Goal: Task Accomplishment & Management: Manage account settings

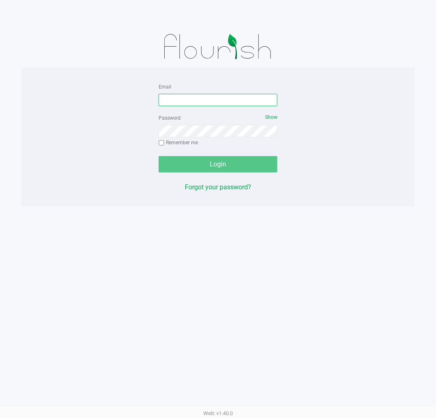
click at [199, 99] on input "Email" at bounding box center [218, 100] width 119 height 12
type input "[EMAIL_ADDRESS][DOMAIN_NAME]"
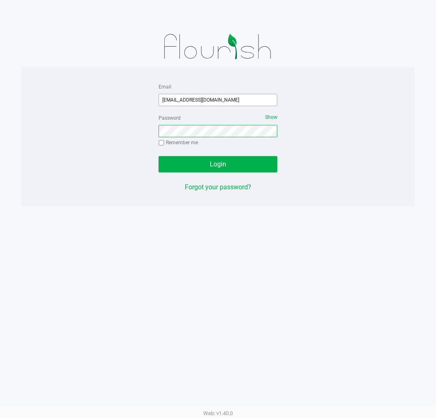
click at [159, 156] on button "Login" at bounding box center [218, 164] width 119 height 16
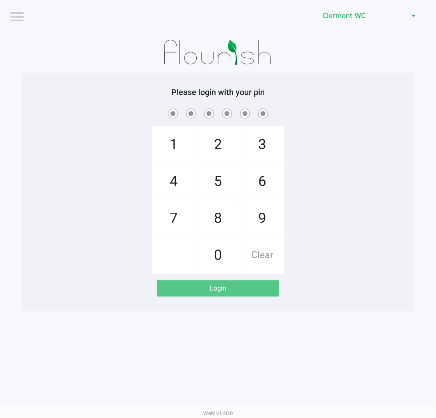
click at [109, 207] on div "1 4 7 2 5 8 0 3 6 9 Clear" at bounding box center [217, 190] width 393 height 167
checkbox input "true"
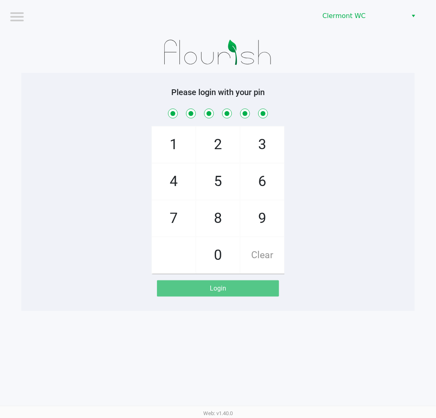
checkbox input "true"
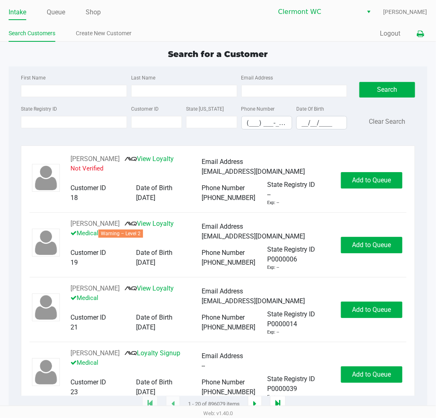
click at [422, 35] on icon at bounding box center [420, 34] width 7 height 6
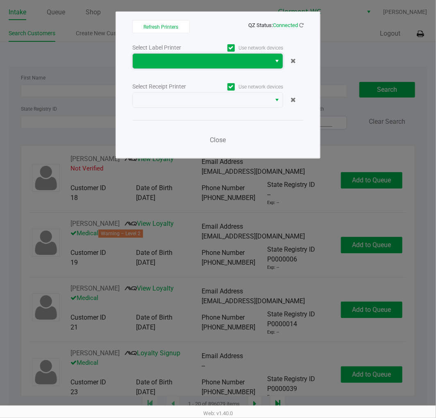
click at [158, 55] on span at bounding box center [202, 61] width 138 height 15
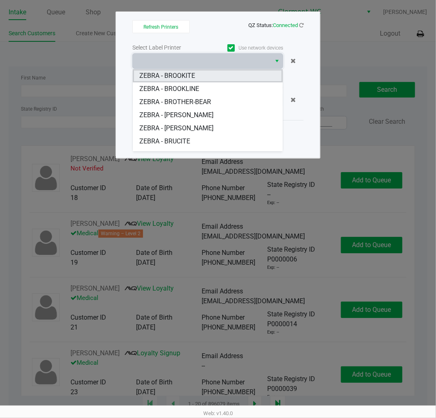
click at [190, 78] on span "ZEBRA - BROOKITE" at bounding box center [167, 76] width 56 height 10
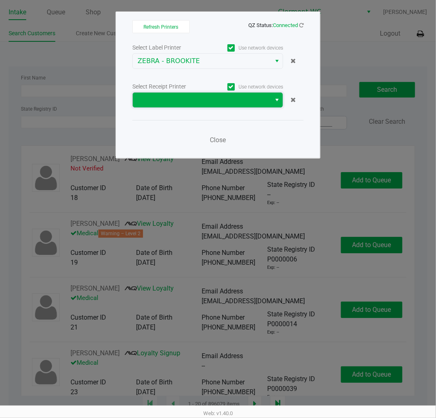
click at [180, 100] on span at bounding box center [202, 100] width 128 height 10
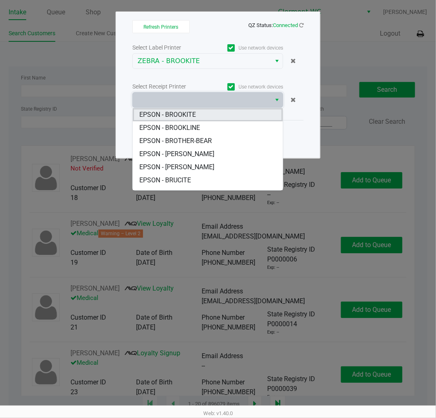
click at [197, 117] on BROOKITE "EPSON - BROOKITE" at bounding box center [208, 114] width 150 height 13
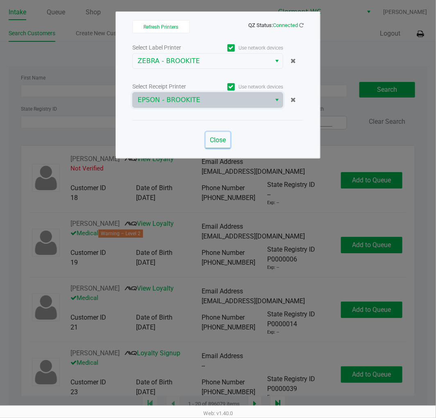
click at [217, 141] on span "Close" at bounding box center [218, 140] width 16 height 8
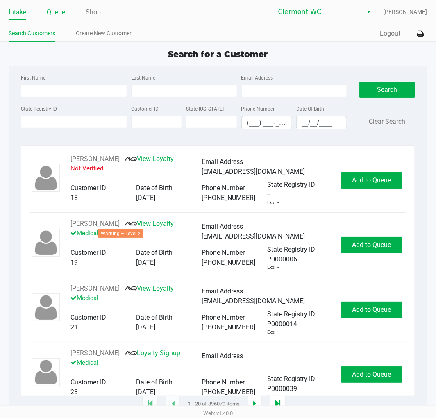
click at [56, 16] on link "Queue" at bounding box center [56, 12] width 18 height 11
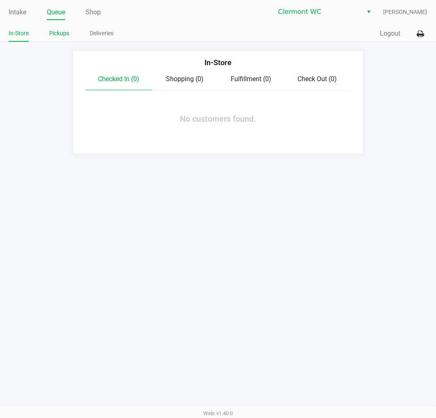
click at [63, 39] on li "Pickups" at bounding box center [59, 34] width 20 height 14
drag, startPoint x: 64, startPoint y: 29, endPoint x: 63, endPoint y: 34, distance: 5.2
click at [63, 32] on link "Pickups" at bounding box center [59, 33] width 20 height 10
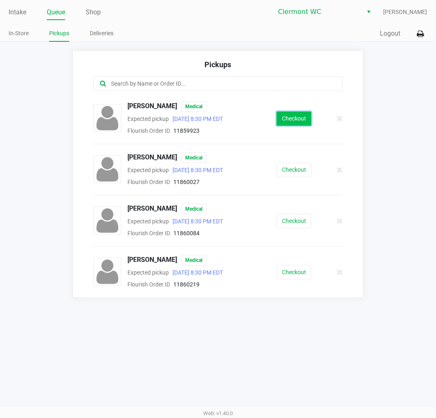
click at [296, 119] on button "Checkout" at bounding box center [294, 118] width 35 height 14
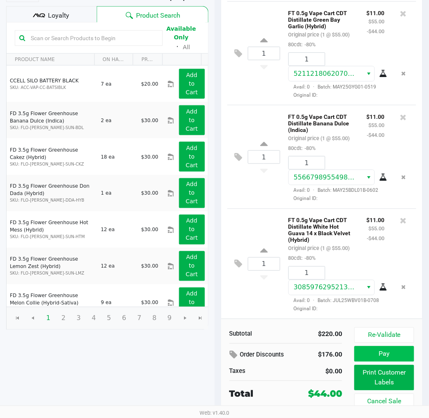
scroll to position [131, 0]
click at [380, 353] on button "Pay" at bounding box center [383, 354] width 59 height 16
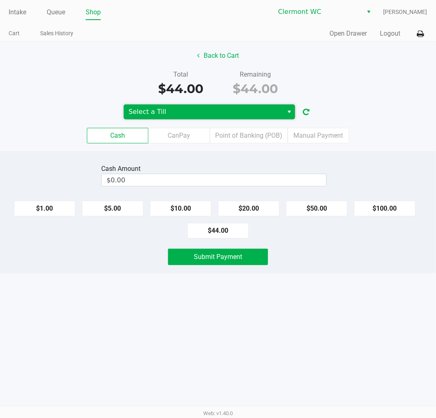
click at [163, 116] on span "Select a Till" at bounding box center [204, 112] width 150 height 10
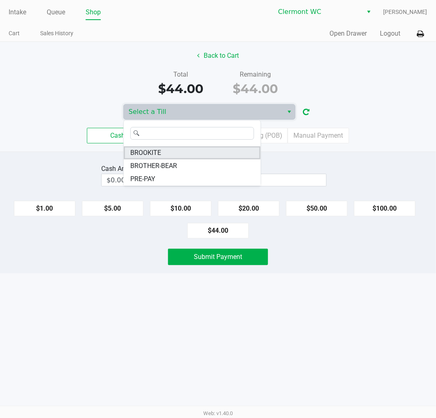
click at [149, 153] on span "BROOKITE" at bounding box center [145, 153] width 31 height 10
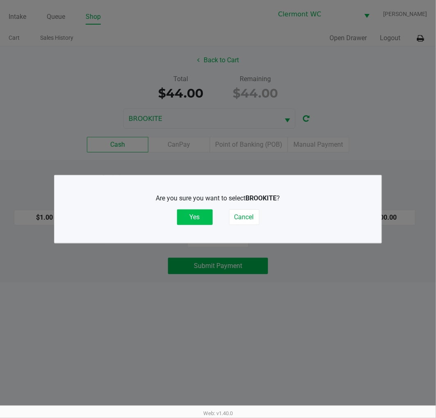
click at [209, 212] on button "Yes" at bounding box center [195, 217] width 36 height 16
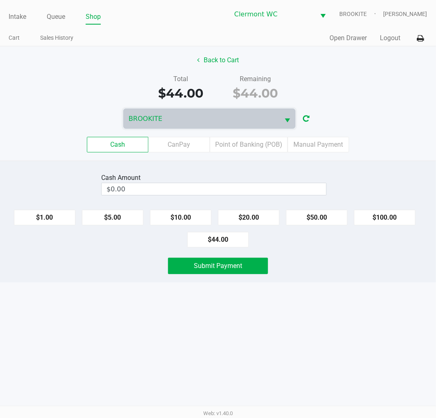
click at [382, 32] on div "Quick Sale Open Drawer Logout" at bounding box center [322, 38] width 209 height 15
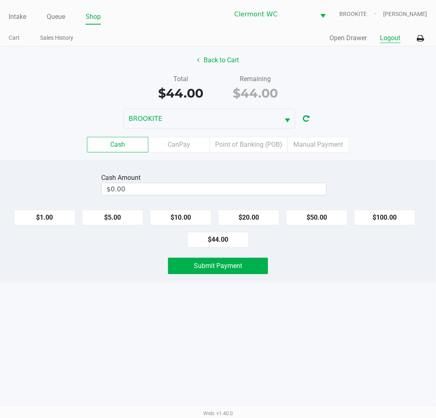
click at [390, 34] on button "Logout" at bounding box center [390, 38] width 20 height 10
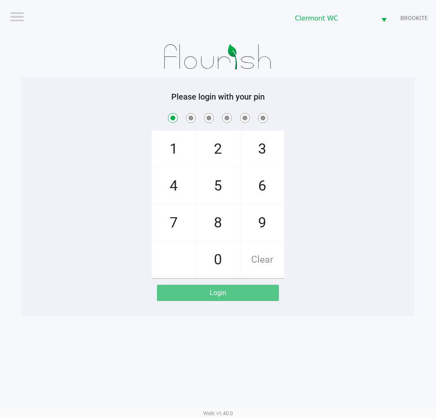
checkbox input "true"
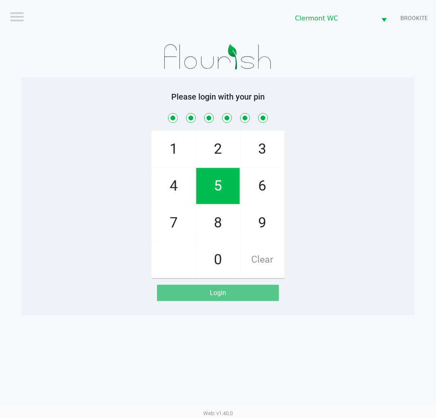
checkbox input "true"
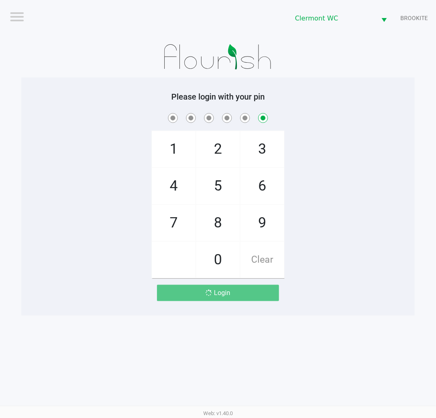
checkbox input "false"
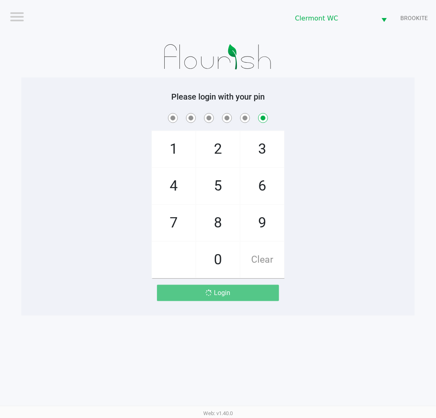
checkbox input "false"
click at [64, 281] on div "Please login with your pin 1 4 7 2 5 8 0 3 6 9 Clear Login" at bounding box center [217, 196] width 393 height 209
drag, startPoint x: 20, startPoint y: 85, endPoint x: 27, endPoint y: 84, distance: 7.6
click at [22, 85] on app-pos-login-wrapper "Logout Clermont WC BROOKITE Please login with your pin 1 4 7 2 5 8 0 3 6 9 Clea…" at bounding box center [218, 158] width 436 height 316
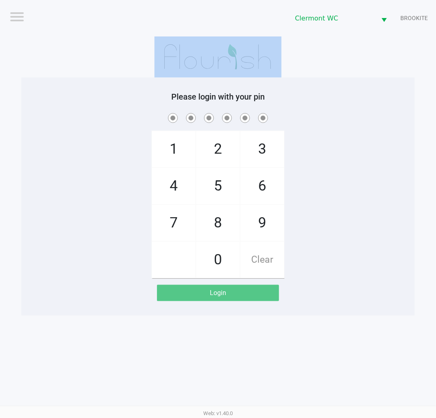
click at [116, 260] on div "1 4 7 2 5 8 0 3 6 9 Clear" at bounding box center [217, 194] width 393 height 167
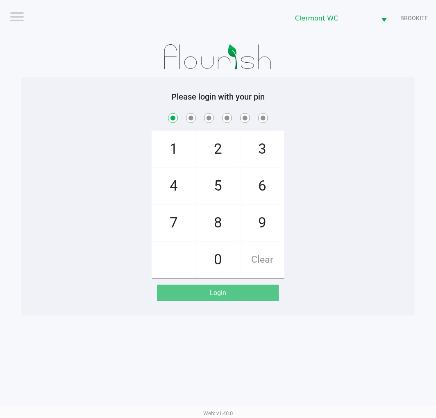
checkbox input "true"
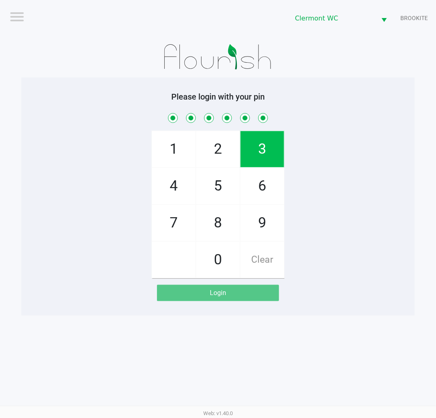
checkbox input "true"
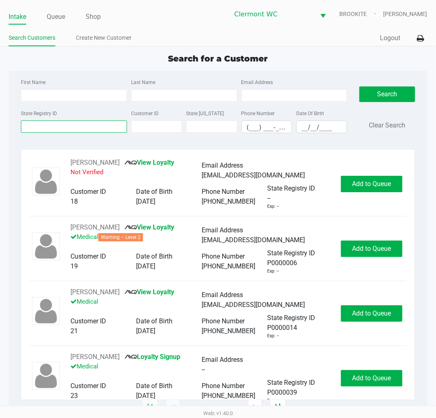
click at [74, 129] on input "State Registry ID" at bounding box center [74, 126] width 106 height 12
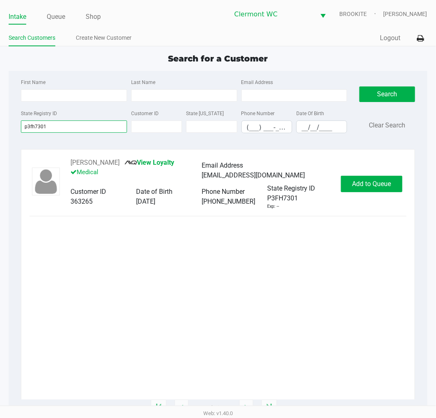
type input "p3fh7301"
click at [362, 193] on div "ROBERT SALZMAN View Loyalty Medical Email Address flcrobbie1@gmail.com Customer…" at bounding box center [218, 184] width 377 height 52
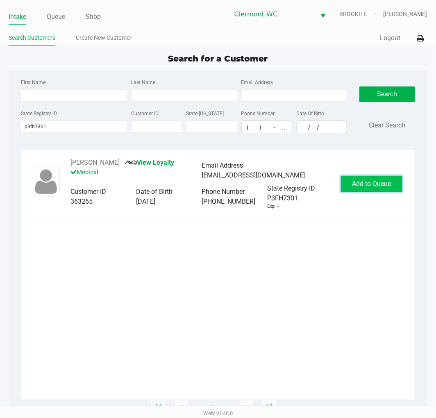
click at [367, 184] on span "Add to Queue" at bounding box center [371, 184] width 39 height 8
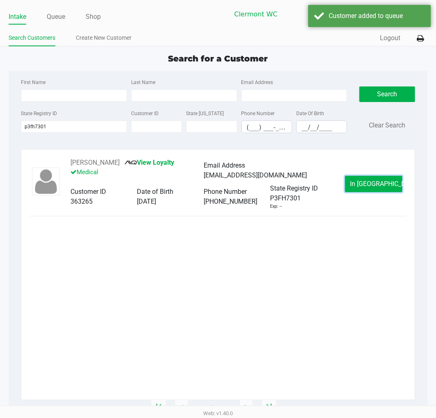
click at [367, 184] on span "In Queue" at bounding box center [384, 184] width 69 height 8
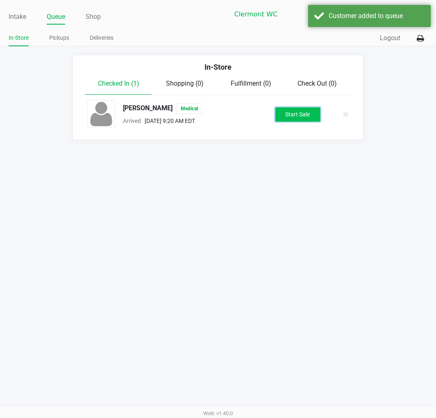
click at [310, 120] on button "Start Sale" at bounding box center [297, 114] width 45 height 14
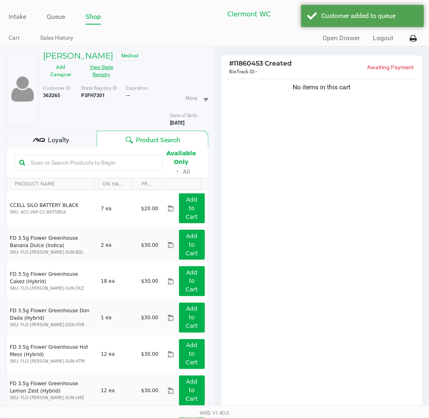
click at [104, 75] on button "View State Registry" at bounding box center [99, 71] width 41 height 20
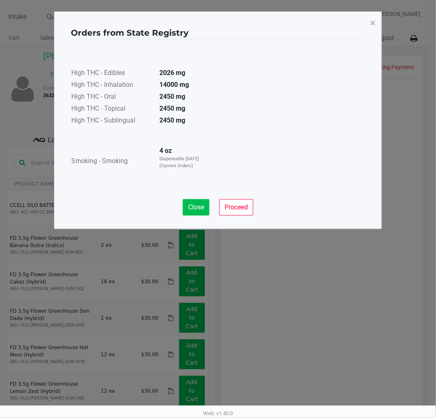
click at [203, 211] on button "Close" at bounding box center [196, 207] width 27 height 16
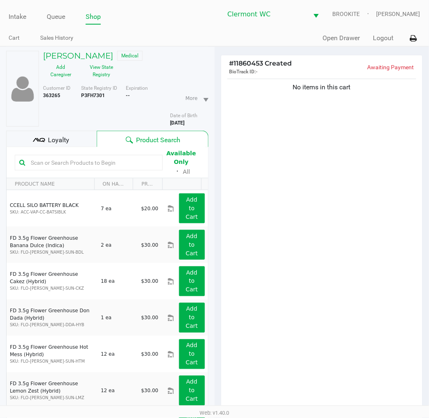
click at [70, 137] on div "Loyalty" at bounding box center [51, 139] width 91 height 16
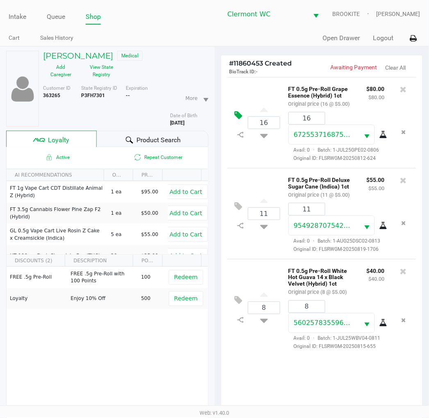
click at [238, 119] on icon at bounding box center [239, 115] width 8 height 9
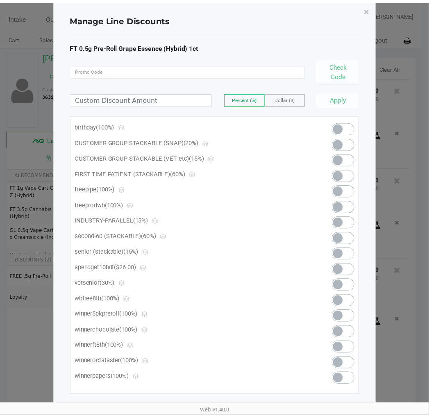
scroll to position [23, 0]
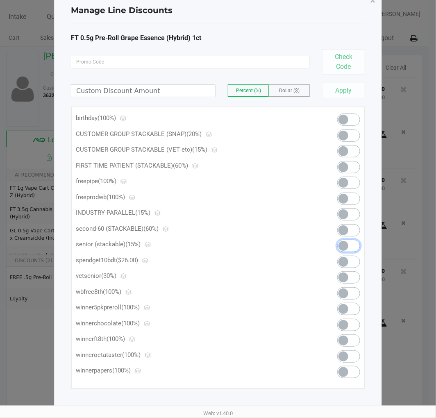
click at [341, 244] on span at bounding box center [343, 246] width 10 height 10
click at [375, 2] on span "×" at bounding box center [372, 0] width 5 height 11
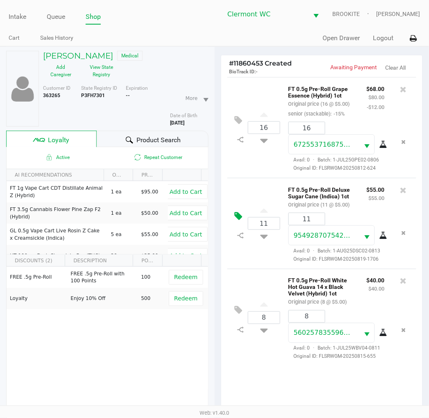
click at [238, 220] on icon at bounding box center [239, 215] width 8 height 9
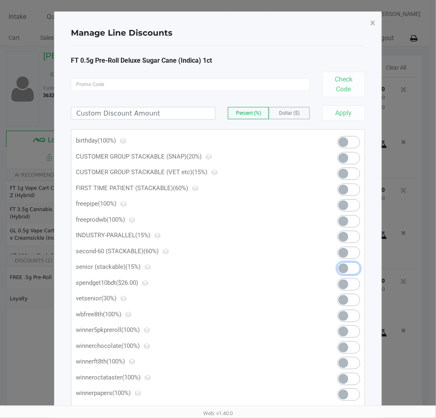
click at [339, 265] on span at bounding box center [343, 268] width 10 height 10
click at [375, 26] on span "×" at bounding box center [372, 22] width 5 height 11
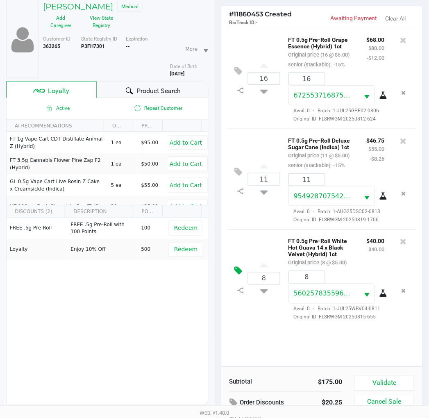
scroll to position [106, 0]
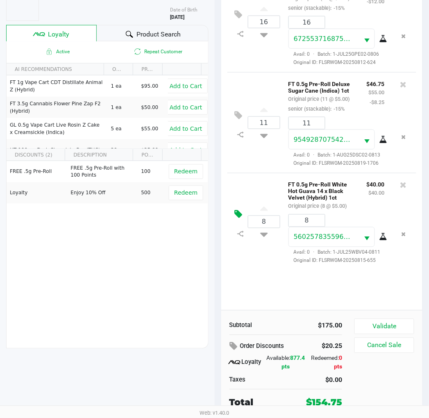
click at [245, 215] on button at bounding box center [241, 215] width 14 height 20
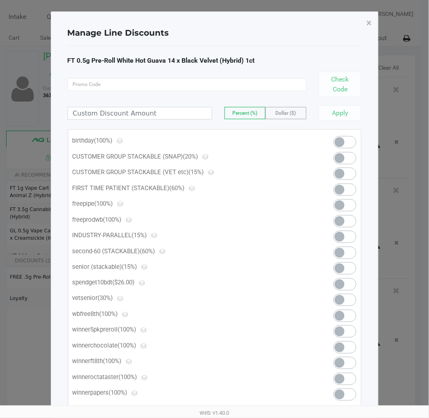
scroll to position [0, 0]
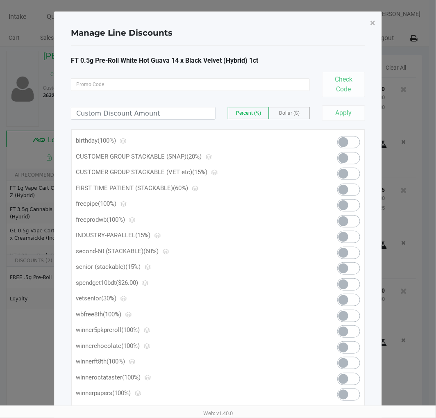
click at [349, 263] on span at bounding box center [348, 268] width 23 height 12
click at [372, 17] on span "×" at bounding box center [372, 22] width 5 height 11
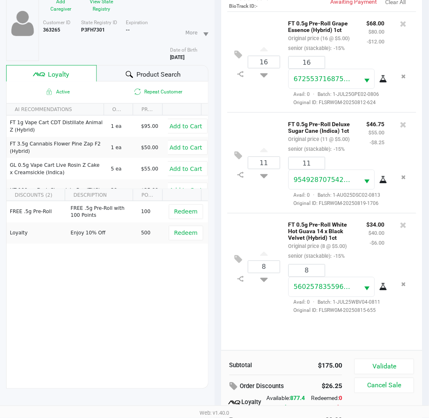
scroll to position [106, 0]
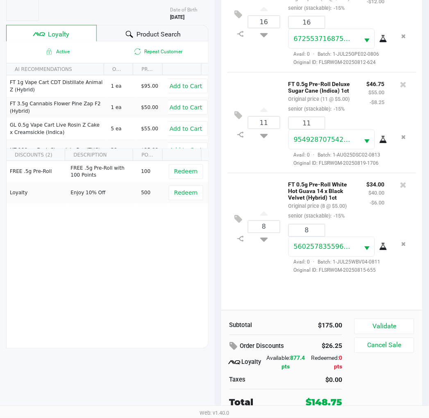
click at [274, 284] on div "16 FT 0.5g Pre-Roll Grape Essence (Hybrid) 1ct Original price (16 @ $5.00) seni…" at bounding box center [322, 140] width 202 height 339
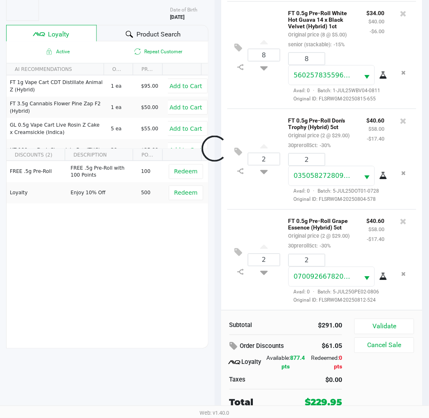
scroll to position [280, 0]
click at [386, 326] on button "Validate" at bounding box center [383, 327] width 59 height 16
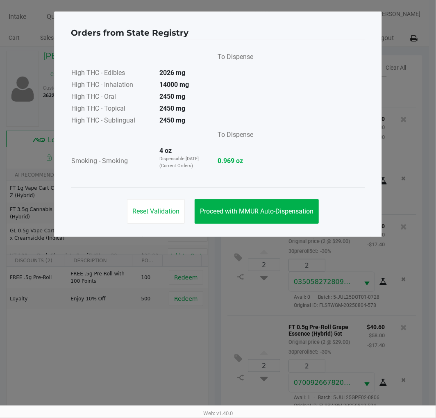
click at [259, 206] on button "Proceed with MMUR Auto-Dispensation" at bounding box center [257, 211] width 124 height 25
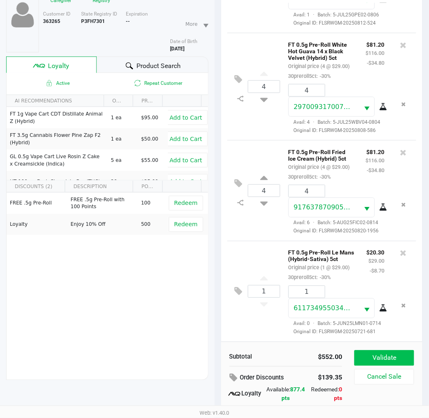
scroll to position [106, 0]
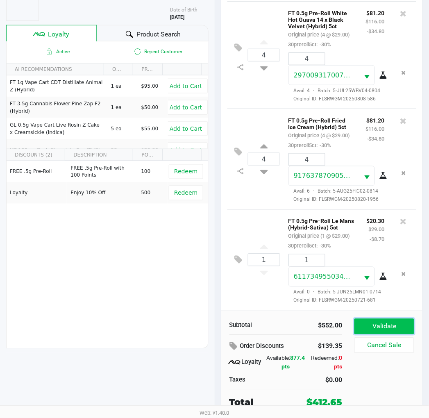
click at [383, 320] on button "Validate" at bounding box center [383, 327] width 59 height 16
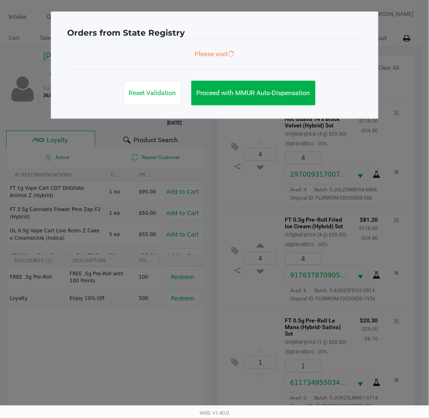
scroll to position [0, 0]
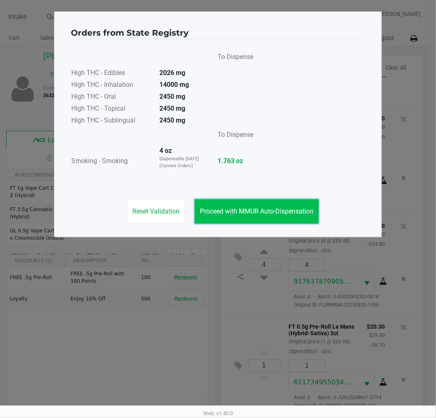
click at [273, 217] on button "Proceed with MMUR Auto-Dispensation" at bounding box center [257, 211] width 124 height 25
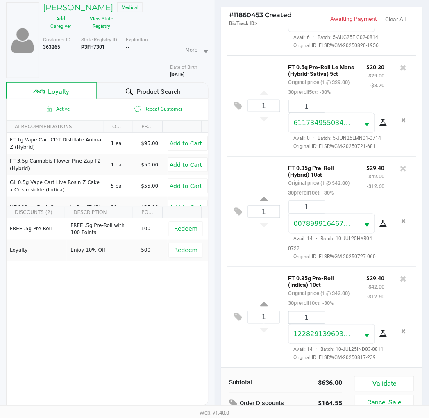
scroll to position [106, 0]
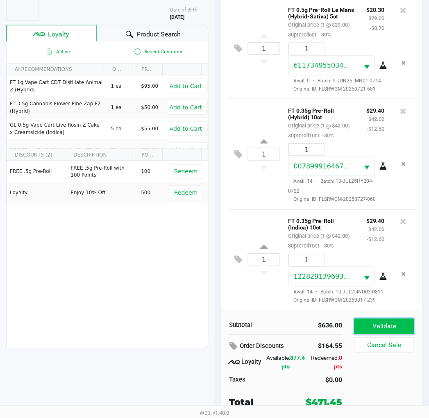
click at [405, 324] on button "Validate" at bounding box center [383, 327] width 59 height 16
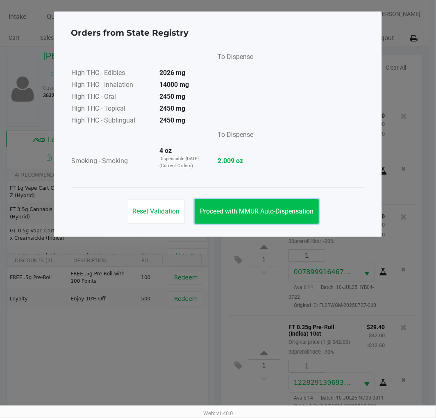
click at [287, 210] on span "Proceed with MMUR Auto-Dispensation" at bounding box center [256, 211] width 113 height 8
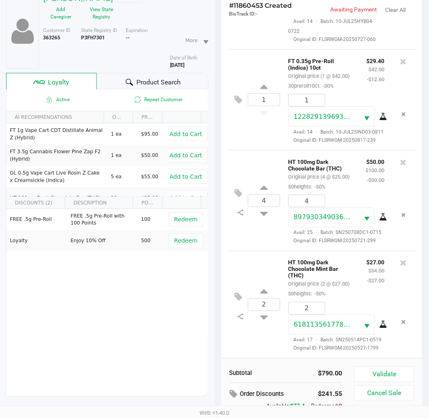
scroll to position [106, 0]
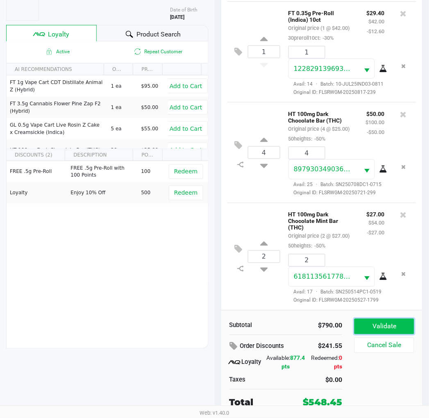
click at [356, 322] on button "Validate" at bounding box center [383, 327] width 59 height 16
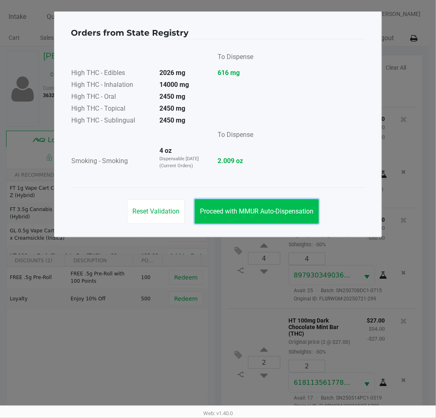
click at [259, 205] on button "Proceed with MMUR Auto-Dispensation" at bounding box center [257, 211] width 124 height 25
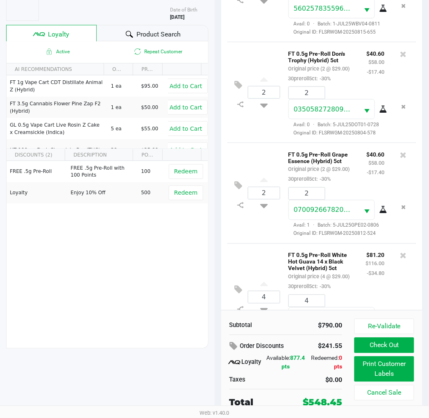
scroll to position [102, 0]
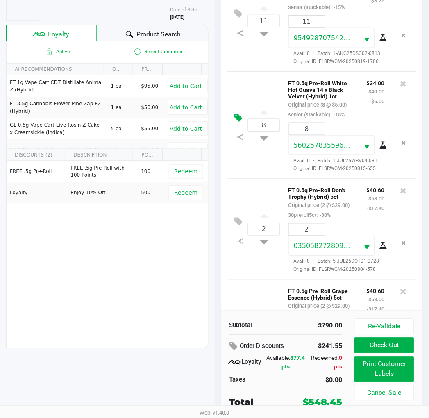
click at [237, 123] on icon at bounding box center [239, 117] width 8 height 9
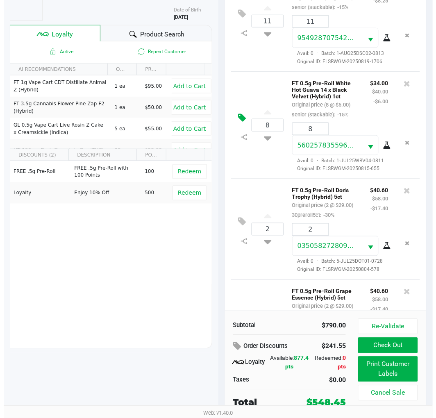
scroll to position [0, 0]
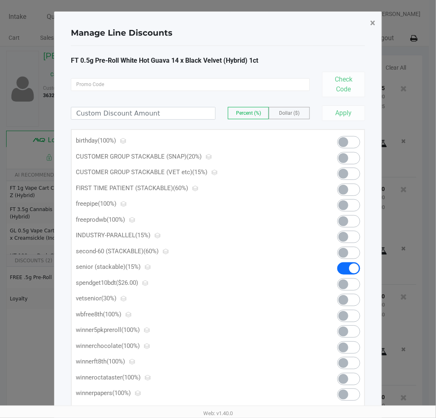
click at [370, 27] on span "×" at bounding box center [372, 22] width 5 height 11
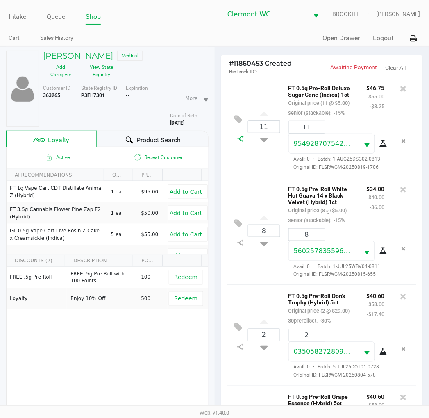
click at [241, 142] on icon at bounding box center [240, 139] width 7 height 7
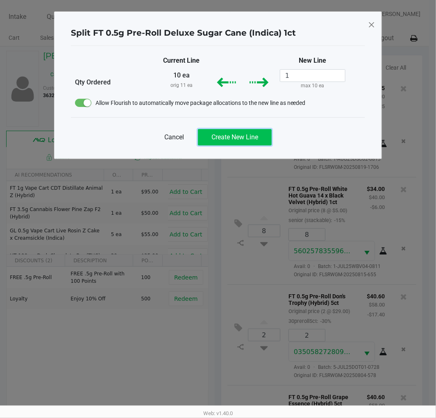
click at [251, 138] on span "Create New Line" at bounding box center [234, 137] width 47 height 8
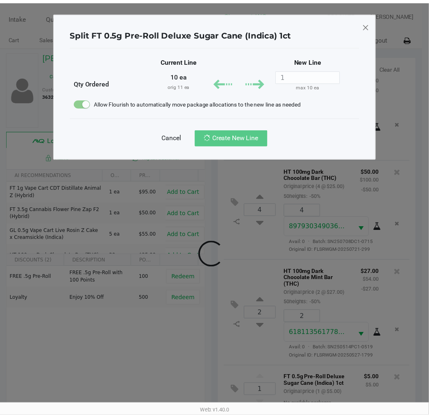
scroll to position [1197, 0]
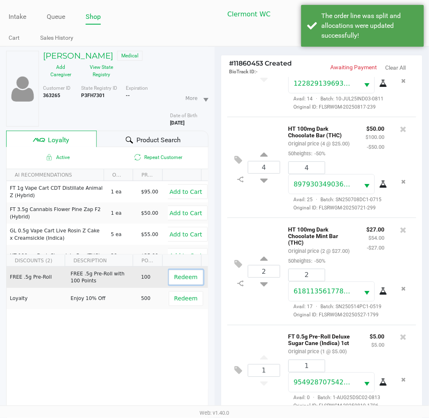
click at [181, 280] on span "Redeem" at bounding box center [185, 277] width 23 height 7
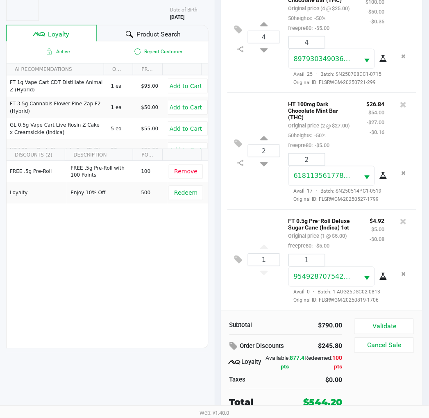
scroll to position [1378, 0]
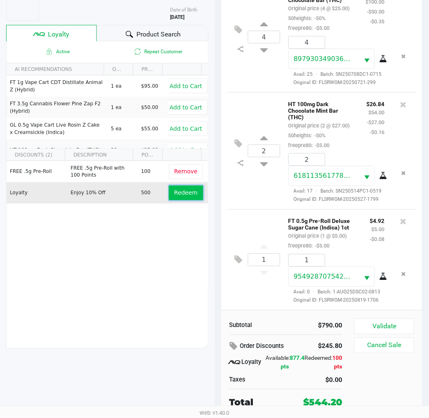
click at [187, 191] on span "Redeem" at bounding box center [185, 193] width 23 height 7
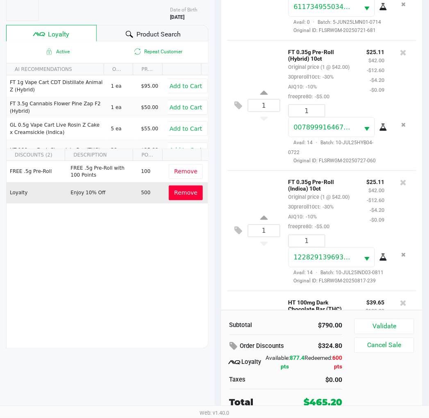
scroll to position [824, 0]
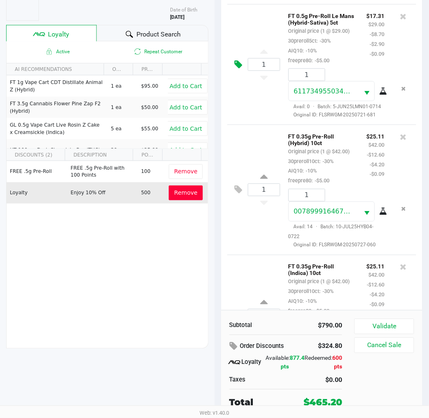
click at [240, 69] on icon at bounding box center [239, 64] width 8 height 9
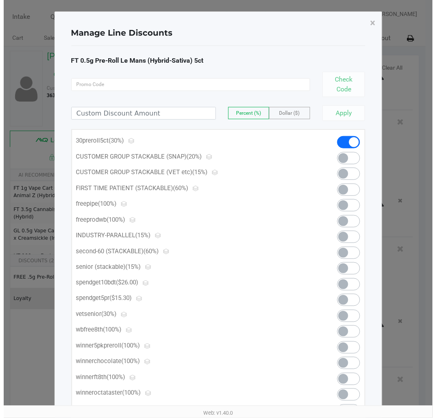
scroll to position [0, 0]
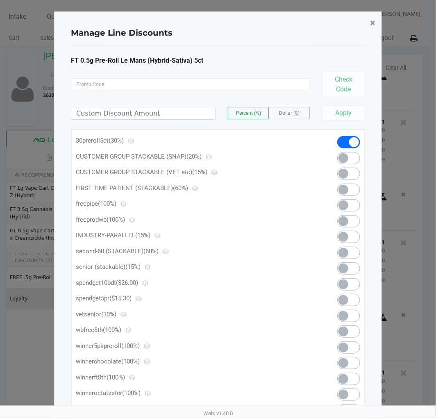
click at [374, 25] on span "×" at bounding box center [372, 22] width 5 height 11
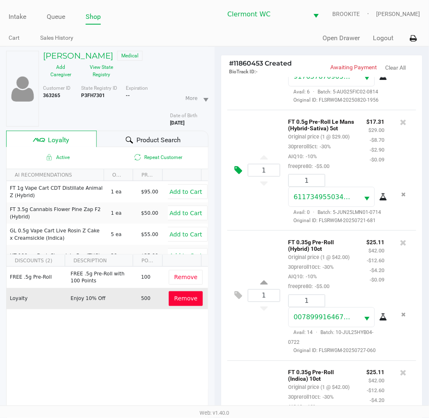
click at [239, 175] on icon at bounding box center [239, 170] width 8 height 9
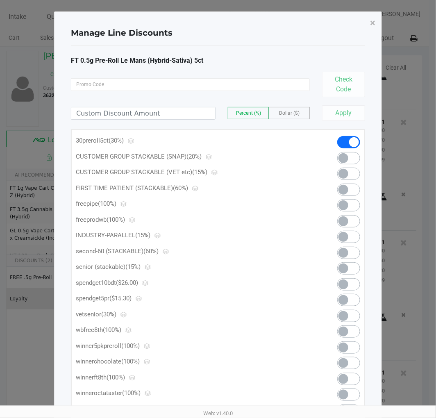
click at [289, 113] on span "Dollar ($)" at bounding box center [289, 113] width 20 height 6
click at [168, 111] on input at bounding box center [143, 113] width 144 height 12
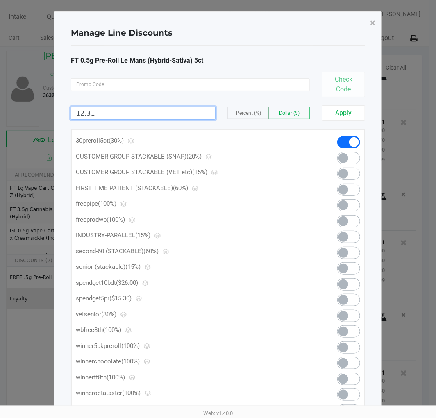
type input "12.31"
click at [346, 121] on div "FT 0.5g Pre-Roll Le Mans (Hybrid-Sativa) 5ct Check Code 12.31 Percent (%) Dolla…" at bounding box center [218, 241] width 294 height 371
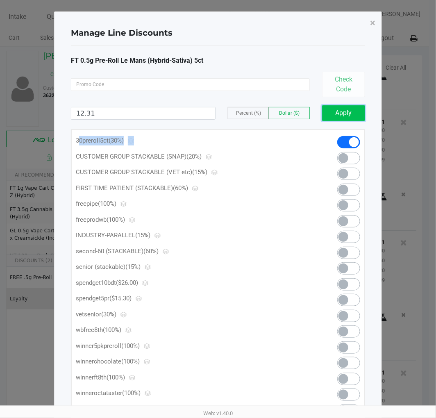
click at [344, 113] on button "Apply" at bounding box center [343, 113] width 43 height 16
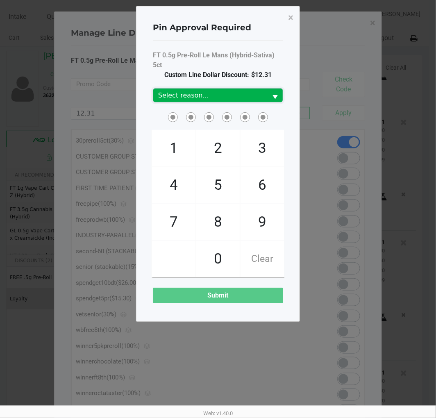
click at [205, 89] on span "Select reason..." at bounding box center [210, 96] width 114 height 14
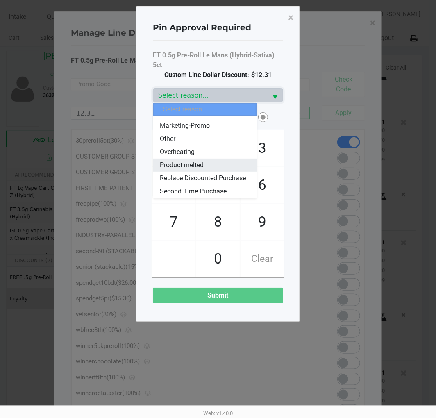
scroll to position [52, 0]
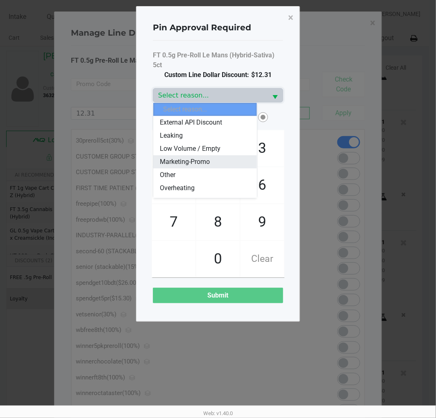
click at [211, 163] on li "Marketing-Promo" at bounding box center [204, 161] width 103 height 13
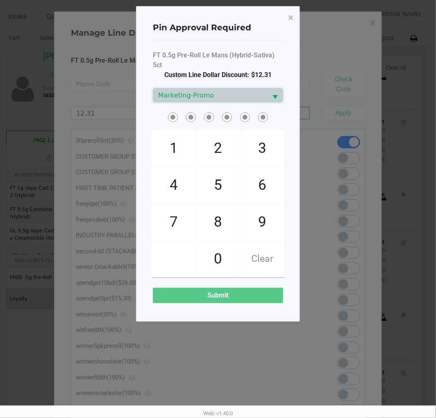
drag, startPoint x: 174, startPoint y: 179, endPoint x: 269, endPoint y: 191, distance: 95.8
click at [174, 179] on span "4" at bounding box center [173, 185] width 43 height 36
checkbox input "true"
click at [272, 191] on span "6" at bounding box center [262, 185] width 43 height 36
checkbox input "true"
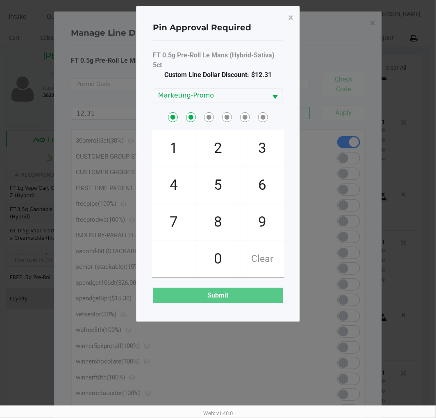
click at [175, 147] on span "1" at bounding box center [173, 148] width 43 height 36
checkbox input "true"
click at [283, 156] on span "3" at bounding box center [262, 148] width 43 height 36
checkbox input "true"
click at [272, 182] on span "6" at bounding box center [262, 185] width 43 height 36
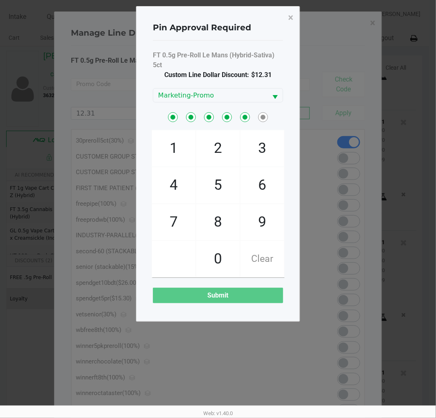
checkbox input "true"
click at [176, 225] on span "7" at bounding box center [173, 222] width 43 height 36
checkbox input "true"
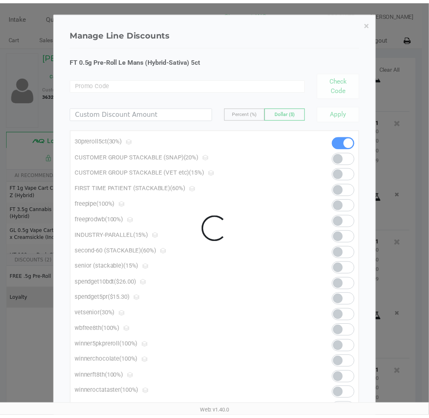
scroll to position [1506, 0]
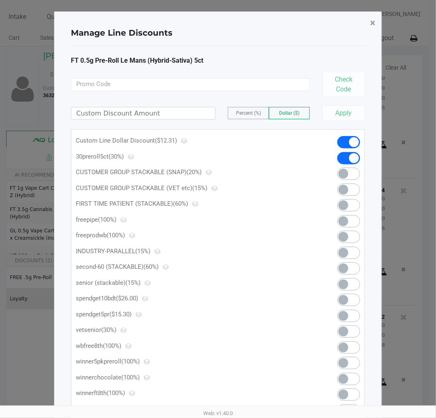
click at [371, 23] on span "×" at bounding box center [372, 22] width 5 height 11
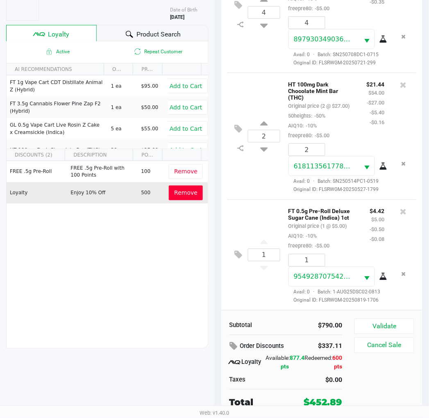
scroll to position [1344, 0]
click at [238, 10] on icon at bounding box center [239, 4] width 8 height 9
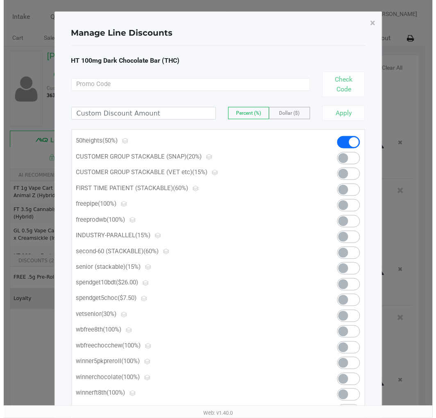
scroll to position [0, 0]
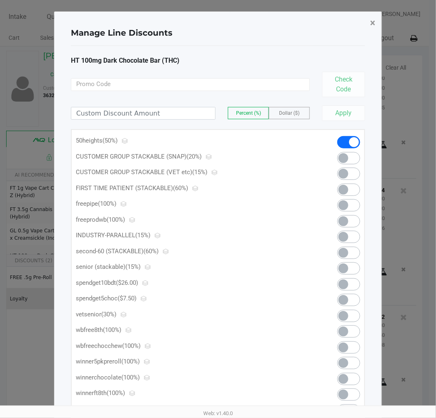
click at [375, 23] on button "×" at bounding box center [372, 22] width 18 height 23
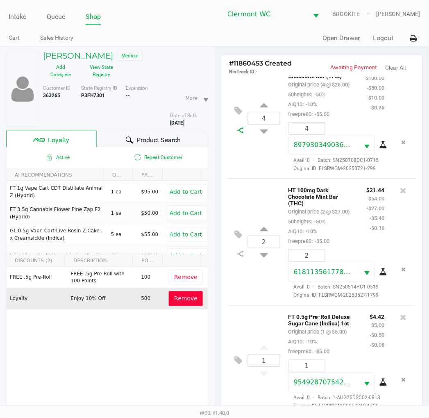
click at [240, 134] on icon at bounding box center [240, 130] width 7 height 7
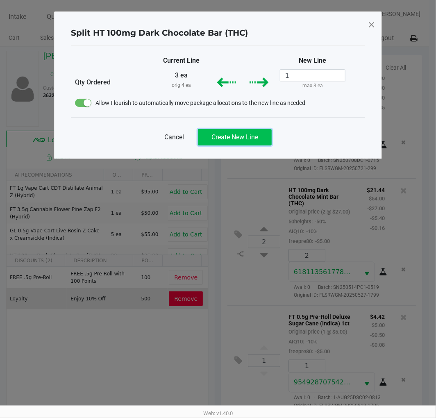
click at [254, 133] on span "Create New Line" at bounding box center [234, 137] width 47 height 8
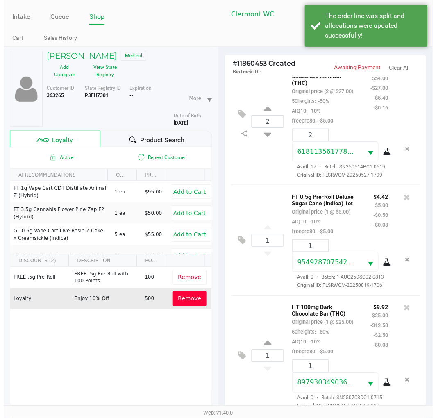
scroll to position [1666, 0]
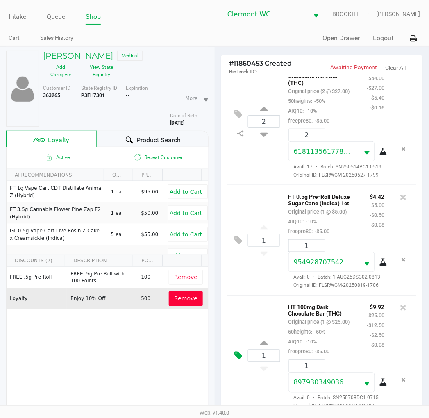
click at [236, 351] on icon at bounding box center [239, 355] width 8 height 9
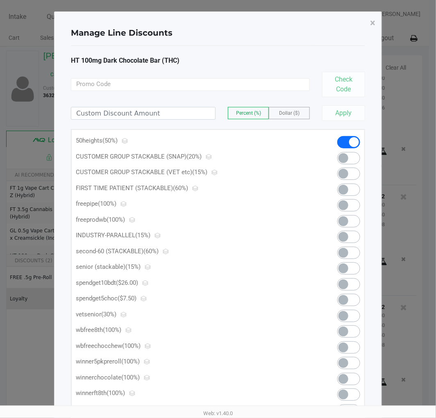
click at [280, 107] on div "Percent (%) Dollar ($)" at bounding box center [190, 113] width 239 height 13
click at [280, 108] on label "Dollar ($)" at bounding box center [289, 112] width 40 height 11
click at [171, 115] on input at bounding box center [143, 113] width 144 height 12
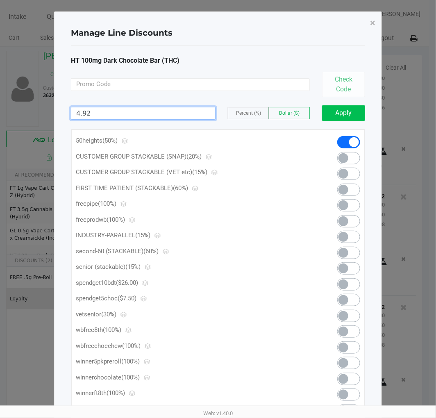
type input "4.92"
click at [337, 117] on button "Apply" at bounding box center [343, 113] width 43 height 16
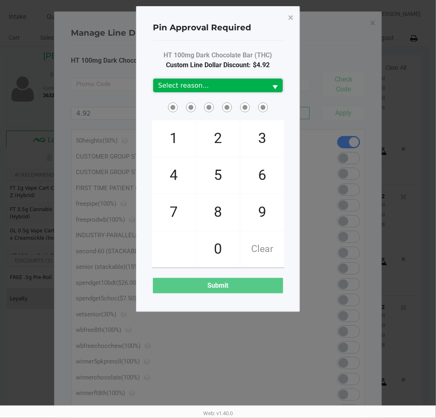
click at [220, 79] on span "Select reason..." at bounding box center [210, 86] width 114 height 14
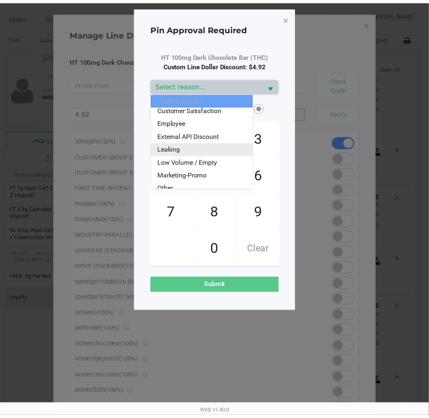
scroll to position [45, 0]
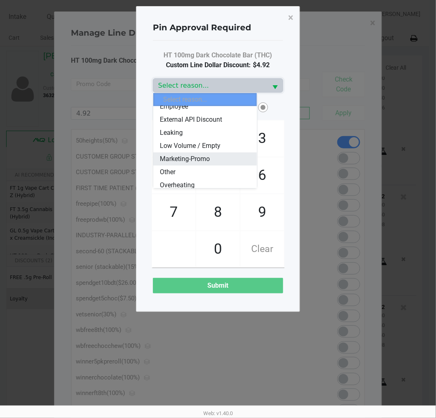
click at [222, 163] on li "Marketing-Promo" at bounding box center [204, 158] width 103 height 13
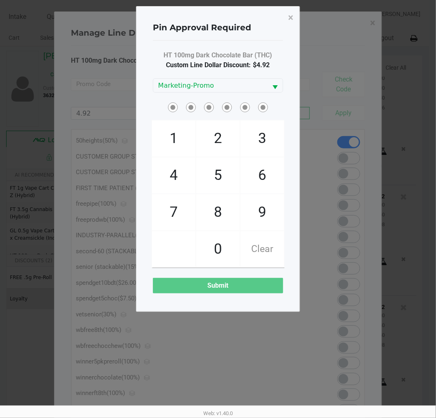
drag, startPoint x: 174, startPoint y: 178, endPoint x: 240, endPoint y: 176, distance: 66.4
click at [177, 178] on span "4" at bounding box center [173, 175] width 43 height 36
checkbox input "true"
click at [247, 175] on span "6" at bounding box center [262, 175] width 43 height 36
checkbox input "true"
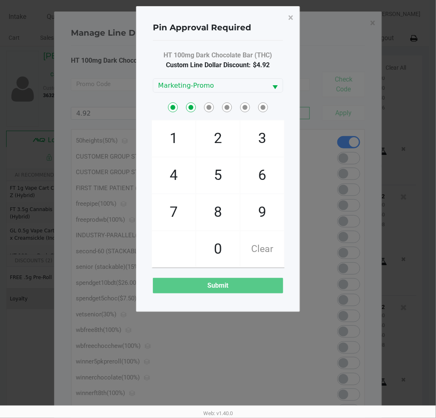
click at [178, 139] on span "1" at bounding box center [173, 138] width 43 height 36
checkbox input "true"
click at [257, 136] on span "3" at bounding box center [262, 138] width 43 height 36
checkbox input "true"
click at [257, 175] on span "6" at bounding box center [262, 175] width 43 height 36
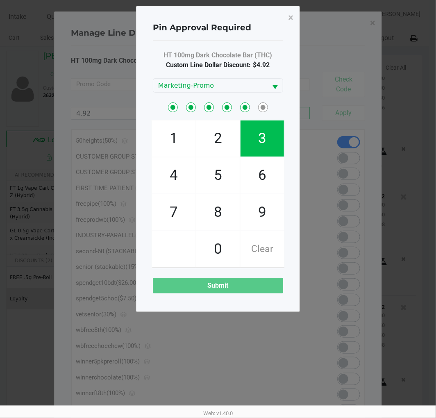
checkbox input "true"
click at [164, 203] on span "7" at bounding box center [173, 212] width 43 height 36
checkbox input "true"
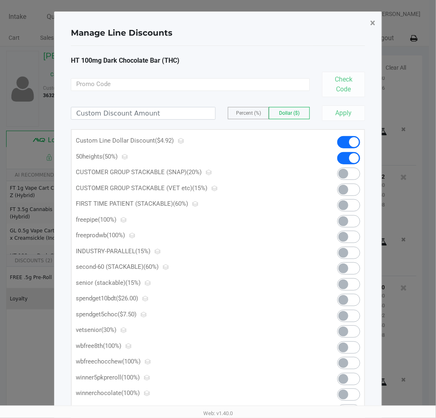
click at [375, 23] on span "×" at bounding box center [372, 22] width 5 height 11
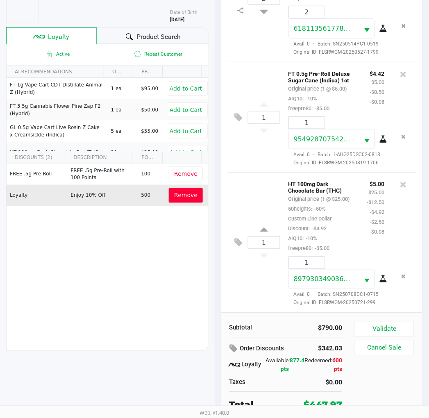
scroll to position [106, 0]
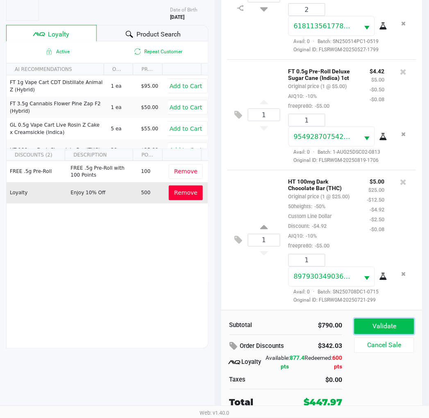
click at [368, 324] on button "Validate" at bounding box center [383, 327] width 59 height 16
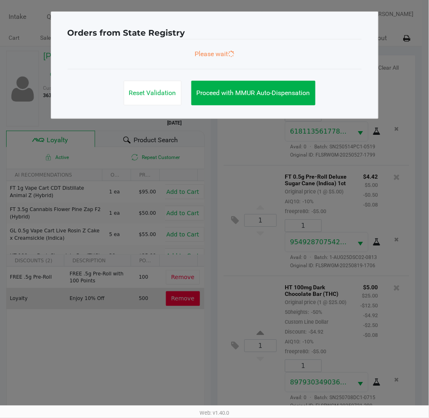
scroll to position [0, 0]
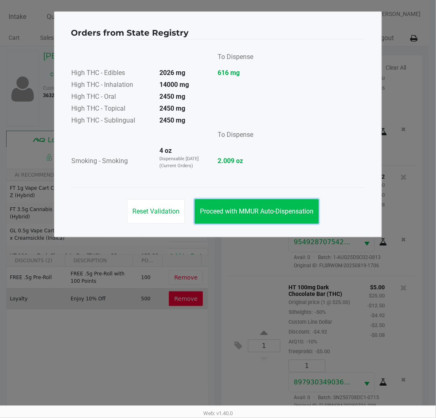
click at [261, 211] on span "Proceed with MMUR Auto-Dispensation" at bounding box center [256, 211] width 113 height 8
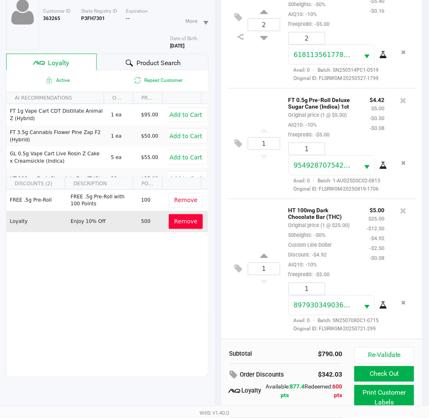
scroll to position [106, 0]
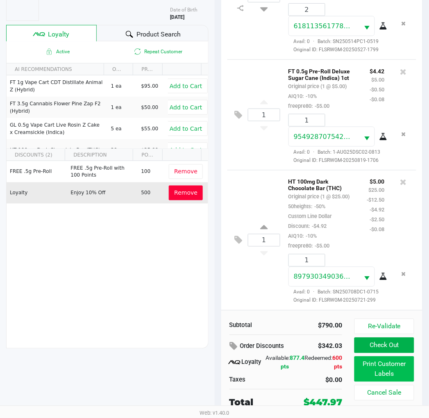
click at [378, 366] on button "Print Customer Labels" at bounding box center [383, 368] width 59 height 25
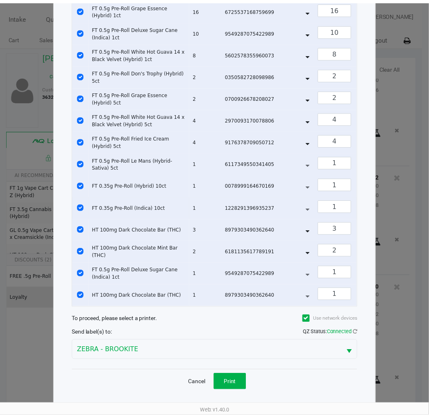
scroll to position [77, 0]
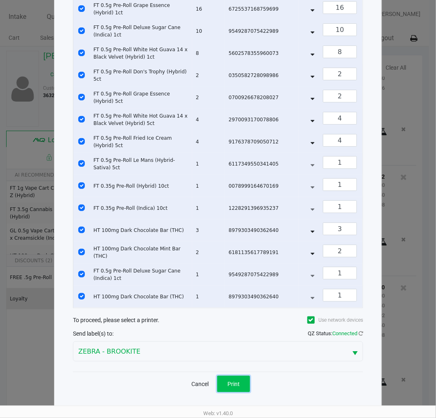
click at [239, 386] on span "Print" at bounding box center [233, 384] width 12 height 7
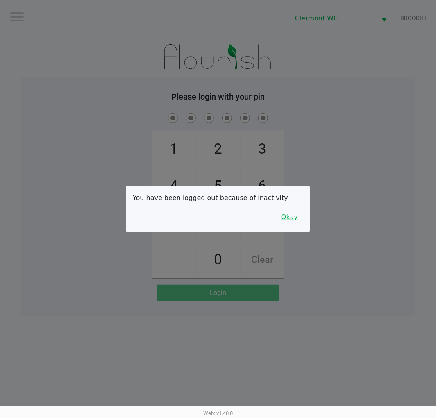
drag, startPoint x: 282, startPoint y: 218, endPoint x: 298, endPoint y: 218, distance: 16.4
click at [283, 218] on button "Okay" at bounding box center [289, 217] width 27 height 16
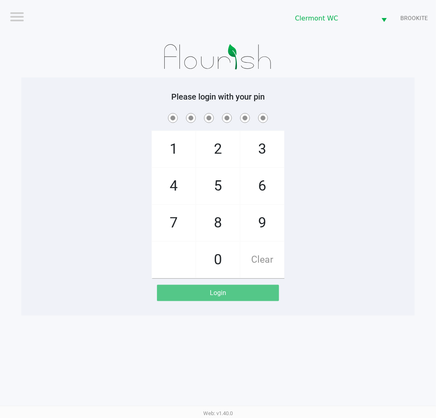
drag, startPoint x: 435, startPoint y: 294, endPoint x: 430, endPoint y: 271, distance: 23.9
click at [435, 288] on app-pos-login-wrapper "Logout Clermont WC BROOKITE Please login with your pin 1 4 7 2 5 8 0 3 6 9 Clea…" at bounding box center [218, 158] width 436 height 316
checkbox input "true"
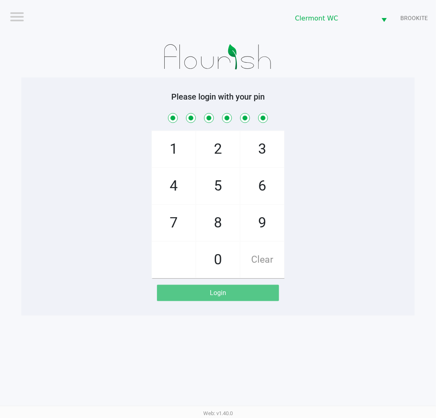
checkbox input "true"
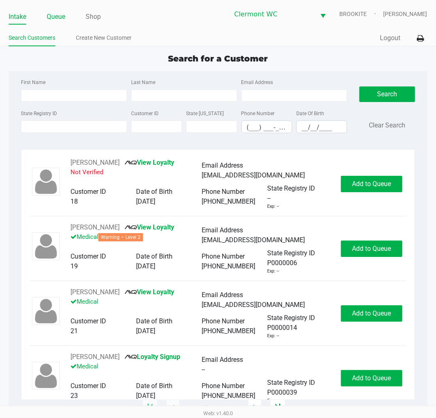
click at [50, 20] on link "Queue" at bounding box center [56, 16] width 18 height 11
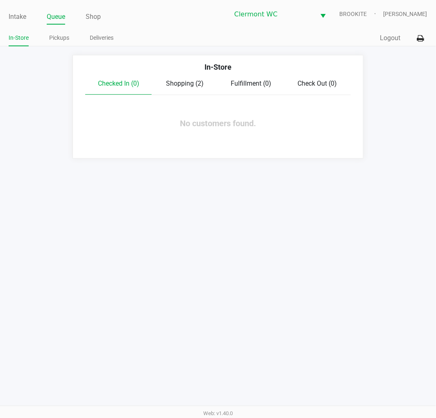
click at [185, 88] on div "Shopping (2)" at bounding box center [185, 84] width 66 height 10
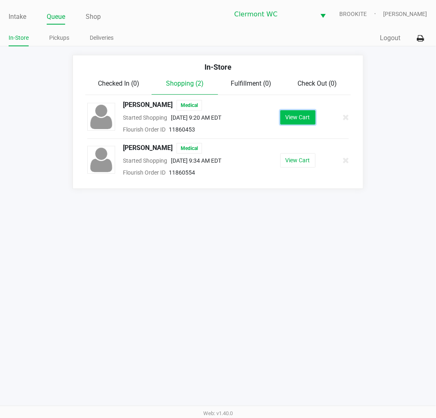
click at [306, 120] on button "View Cart" at bounding box center [297, 117] width 35 height 14
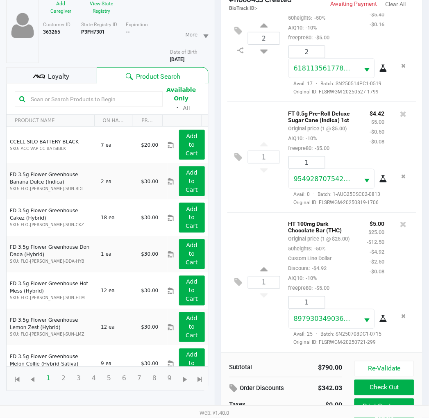
scroll to position [98, 0]
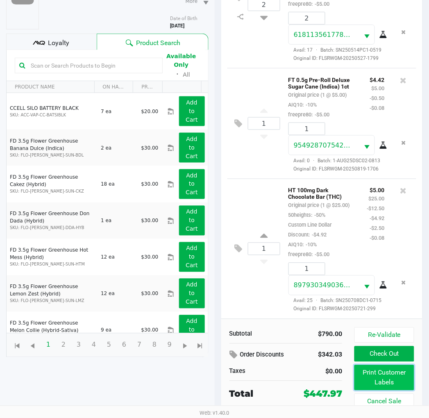
click at [374, 378] on button "Print Customer Labels" at bounding box center [383, 377] width 59 height 25
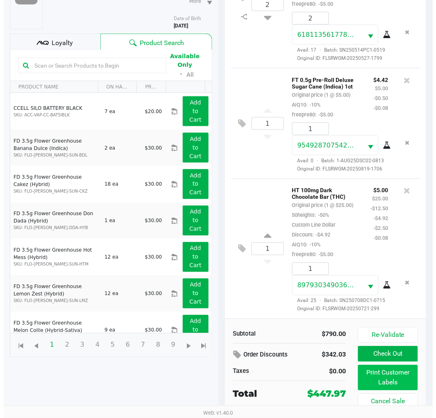
scroll to position [0, 0]
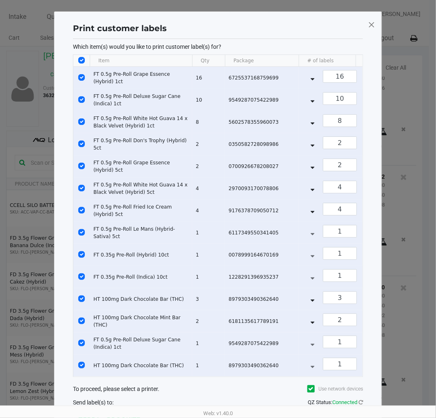
click at [81, 61] on input "Select All Rows" at bounding box center [81, 60] width 7 height 7
checkbox input "false"
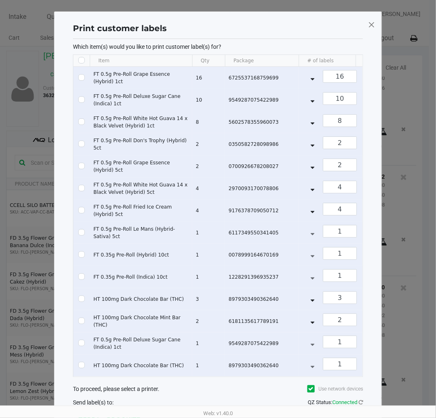
checkbox input "false"
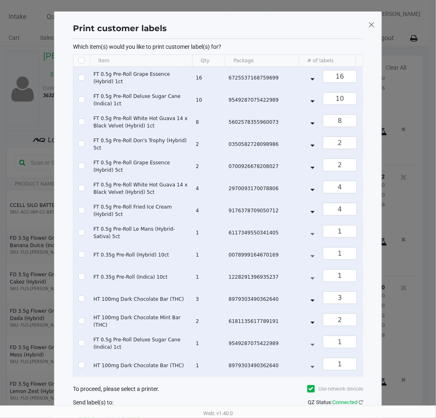
checkbox input "false"
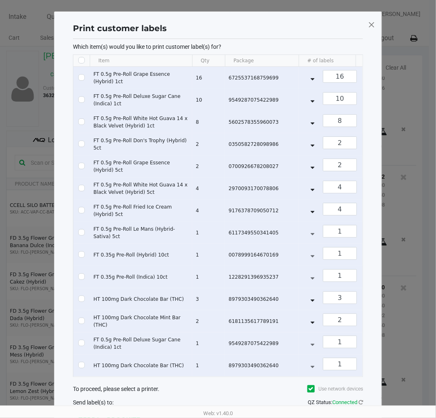
checkbox input "false"
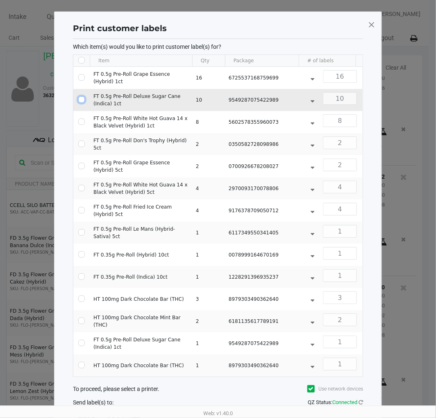
click at [80, 98] on input "Select Row" at bounding box center [81, 99] width 7 height 7
checkbox input "true"
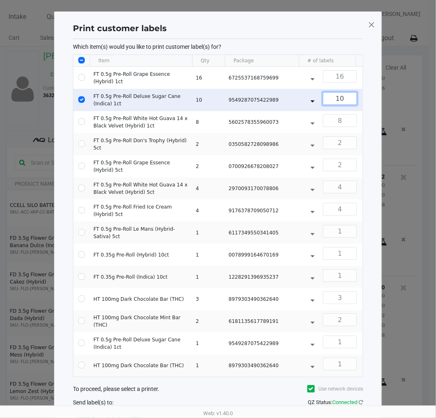
click at [347, 98] on input "10" at bounding box center [339, 99] width 33 height 12
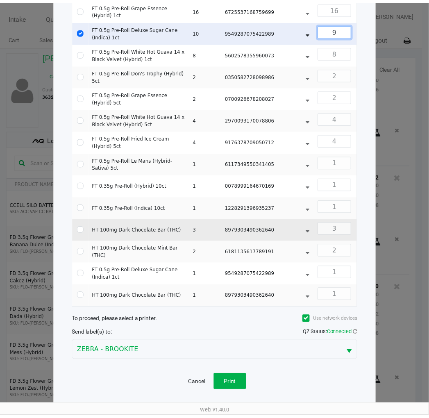
scroll to position [77, 0]
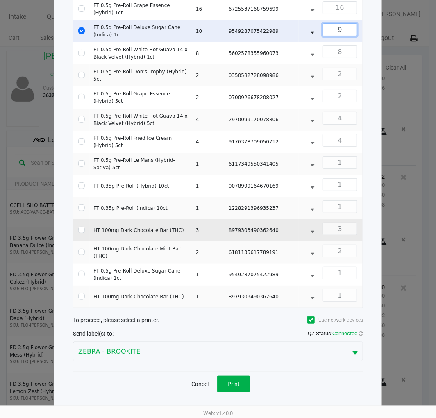
type input "9"
click at [83, 227] on input "Select Row" at bounding box center [81, 230] width 7 height 7
checkbox input "true"
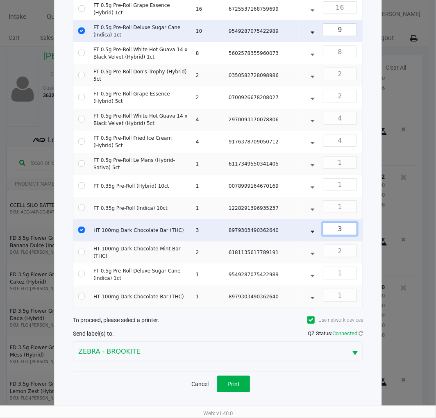
click at [345, 223] on input "3" at bounding box center [339, 229] width 33 height 12
type input "2"
drag, startPoint x: 300, startPoint y: 386, endPoint x: 254, endPoint y: 386, distance: 45.9
click at [296, 386] on div "Cancel Print" at bounding box center [218, 384] width 290 height 24
click at [245, 384] on button "Print" at bounding box center [233, 384] width 33 height 16
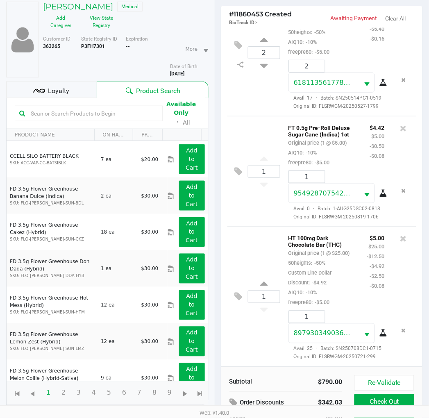
scroll to position [98, 0]
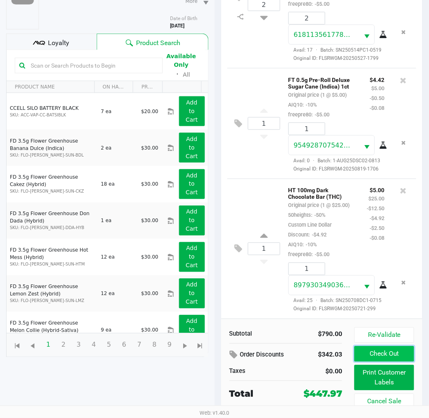
click at [392, 350] on button "Check Out" at bounding box center [383, 354] width 59 height 16
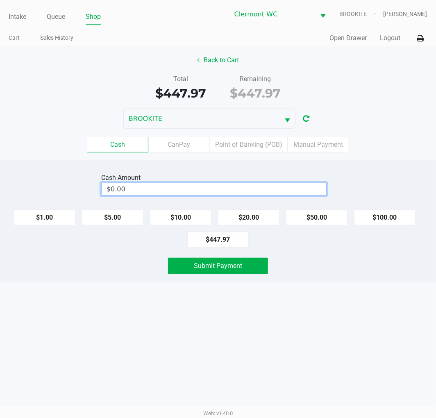
click at [160, 191] on input "$0.00" at bounding box center [214, 189] width 225 height 12
click at [173, 359] on div "Intake Queue Shop Clermont WC BROOKITE Alexander Nguyen Cart Sales History Quic…" at bounding box center [218, 209] width 436 height 418
type input "$460.00"
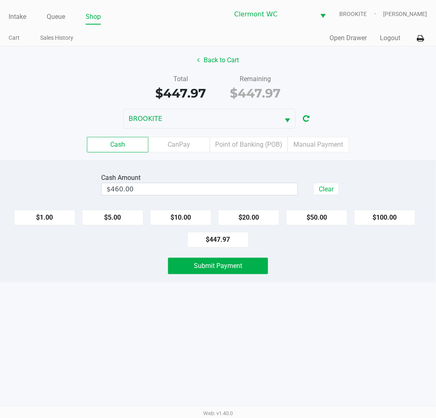
click at [218, 272] on button "Submit Payment" at bounding box center [218, 266] width 100 height 16
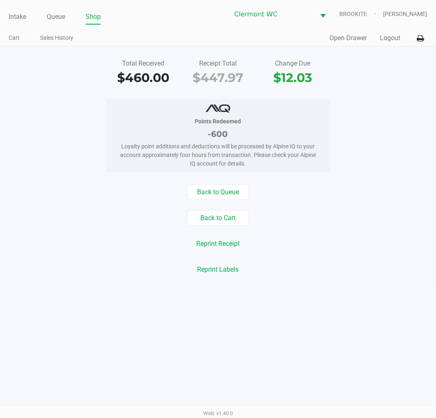
click at [227, 223] on button "Back to Cart" at bounding box center [217, 218] width 61 height 16
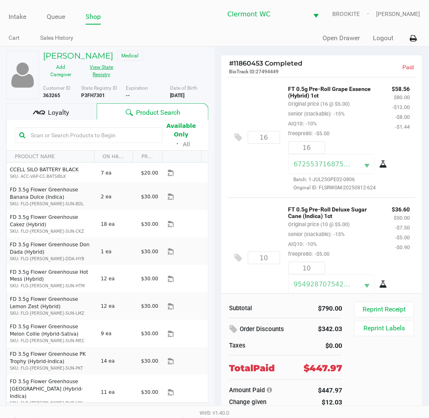
click at [102, 77] on button "View State Registry" at bounding box center [99, 71] width 41 height 20
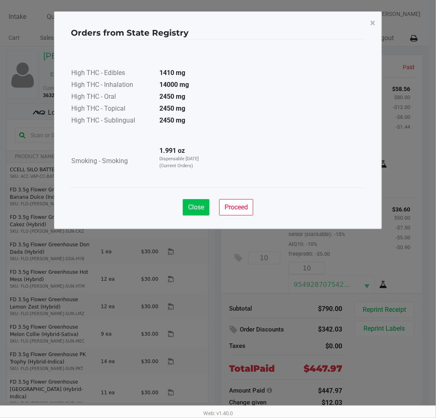
click at [186, 212] on button "Close" at bounding box center [196, 207] width 27 height 16
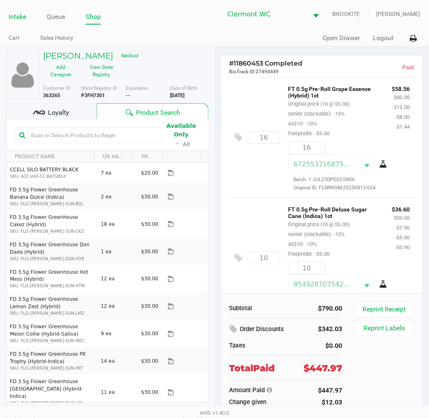
click at [18, 19] on link "Intake" at bounding box center [18, 16] width 18 height 11
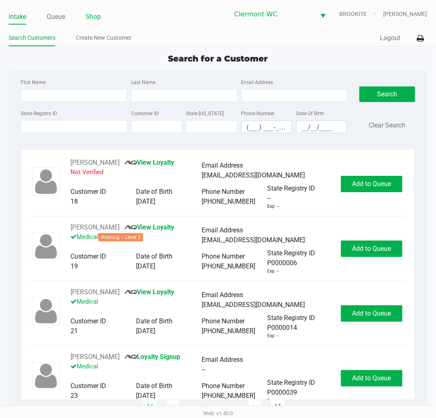
click at [90, 15] on link "Shop" at bounding box center [93, 16] width 15 height 11
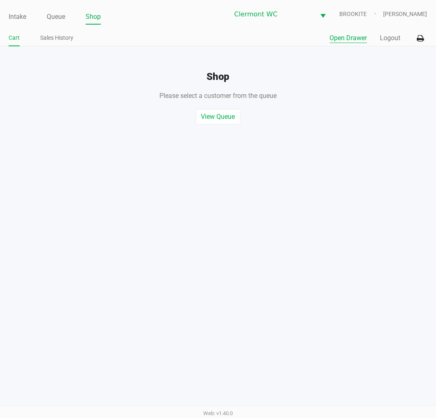
click at [335, 40] on button "Open Drawer" at bounding box center [348, 38] width 37 height 10
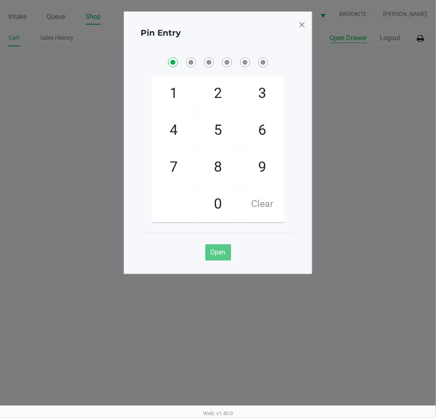
checkbox input "true"
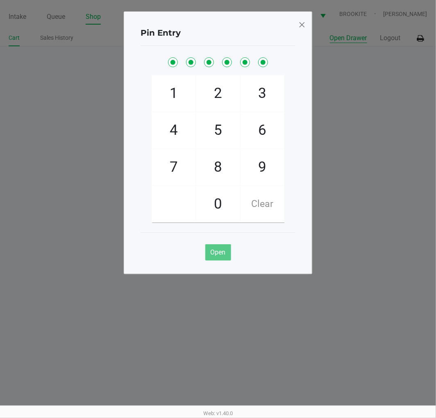
checkbox input "true"
click at [301, 20] on span at bounding box center [301, 24] width 7 height 13
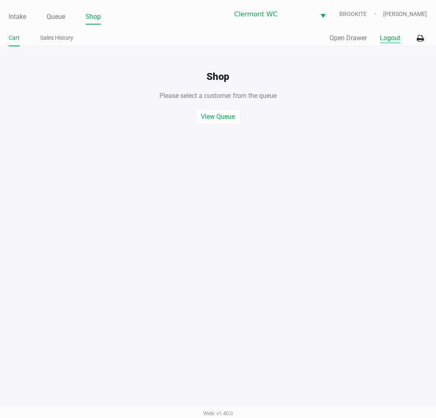
click at [390, 43] on button "Logout" at bounding box center [390, 38] width 20 height 10
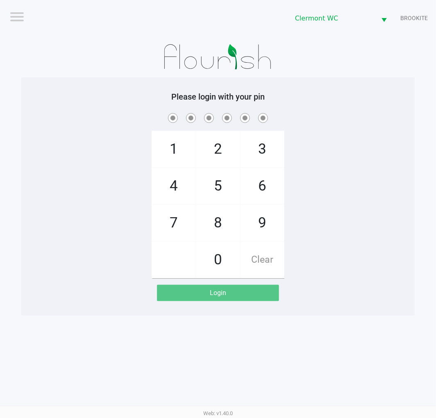
click at [96, 354] on div "Logout Clermont WC BROOKITE Please login with your pin 1 4 7 2 5 8 0 3 6 9 Clea…" at bounding box center [218, 209] width 436 height 418
click at [76, 273] on div "1 4 7 2 5 8 0 3 6 9 Clear" at bounding box center [217, 194] width 393 height 167
checkbox input "true"
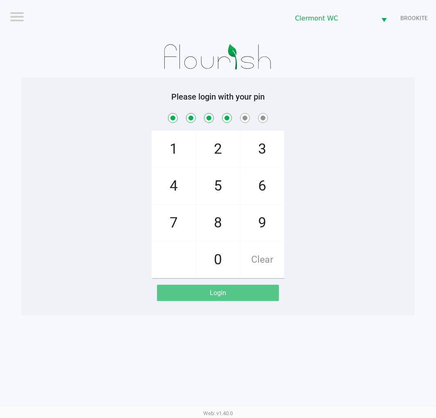
checkbox input "true"
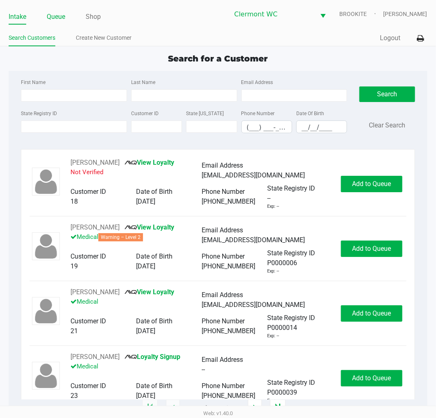
click at [59, 19] on link "Queue" at bounding box center [56, 16] width 18 height 11
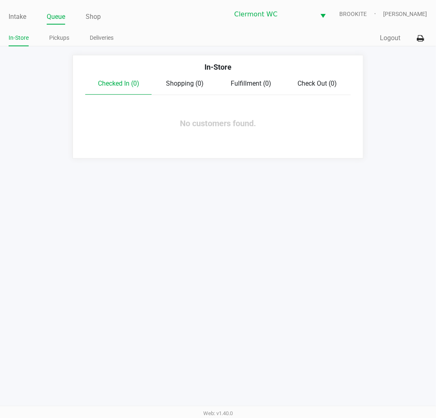
click at [58, 39] on link "Pickups" at bounding box center [59, 38] width 20 height 10
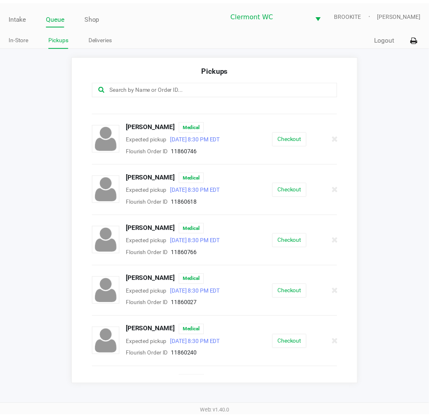
scroll to position [89, 0]
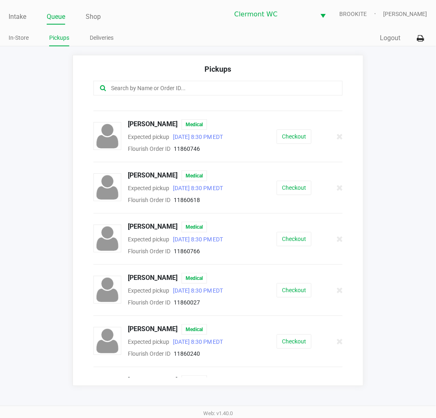
click at [289, 289] on button "Checkout" at bounding box center [294, 290] width 35 height 14
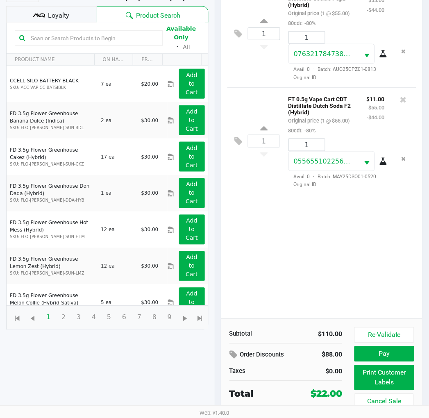
scroll to position [98, 0]
click at [388, 332] on button "Re-Validate" at bounding box center [383, 335] width 59 height 16
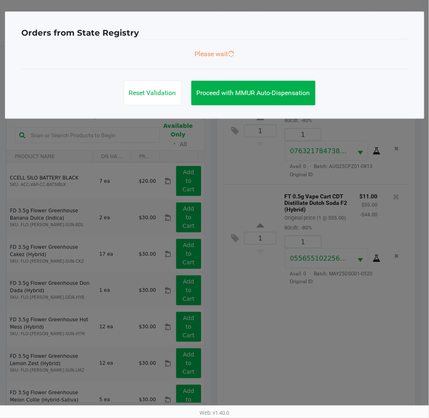
scroll to position [0, 0]
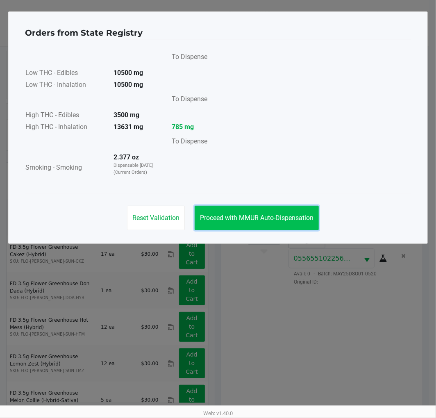
click at [235, 220] on span "Proceed with MMUR Auto-Dispensation" at bounding box center [256, 218] width 113 height 8
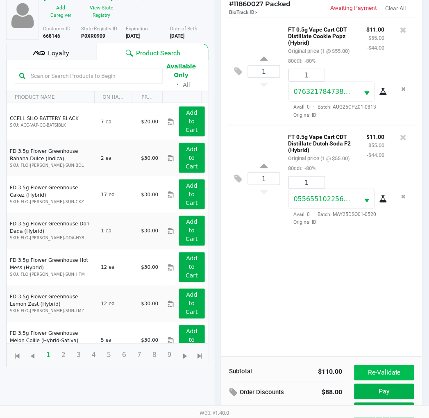
scroll to position [98, 0]
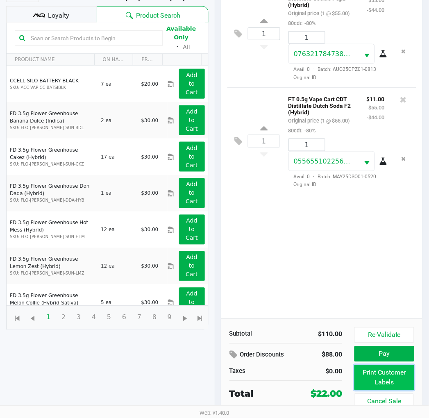
click at [388, 377] on button "Print Customer Labels" at bounding box center [383, 377] width 59 height 25
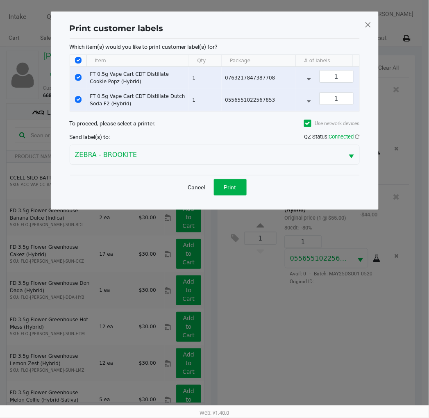
scroll to position [0, 0]
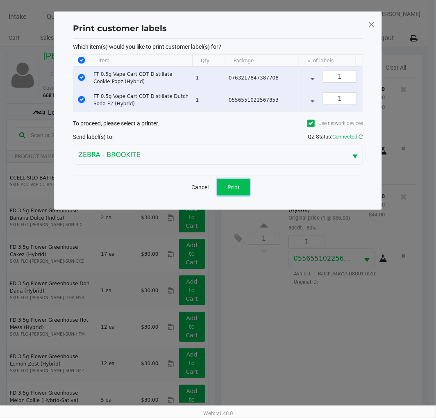
click at [247, 191] on button "Print" at bounding box center [233, 187] width 33 height 16
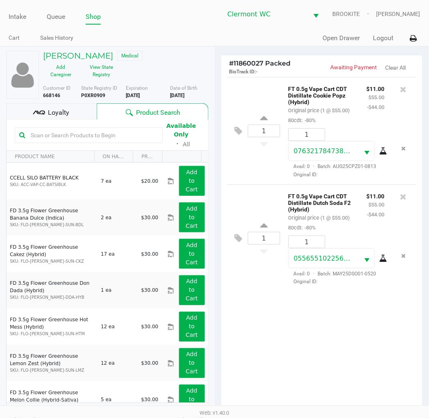
scroll to position [98, 0]
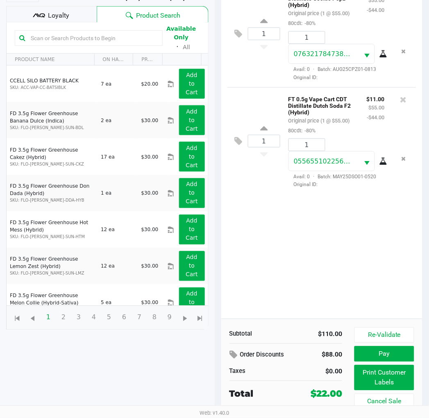
click at [377, 353] on button "Pay" at bounding box center [383, 354] width 59 height 16
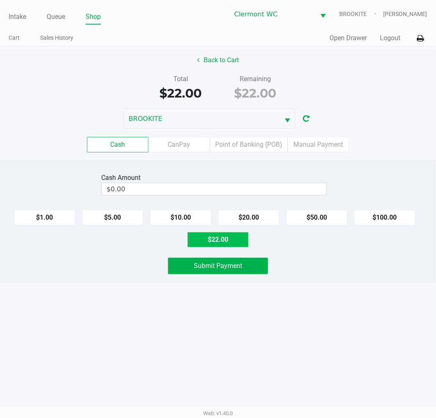
click at [220, 243] on button "$22.00" at bounding box center [217, 240] width 61 height 16
type input "$22.00"
click at [203, 378] on div "Intake Queue Shop Clermont WC BROOKITE Alexander Nguyen Cart Sales History Quic…" at bounding box center [218, 209] width 436 height 418
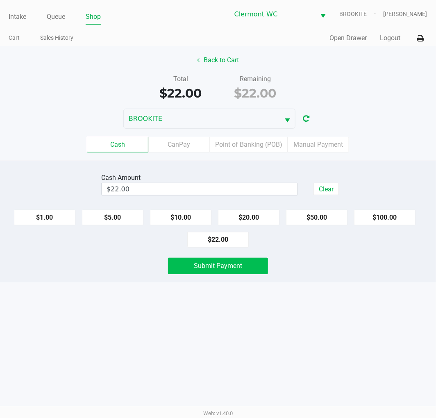
click at [224, 272] on button "Submit Payment" at bounding box center [218, 266] width 100 height 16
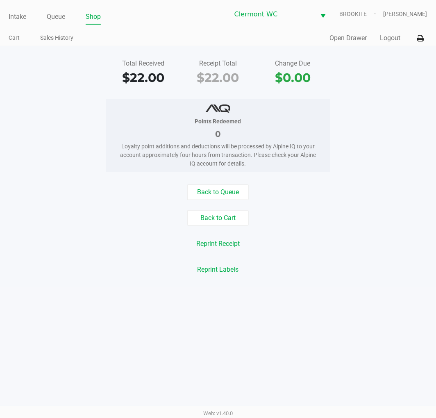
click at [15, 34] on link "Cart" at bounding box center [14, 38] width 11 height 10
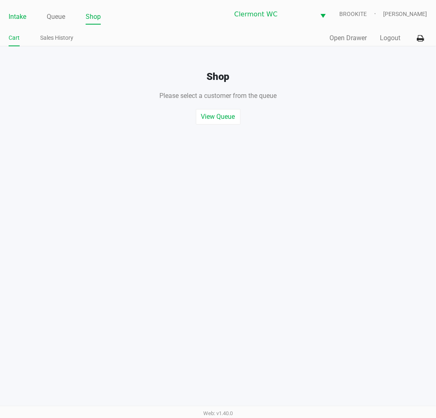
click at [21, 17] on link "Intake" at bounding box center [18, 16] width 18 height 11
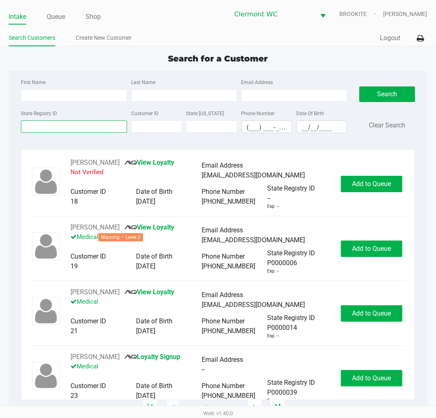
click at [63, 124] on input "State Registry ID" at bounding box center [74, 126] width 106 height 12
click at [52, 18] on link "Queue" at bounding box center [56, 16] width 18 height 11
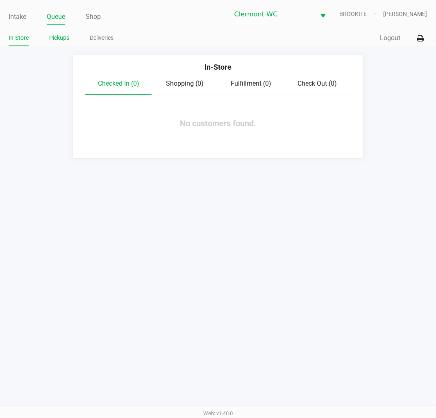
click at [60, 38] on link "Pickups" at bounding box center [59, 38] width 20 height 10
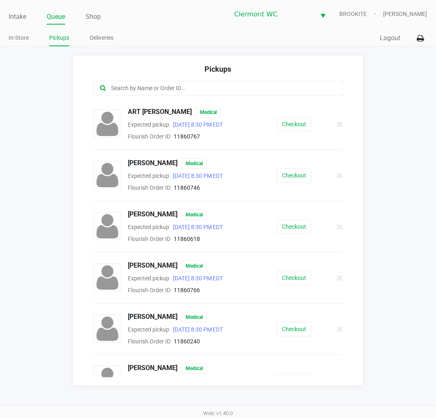
scroll to position [173, 0]
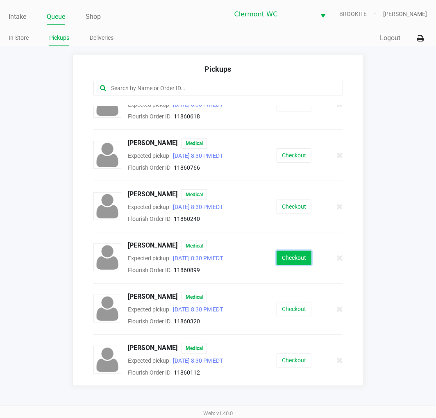
click at [292, 260] on button "Checkout" at bounding box center [294, 258] width 35 height 14
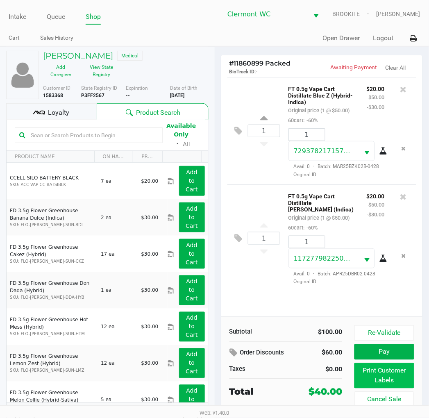
click at [375, 378] on button "Print Customer Labels" at bounding box center [383, 375] width 59 height 25
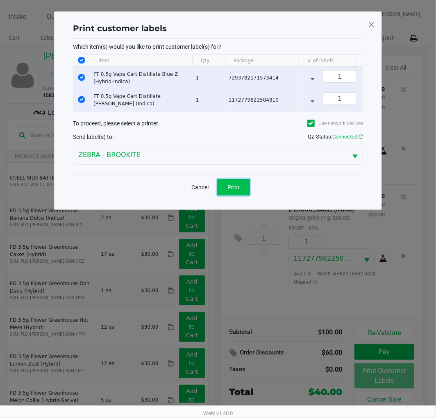
click at [242, 195] on button "Print" at bounding box center [233, 187] width 33 height 16
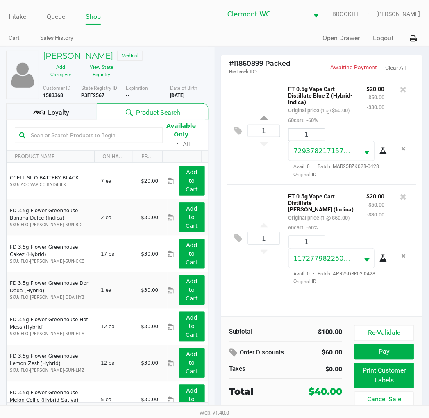
click at [375, 357] on button "Pay" at bounding box center [383, 352] width 59 height 16
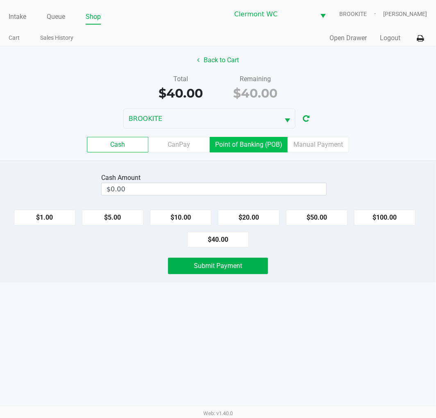
click at [251, 142] on label "Point of Banking (POB)" at bounding box center [249, 145] width 78 height 16
click at [0, 0] on 7 "Point of Banking (POB)" at bounding box center [0, 0] width 0 height 0
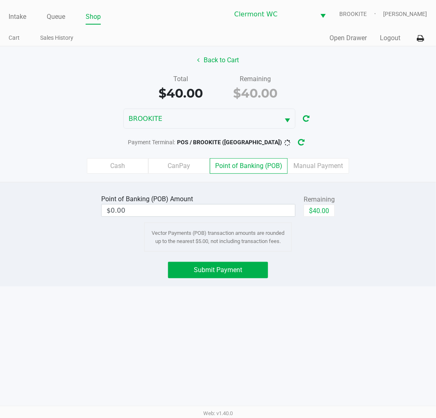
click at [327, 213] on button "$40.00" at bounding box center [319, 210] width 31 height 12
type input "$40.00"
click at [207, 379] on div "Intake Queue Shop Clermont WC BROOKITE Alexander Nguyen Cart Sales History Quic…" at bounding box center [218, 209] width 436 height 418
click at [226, 272] on span "Submit Payment" at bounding box center [218, 270] width 48 height 8
click at [302, 148] on button "button" at bounding box center [308, 142] width 13 height 15
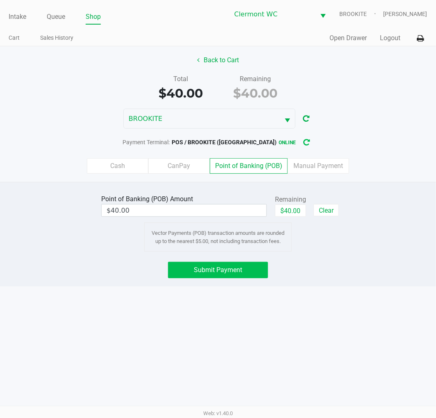
click at [203, 267] on span "Submit Payment" at bounding box center [218, 270] width 48 height 8
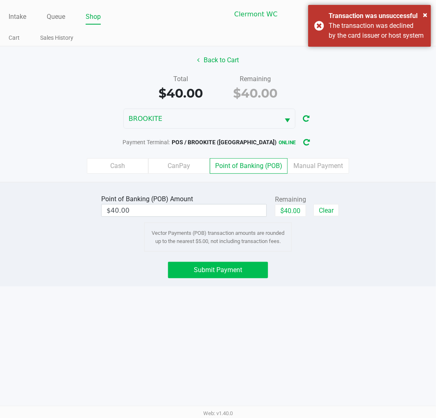
click at [318, 35] on div "× Transaction was unsuccessful The transaction was declined by the card issuer …" at bounding box center [369, 26] width 123 height 42
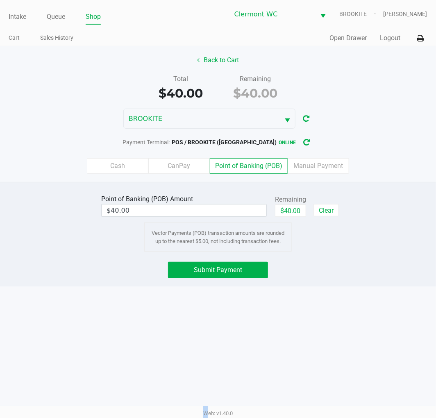
click at [66, 318] on div "Intake Queue Shop Clermont WC BROOKITE Alexander Nguyen Cart Sales History Quic…" at bounding box center [218, 209] width 436 height 418
click at [175, 273] on button "Submit Payment" at bounding box center [218, 270] width 100 height 16
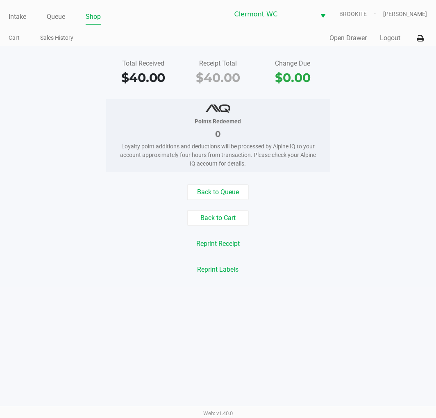
click at [386, 34] on button "Logout" at bounding box center [390, 38] width 20 height 10
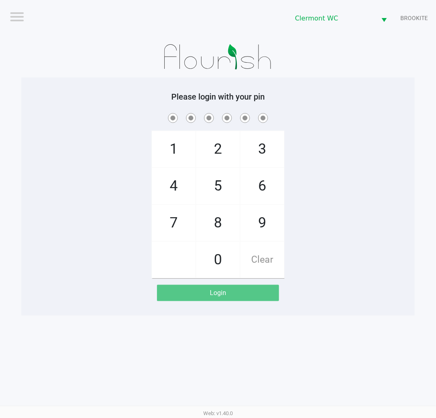
click at [76, 304] on div "Please login with your pin 1 4 7 2 5 8 0 3 6 9 Clear Login" at bounding box center [217, 196] width 393 height 238
checkbox input "true"
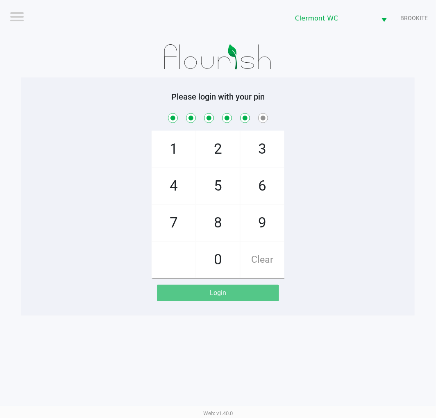
checkbox input "true"
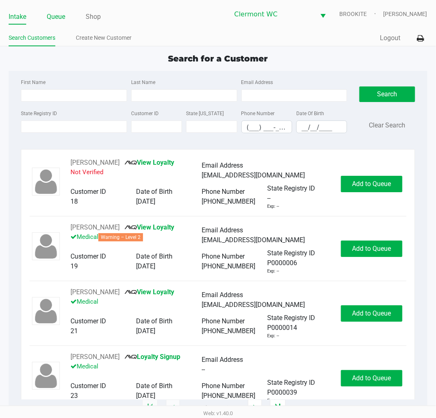
click at [59, 14] on link "Queue" at bounding box center [56, 16] width 18 height 11
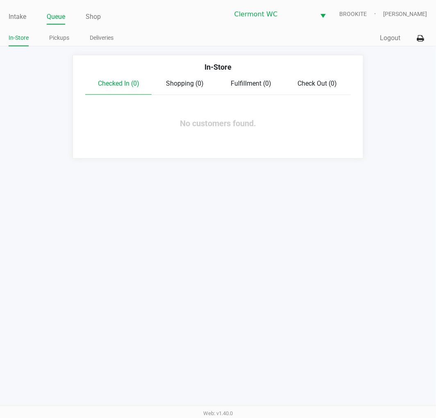
click at [64, 36] on link "Pickups" at bounding box center [59, 38] width 20 height 10
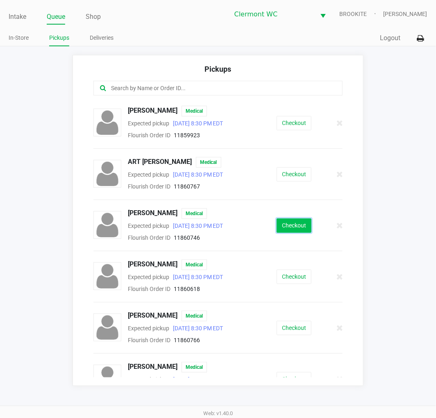
click at [284, 228] on button "Checkout" at bounding box center [294, 225] width 35 height 14
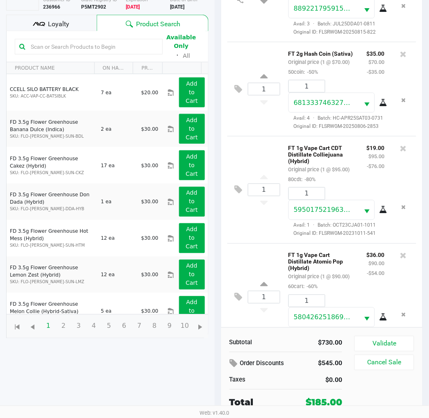
scroll to position [498, 0]
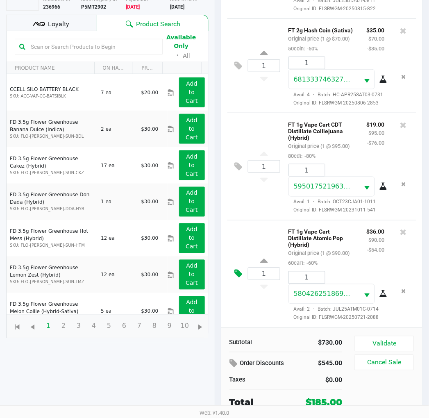
click at [236, 275] on icon at bounding box center [239, 273] width 8 height 9
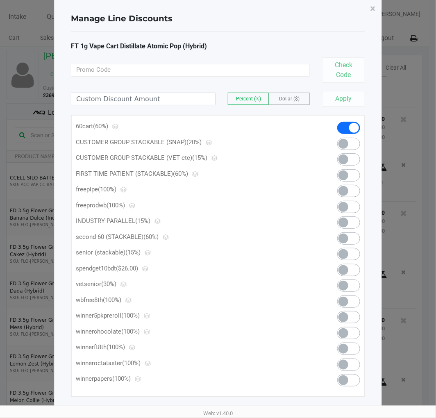
scroll to position [23, 0]
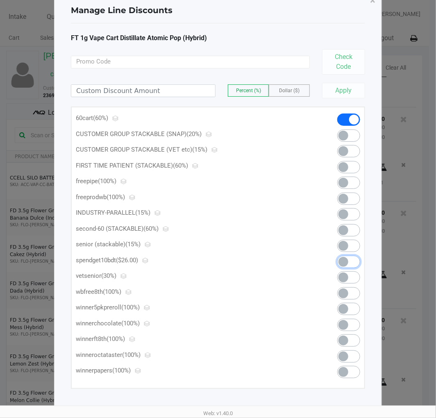
click at [341, 260] on span at bounding box center [343, 262] width 10 height 10
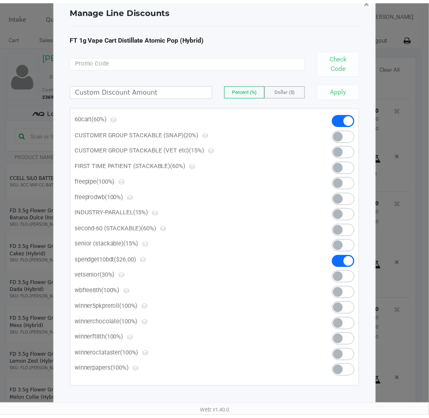
scroll to position [511, 0]
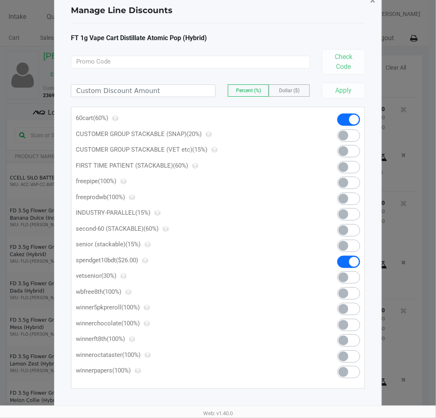
click at [370, 7] on button "×" at bounding box center [372, 0] width 18 height 23
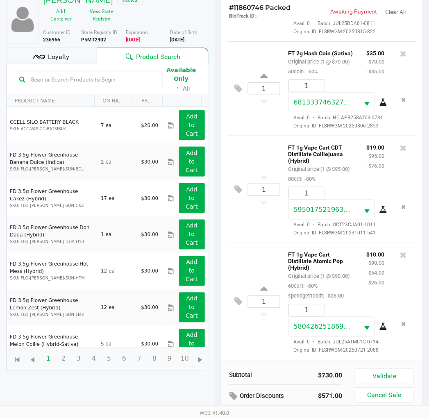
scroll to position [89, 0]
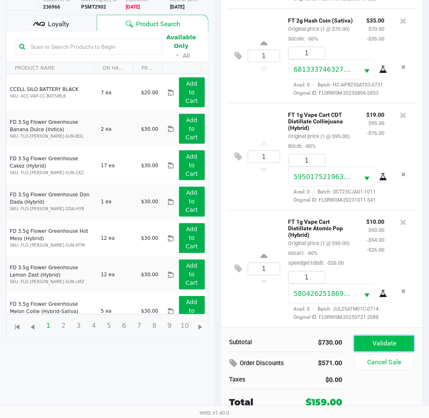
click at [394, 343] on button "Validate" at bounding box center [383, 344] width 59 height 16
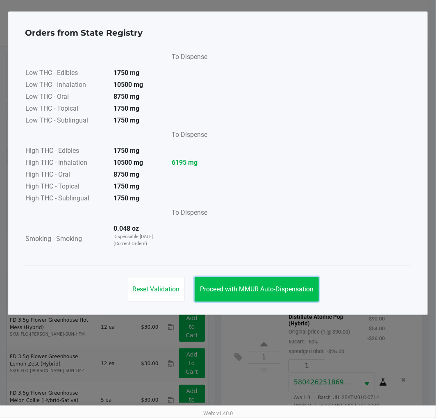
click at [243, 288] on span "Proceed with MMUR Auto-Dispensation" at bounding box center [256, 289] width 113 height 8
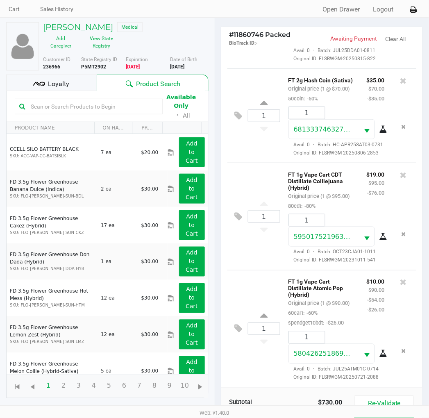
scroll to position [98, 0]
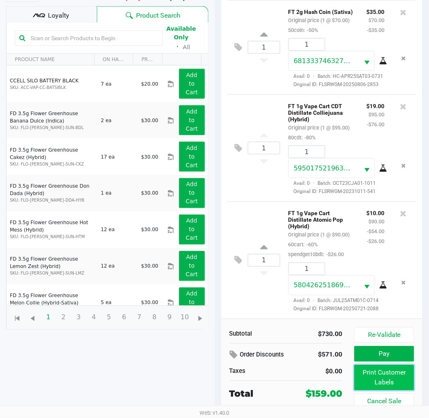
click at [379, 373] on button "Print Customer Labels" at bounding box center [383, 377] width 59 height 25
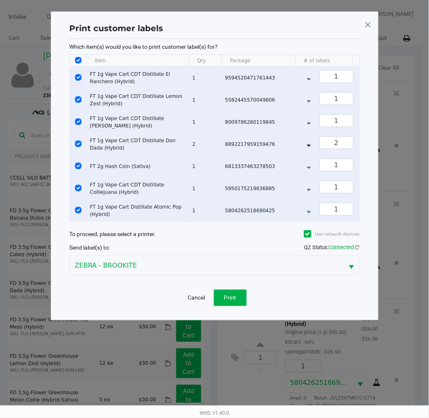
scroll to position [0, 0]
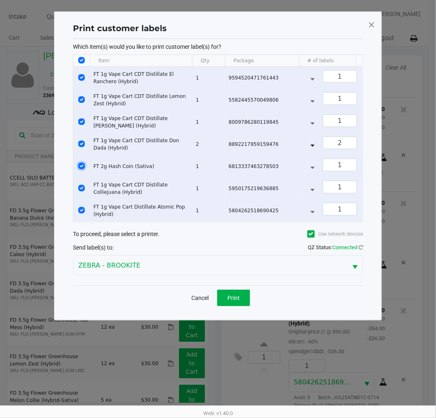
click at [79, 165] on input "Select Row" at bounding box center [81, 166] width 7 height 7
checkbox input "false"
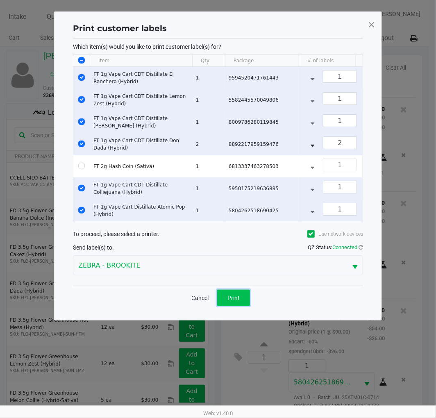
click at [237, 301] on span "Print" at bounding box center [233, 298] width 12 height 7
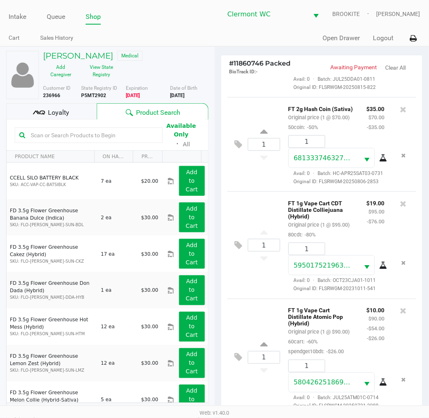
click at [43, 107] on icon at bounding box center [39, 113] width 12 height 12
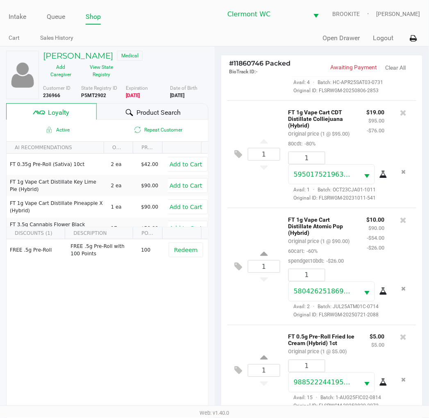
scroll to position [622, 0]
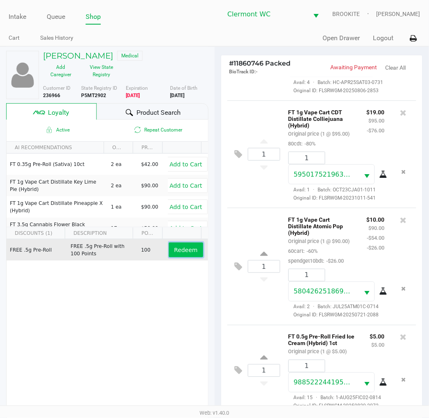
click at [191, 247] on button "Redeem" at bounding box center [186, 250] width 34 height 15
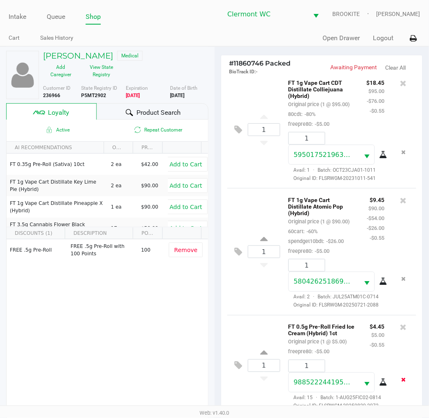
scroll to position [106, 0]
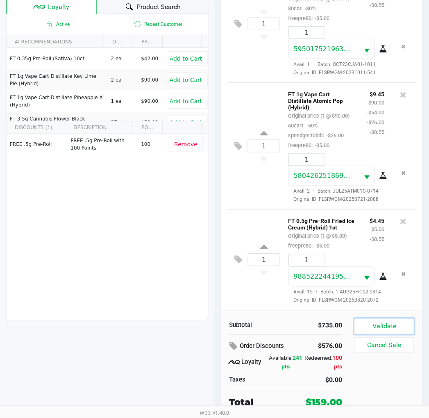
click at [399, 321] on button "Validate" at bounding box center [383, 327] width 59 height 16
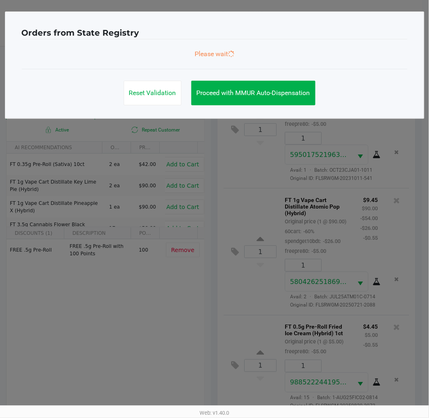
scroll to position [0, 0]
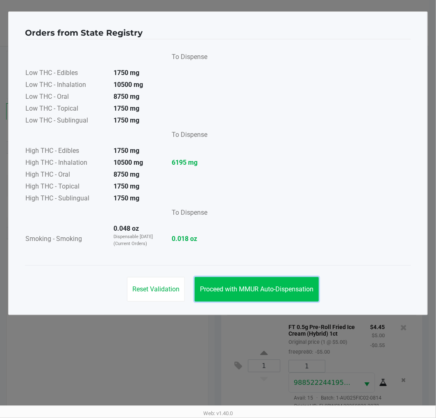
click at [273, 294] on button "Proceed with MMUR Auto-Dispensation" at bounding box center [257, 289] width 124 height 25
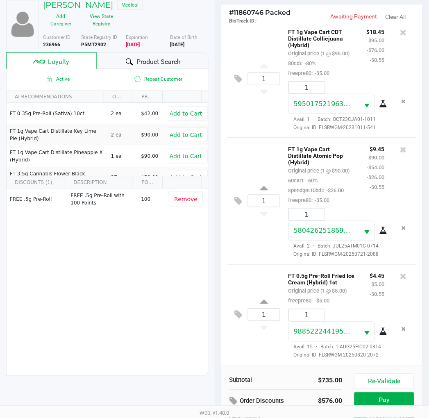
scroll to position [106, 0]
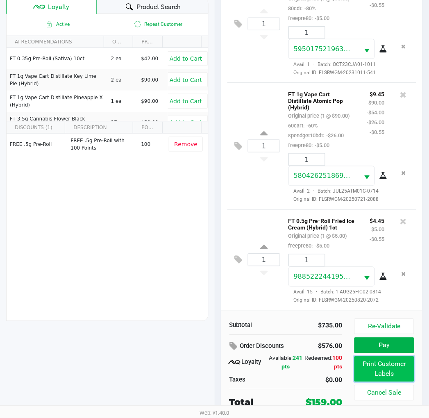
click at [358, 369] on button "Print Customer Labels" at bounding box center [383, 368] width 59 height 25
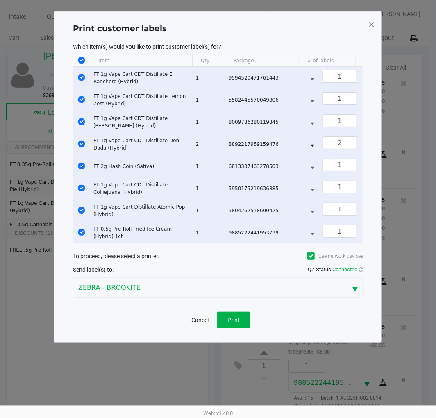
click at [80, 60] on input "Select All Rows" at bounding box center [81, 60] width 7 height 7
checkbox input "false"
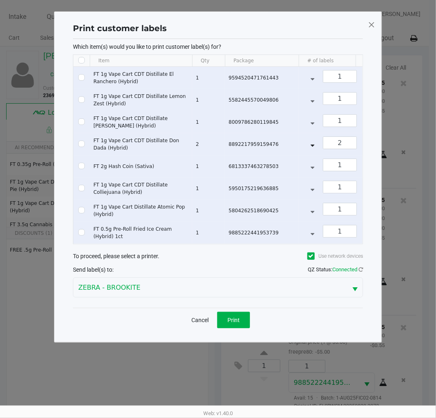
checkbox input "false"
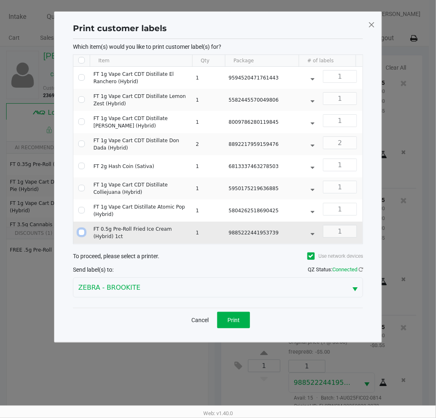
click at [83, 234] on input "Select Row" at bounding box center [81, 232] width 7 height 7
checkbox input "true"
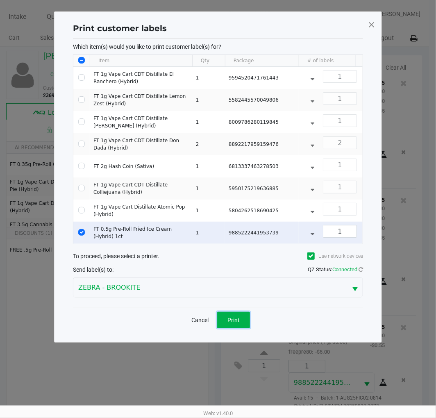
click at [243, 327] on button "Print" at bounding box center [233, 320] width 33 height 16
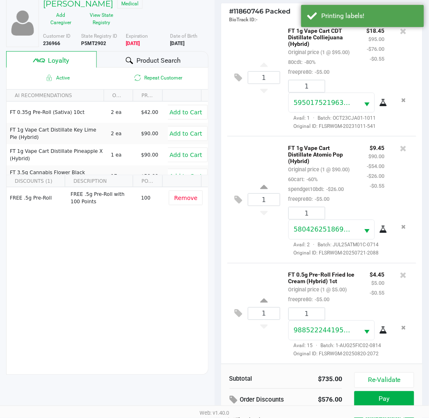
scroll to position [106, 0]
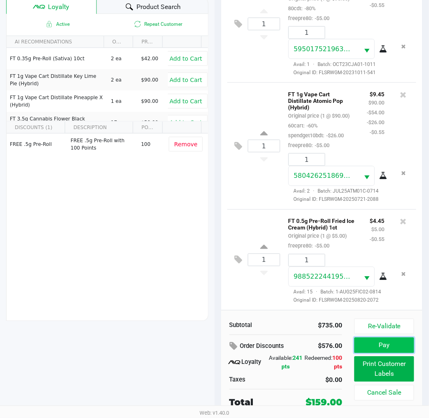
click at [408, 350] on button "Pay" at bounding box center [383, 346] width 59 height 16
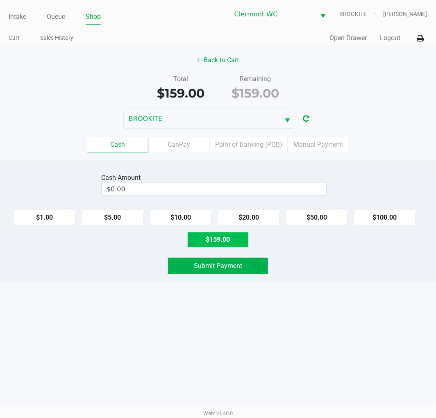
click at [220, 247] on button "$159.00" at bounding box center [217, 240] width 61 height 16
type input "$159.00"
click at [186, 386] on div "Intake Queue Shop Clermont WC BROOKITE Alexander Nguyen Cart Sales History Quic…" at bounding box center [218, 209] width 436 height 418
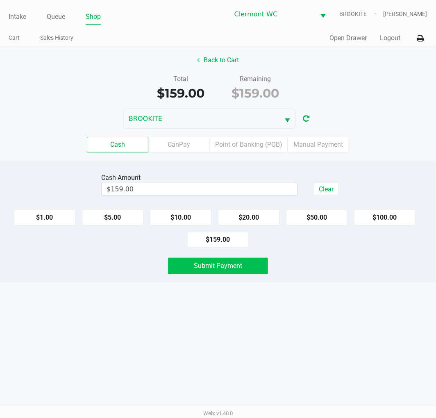
click at [212, 269] on span "Submit Payment" at bounding box center [218, 266] width 48 height 8
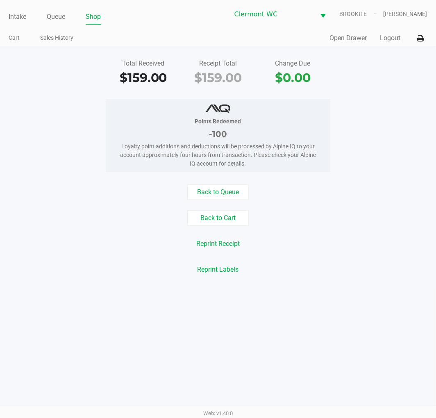
click at [15, 13] on link "Intake" at bounding box center [18, 16] width 18 height 11
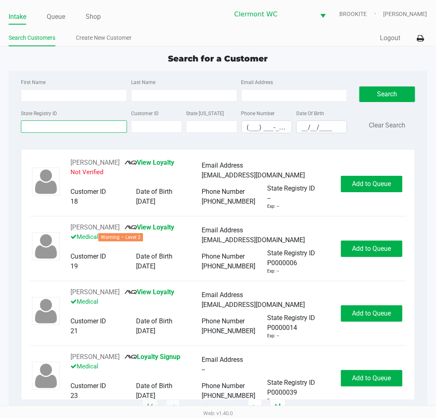
click at [80, 129] on input "State Registry ID" at bounding box center [74, 126] width 106 height 12
click at [59, 12] on link "Queue" at bounding box center [56, 16] width 18 height 11
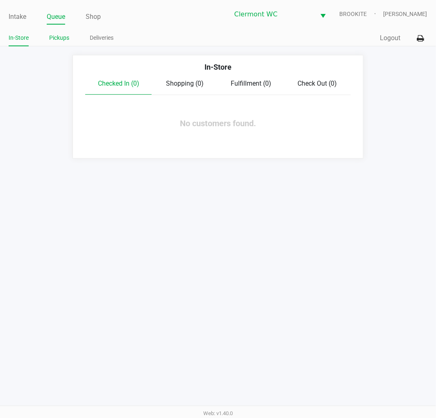
click at [63, 34] on link "Pickups" at bounding box center [59, 38] width 20 height 10
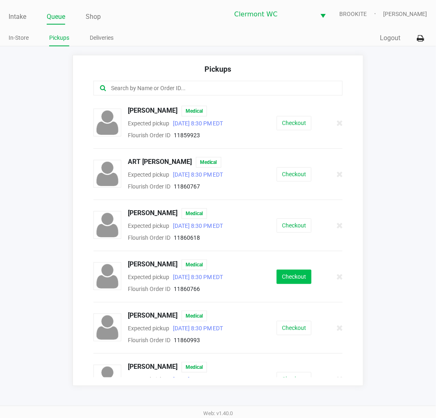
click at [290, 275] on button "Checkout" at bounding box center [294, 277] width 35 height 14
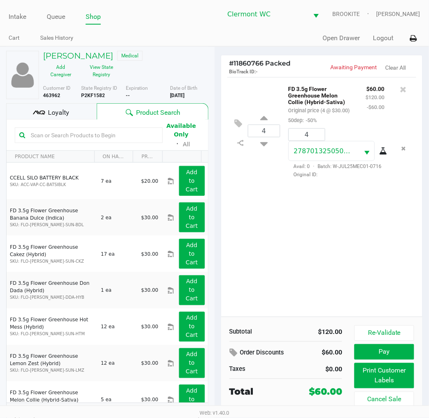
click at [377, 383] on button "Print Customer Labels" at bounding box center [383, 375] width 59 height 25
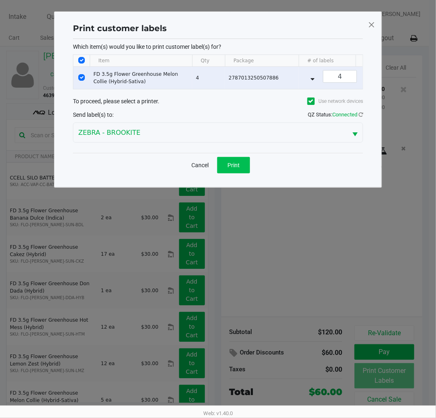
click at [235, 173] on button "Print" at bounding box center [233, 165] width 33 height 16
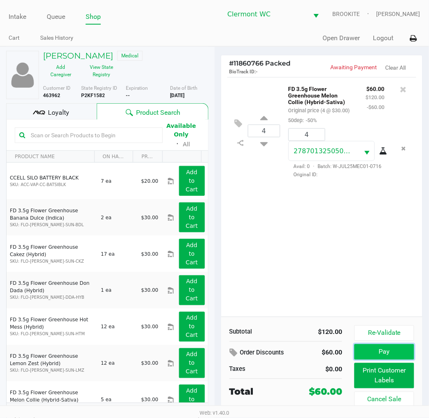
click at [384, 350] on button "Pay" at bounding box center [383, 352] width 59 height 16
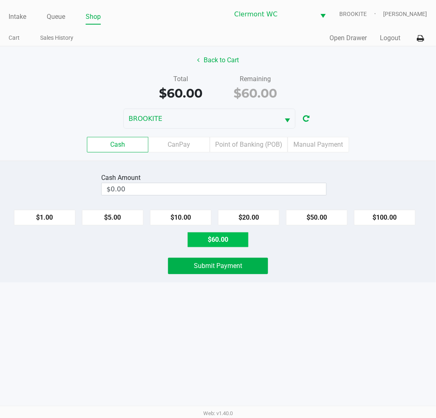
click at [232, 236] on button "$60.00" at bounding box center [217, 240] width 61 height 16
type input "$60.00"
click at [213, 339] on div "Intake Queue Shop Clermont WC BROOKITE Alexander Nguyen Cart Sales History Quic…" at bounding box center [218, 209] width 436 height 418
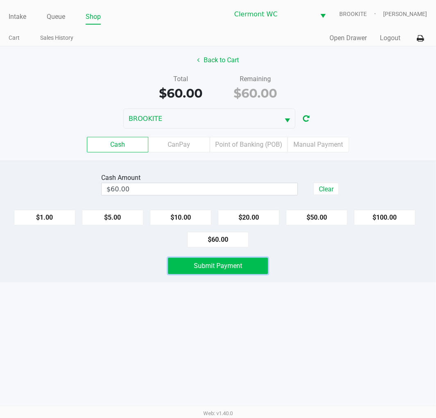
click at [224, 271] on button "Submit Payment" at bounding box center [218, 266] width 100 height 16
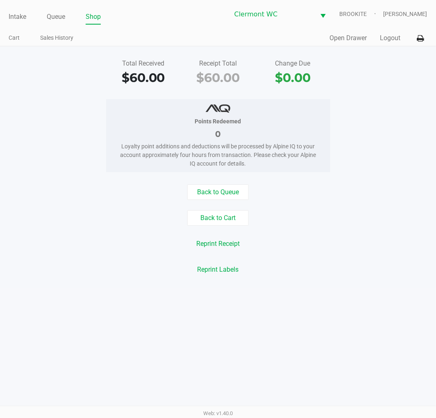
drag, startPoint x: 382, startPoint y: 217, endPoint x: 378, endPoint y: 219, distance: 4.8
click at [378, 219] on div "Back to Cart" at bounding box center [218, 218] width 448 height 16
click at [14, 18] on link "Intake" at bounding box center [18, 16] width 18 height 11
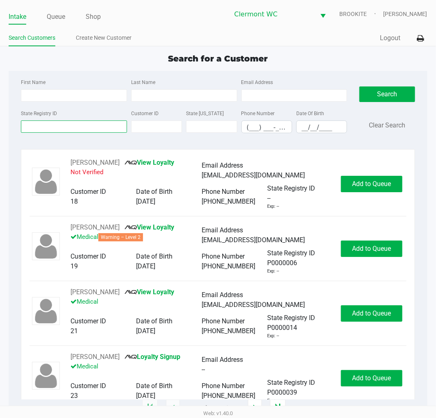
click at [76, 125] on input "State Registry ID" at bounding box center [74, 126] width 106 height 12
click at [52, 142] on div "First Name Last Name Email Address State Registry ID Customer ID State ID Phone…" at bounding box center [218, 108] width 406 height 75
click at [54, 129] on input "State Registry ID" at bounding box center [74, 126] width 106 height 12
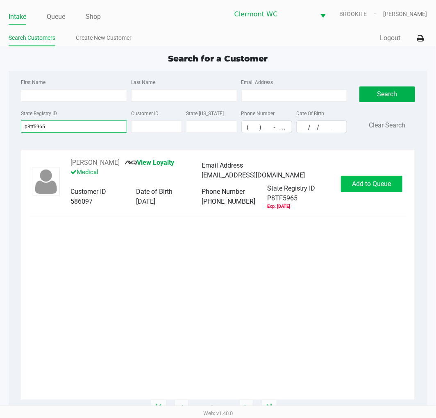
type input "p8tf5965"
click at [370, 183] on span "Add to Queue" at bounding box center [371, 184] width 39 height 8
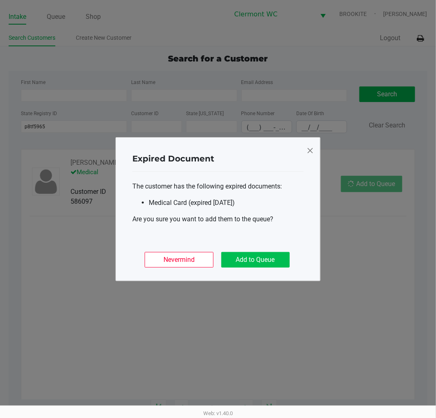
click at [272, 257] on button "Add to Queue" at bounding box center [255, 260] width 68 height 16
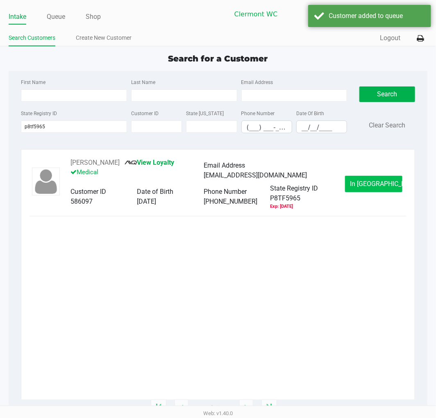
click at [378, 189] on button "In Queue" at bounding box center [373, 184] width 57 height 16
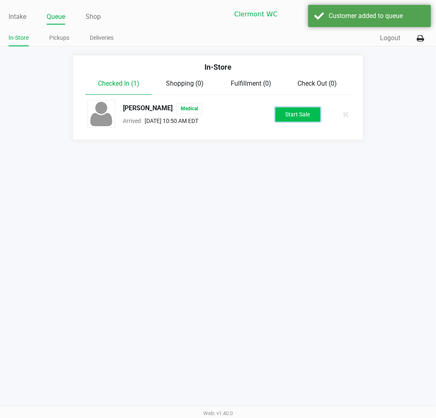
click at [293, 120] on button "Start Sale" at bounding box center [297, 114] width 45 height 14
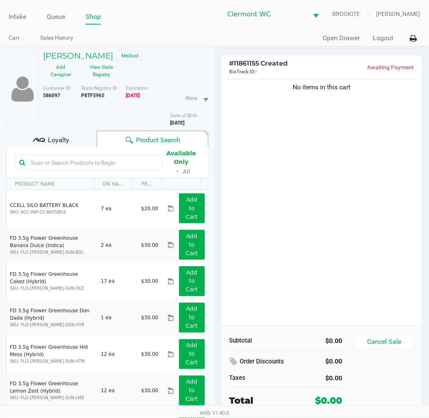
click at [330, 308] on div "No items in this cart" at bounding box center [322, 201] width 202 height 249
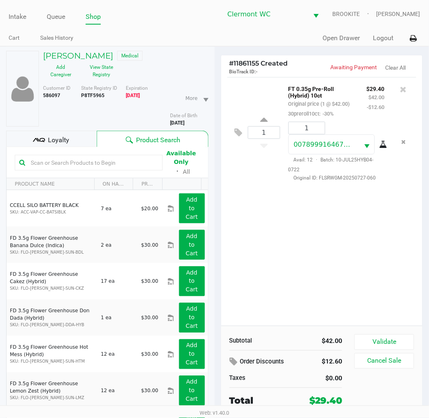
click at [406, 89] on icon at bounding box center [403, 89] width 7 height 8
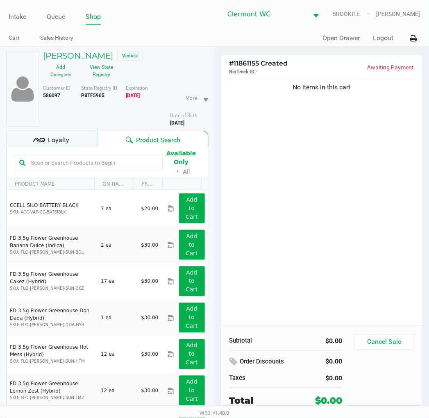
click at [376, 349] on button "Cancel Sale" at bounding box center [383, 342] width 59 height 16
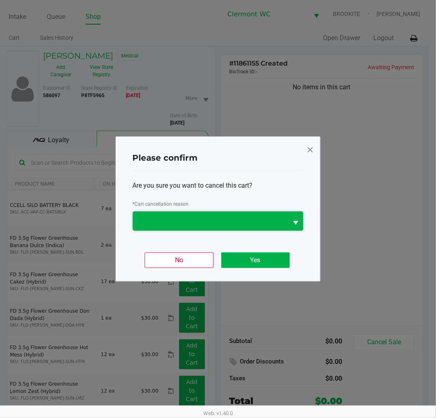
click at [259, 216] on span at bounding box center [210, 221] width 145 height 10
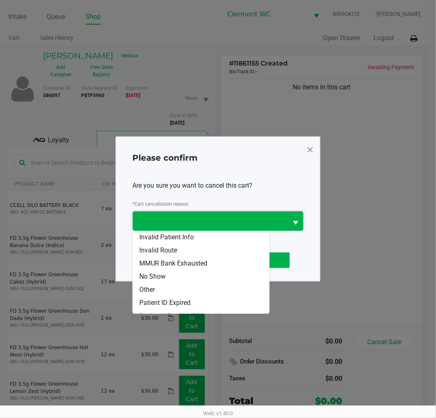
scroll to position [36, 0]
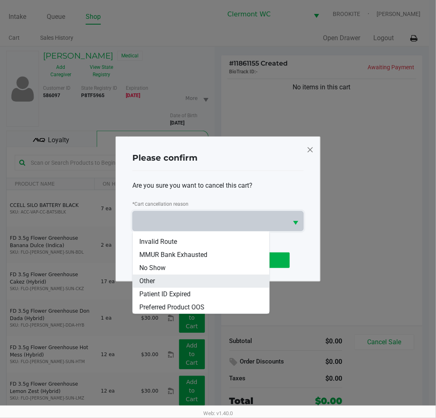
click at [178, 283] on li "Other" at bounding box center [201, 281] width 136 height 13
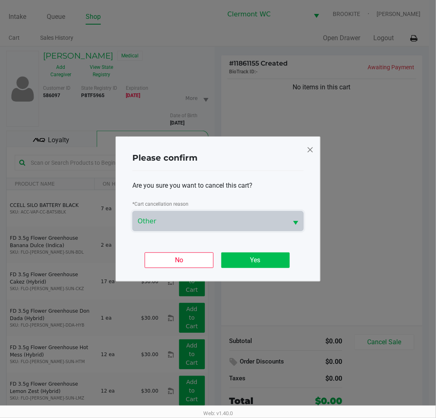
click at [266, 260] on button "Yes" at bounding box center [255, 260] width 68 height 16
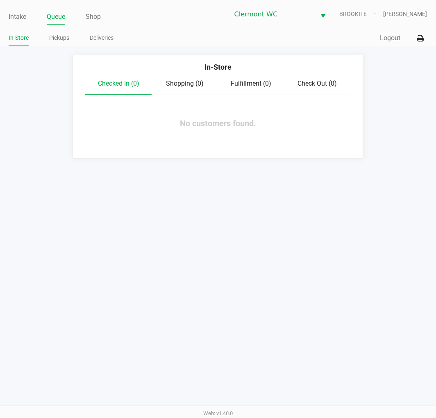
click at [25, 14] on link "Intake" at bounding box center [18, 16] width 18 height 11
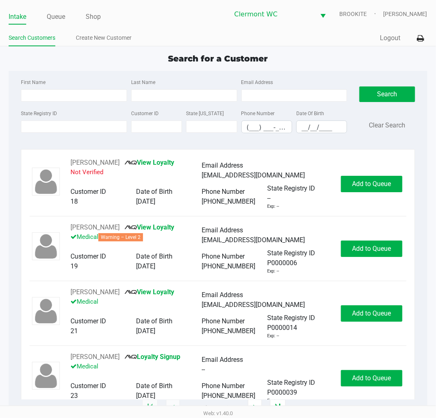
click at [53, 127] on input "State Registry ID" at bounding box center [74, 126] width 106 height 12
click at [63, 129] on input "State Registry ID" at bounding box center [74, 126] width 106 height 12
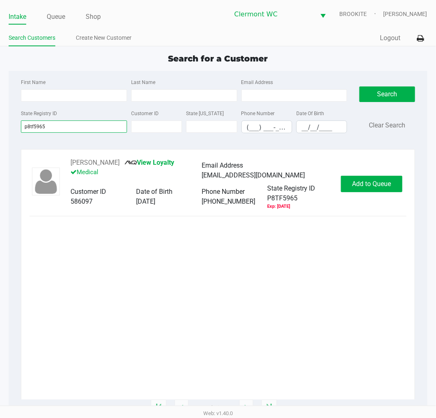
type input "p8tf5965"
click at [361, 191] on button "Add to Queue" at bounding box center [371, 184] width 61 height 16
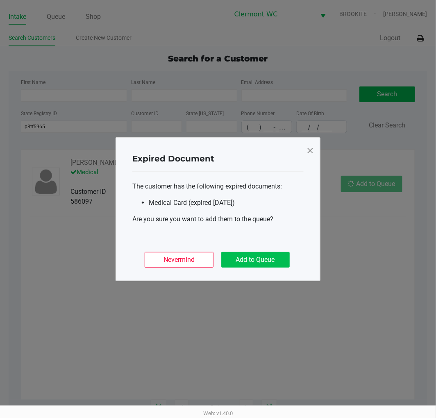
click at [253, 261] on button "Add to Queue" at bounding box center [255, 260] width 68 height 16
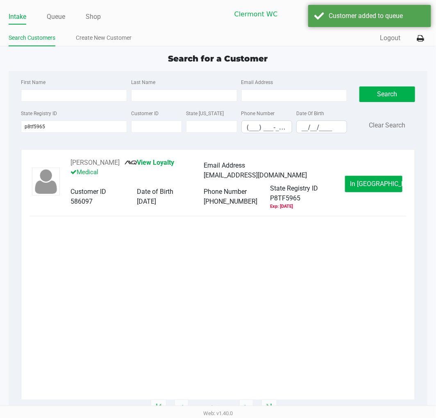
click at [380, 178] on button "In Queue" at bounding box center [373, 184] width 57 height 16
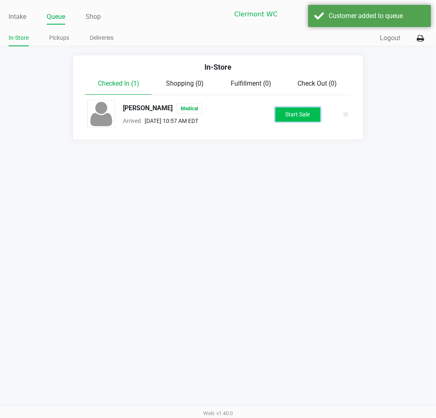
click at [298, 114] on button "Start Sale" at bounding box center [297, 114] width 45 height 14
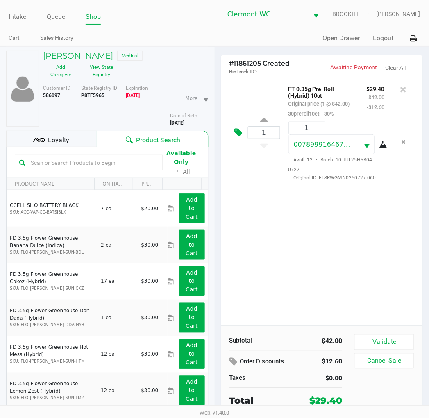
click at [239, 136] on icon at bounding box center [239, 132] width 8 height 9
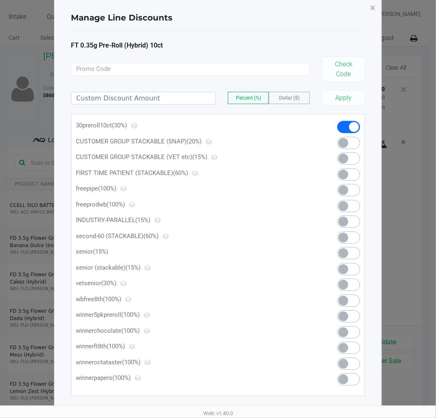
scroll to position [23, 0]
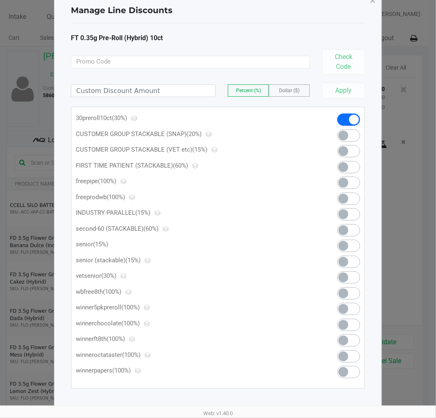
click at [343, 120] on span at bounding box center [348, 119] width 23 height 12
click at [119, 88] on input at bounding box center [143, 91] width 144 height 12
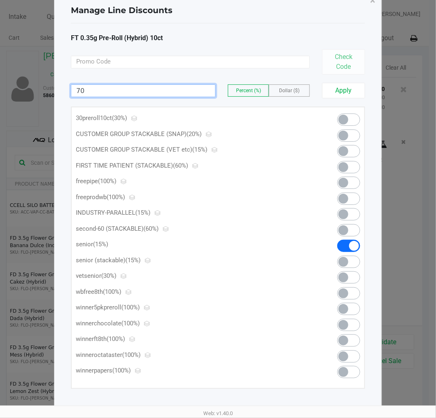
type input "70.00"
click at [279, 87] on label "Dollar ($)" at bounding box center [289, 90] width 40 height 11
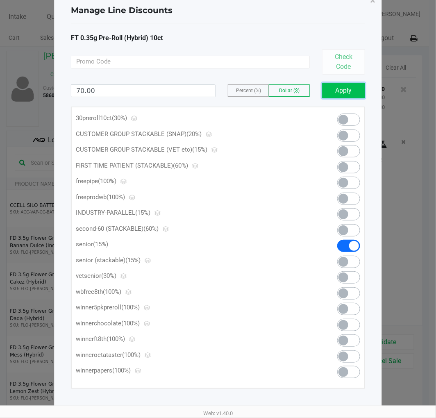
click at [333, 91] on button "Apply" at bounding box center [343, 91] width 43 height 16
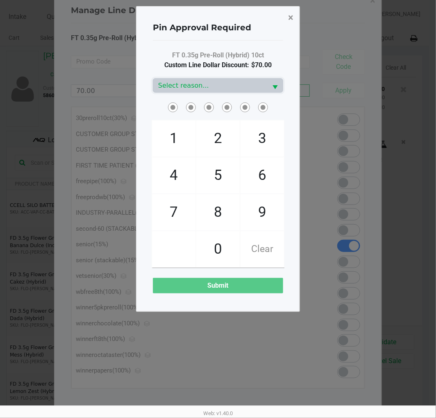
click at [287, 18] on button "×" at bounding box center [290, 17] width 18 height 23
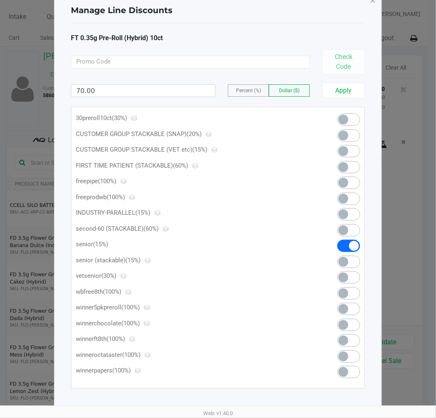
click at [228, 89] on label "Percent (%)" at bounding box center [248, 90] width 40 height 11
click at [347, 93] on button "Apply" at bounding box center [343, 91] width 43 height 16
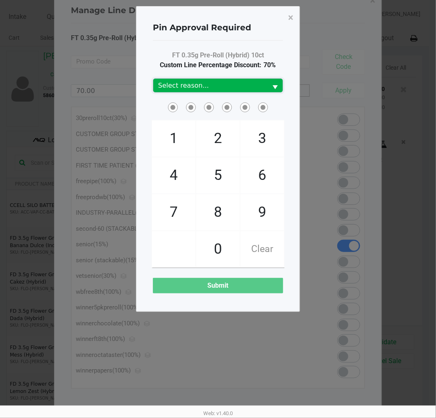
click at [198, 86] on span "Select reason..." at bounding box center [210, 86] width 104 height 10
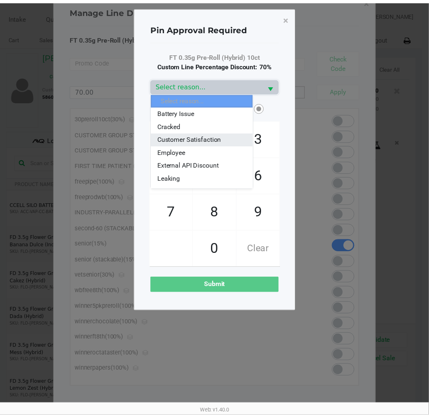
scroll to position [45, 0]
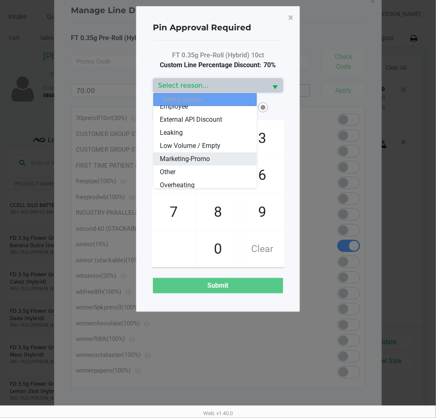
click at [234, 158] on li "Marketing-Promo" at bounding box center [204, 158] width 103 height 13
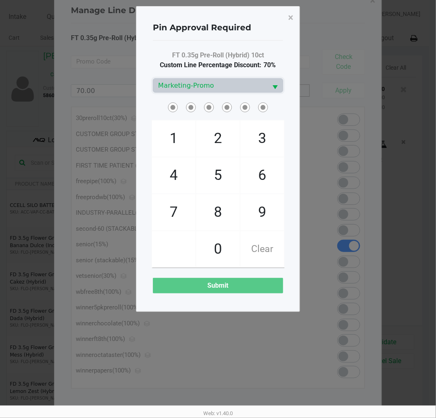
click at [180, 186] on span "4" at bounding box center [173, 175] width 43 height 36
checkbox input "true"
click at [270, 177] on span "6" at bounding box center [262, 175] width 43 height 36
checkbox input "true"
click at [168, 138] on span "1" at bounding box center [173, 138] width 43 height 36
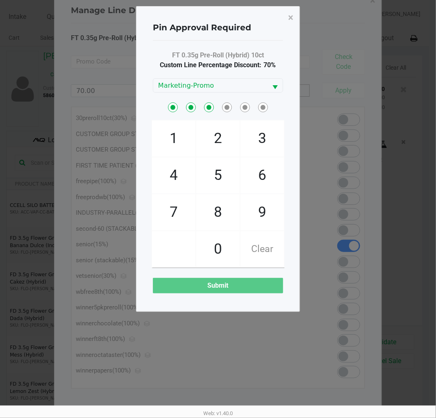
checkbox input "true"
click at [274, 149] on span "3" at bounding box center [262, 138] width 43 height 36
checkbox input "true"
click at [264, 179] on span "6" at bounding box center [262, 175] width 43 height 36
checkbox input "true"
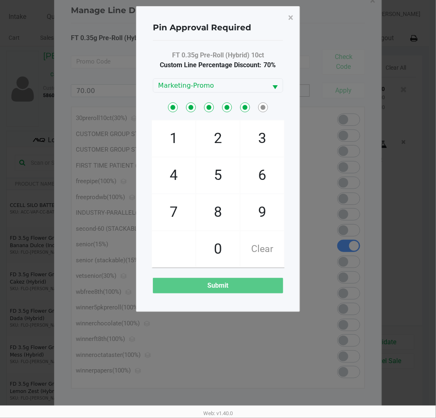
click at [181, 210] on span "7" at bounding box center [173, 212] width 43 height 36
checkbox input "true"
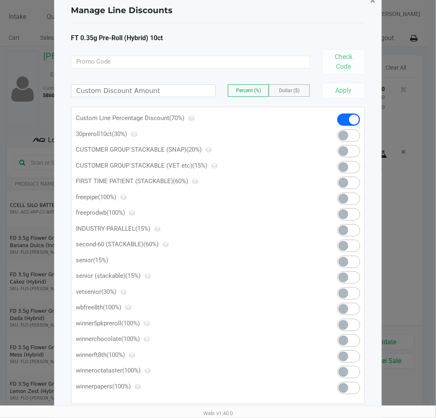
click at [372, 2] on span "×" at bounding box center [372, 0] width 5 height 11
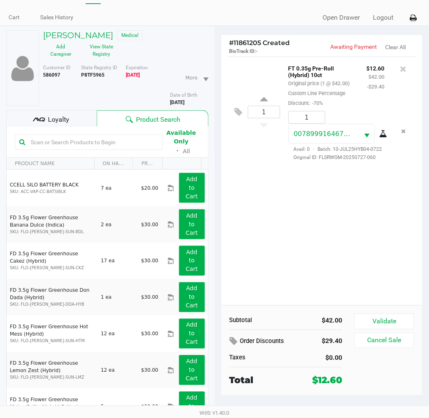
scroll to position [41, 0]
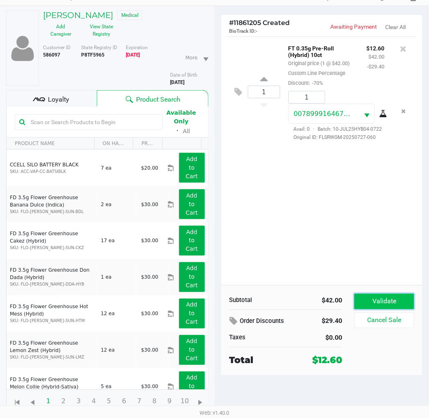
click at [379, 297] on button "Validate" at bounding box center [383, 302] width 59 height 16
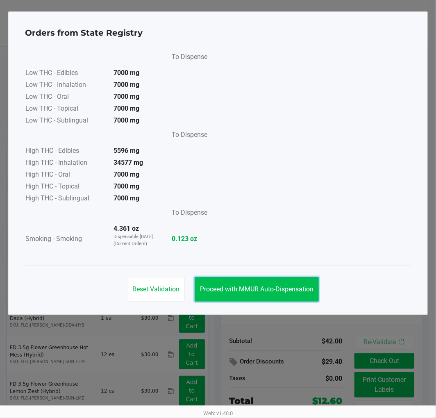
click at [258, 301] on button "Proceed with MMUR Auto-Dispensation" at bounding box center [257, 289] width 124 height 25
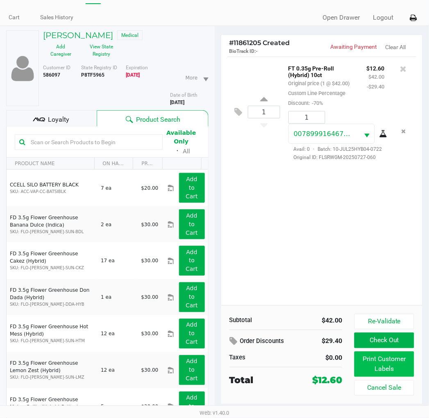
scroll to position [41, 0]
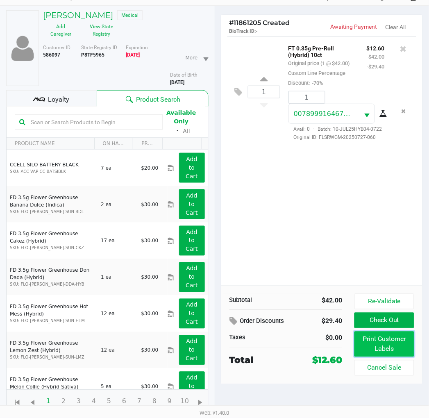
click at [387, 353] on button "Print Customer Labels" at bounding box center [383, 343] width 59 height 25
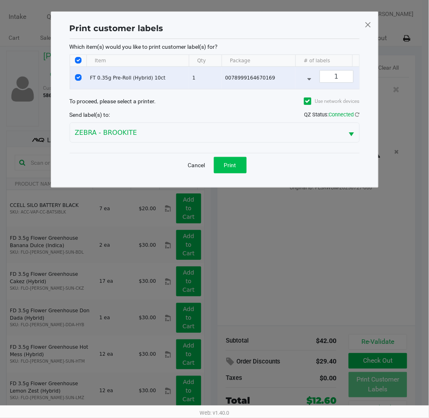
scroll to position [0, 0]
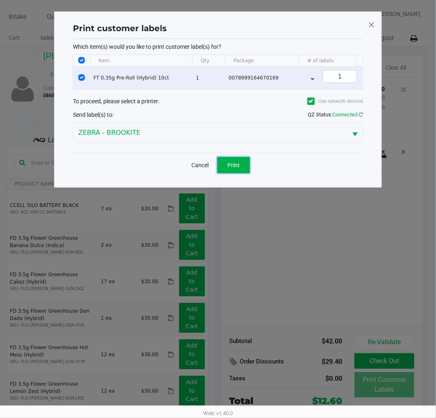
drag, startPoint x: 234, startPoint y: 174, endPoint x: 240, endPoint y: 174, distance: 5.7
click at [235, 168] on span "Print" at bounding box center [233, 165] width 12 height 7
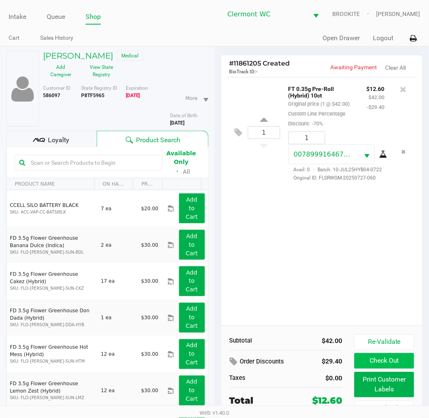
click at [365, 361] on button "Check Out" at bounding box center [383, 361] width 59 height 16
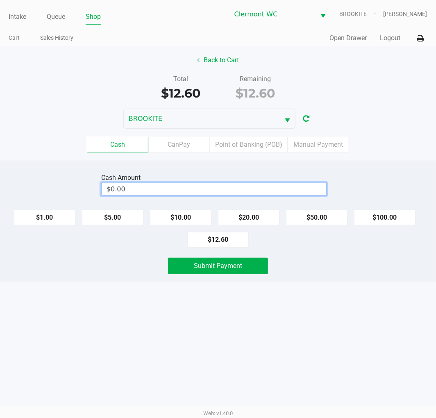
click at [174, 189] on input "$0.00" at bounding box center [214, 189] width 225 height 12
click at [231, 359] on div "Intake Queue Shop Clermont WC BROOKITE Alexander Nguyen Cart Sales History Quic…" at bounding box center [218, 209] width 436 height 418
type input "$13.00"
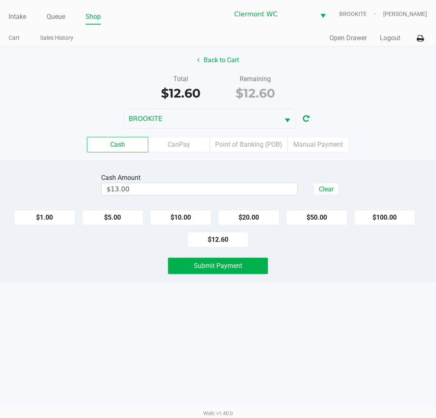
click at [214, 273] on button "Submit Payment" at bounding box center [218, 266] width 100 height 16
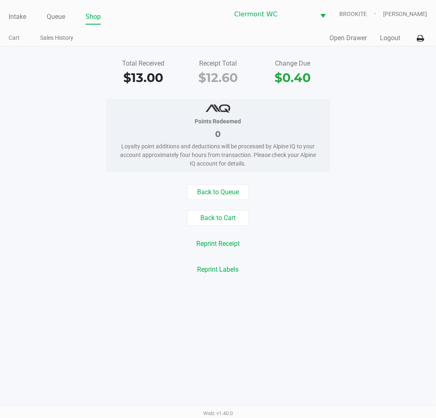
click at [63, 295] on div "Intake Queue Shop Clermont WC BROOKITE Alexander Nguyen Cart Sales History Quic…" at bounding box center [218, 209] width 436 height 418
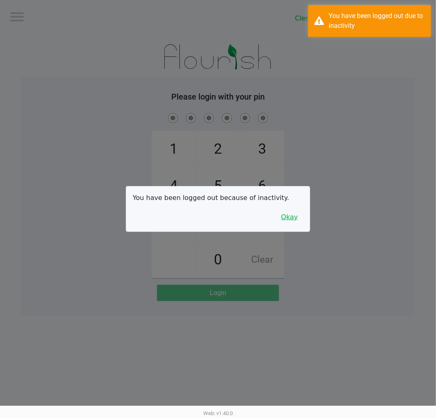
click at [302, 219] on button "Okay" at bounding box center [289, 217] width 27 height 16
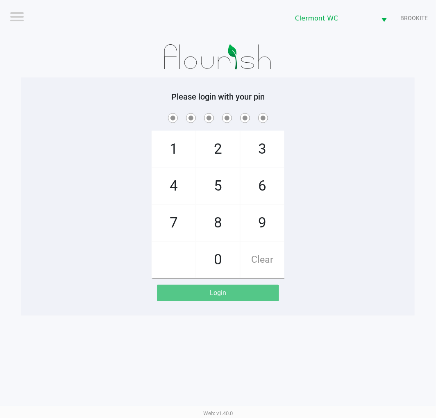
click at [90, 327] on div "Logout Clermont WC BROOKITE Please login with your pin 1 4 7 2 5 8 0 3 6 9 Clea…" at bounding box center [218, 209] width 436 height 418
checkbox input "true"
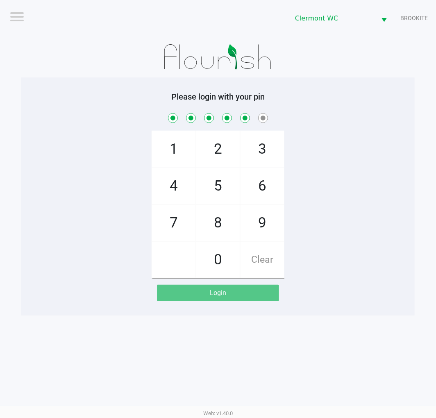
checkbox input "true"
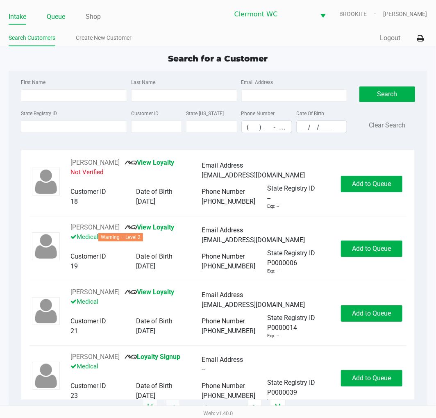
click at [59, 19] on link "Queue" at bounding box center [56, 16] width 18 height 11
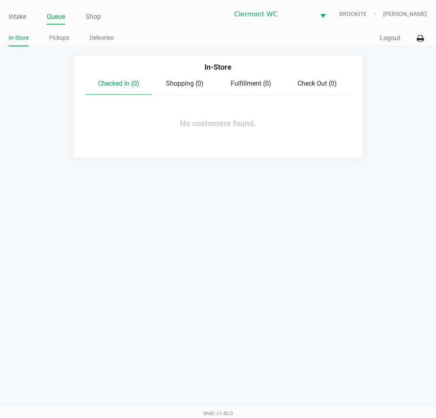
click at [63, 34] on link "Pickups" at bounding box center [59, 38] width 20 height 10
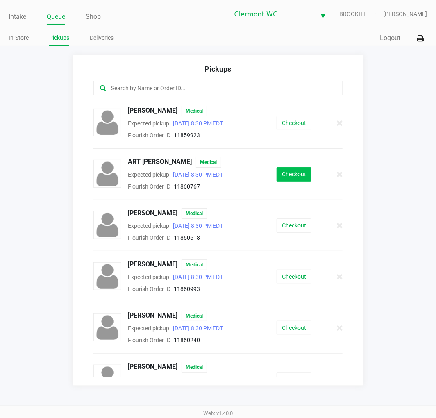
click at [295, 175] on button "Checkout" at bounding box center [294, 174] width 35 height 14
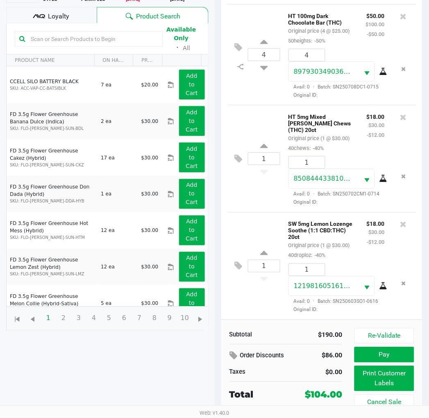
scroll to position [98, 0]
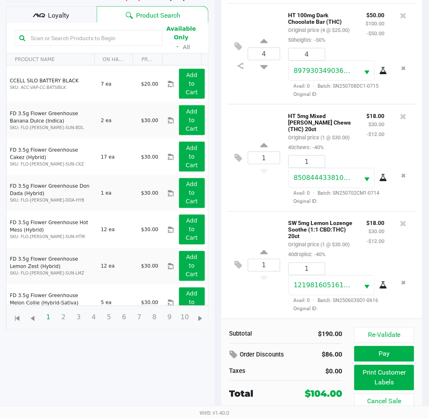
click at [63, 20] on div "Loyalty" at bounding box center [51, 14] width 91 height 16
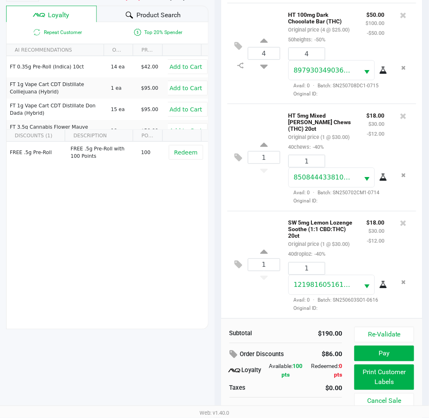
scroll to position [106, 0]
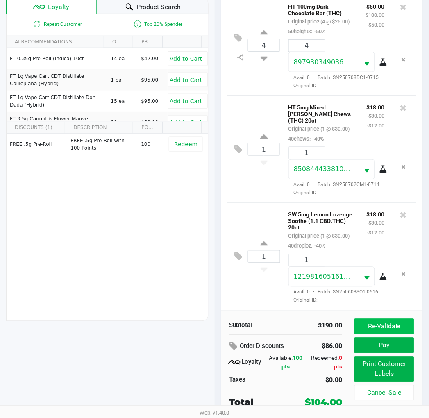
click at [393, 325] on button "Re-Validate" at bounding box center [383, 327] width 59 height 16
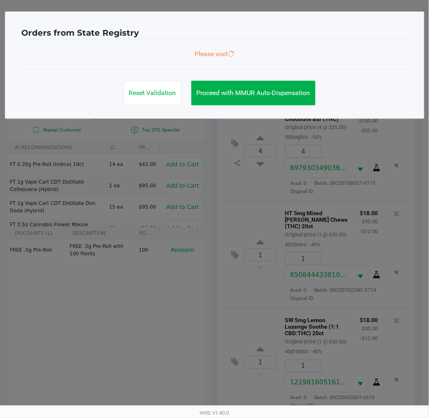
scroll to position [0, 0]
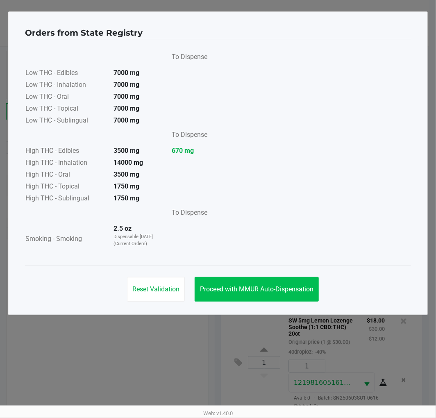
click at [225, 297] on button "Proceed with MMUR Auto-Dispensation" at bounding box center [257, 289] width 124 height 25
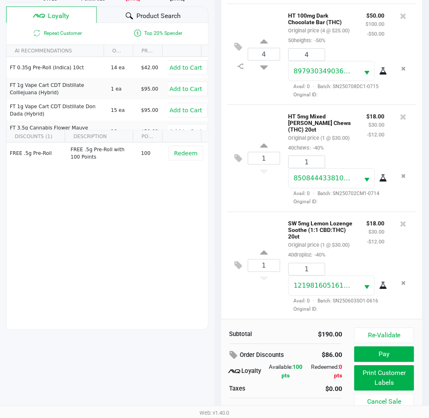
scroll to position [106, 0]
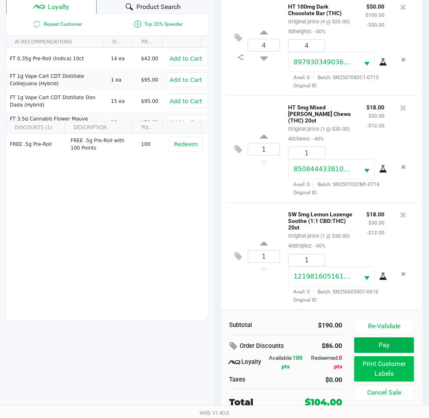
click at [382, 375] on button "Print Customer Labels" at bounding box center [383, 368] width 59 height 25
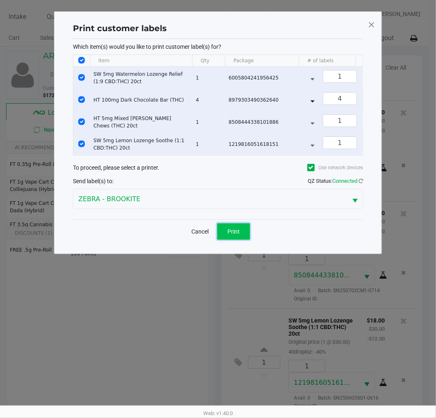
click at [236, 235] on span "Print" at bounding box center [233, 231] width 12 height 7
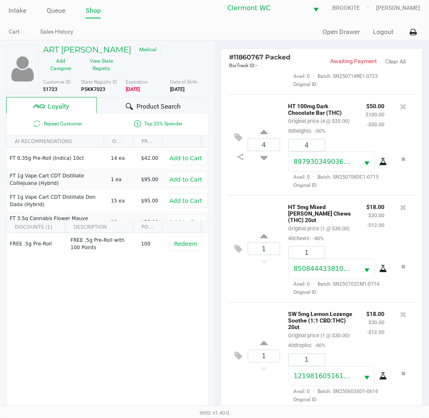
scroll to position [106, 0]
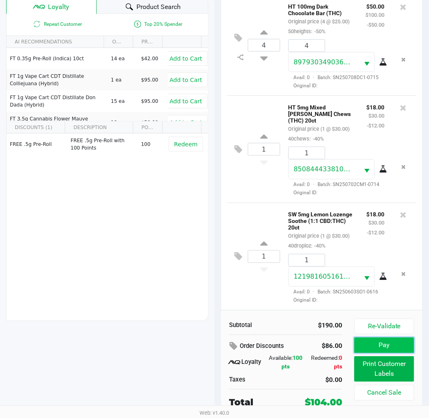
click at [375, 343] on button "Pay" at bounding box center [383, 346] width 59 height 16
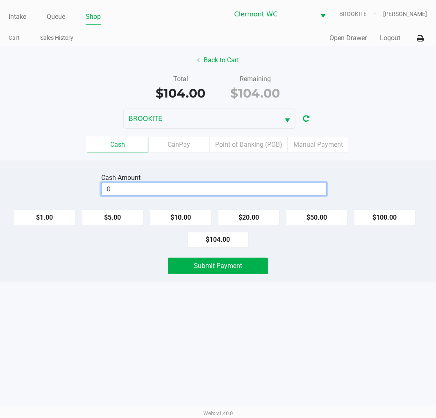
click at [134, 185] on input "0" at bounding box center [214, 189] width 225 height 12
click at [270, 394] on div "Intake Queue Shop Clermont WC BROOKITE Alexander Nguyen Cart Sales History Quic…" at bounding box center [218, 209] width 436 height 418
type input "$120.00"
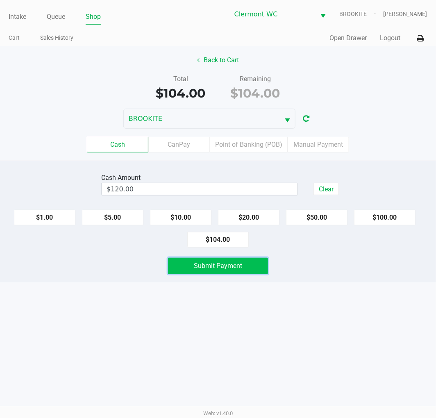
click at [234, 268] on span "Submit Payment" at bounding box center [218, 266] width 48 height 8
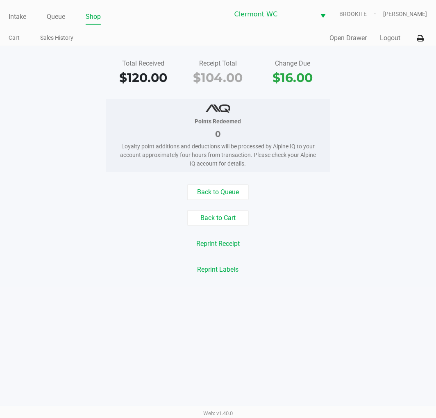
click at [14, 18] on link "Intake" at bounding box center [18, 16] width 18 height 11
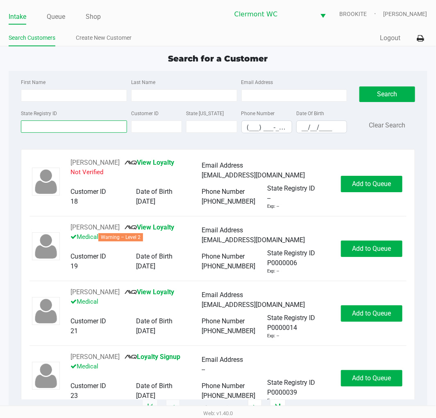
click at [38, 128] on input "State Registry ID" at bounding box center [74, 126] width 106 height 12
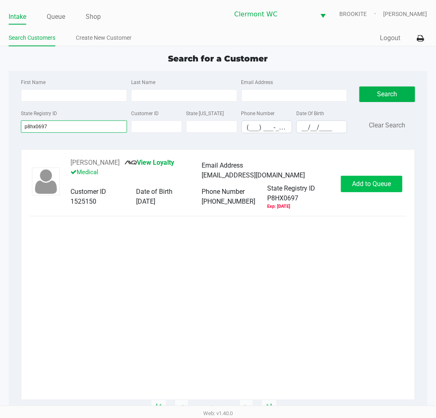
type input "p8hx0697"
click at [357, 184] on span "Add to Queue" at bounding box center [371, 184] width 39 height 8
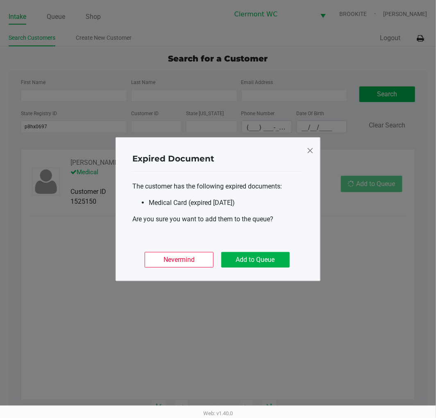
click at [259, 256] on button "Add to Queue" at bounding box center [255, 260] width 68 height 16
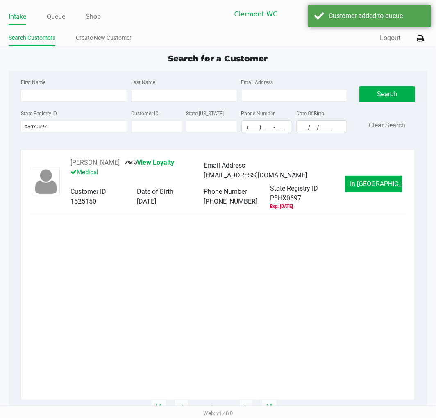
click at [369, 190] on button "In Queue" at bounding box center [373, 184] width 57 height 16
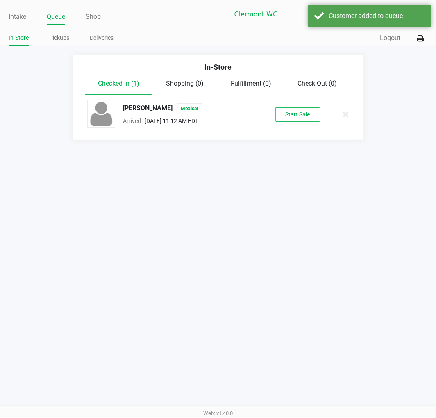
click at [294, 119] on button "Start Sale" at bounding box center [297, 114] width 45 height 14
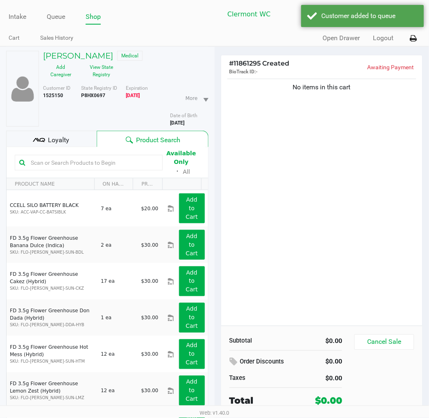
click at [101, 74] on button "View State Registry" at bounding box center [99, 71] width 41 height 20
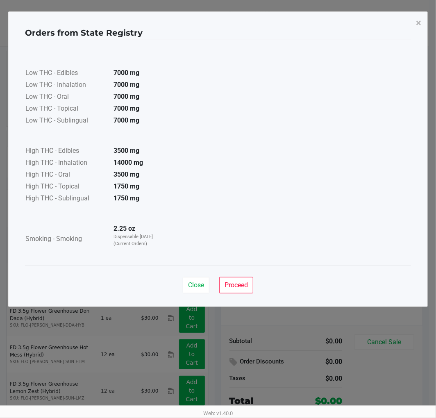
click at [191, 305] on div "Orders from State Registry × Low THC - Edibles 7000 mg Low THC - Inhalation 700…" at bounding box center [218, 158] width 420 height 295
click at [188, 287] on span "Close" at bounding box center [196, 285] width 16 height 8
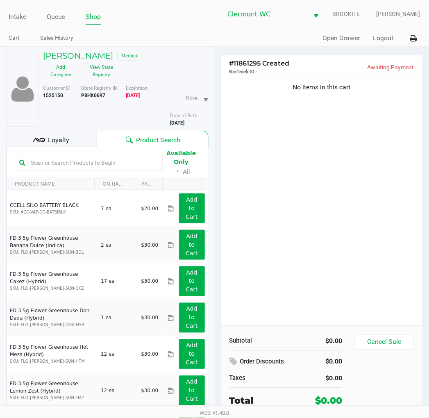
click at [66, 148] on kendo-grid-toolbar "Available Only ᛫ All" at bounding box center [108, 162] width 202 height 31
click at [60, 140] on span "Loyalty" at bounding box center [58, 140] width 21 height 10
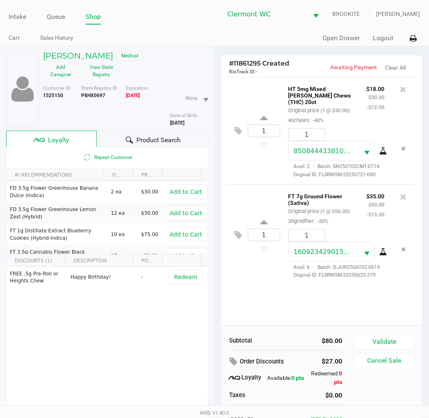
click at [275, 287] on div "1 HT 5mg Mixed Berry Chews (THC) 20ct Original price (1 @ $30.00) 40chews: -40%…" at bounding box center [322, 201] width 202 height 249
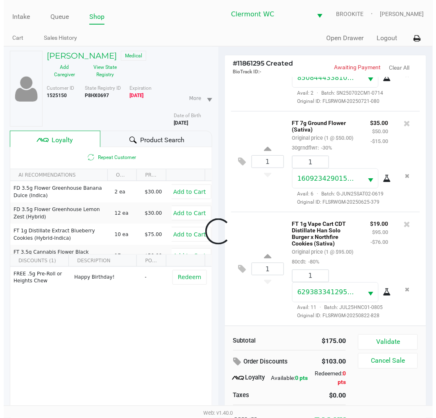
scroll to position [119, 0]
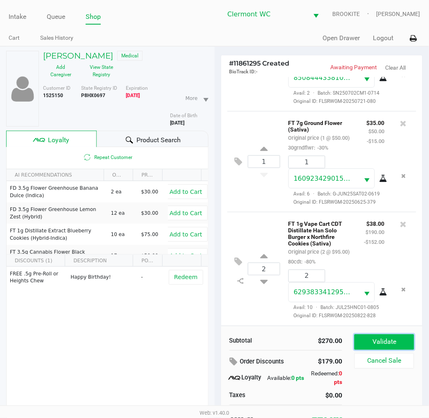
click at [401, 335] on button "Validate" at bounding box center [383, 342] width 59 height 16
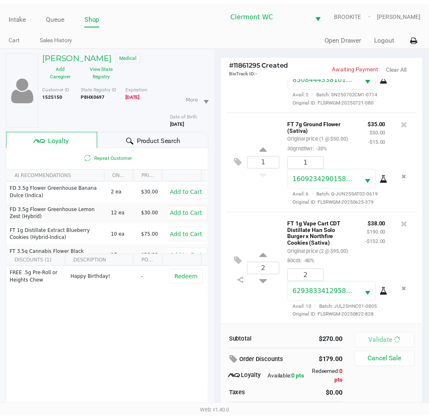
scroll to position [128, 0]
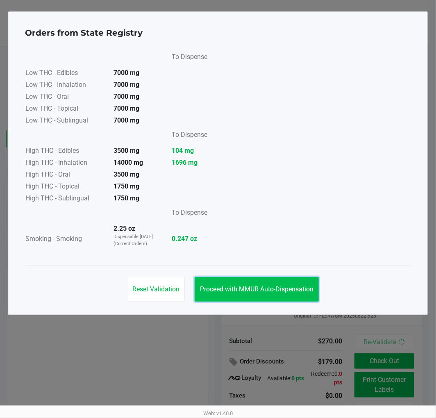
click at [249, 281] on button "Proceed with MMUR Auto-Dispensation" at bounding box center [257, 289] width 124 height 25
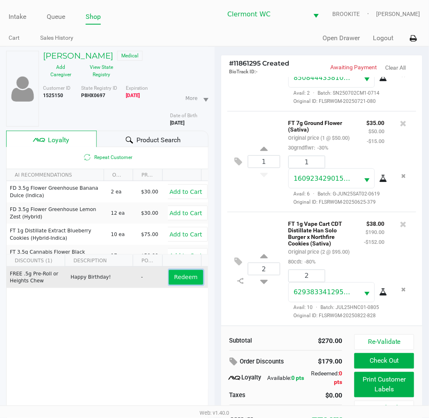
click at [176, 279] on span "Redeem" at bounding box center [185, 277] width 23 height 7
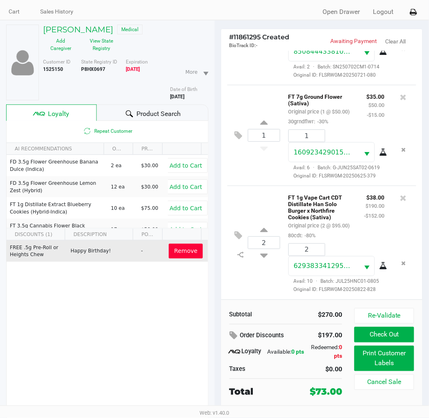
scroll to position [41, 0]
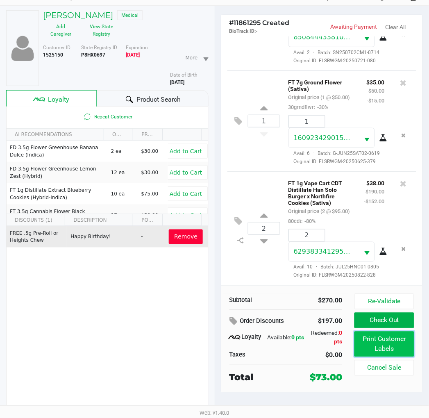
click at [408, 349] on button "Print Customer Labels" at bounding box center [383, 343] width 59 height 25
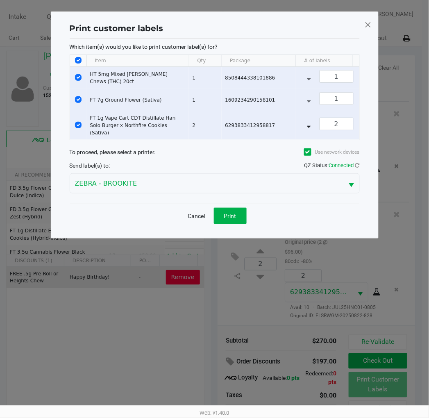
scroll to position [0, 0]
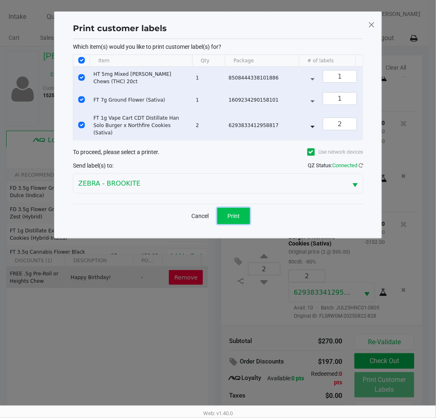
click at [236, 219] on button "Print" at bounding box center [233, 216] width 33 height 16
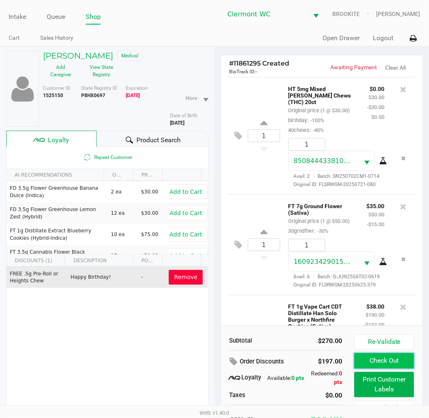
click at [365, 361] on button "Check Out" at bounding box center [383, 361] width 59 height 16
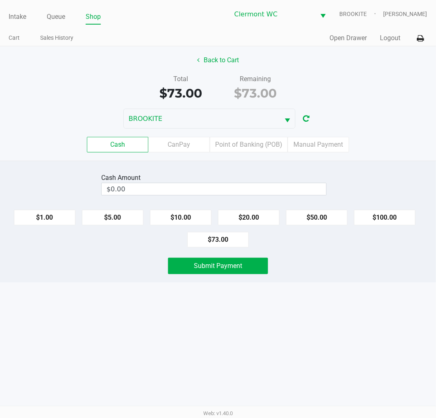
click at [202, 191] on input "$0.00" at bounding box center [214, 189] width 225 height 12
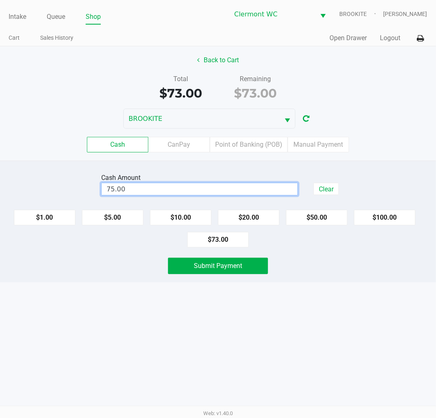
click at [273, 363] on div "Intake Queue Shop Clermont WC BROOKITE Alexander Nguyen Cart Sales History Quic…" at bounding box center [218, 209] width 436 height 418
type input "$75.00"
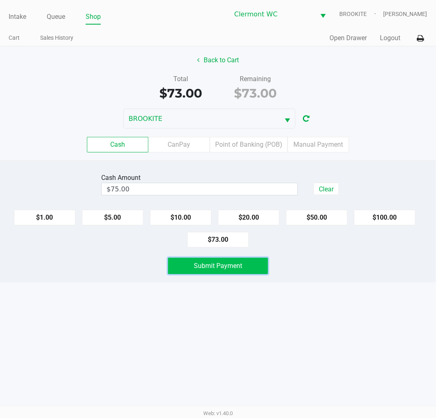
click at [227, 267] on span "Submit Payment" at bounding box center [218, 266] width 48 height 8
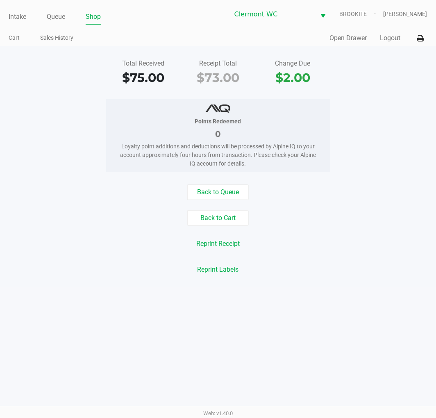
click at [23, 15] on link "Intake" at bounding box center [18, 16] width 18 height 11
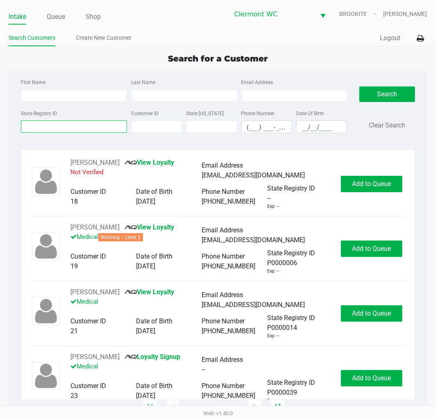
click at [59, 128] on input "State Registry ID" at bounding box center [74, 126] width 106 height 12
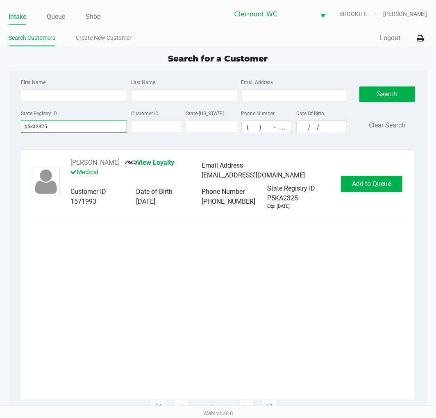
type input "p5ka2325"
click at [370, 190] on button "Add to Queue" at bounding box center [371, 184] width 61 height 16
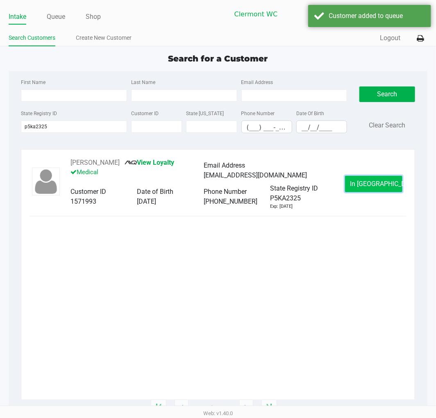
click at [379, 190] on button "In Queue" at bounding box center [373, 184] width 57 height 16
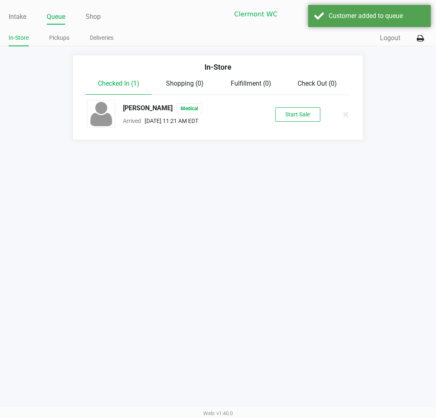
click at [290, 120] on button "Start Sale" at bounding box center [297, 114] width 45 height 14
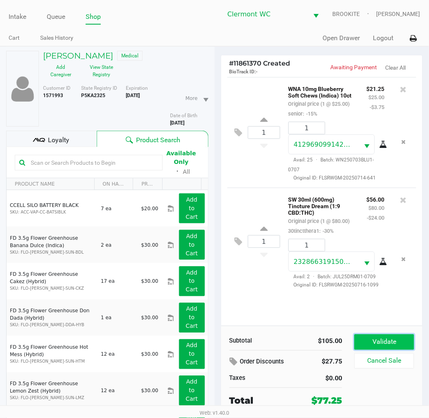
click at [377, 341] on button "Validate" at bounding box center [383, 342] width 59 height 16
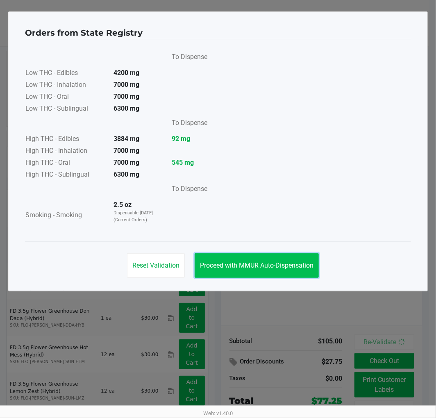
click at [268, 257] on button "Proceed with MMUR Auto-Dispensation" at bounding box center [257, 265] width 124 height 25
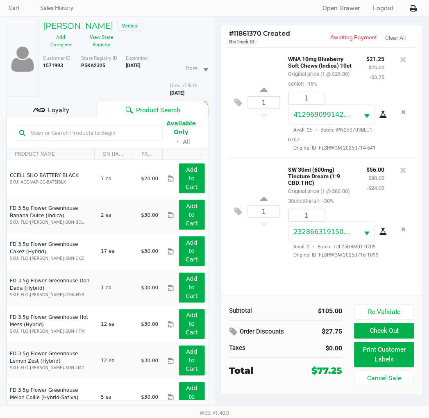
scroll to position [41, 0]
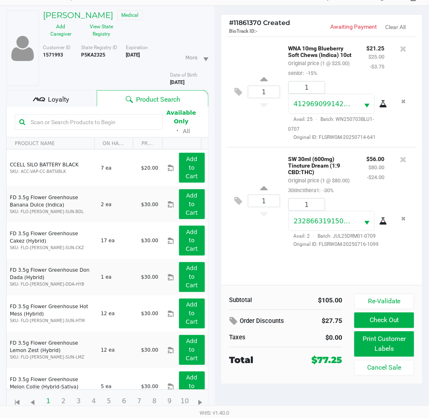
click at [60, 97] on span "Loyalty" at bounding box center [58, 100] width 21 height 10
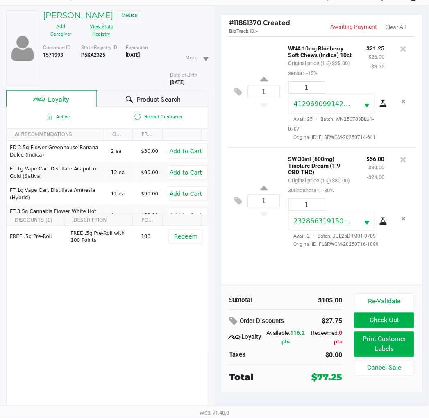
click at [92, 32] on button "View State Registry" at bounding box center [99, 30] width 41 height 20
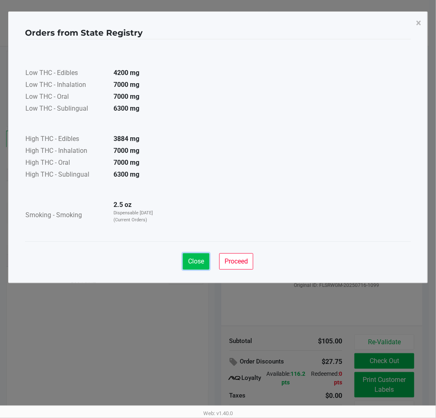
click at [198, 262] on span "Close" at bounding box center [196, 261] width 16 height 8
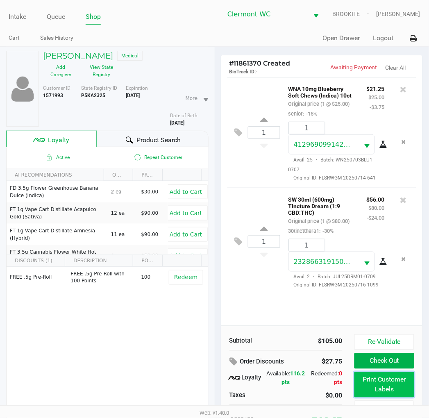
click at [388, 379] on button "Print Customer Labels" at bounding box center [383, 384] width 59 height 25
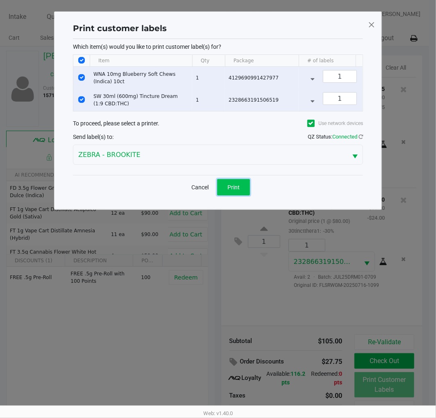
click at [231, 191] on span "Print" at bounding box center [233, 187] width 12 height 7
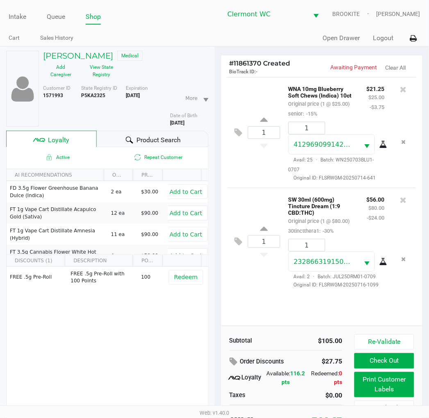
scroll to position [41, 0]
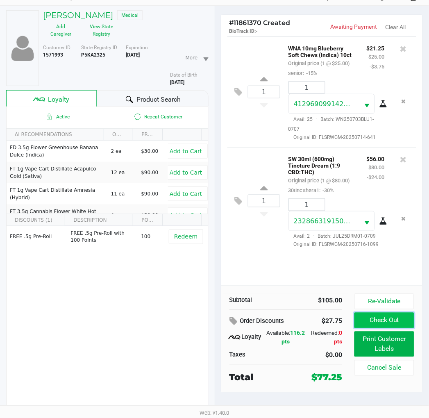
click at [373, 316] on button "Check Out" at bounding box center [383, 321] width 59 height 16
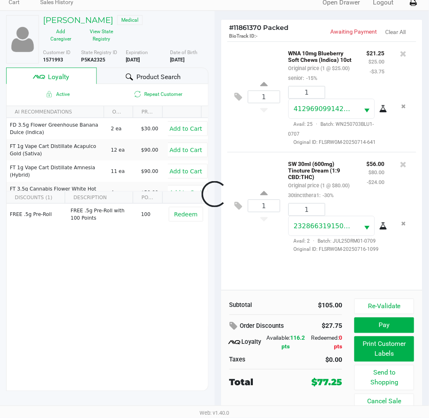
scroll to position [36, 0]
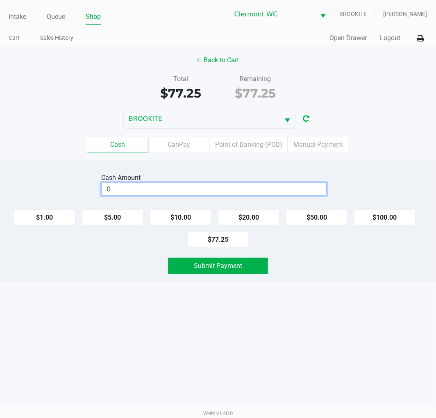
click at [131, 188] on input "0" at bounding box center [214, 189] width 225 height 12
click at [267, 373] on div "Intake Queue Shop Clermont WC BROOKITE Alexander Nguyen Cart Sales History Quic…" at bounding box center [218, 209] width 436 height 418
type input "$83.00"
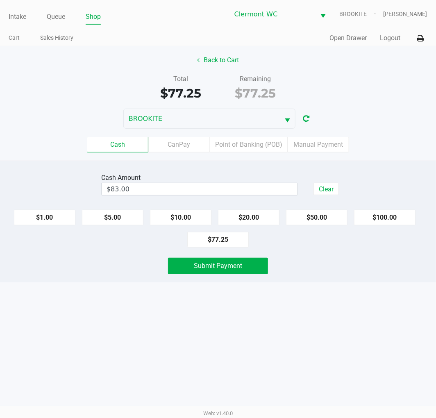
click at [230, 272] on button "Submit Payment" at bounding box center [218, 266] width 100 height 16
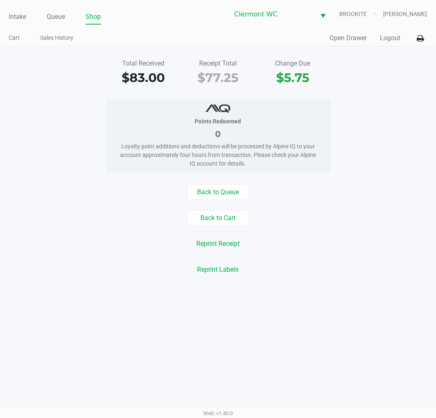
click at [14, 13] on link "Intake" at bounding box center [18, 16] width 18 height 11
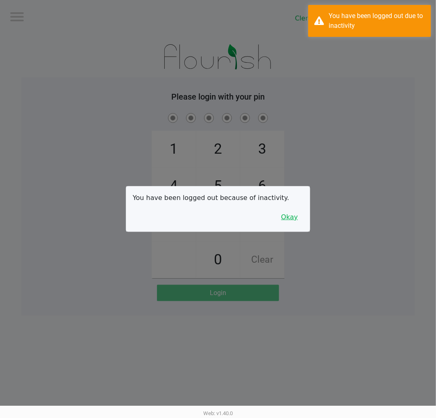
click at [297, 225] on button "Okay" at bounding box center [289, 217] width 27 height 16
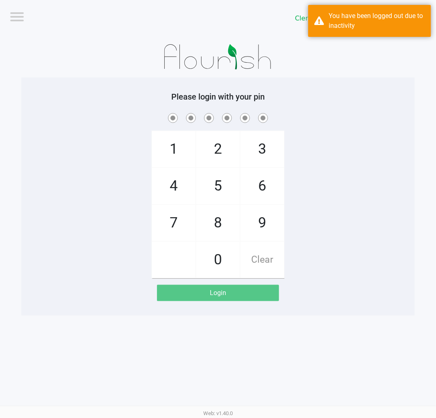
click at [380, 261] on div "1 4 7 2 5 8 0 3 6 9 Clear" at bounding box center [217, 194] width 393 height 167
checkbox input "true"
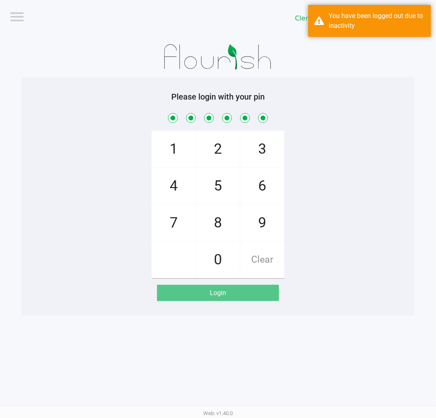
checkbox input "true"
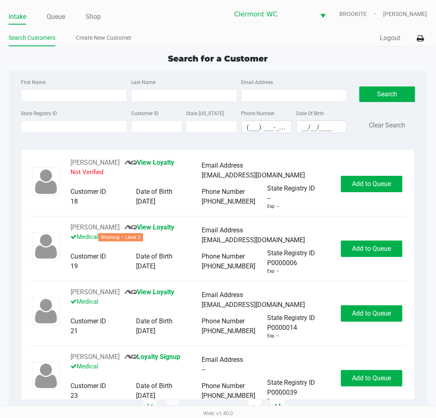
click at [63, 128] on input "State Registry ID" at bounding box center [74, 126] width 106 height 12
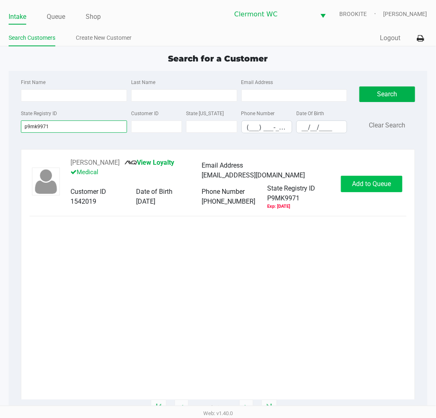
type input "p9mk9971"
click at [375, 189] on button "Add to Queue" at bounding box center [371, 184] width 61 height 16
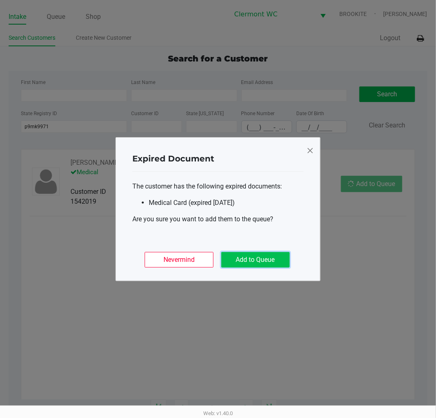
click at [240, 266] on button "Add to Queue" at bounding box center [255, 260] width 68 height 16
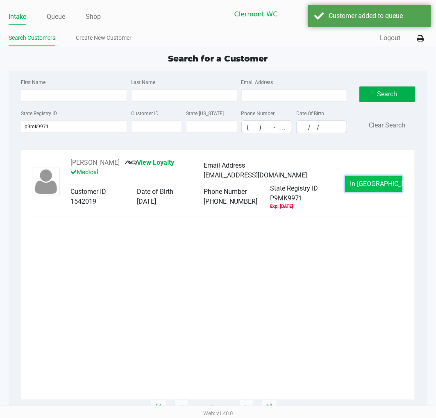
click at [349, 186] on button "In Queue" at bounding box center [373, 184] width 57 height 16
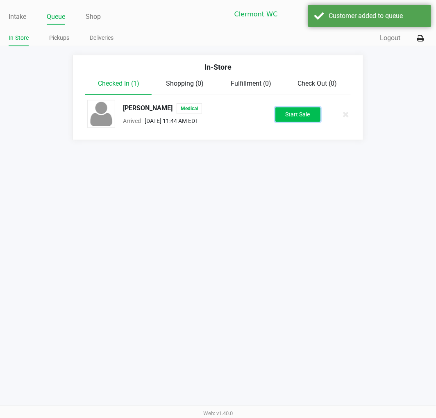
click at [308, 116] on button "Start Sale" at bounding box center [297, 114] width 45 height 14
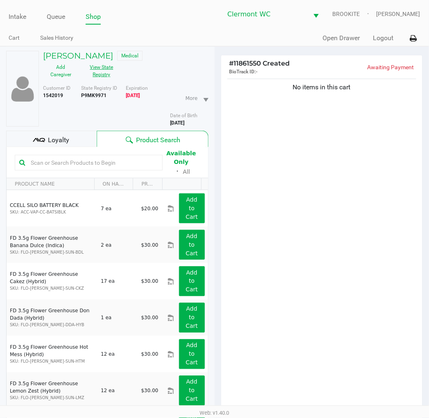
click at [111, 78] on button "View State Registry" at bounding box center [99, 71] width 41 height 20
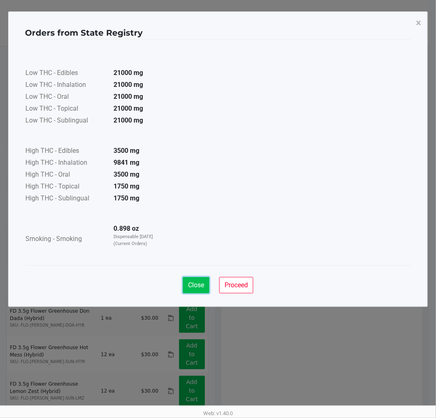
click at [185, 285] on button "Close" at bounding box center [196, 285] width 27 height 16
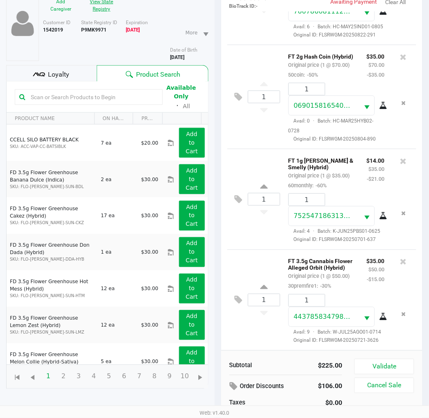
scroll to position [89, 0]
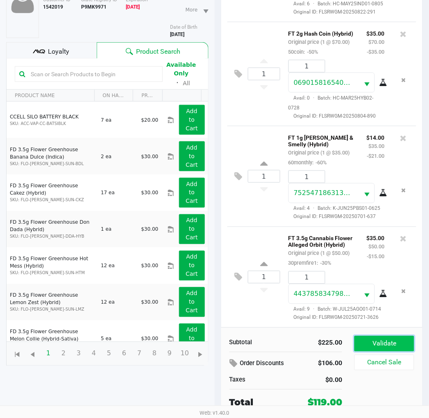
click at [377, 341] on button "Validate" at bounding box center [383, 344] width 59 height 16
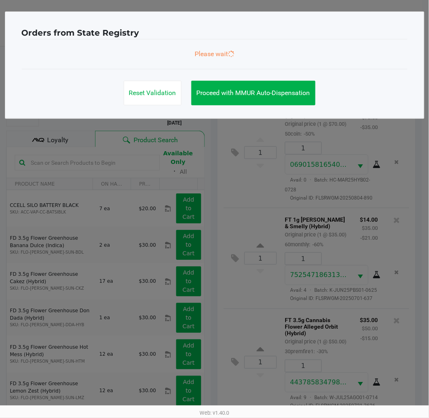
scroll to position [0, 0]
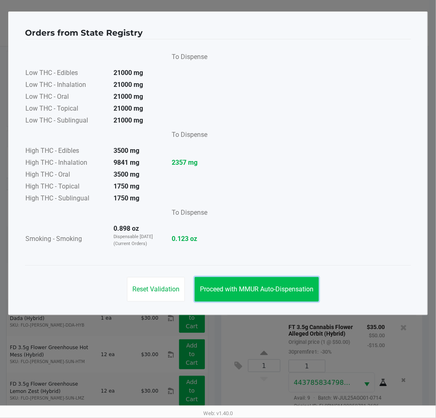
click at [251, 281] on button "Proceed with MMUR Auto-Dispensation" at bounding box center [257, 289] width 124 height 25
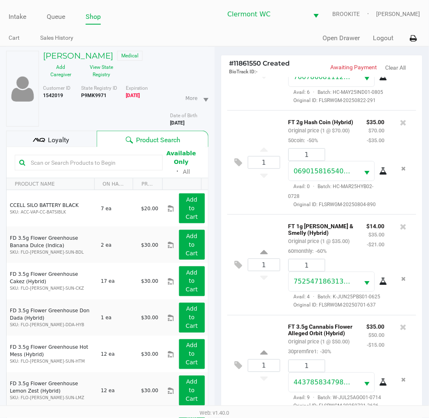
click at [59, 132] on div "Loyalty" at bounding box center [51, 139] width 91 height 16
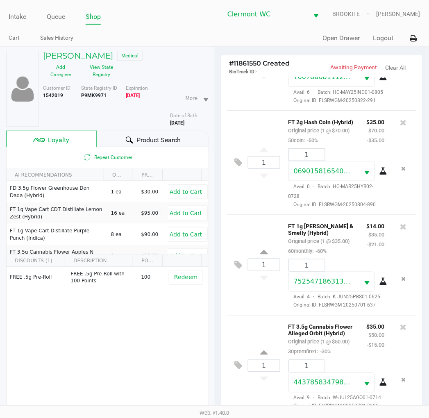
click at [171, 142] on span "Product Search" at bounding box center [158, 140] width 44 height 10
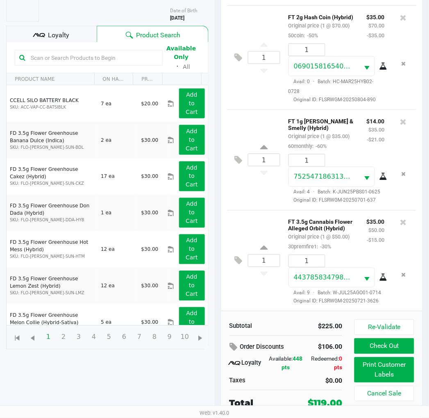
scroll to position [106, 0]
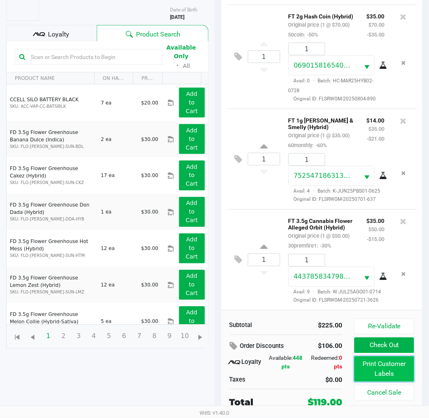
click at [384, 372] on button "Print Customer Labels" at bounding box center [383, 368] width 59 height 25
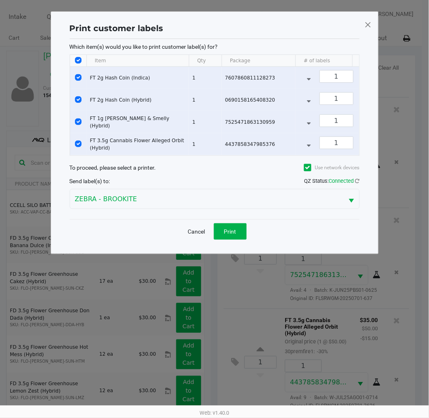
scroll to position [0, 0]
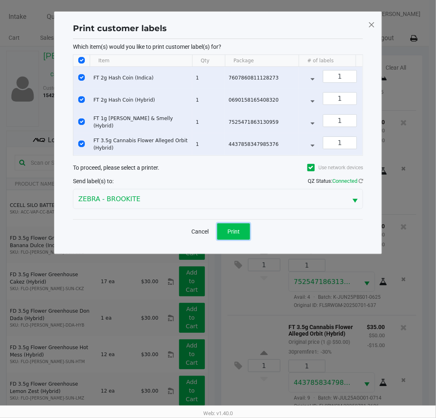
click at [238, 235] on span "Print" at bounding box center [233, 231] width 12 height 7
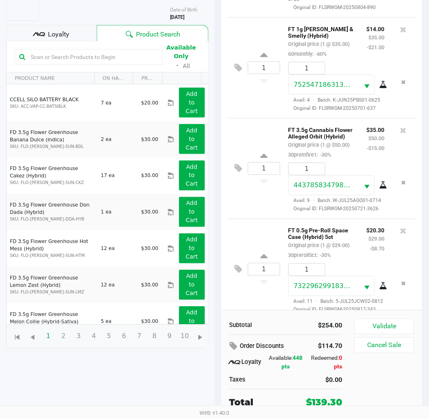
scroll to position [261, 0]
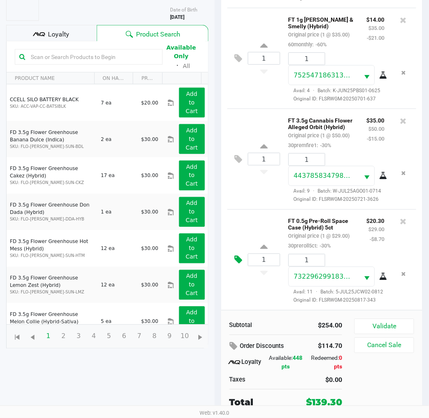
click at [242, 264] on icon at bounding box center [239, 259] width 8 height 9
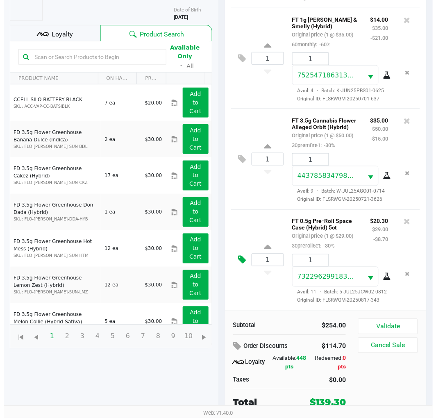
scroll to position [0, 0]
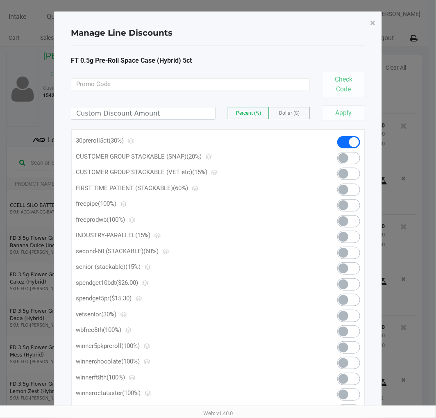
drag, startPoint x: 73, startPoint y: 300, endPoint x: 392, endPoint y: 320, distance: 319.5
click at [253, 316] on div "30preroll5ct (30%) CUSTOMER GROUP STACKABLE (SNAP) (20%) CUSTOMER GROUP STACKAB…" at bounding box center [218, 278] width 284 height 284
click at [339, 301] on span at bounding box center [343, 300] width 10 height 10
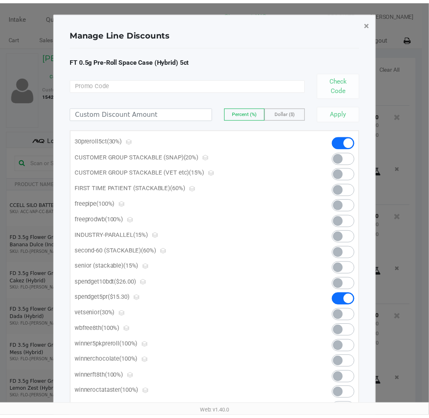
scroll to position [273, 0]
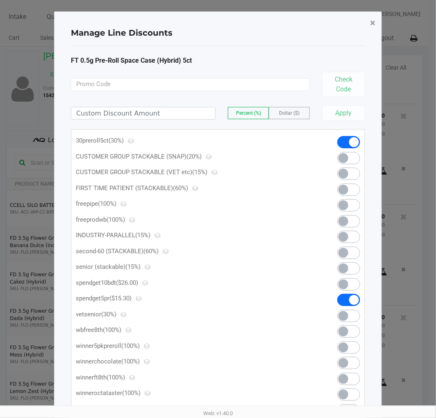
click at [373, 24] on span "×" at bounding box center [372, 22] width 5 height 11
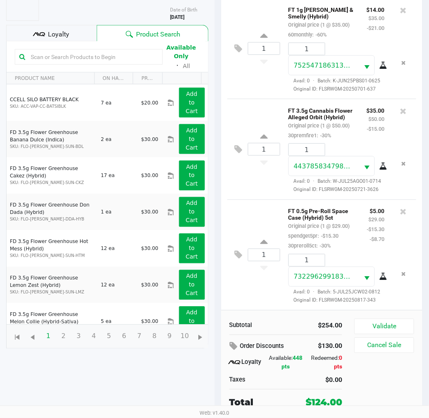
scroll to position [284, 0]
click at [394, 325] on button "Validate" at bounding box center [383, 327] width 59 height 16
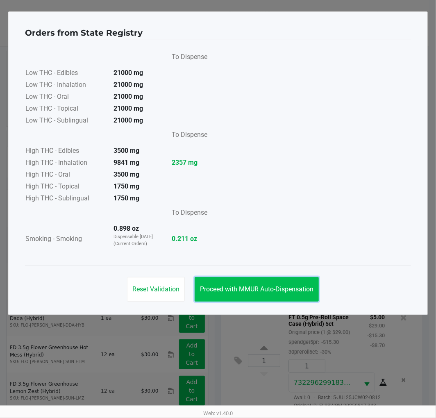
click at [233, 284] on button "Proceed with MMUR Auto-Dispensation" at bounding box center [257, 289] width 124 height 25
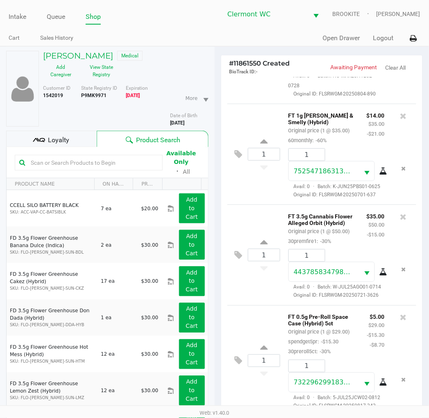
scroll to position [106, 0]
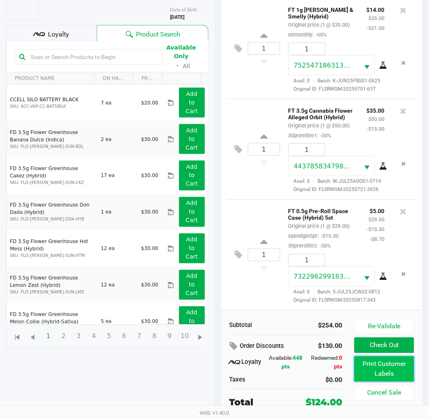
click at [378, 366] on button "Print Customer Labels" at bounding box center [383, 368] width 59 height 25
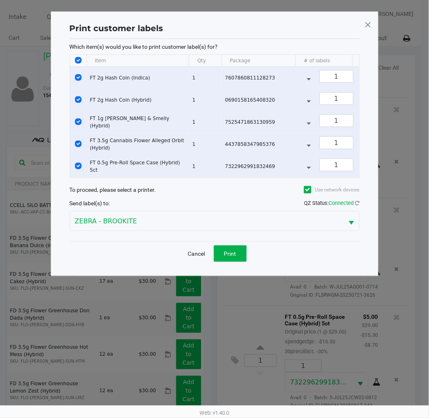
scroll to position [0, 0]
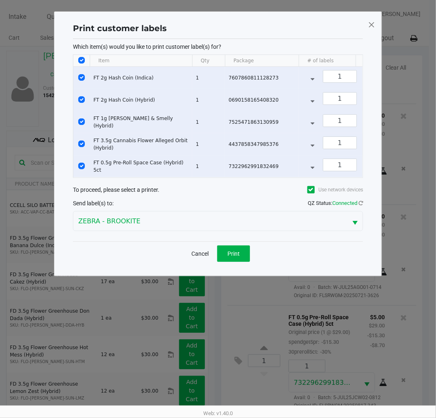
click at [82, 60] on input "Select All Rows" at bounding box center [81, 60] width 7 height 7
checkbox input "false"
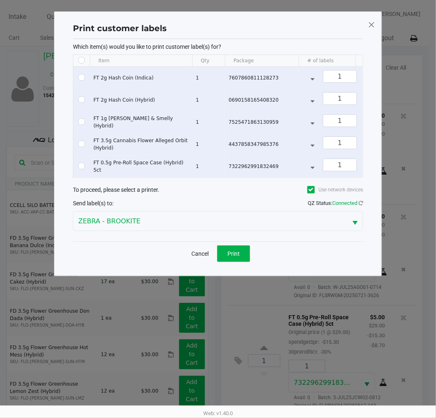
checkbox input "false"
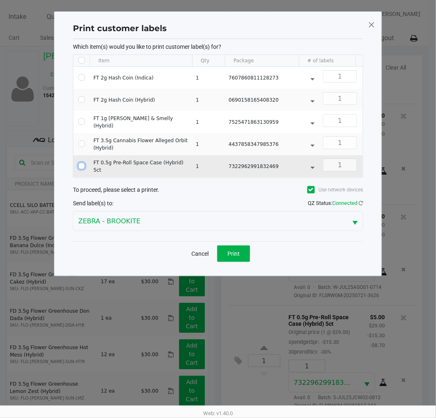
click at [84, 165] on input "Select Row" at bounding box center [81, 166] width 7 height 7
checkbox input "true"
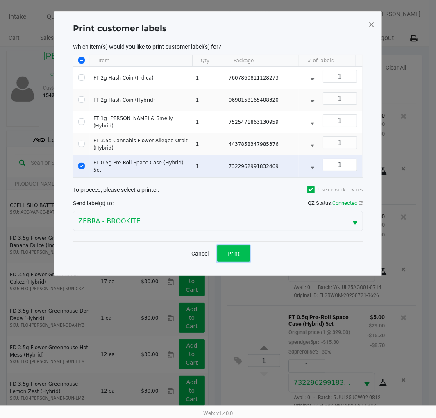
click at [243, 256] on button "Print" at bounding box center [233, 253] width 33 height 16
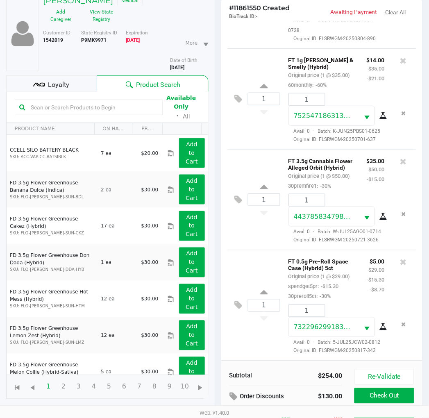
scroll to position [106, 0]
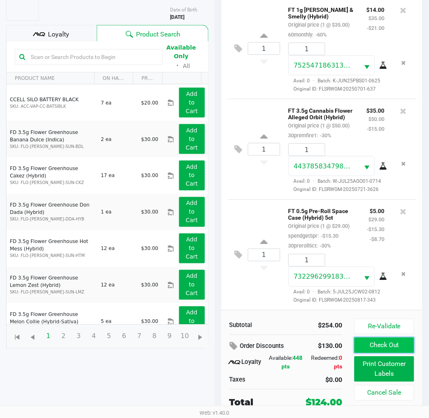
click at [381, 346] on button "Check Out" at bounding box center [383, 346] width 59 height 16
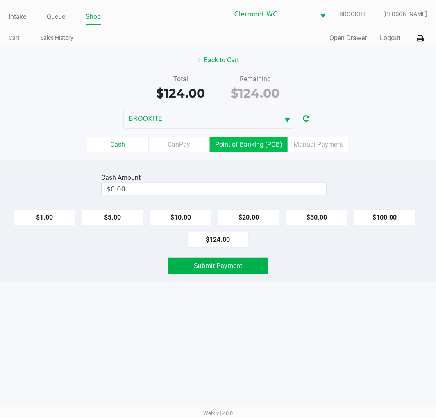
click at [229, 146] on label "Point of Banking (POB)" at bounding box center [249, 145] width 78 height 16
click at [0, 0] on 7 "Point of Banking (POB)" at bounding box center [0, 0] width 0 height 0
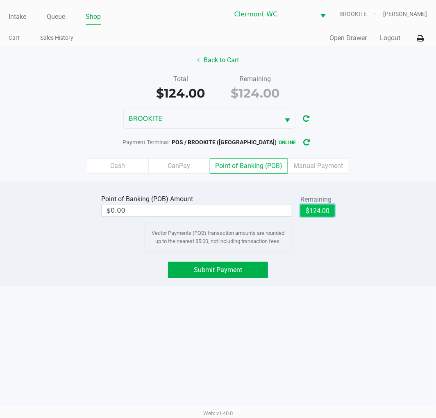
click at [310, 211] on button "$124.00" at bounding box center [317, 210] width 34 height 12
type input "$124.00"
click at [214, 346] on div "Intake Queue Shop Clermont WC BROOKITE Alexander Nguyen Cart Sales History Quic…" at bounding box center [218, 209] width 436 height 418
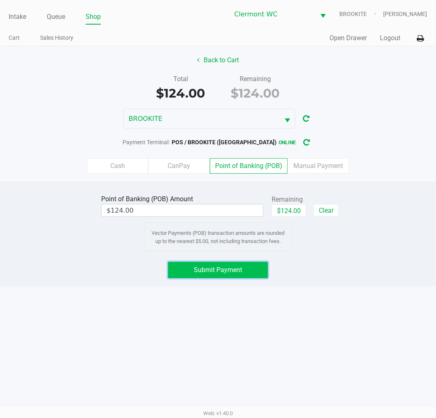
click at [217, 271] on span "Submit Payment" at bounding box center [218, 270] width 48 height 8
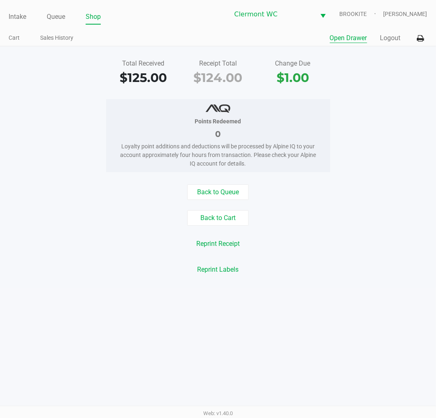
click at [353, 39] on button "Open Drawer" at bounding box center [348, 38] width 37 height 10
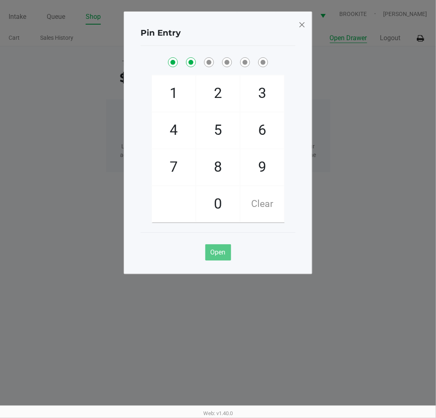
checkbox input "true"
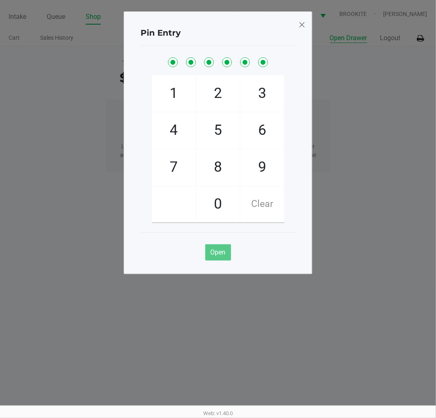
checkbox input "true"
click at [36, 197] on ngb-modal-window "Pin Entry 1 4 7 2 5 8 0 3 6 9 Clear Open" at bounding box center [218, 209] width 436 height 418
click at [300, 27] on span at bounding box center [301, 24] width 7 height 13
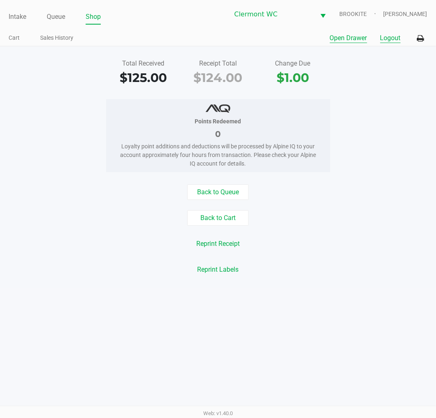
click at [388, 38] on button "Logout" at bounding box center [390, 38] width 20 height 10
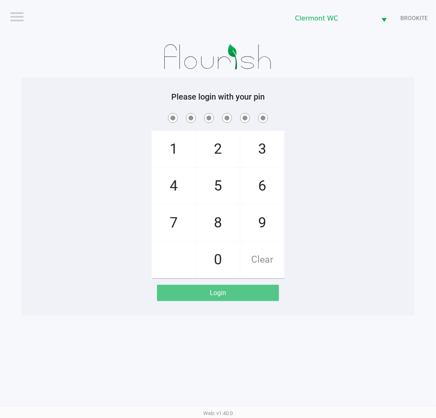
click at [72, 347] on div "Logout Clermont WC BROOKITE Please login with your pin 1 4 7 2 5 8 0 3 6 9 Clea…" at bounding box center [218, 209] width 436 height 418
checkbox input "true"
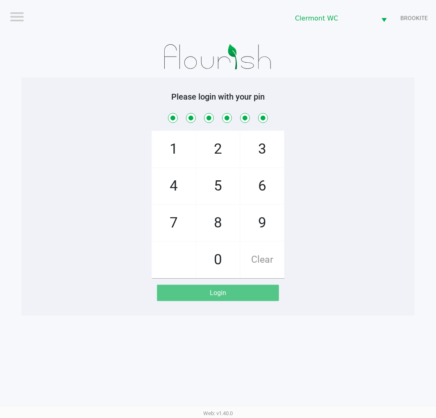
checkbox input "true"
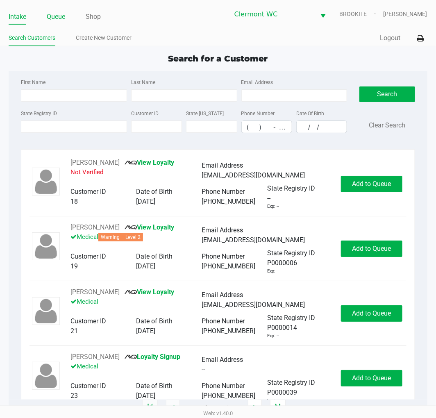
click at [50, 16] on link "Queue" at bounding box center [56, 16] width 18 height 11
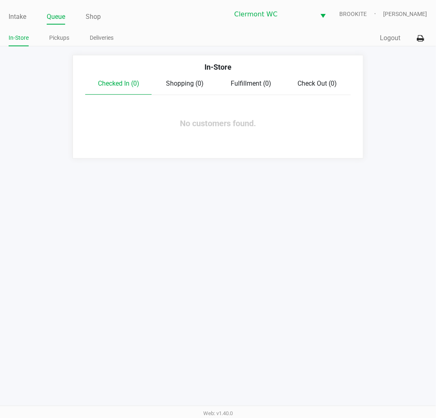
click at [61, 21] on link "Queue" at bounding box center [56, 16] width 18 height 11
click at [53, 39] on link "Pickups" at bounding box center [59, 38] width 20 height 10
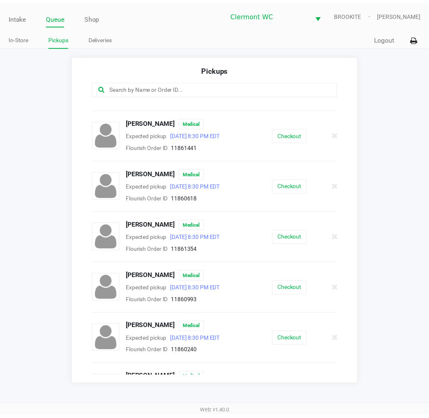
scroll to position [48, 0]
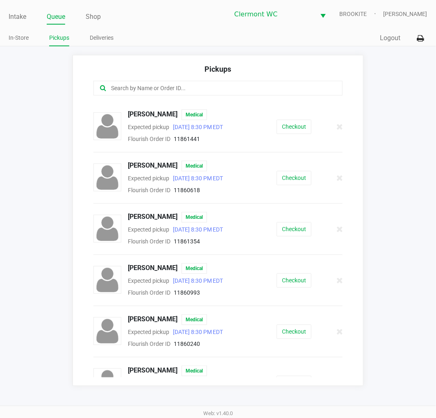
click at [302, 281] on button "Checkout" at bounding box center [294, 280] width 35 height 14
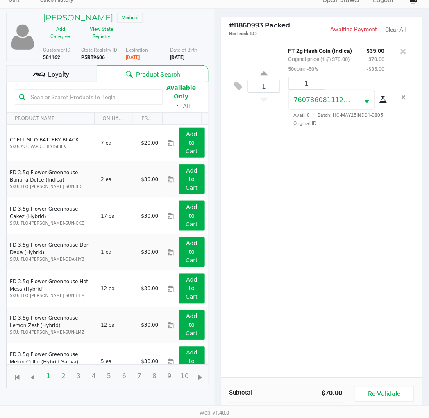
scroll to position [98, 0]
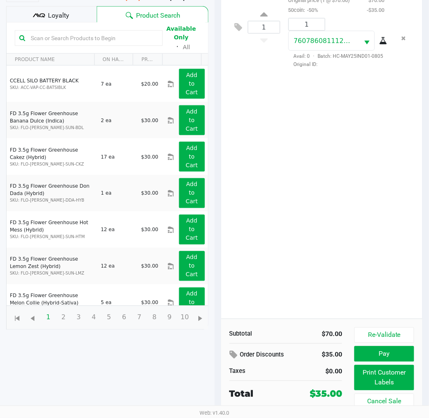
click at [61, 14] on span "Loyalty" at bounding box center [58, 16] width 21 height 10
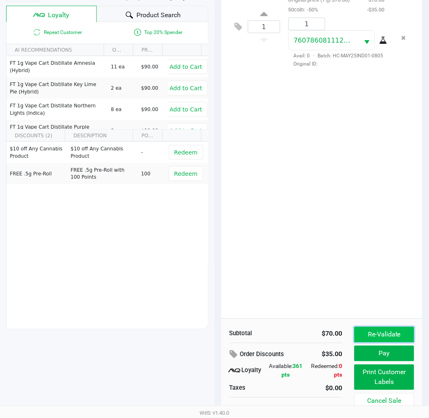
click at [395, 334] on button "Re-Validate" at bounding box center [383, 335] width 59 height 16
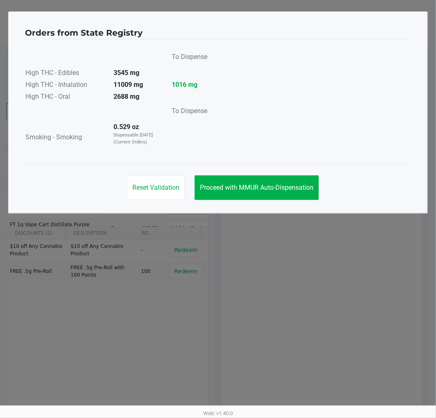
click at [295, 202] on div "Reset Validation Proceed with MMUR Auto-Dispensation" at bounding box center [218, 183] width 386 height 41
click at [289, 174] on div "Reset Validation Proceed with MMUR Auto-Dispensation" at bounding box center [218, 183] width 386 height 41
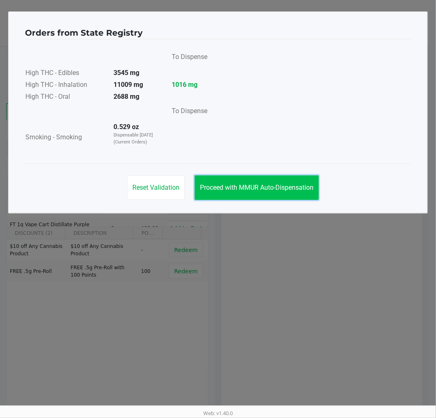
click at [241, 191] on span "Proceed with MMUR Auto-Dispensation" at bounding box center [256, 188] width 113 height 8
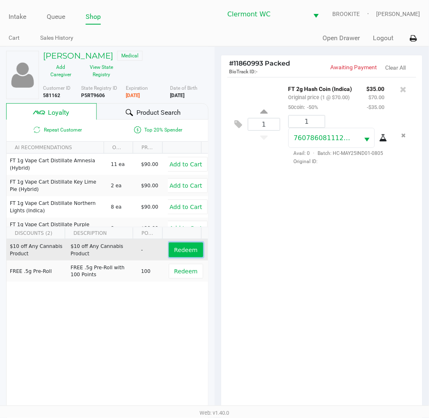
click at [183, 252] on span "Redeem" at bounding box center [185, 250] width 23 height 7
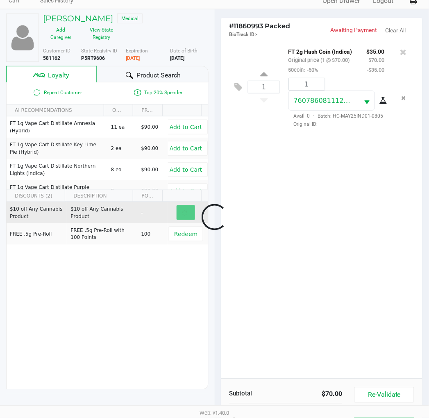
scroll to position [106, 0]
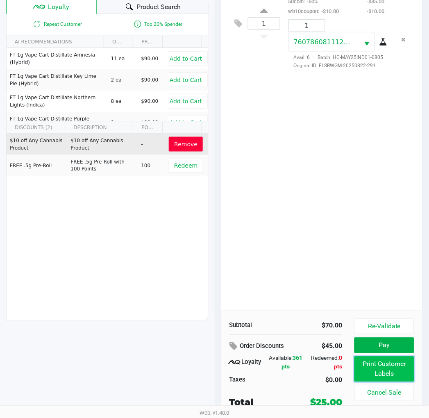
click at [384, 368] on button "Print Customer Labels" at bounding box center [383, 368] width 59 height 25
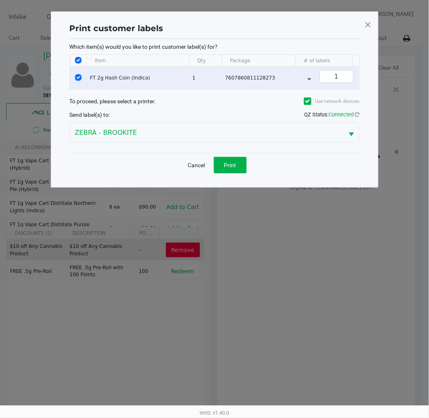
scroll to position [0, 0]
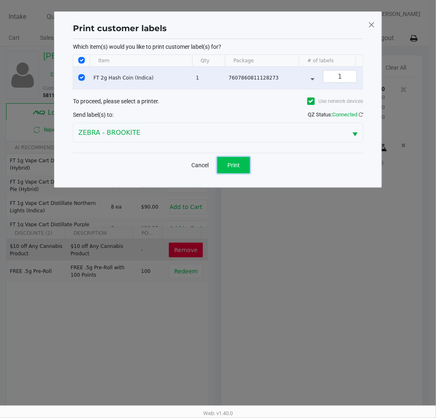
click at [239, 168] on span "Print" at bounding box center [233, 165] width 12 height 7
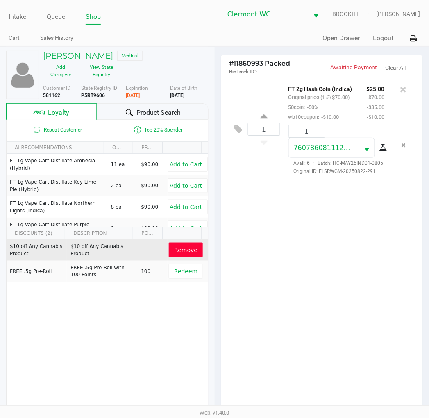
scroll to position [106, 0]
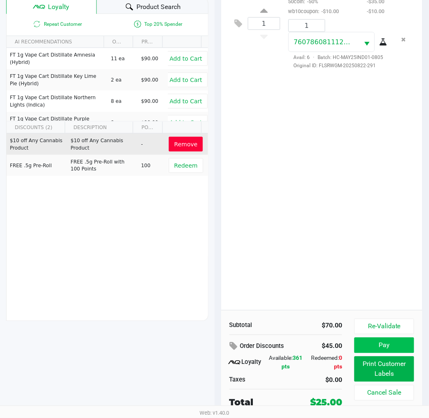
click at [365, 343] on button "Pay" at bounding box center [383, 346] width 59 height 16
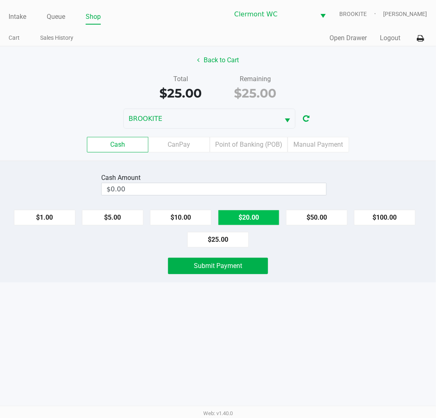
click at [264, 216] on button "$20.00" at bounding box center [248, 218] width 61 height 16
click at [261, 221] on button "$20.00" at bounding box center [248, 218] width 61 height 16
type input "$40.00"
click at [166, 411] on div "Web: v1.40.0" at bounding box center [218, 413] width 436 height 15
click at [207, 272] on button "Submit Payment" at bounding box center [218, 266] width 100 height 16
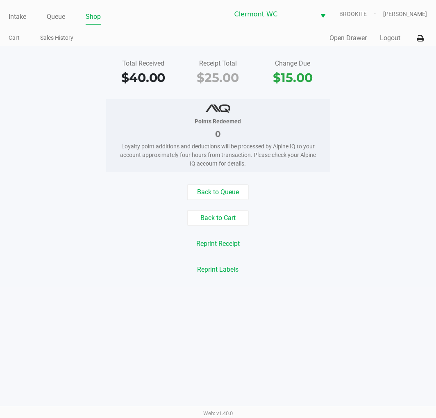
click at [97, 373] on div "Intake Queue Shop Clermont WC BROOKITE Alexander Nguyen Cart Sales History Quic…" at bounding box center [218, 209] width 436 height 418
click at [11, 17] on link "Intake" at bounding box center [18, 16] width 18 height 11
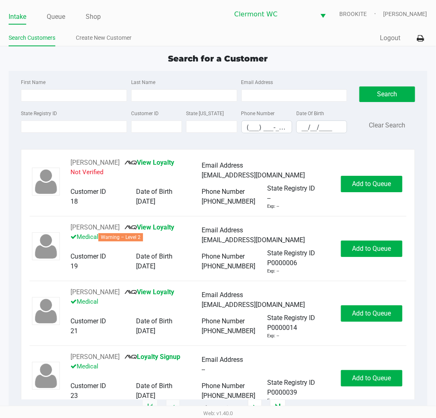
click at [76, 129] on input "State Registry ID" at bounding box center [74, 126] width 106 height 12
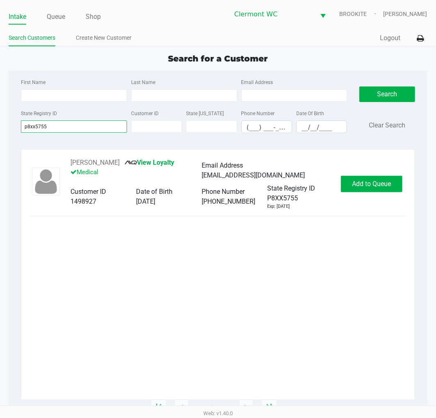
type input "p8xx5755"
click at [373, 189] on button "Add to Queue" at bounding box center [371, 184] width 61 height 16
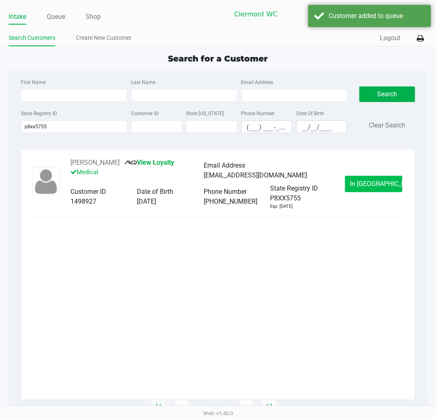
click at [381, 191] on button "In Queue" at bounding box center [373, 184] width 57 height 16
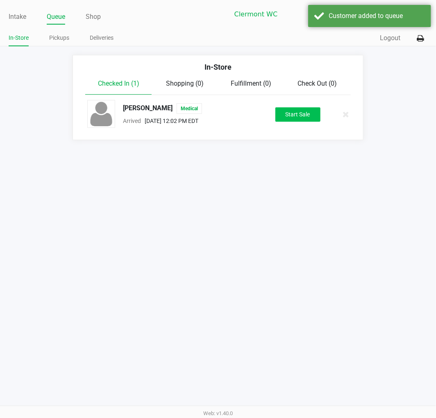
click at [293, 120] on button "Start Sale" at bounding box center [297, 114] width 45 height 14
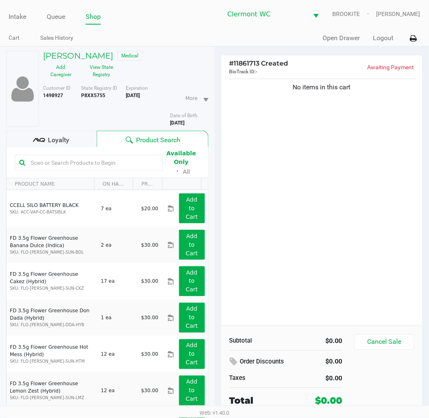
click at [61, 138] on span "Loyalty" at bounding box center [58, 140] width 21 height 10
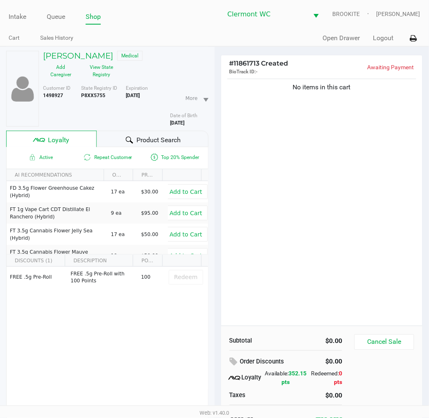
click at [340, 257] on div "No items in this cart" at bounding box center [322, 201] width 202 height 249
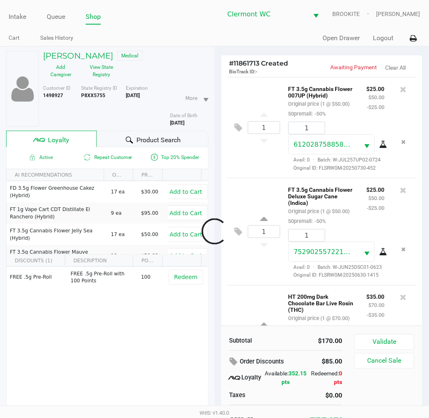
scroll to position [116, 0]
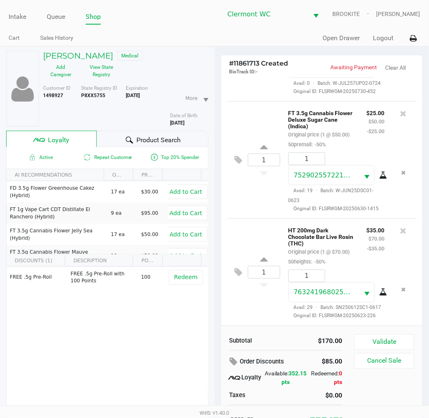
click at [400, 227] on icon at bounding box center [403, 231] width 7 height 8
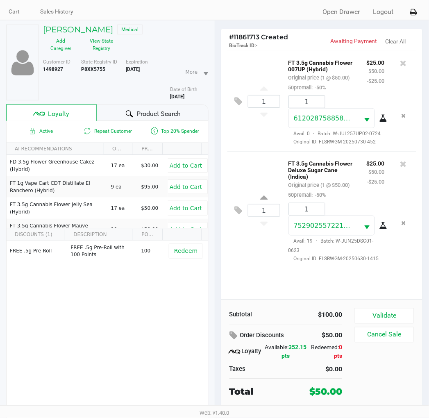
scroll to position [41, 0]
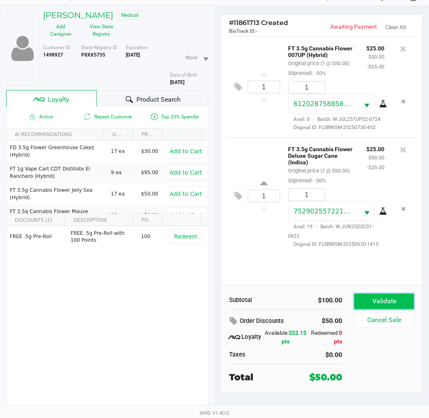
click at [362, 299] on button "Validate" at bounding box center [383, 302] width 59 height 16
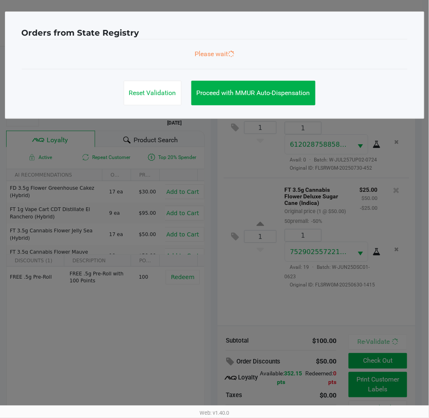
scroll to position [0, 0]
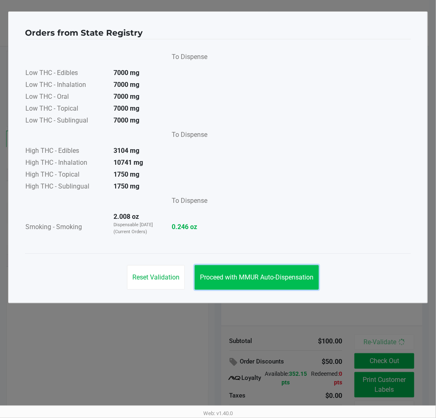
click at [255, 278] on span "Proceed with MMUR Auto-Dispensation" at bounding box center [256, 277] width 113 height 8
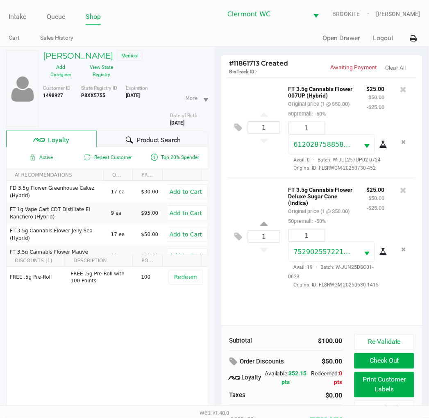
drag, startPoint x: 243, startPoint y: 308, endPoint x: 268, endPoint y: 324, distance: 29.1
click at [244, 308] on div "1 FT 3.5g Cannabis Flower 007UP (Hybrid) Original price (1 @ $50.00) 50premall:…" at bounding box center [322, 201] width 202 height 249
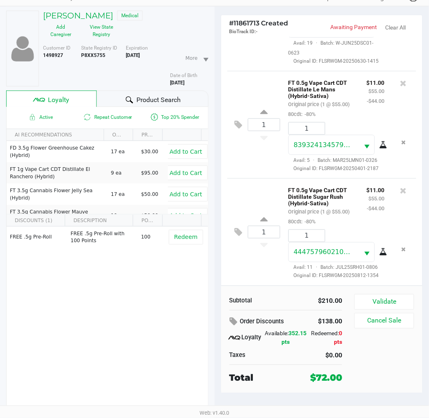
scroll to position [41, 0]
click at [379, 301] on button "Validate" at bounding box center [383, 302] width 59 height 16
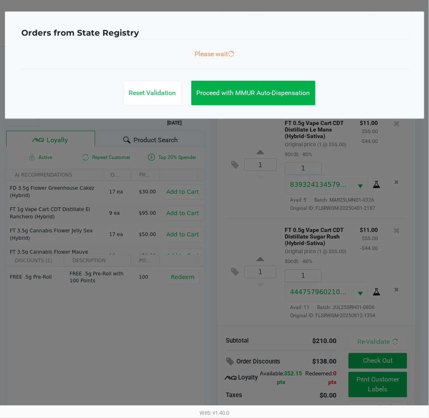
scroll to position [0, 0]
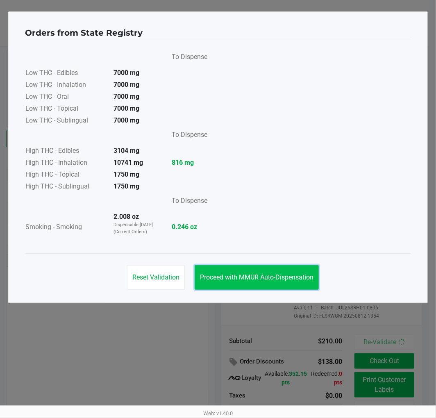
click at [226, 276] on span "Proceed with MMUR Auto-Dispensation" at bounding box center [256, 277] width 113 height 8
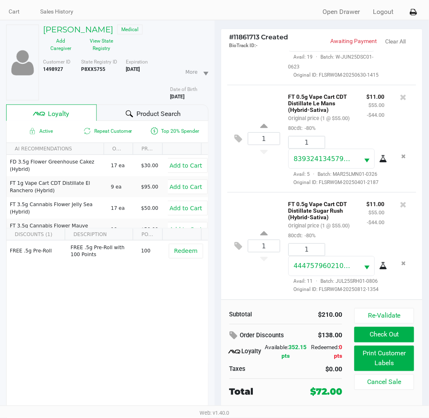
scroll to position [41, 0]
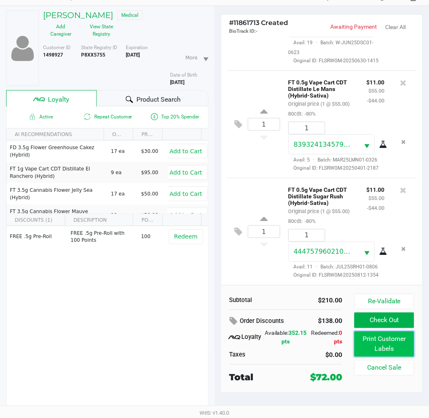
click at [367, 346] on button "Print Customer Labels" at bounding box center [383, 343] width 59 height 25
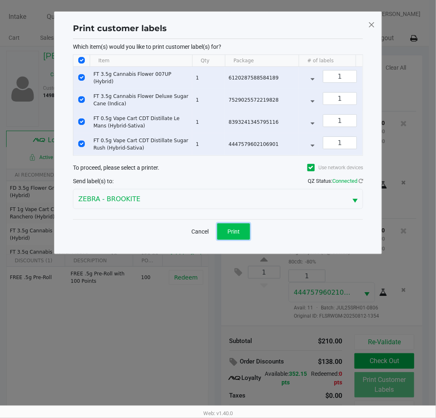
click at [236, 235] on span "Print" at bounding box center [233, 231] width 12 height 7
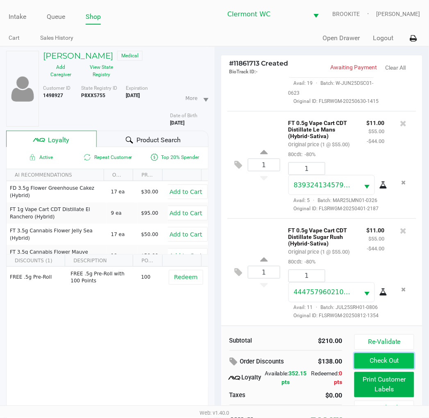
click at [407, 367] on button "Check Out" at bounding box center [383, 361] width 59 height 16
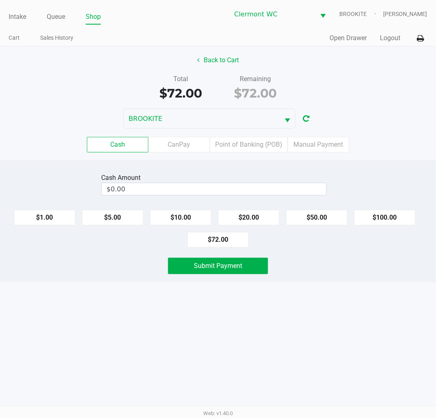
click at [196, 181] on div "Cash Amount" at bounding box center [213, 178] width 225 height 10
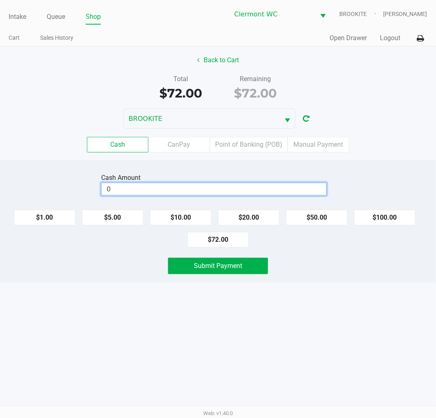
click at [190, 186] on input "0" at bounding box center [214, 189] width 225 height 12
type input "$80.00"
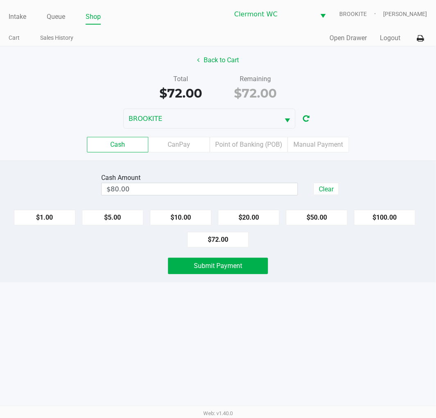
drag, startPoint x: 128, startPoint y: 334, endPoint x: 173, endPoint y: 293, distance: 60.9
click at [130, 333] on div "Intake Queue Shop Clermont WC BROOKITE Alexander Nguyen Cart Sales History Quic…" at bounding box center [218, 209] width 436 height 418
click at [200, 257] on div "Cash Amount $80.00 Clear $1.00 $5.00 $10.00 $20.00 $50.00 $100.00 $72.00 Submit…" at bounding box center [218, 222] width 436 height 122
click at [197, 262] on span "Submit Payment" at bounding box center [218, 266] width 48 height 8
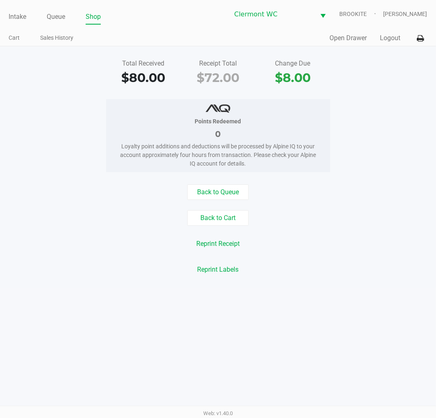
click at [104, 294] on div "Intake Queue Shop Clermont WC BROOKITE Alexander Nguyen Cart Sales History Quic…" at bounding box center [218, 209] width 436 height 418
click at [14, 14] on link "Intake" at bounding box center [18, 16] width 18 height 11
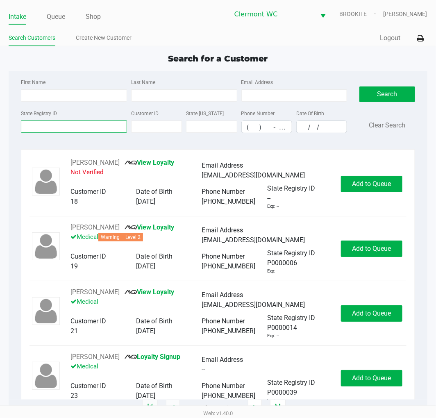
click at [71, 126] on input "State Registry ID" at bounding box center [74, 126] width 106 height 12
click at [64, 94] on input "First Name" at bounding box center [74, 95] width 106 height 12
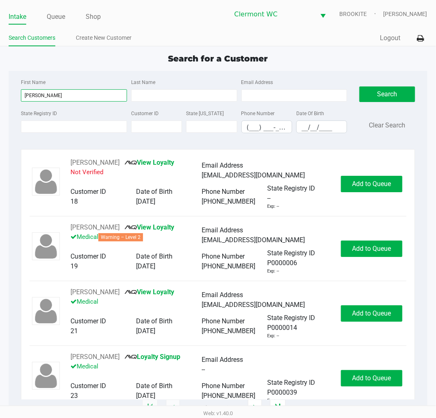
type input "fernando"
click at [174, 97] on input "Last Name" at bounding box center [184, 95] width 106 height 12
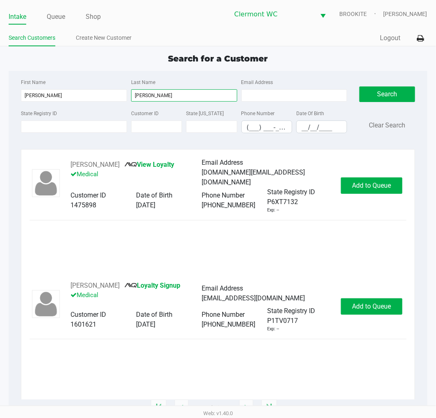
type input "mojica"
drag, startPoint x: 121, startPoint y: 214, endPoint x: 186, endPoint y: 212, distance: 64.4
click at [186, 210] on div "Customer ID 1475898 Date of Birth 09/08/1993" at bounding box center [135, 201] width 131 height 20
click at [185, 210] on div "09/08/1993" at bounding box center [169, 205] width 66 height 10
click at [373, 189] on span "Add to Queue" at bounding box center [371, 186] width 39 height 8
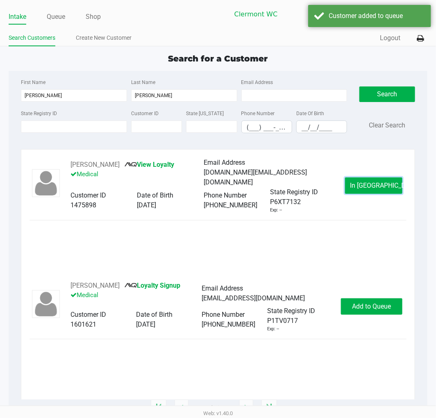
click at [373, 189] on span "In Queue" at bounding box center [384, 186] width 69 height 8
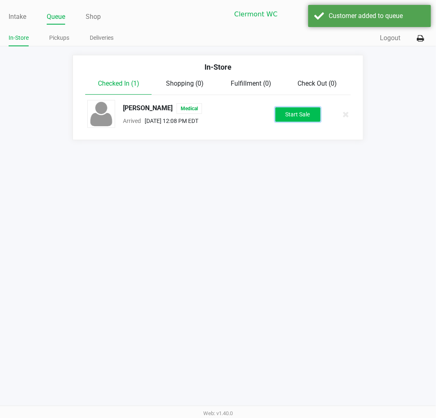
click at [289, 111] on button "Start Sale" at bounding box center [297, 114] width 45 height 14
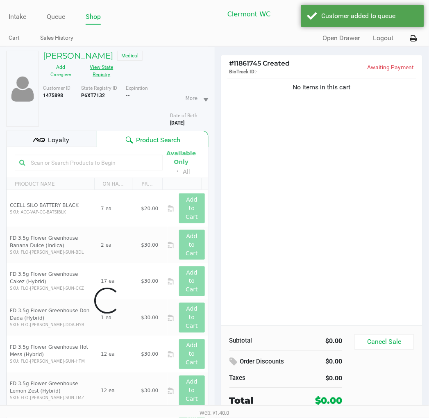
click at [109, 71] on button "View State Registry" at bounding box center [99, 71] width 41 height 20
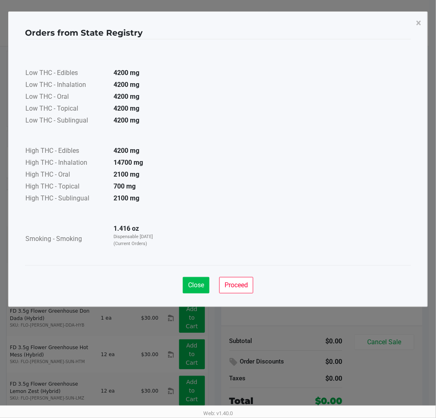
click at [206, 288] on button "Close" at bounding box center [196, 285] width 27 height 16
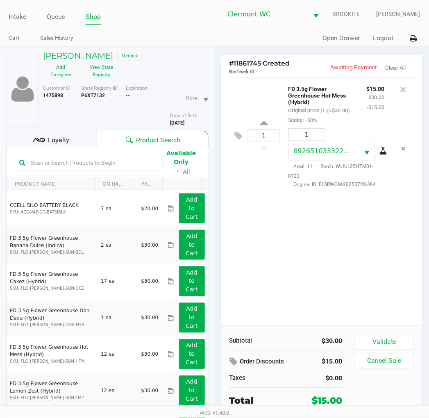
click at [412, 293] on div "1 FD 3.5g Flower Greenhouse Hot Mess (Hybrid) Original price (1 @ $30.00) 50dep…" at bounding box center [322, 201] width 202 height 249
click at [386, 347] on button "Validate" at bounding box center [383, 342] width 59 height 16
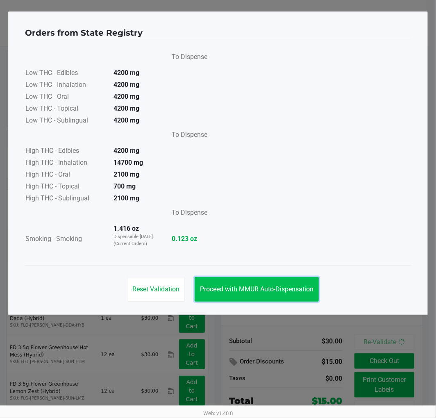
click at [291, 279] on button "Proceed with MMUR Auto-Dispensation" at bounding box center [257, 289] width 124 height 25
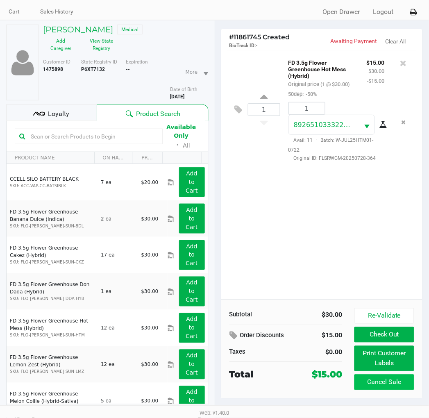
scroll to position [41, 0]
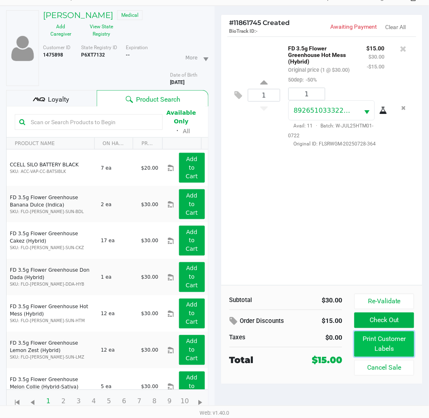
click at [380, 345] on button "Print Customer Labels" at bounding box center [383, 343] width 59 height 25
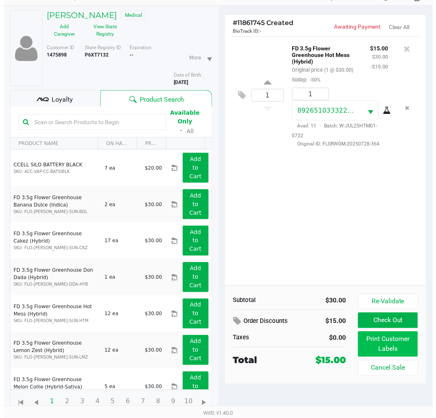
scroll to position [0, 0]
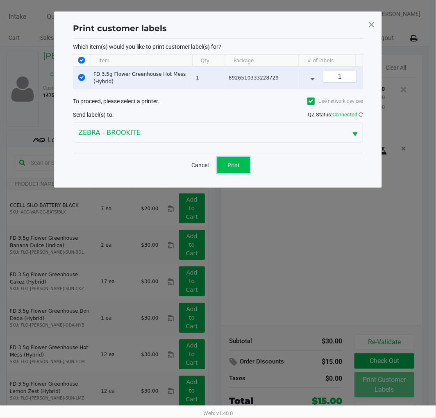
click at [234, 168] on span "Print" at bounding box center [233, 165] width 12 height 7
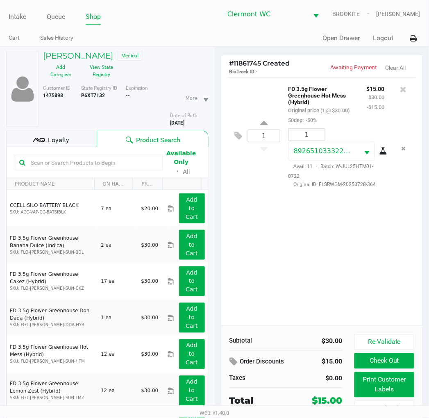
click at [370, 365] on button "Check Out" at bounding box center [383, 361] width 59 height 16
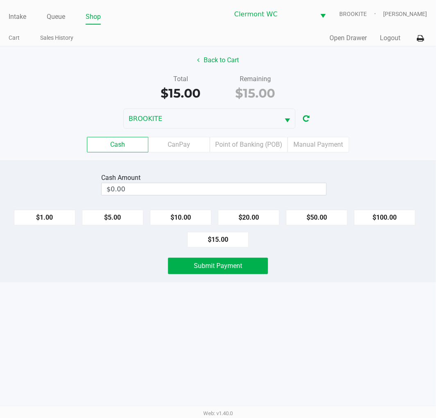
click at [249, 215] on button "$20.00" at bounding box center [248, 218] width 61 height 16
type input "$20.00"
click at [210, 378] on div "Intake Queue Shop Clermont WC BROOKITE Alexander Nguyen Cart Sales History Quic…" at bounding box center [218, 209] width 436 height 418
click at [214, 270] on span "Submit Payment" at bounding box center [218, 266] width 48 height 8
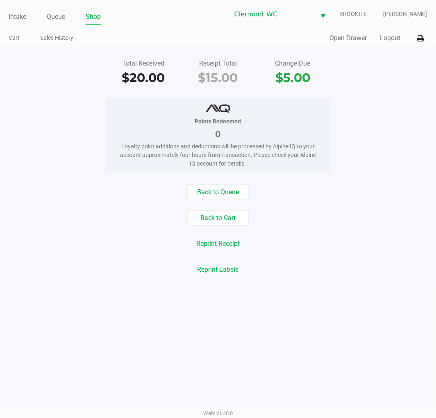
click at [77, 289] on div "Intake Queue Shop Clermont WC BROOKITE Alexander Nguyen Cart Sales History Quic…" at bounding box center [218, 209] width 436 height 418
click at [19, 17] on link "Intake" at bounding box center [18, 16] width 18 height 11
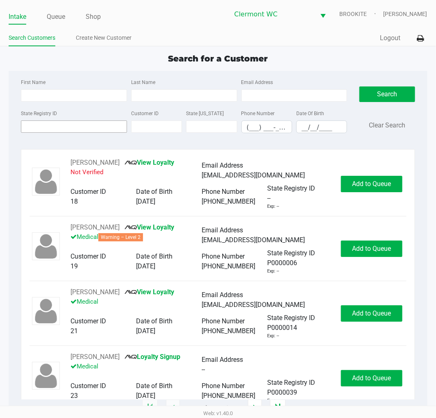
click at [59, 129] on input "State Registry ID" at bounding box center [74, 126] width 106 height 12
click at [52, 17] on link "Queue" at bounding box center [56, 16] width 18 height 11
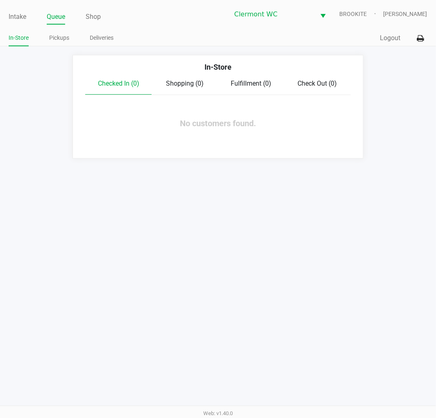
click at [53, 38] on link "Pickups" at bounding box center [59, 38] width 20 height 10
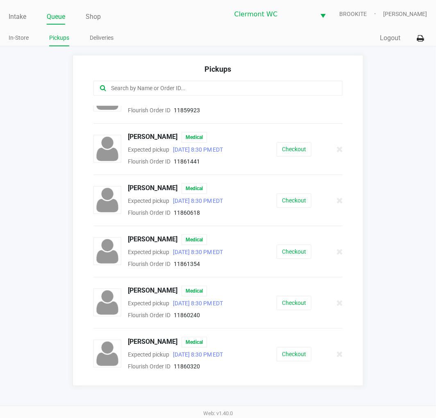
scroll to position [91, 0]
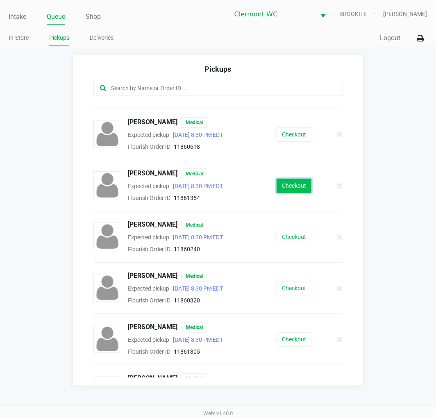
click at [294, 188] on button "Checkout" at bounding box center [294, 186] width 35 height 14
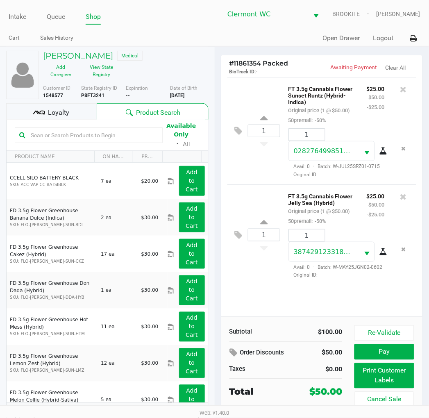
click at [369, 381] on button "Print Customer Labels" at bounding box center [383, 375] width 59 height 25
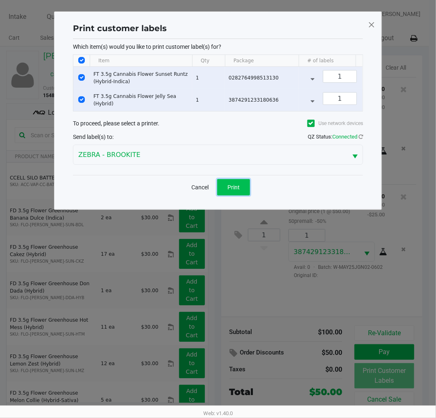
click at [243, 189] on button "Print" at bounding box center [233, 187] width 33 height 16
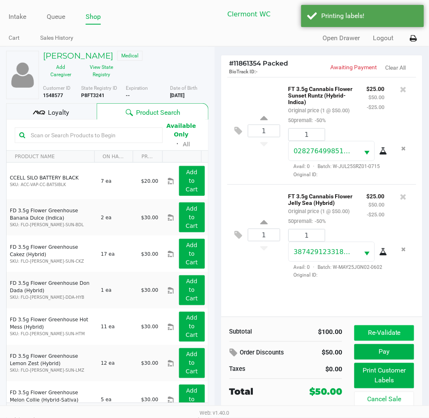
click at [380, 329] on button "Re-Validate" at bounding box center [383, 333] width 59 height 16
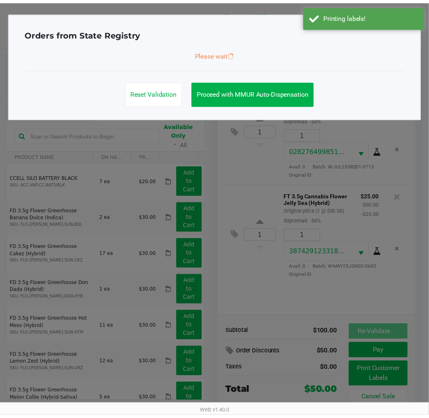
scroll to position [16, 0]
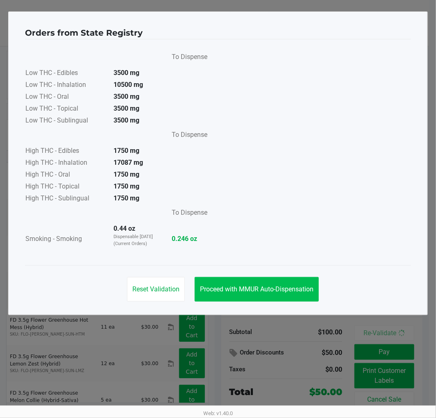
click at [251, 285] on span "Proceed with MMUR Auto-Dispensation" at bounding box center [256, 289] width 113 height 8
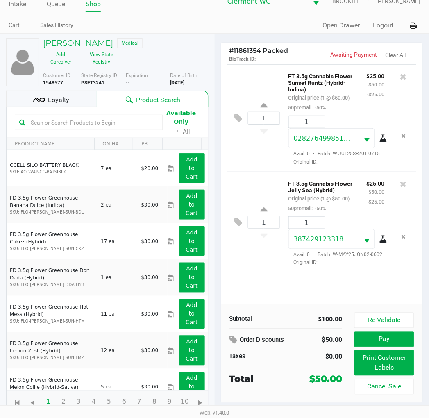
scroll to position [13, 0]
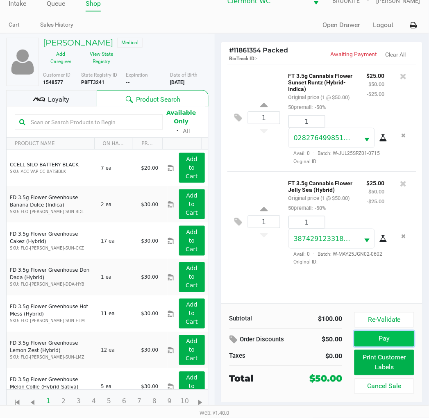
click at [361, 340] on button "Pay" at bounding box center [383, 339] width 59 height 16
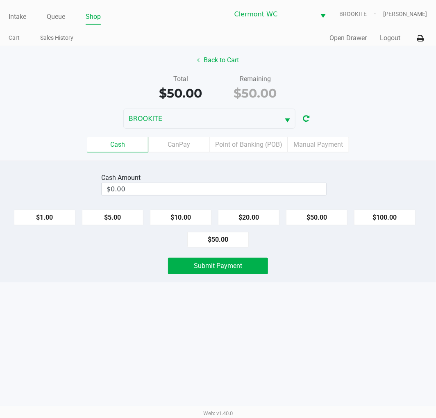
click at [213, 245] on button "$50.00" at bounding box center [217, 240] width 61 height 16
type input "$50.00"
click at [173, 387] on div "Intake Queue Shop Clermont WC BROOKITE Alexander Nguyen Cart Sales History Quic…" at bounding box center [218, 209] width 436 height 418
click at [205, 268] on span "Submit Payment" at bounding box center [218, 266] width 48 height 8
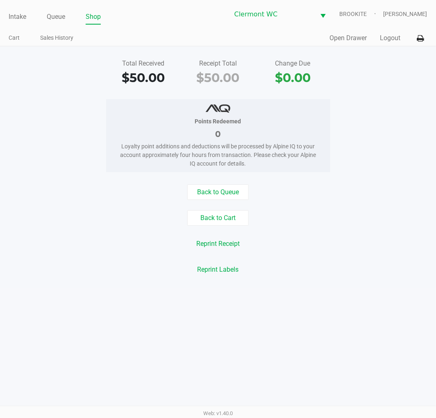
click at [11, 14] on link "Intake" at bounding box center [18, 16] width 18 height 11
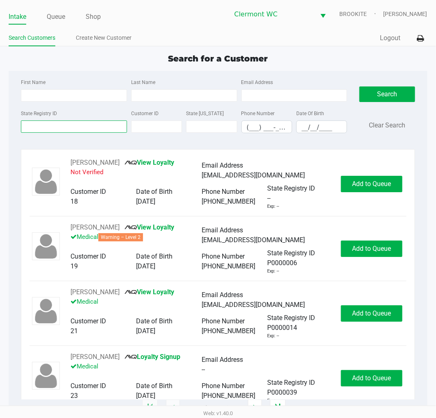
click at [73, 132] on input "State Registry ID" at bounding box center [74, 126] width 106 height 12
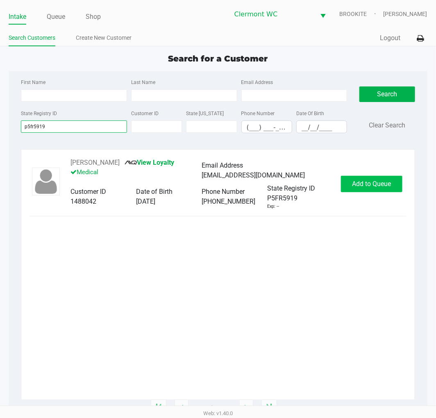
type input "p5fr5919"
click at [365, 177] on button "Add to Queue" at bounding box center [371, 184] width 61 height 16
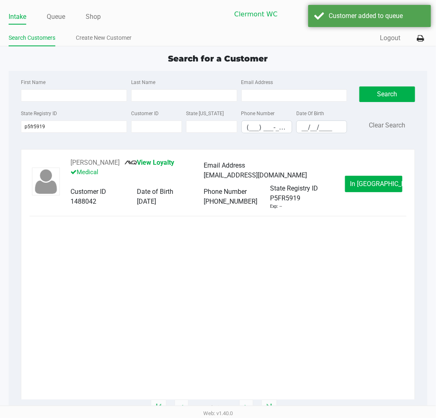
click at [374, 192] on button "In Queue" at bounding box center [373, 184] width 57 height 16
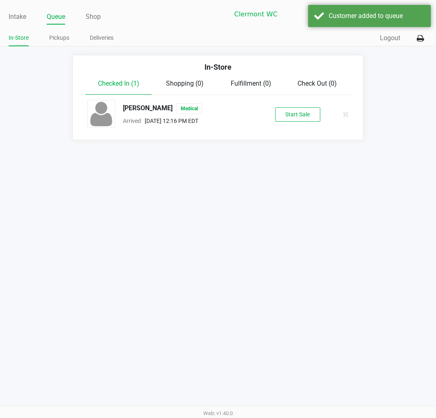
click at [302, 119] on button "Start Sale" at bounding box center [297, 114] width 45 height 14
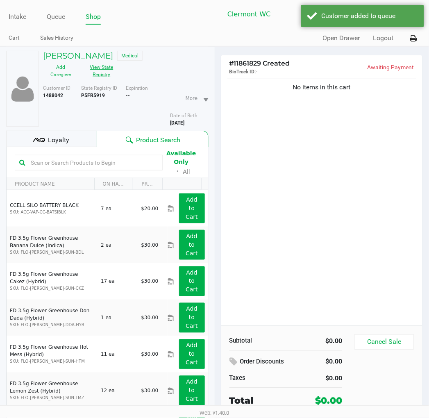
click at [93, 75] on button "View State Registry" at bounding box center [99, 71] width 41 height 20
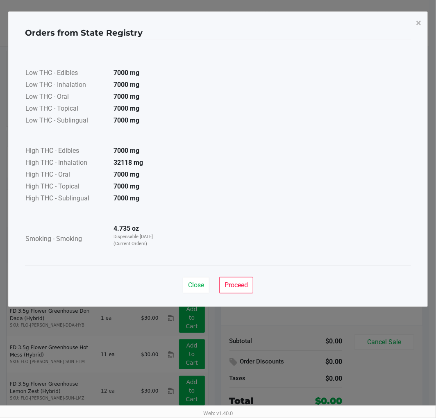
click at [183, 285] on button "Close" at bounding box center [196, 285] width 27 height 16
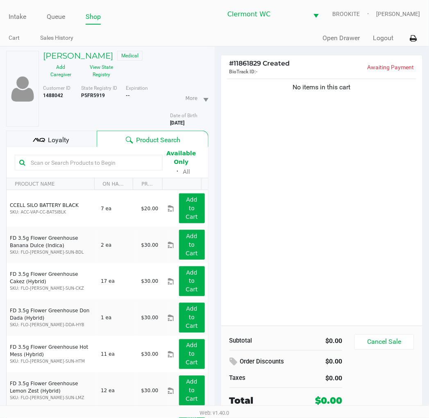
click at [335, 251] on div "No items in this cart" at bounding box center [322, 201] width 202 height 249
click at [286, 260] on div "No items in this cart" at bounding box center [322, 201] width 202 height 249
click at [290, 198] on div "No items in this cart" at bounding box center [322, 201] width 202 height 249
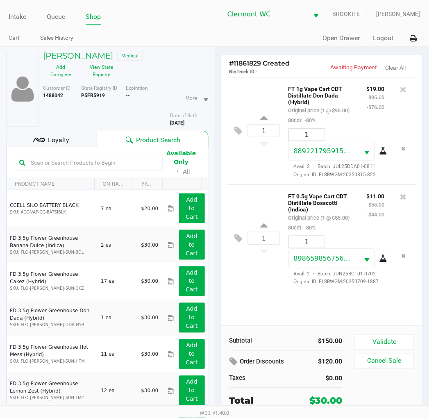
click at [266, 304] on div "1 FT 1g Vape Cart CDT Distillate Don Dada (Hybrid) Original price (1 @ $95.00) …" at bounding box center [322, 201] width 202 height 249
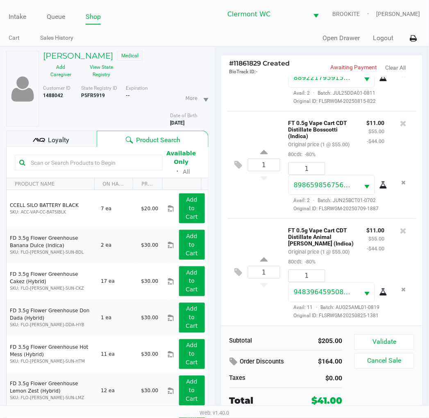
scroll to position [116, 0]
click at [395, 338] on button "Validate" at bounding box center [383, 342] width 59 height 16
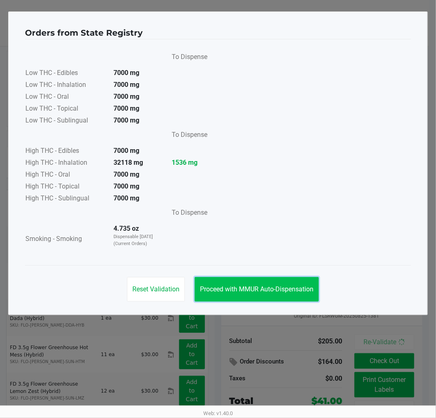
click at [295, 294] on button "Proceed with MMUR Auto-Dispensation" at bounding box center [257, 289] width 124 height 25
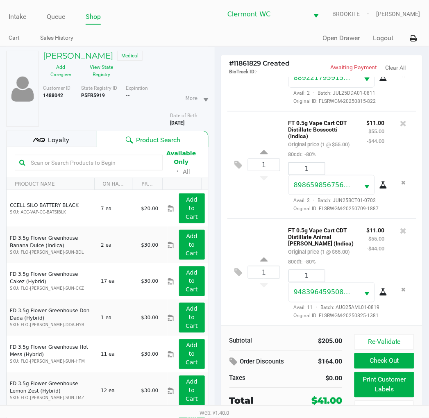
drag, startPoint x: 255, startPoint y: 301, endPoint x: 261, endPoint y: 304, distance: 6.8
click at [256, 302] on div "1 FT 0.5g Vape Cart CDT Distillate Animal Larry (Indica) Original price (1 @ $5…" at bounding box center [321, 271] width 189 height 107
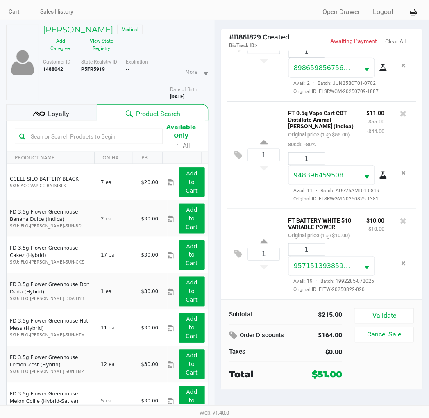
scroll to position [41, 0]
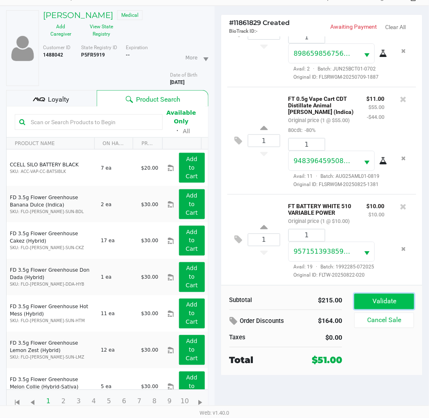
click at [386, 300] on button "Validate" at bounding box center [383, 302] width 59 height 16
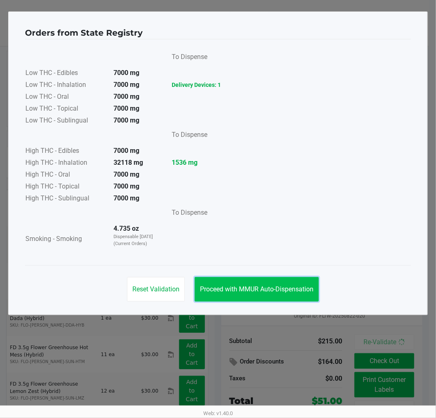
click at [284, 284] on button "Proceed with MMUR Auto-Dispensation" at bounding box center [257, 289] width 124 height 25
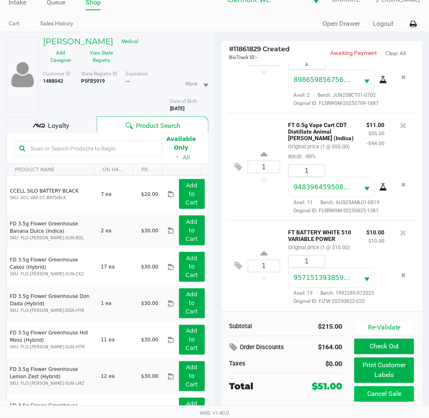
scroll to position [41, 0]
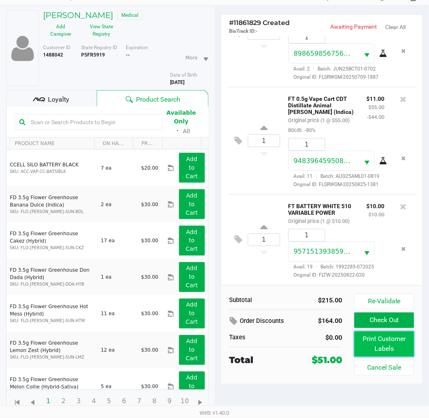
click at [375, 345] on button "Print Customer Labels" at bounding box center [383, 343] width 59 height 25
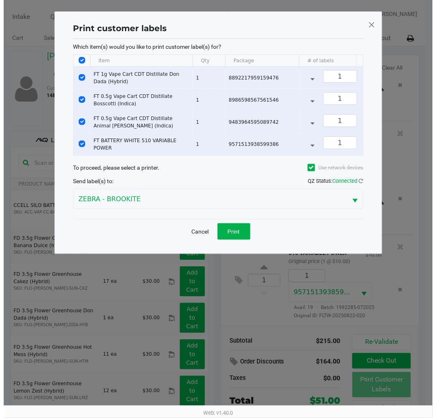
scroll to position [0, 0]
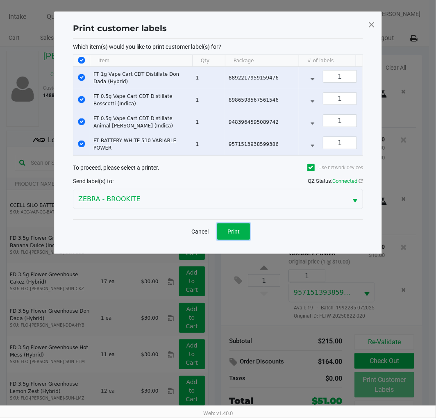
click at [238, 235] on span "Print" at bounding box center [233, 231] width 12 height 7
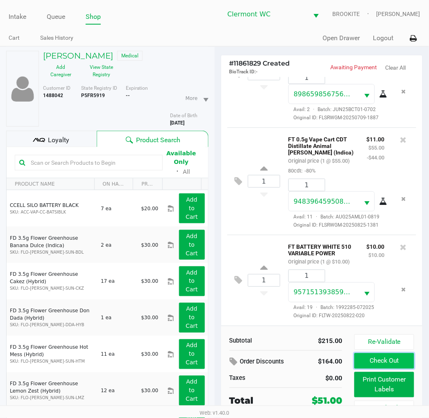
click at [367, 361] on button "Check Out" at bounding box center [383, 361] width 59 height 16
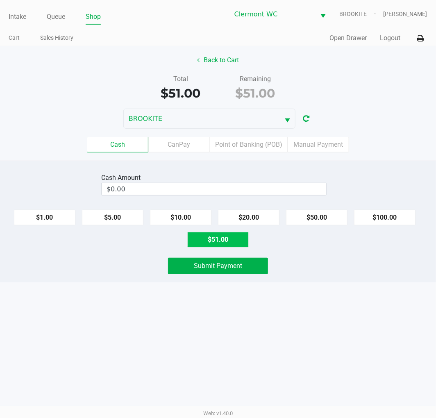
click at [211, 245] on button "$51.00" at bounding box center [217, 240] width 61 height 16
type input "$51.00"
click at [157, 370] on div "Intake Queue Shop Clermont WC BROOKITE Alexander Nguyen Cart Sales History Quic…" at bounding box center [218, 209] width 436 height 418
click at [196, 282] on div "Cash Amount $51.00 Clear $1.00 $5.00 $10.00 $20.00 $50.00 $100.00 $51.00 Submit…" at bounding box center [218, 222] width 436 height 122
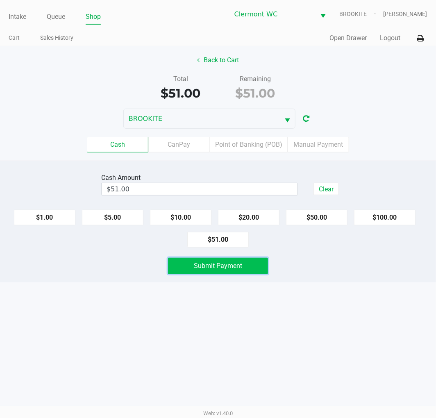
click at [183, 268] on button "Submit Payment" at bounding box center [218, 266] width 100 height 16
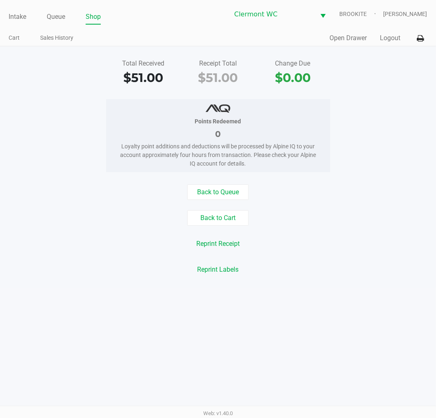
click at [25, 16] on link "Intake" at bounding box center [18, 16] width 18 height 11
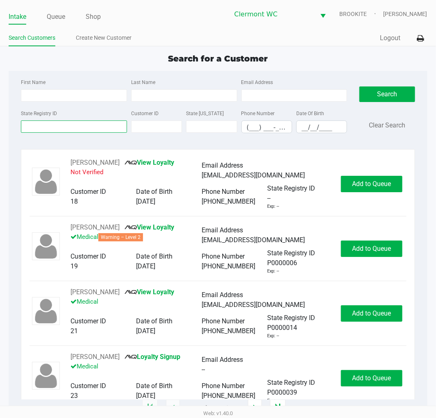
click at [54, 125] on input "State Registry ID" at bounding box center [74, 126] width 106 height 12
click at [55, 19] on link "Queue" at bounding box center [56, 16] width 18 height 11
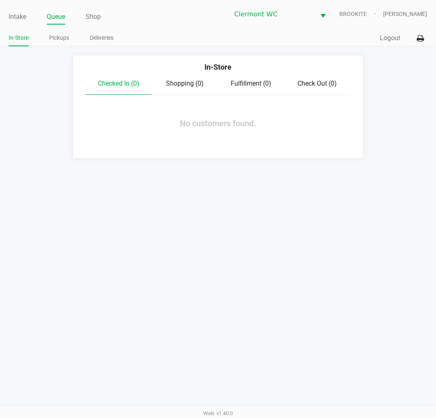
click at [58, 34] on link "Pickups" at bounding box center [59, 38] width 20 height 10
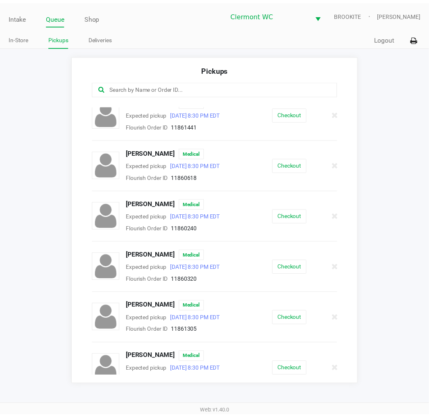
scroll to position [70, 0]
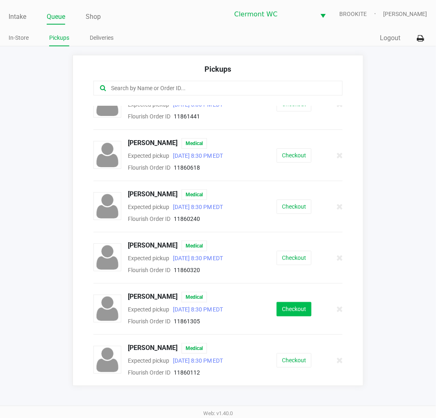
click at [299, 312] on button "Checkout" at bounding box center [294, 309] width 35 height 14
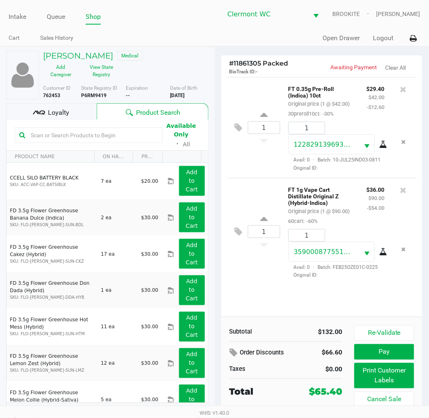
scroll to position [1, 0]
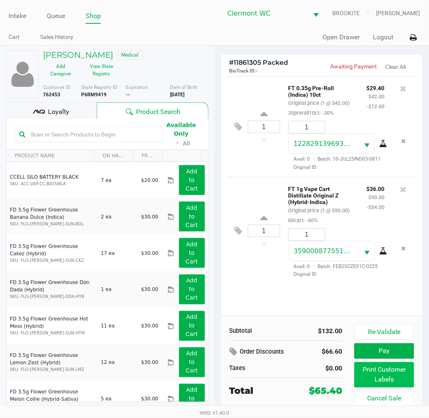
click at [372, 381] on button "Print Customer Labels" at bounding box center [383, 374] width 59 height 25
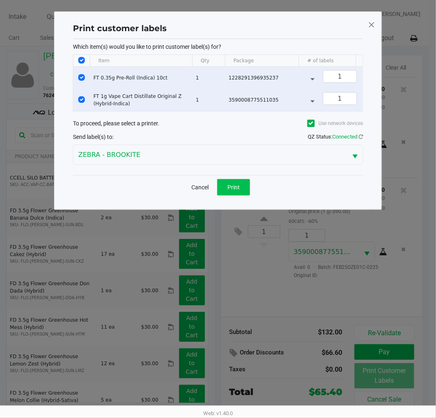
click at [243, 190] on button "Print" at bounding box center [233, 187] width 33 height 16
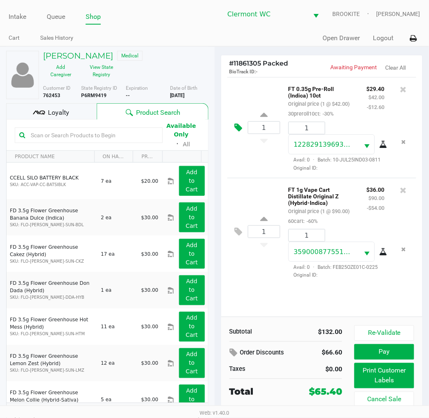
click at [236, 129] on icon at bounding box center [239, 127] width 8 height 9
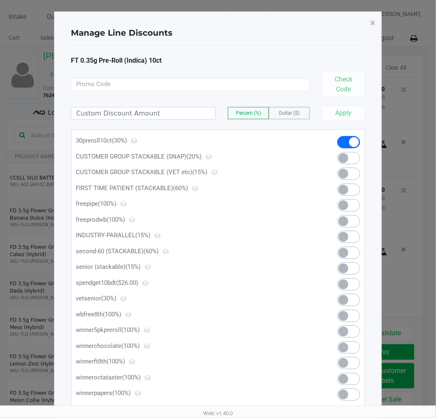
click at [289, 113] on span "Dollar ($)" at bounding box center [289, 113] width 20 height 6
click at [154, 115] on input at bounding box center [143, 113] width 144 height 12
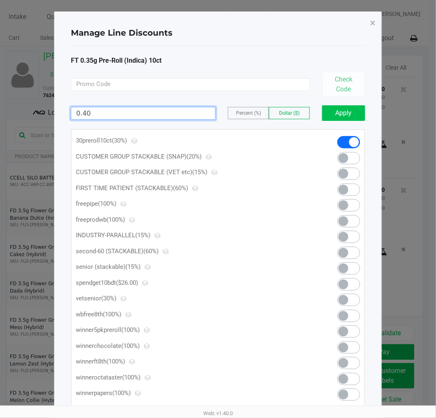
type input "0.40"
click at [338, 105] on button "Apply" at bounding box center [343, 113] width 43 height 16
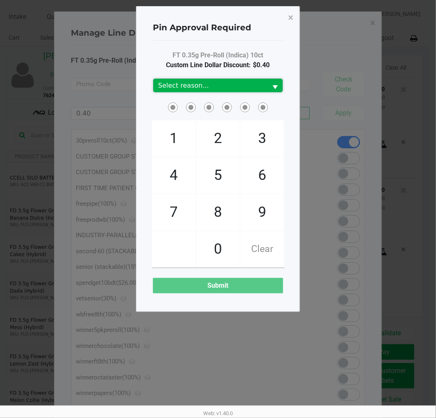
click at [222, 91] on span "Select reason..." at bounding box center [210, 86] width 114 height 14
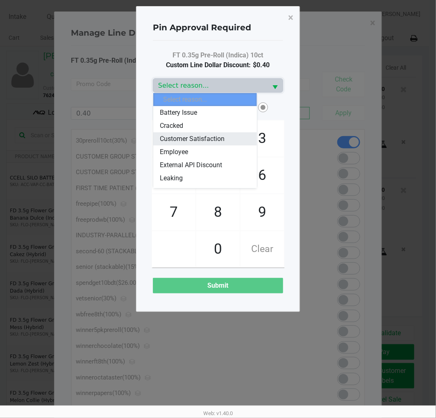
click at [228, 140] on li "Customer Satisfaction" at bounding box center [204, 138] width 103 height 13
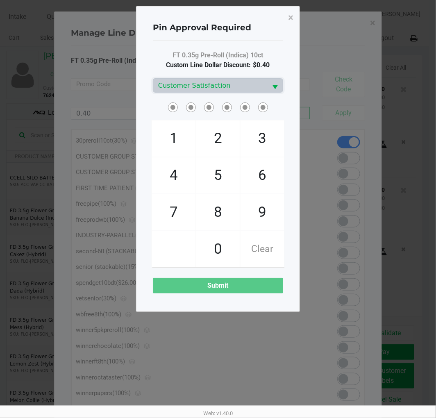
click at [169, 181] on span "4" at bounding box center [173, 175] width 43 height 36
checkbox input "true"
click at [268, 174] on span "6" at bounding box center [262, 175] width 43 height 36
checkbox input "true"
click at [168, 122] on span "1" at bounding box center [173, 138] width 43 height 36
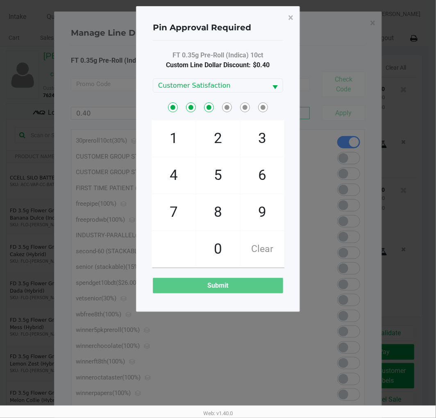
checkbox input "true"
click at [254, 134] on span "3" at bounding box center [262, 138] width 43 height 36
checkbox input "true"
click at [254, 165] on span "6" at bounding box center [262, 175] width 43 height 36
checkbox input "true"
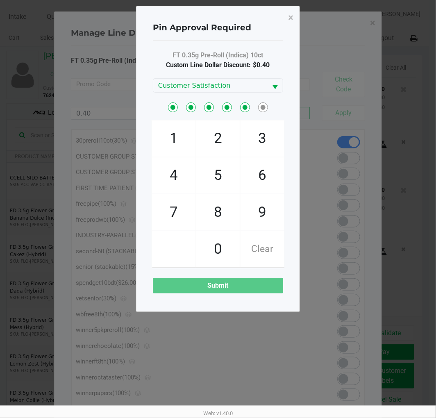
click at [181, 207] on span "7" at bounding box center [173, 212] width 43 height 36
checkbox input "true"
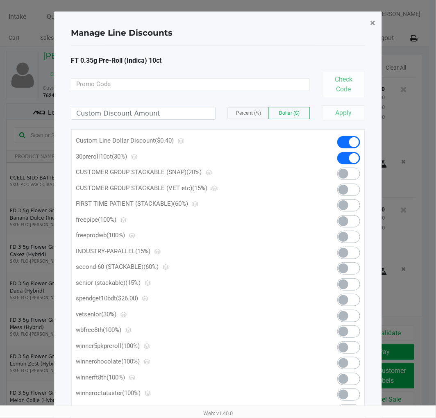
click at [373, 28] on span "×" at bounding box center [372, 22] width 5 height 11
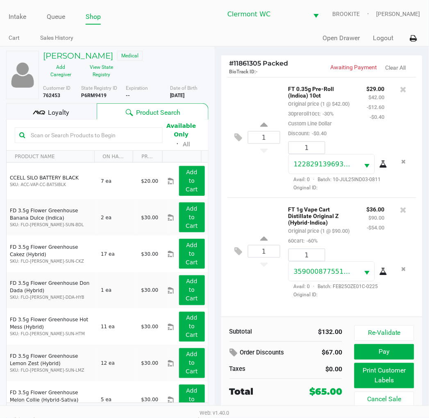
scroll to position [13, 0]
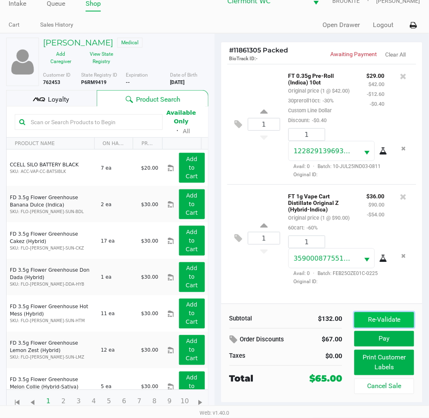
click at [385, 320] on button "Re-Validate" at bounding box center [383, 320] width 59 height 16
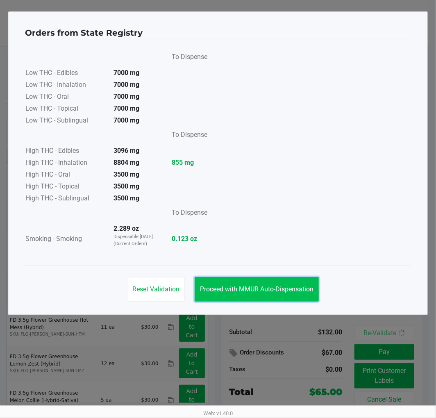
drag, startPoint x: 254, startPoint y: 288, endPoint x: 350, endPoint y: 333, distance: 105.6
click at [254, 287] on span "Proceed with MMUR Auto-Dispensation" at bounding box center [256, 289] width 113 height 8
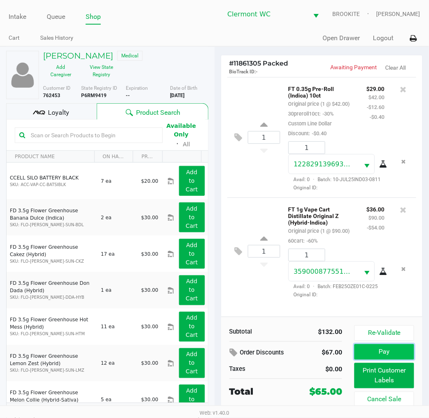
click at [401, 353] on button "Pay" at bounding box center [383, 352] width 59 height 16
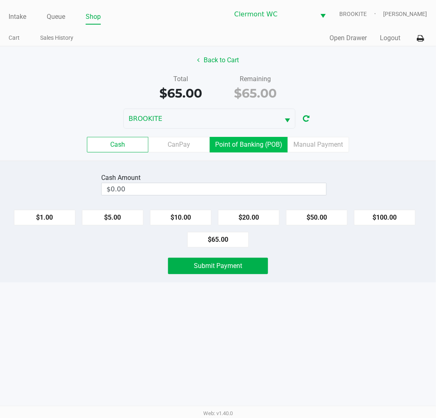
click at [235, 141] on label "Point of Banking (POB)" at bounding box center [249, 145] width 78 height 16
click at [0, 0] on 7 "Point of Banking (POB)" at bounding box center [0, 0] width 0 height 0
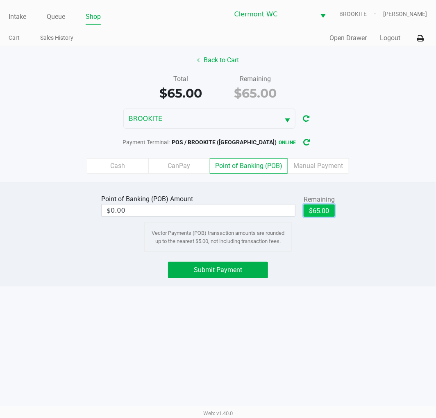
click at [331, 212] on button "$65.00" at bounding box center [319, 210] width 31 height 12
type input "$65.00"
click at [235, 377] on div "Intake Queue Shop Clermont WC BROOKITE Alexander Nguyen Cart Sales History Quic…" at bounding box center [218, 209] width 436 height 418
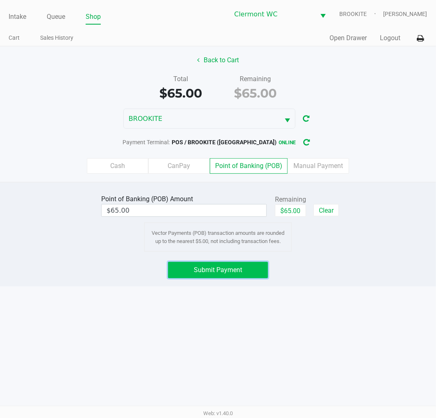
click at [191, 266] on button "Submit Payment" at bounding box center [218, 270] width 100 height 16
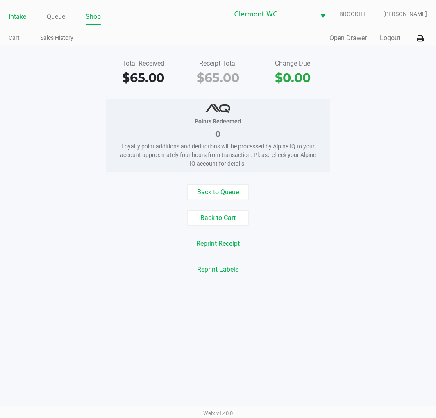
click at [11, 19] on link "Intake" at bounding box center [18, 16] width 18 height 11
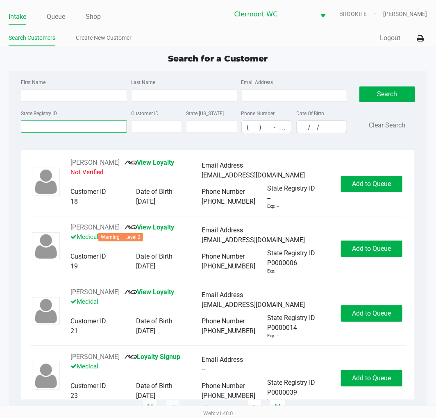
click at [73, 127] on input "State Registry ID" at bounding box center [74, 126] width 106 height 12
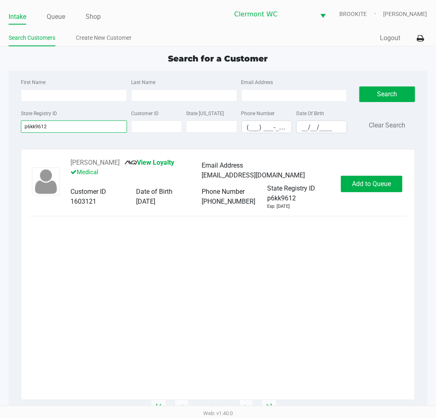
type input "p6kk9612"
click at [370, 179] on button "Add to Queue" at bounding box center [371, 184] width 61 height 16
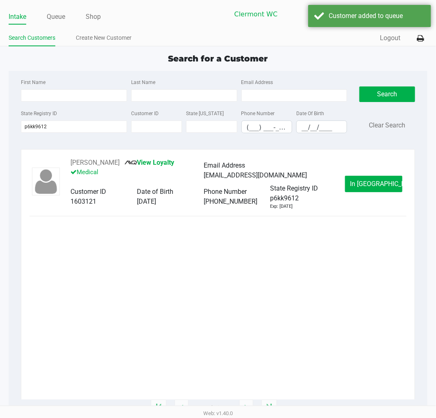
click at [379, 189] on button "In Queue" at bounding box center [373, 184] width 57 height 16
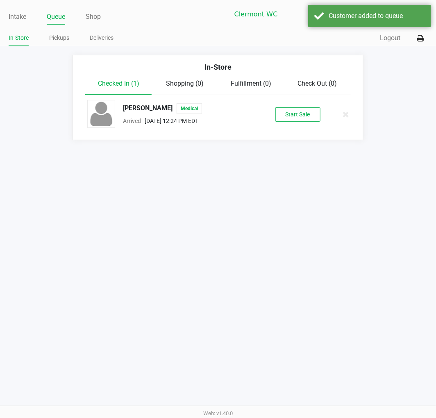
click at [294, 130] on li "LAURA AGUILAR Medical Arrived Aug 28, 2025 12:24 PM EDT Start Sale" at bounding box center [217, 114] width 277 height 39
click at [305, 120] on button "Start Sale" at bounding box center [297, 114] width 45 height 14
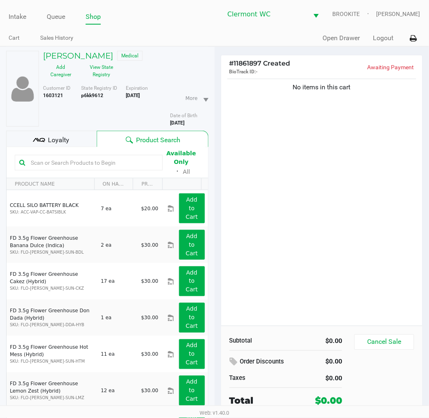
click at [306, 300] on div "No items in this cart" at bounding box center [322, 201] width 202 height 249
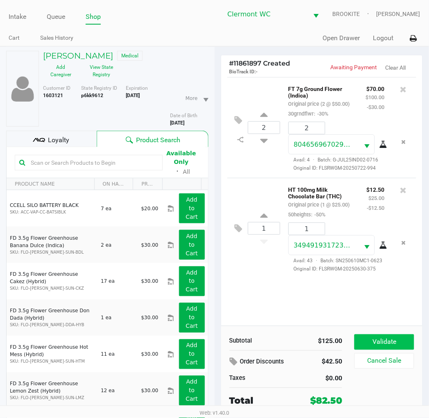
click at [384, 338] on button "Validate" at bounding box center [383, 342] width 59 height 16
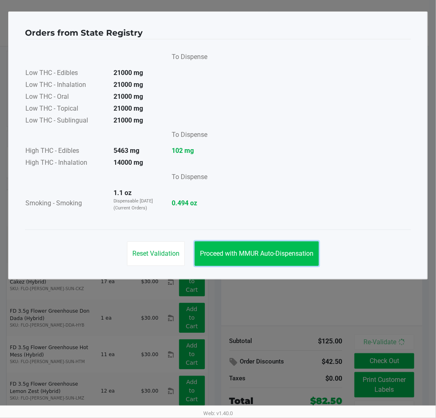
click at [251, 254] on span "Proceed with MMUR Auto-Dispensation" at bounding box center [256, 254] width 113 height 8
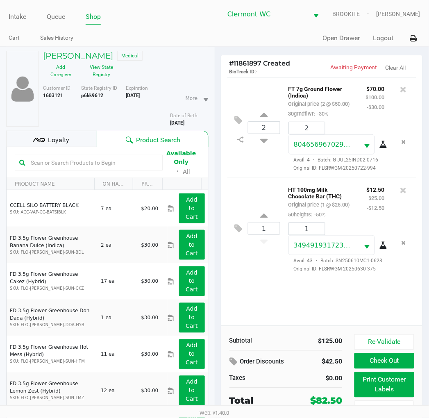
click at [297, 307] on div "2 FT 7g Ground Flower (Indica) Original price (2 @ $50.00) 30grndflwr: -30% $70…" at bounding box center [322, 201] width 202 height 249
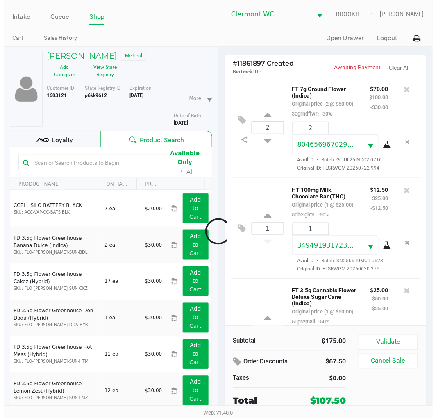
scroll to position [119, 0]
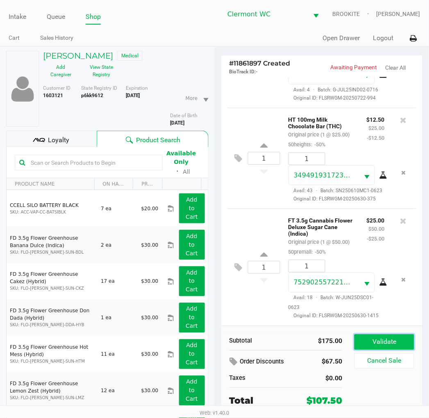
click at [402, 345] on button "Validate" at bounding box center [383, 342] width 59 height 16
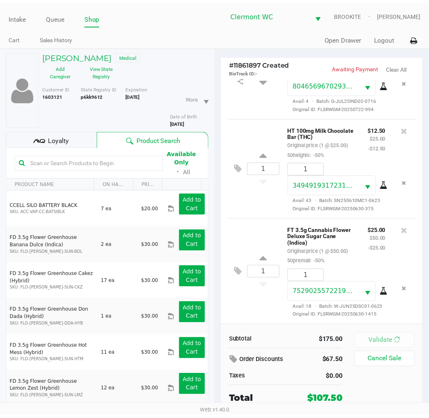
scroll to position [121, 0]
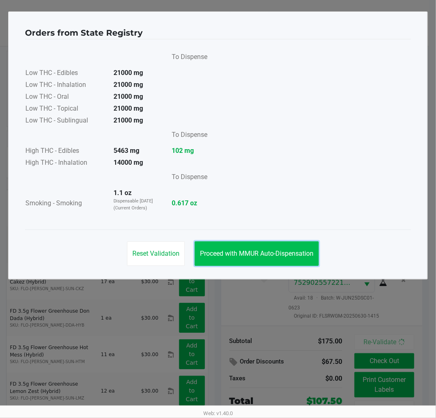
click at [294, 251] on span "Proceed with MMUR Auto-Dispensation" at bounding box center [256, 254] width 113 height 8
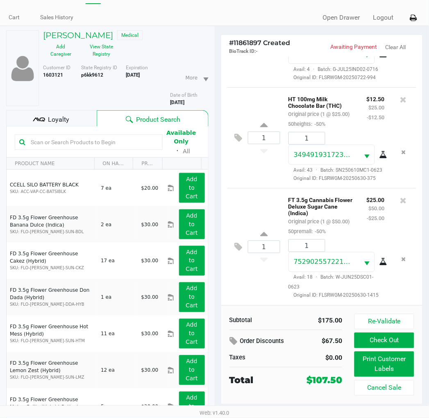
scroll to position [41, 0]
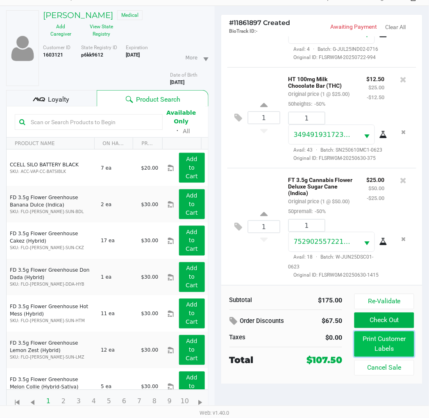
click at [386, 342] on button "Print Customer Labels" at bounding box center [383, 343] width 59 height 25
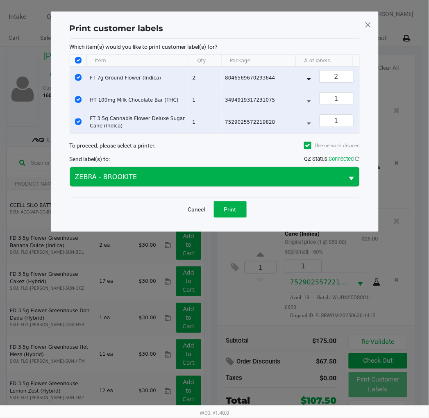
scroll to position [0, 0]
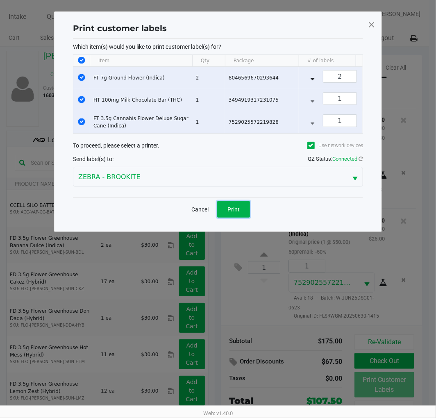
click at [238, 218] on button "Print" at bounding box center [233, 209] width 33 height 16
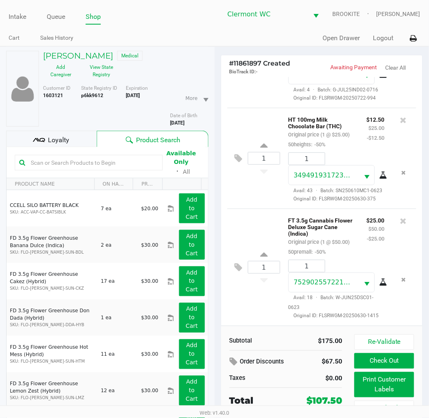
click at [368, 361] on button "Check Out" at bounding box center [383, 361] width 59 height 16
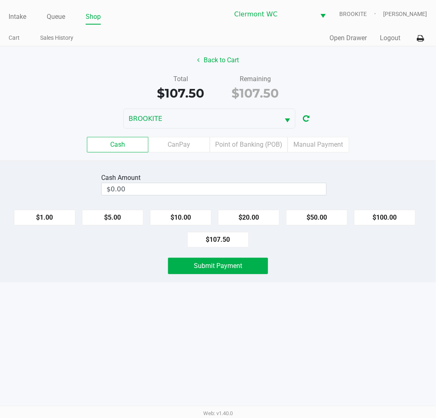
click at [251, 147] on label "Point of Banking (POB)" at bounding box center [249, 145] width 78 height 16
click at [0, 0] on 7 "Point of Banking (POB)" at bounding box center [0, 0] width 0 height 0
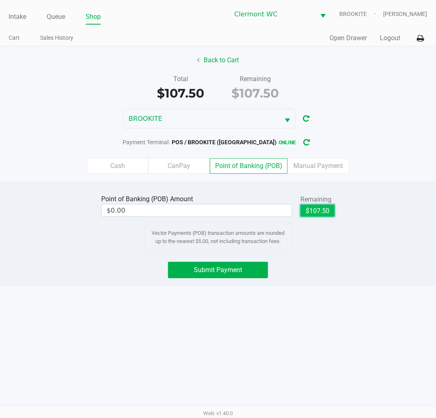
click at [322, 213] on button "$107.50" at bounding box center [317, 210] width 34 height 12
type input "$107.50"
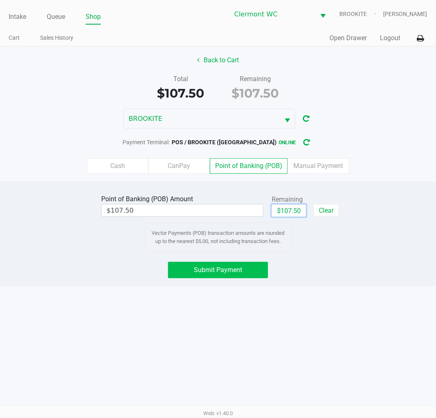
click at [217, 272] on span "Submit Payment" at bounding box center [218, 270] width 48 height 8
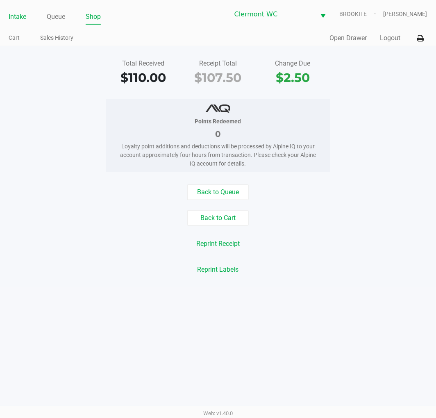
click at [23, 21] on link "Intake" at bounding box center [18, 16] width 18 height 11
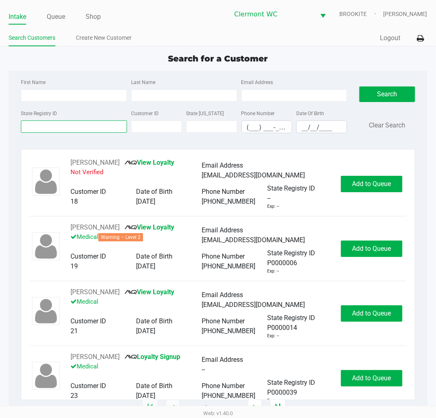
click at [81, 132] on input "State Registry ID" at bounding box center [74, 126] width 106 height 12
click at [48, 125] on input "State Registry ID" at bounding box center [74, 126] width 106 height 12
click at [74, 96] on input "First Name" at bounding box center [74, 95] width 106 height 12
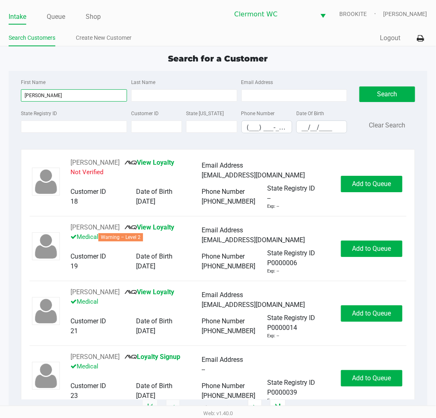
type input "jospeh"
click at [179, 95] on input "Last Name" at bounding box center [184, 95] width 106 height 12
type input "holloway"
click at [66, 98] on input "jospeh" at bounding box center [74, 95] width 106 height 12
type input "joseph"
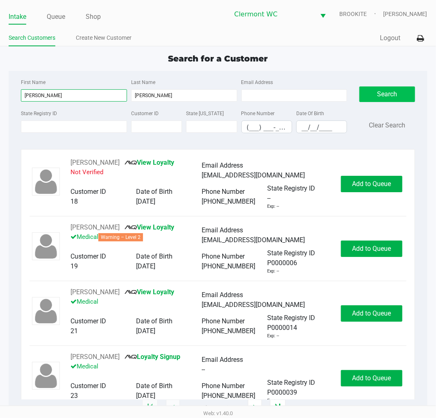
click at [373, 100] on button "Search" at bounding box center [386, 94] width 55 height 16
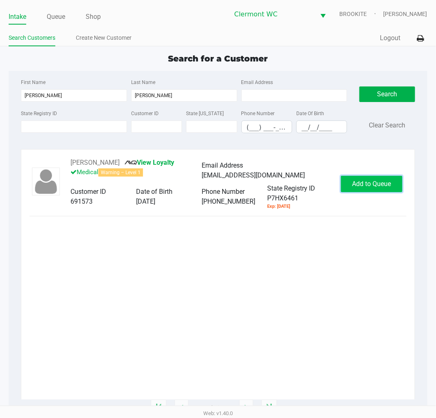
click at [357, 186] on span "Add to Queue" at bounding box center [371, 184] width 39 height 8
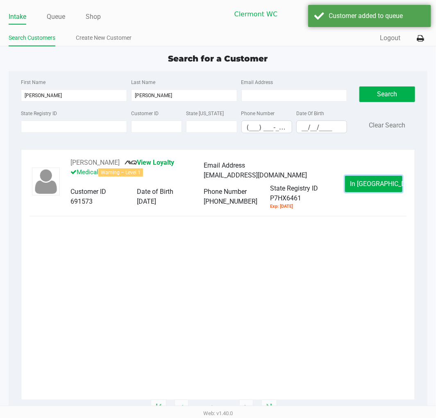
click at [357, 186] on button "In Queue" at bounding box center [373, 184] width 57 height 16
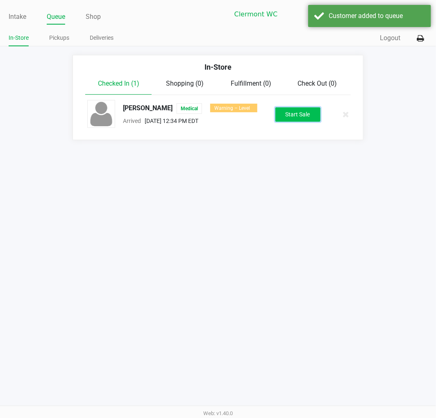
click at [296, 109] on button "Start Sale" at bounding box center [297, 114] width 45 height 14
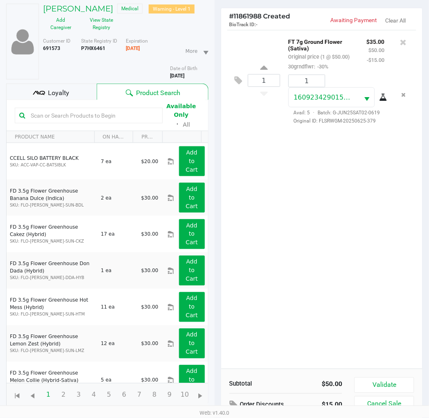
scroll to position [89, 0]
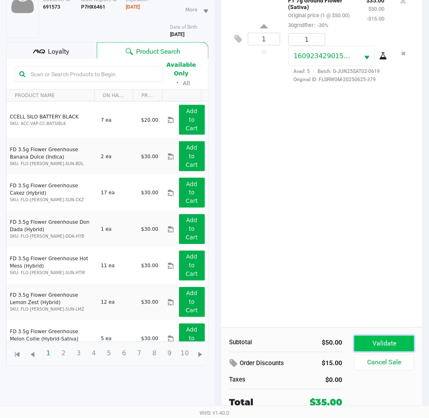
click at [392, 345] on button "Validate" at bounding box center [383, 344] width 59 height 16
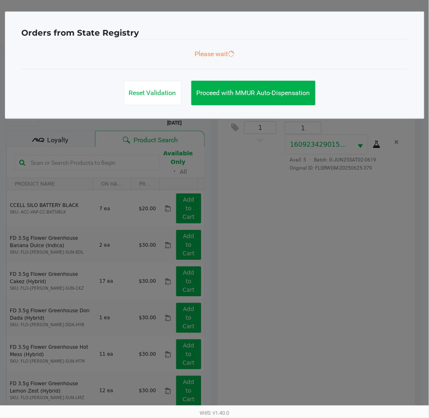
scroll to position [0, 0]
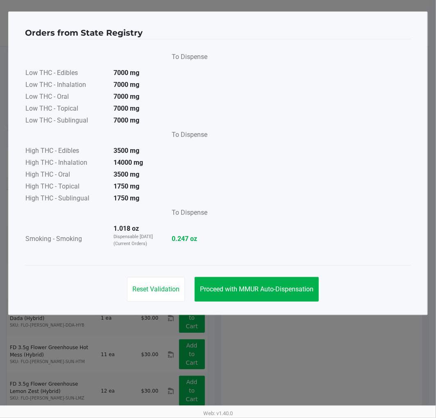
click at [252, 273] on div "Reset Validation Proceed with MMUR Auto-Dispensation" at bounding box center [218, 285] width 386 height 41
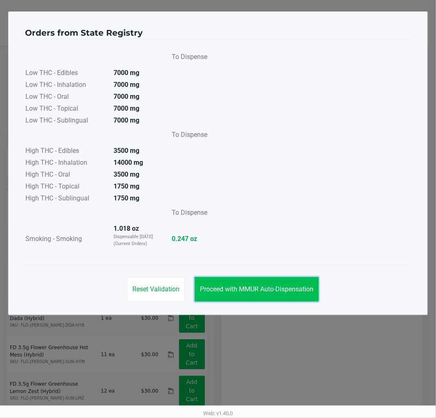
click at [250, 297] on button "Proceed with MMUR Auto-Dispensation" at bounding box center [257, 289] width 124 height 25
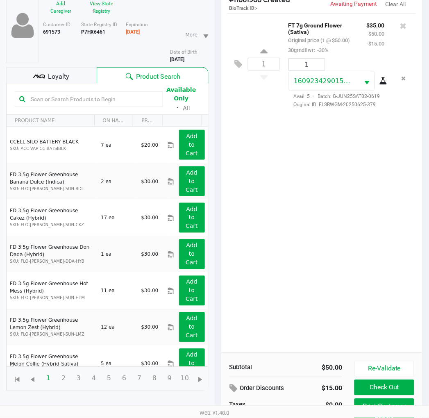
scroll to position [98, 0]
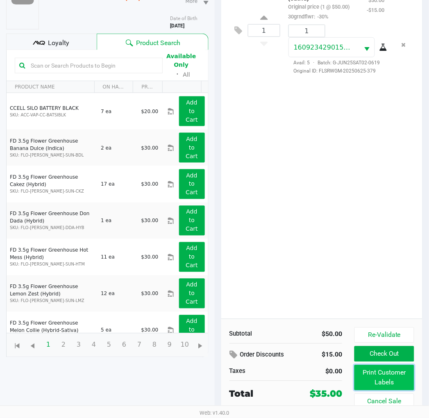
click at [404, 375] on button "Print Customer Labels" at bounding box center [383, 377] width 59 height 25
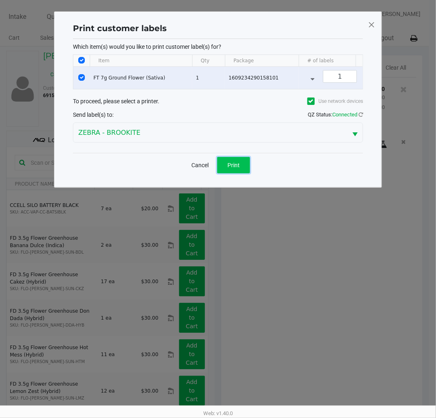
click at [238, 168] on span "Print" at bounding box center [233, 165] width 12 height 7
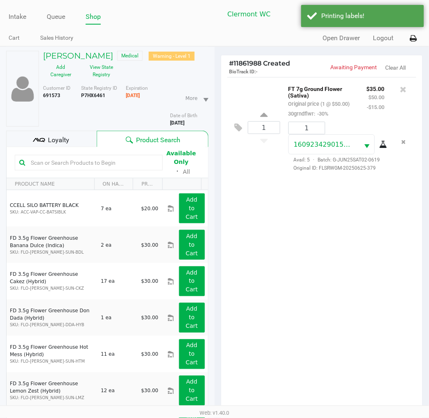
click at [60, 145] on span "Loyalty" at bounding box center [58, 140] width 21 height 10
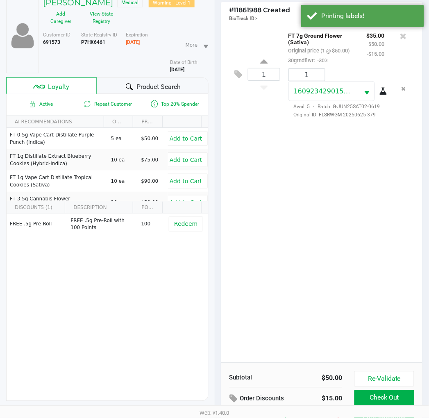
scroll to position [106, 0]
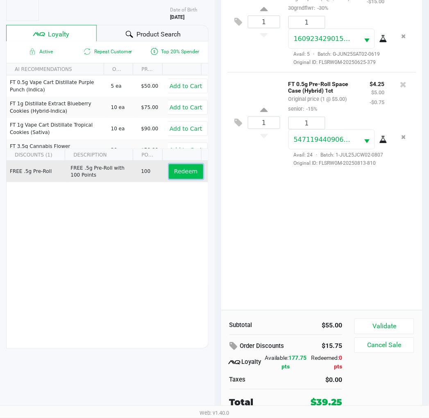
click at [188, 175] on span "Redeem" at bounding box center [185, 171] width 23 height 7
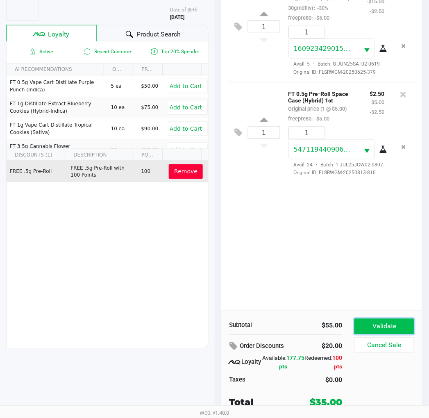
click at [402, 322] on button "Validate" at bounding box center [383, 327] width 59 height 16
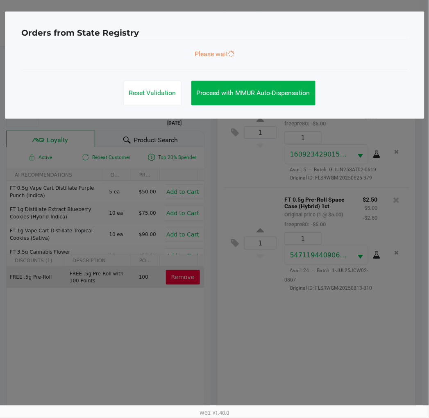
scroll to position [0, 0]
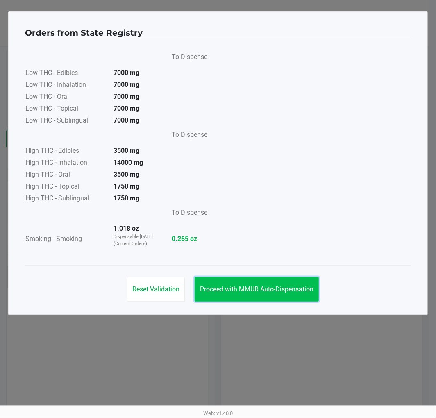
click at [262, 284] on button "Proceed with MMUR Auto-Dispensation" at bounding box center [257, 289] width 124 height 25
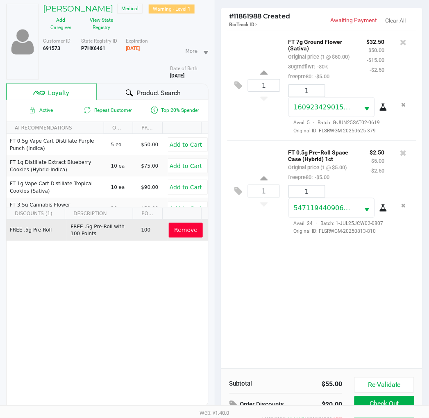
scroll to position [106, 0]
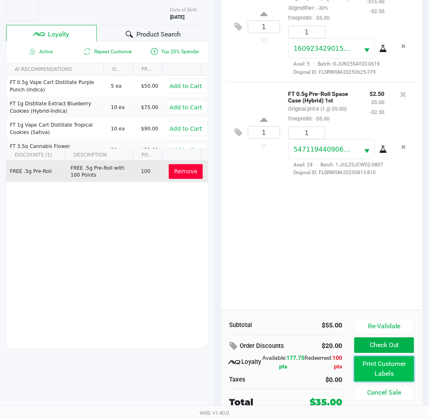
click at [387, 367] on button "Print Customer Labels" at bounding box center [383, 368] width 59 height 25
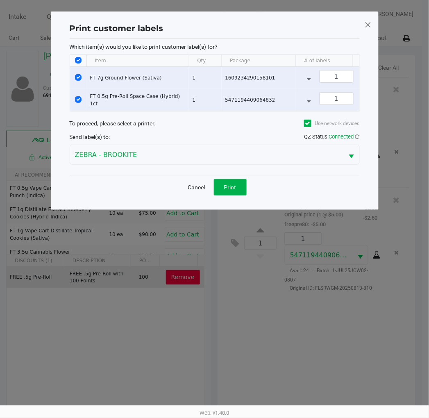
scroll to position [0, 0]
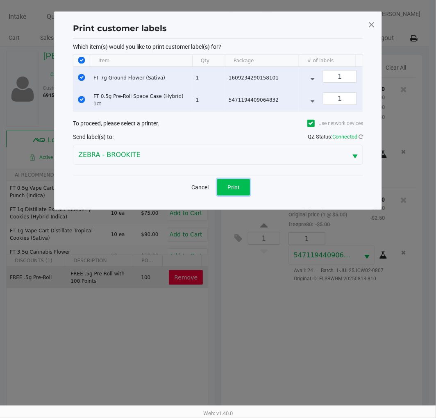
click at [223, 191] on button "Print" at bounding box center [233, 187] width 33 height 16
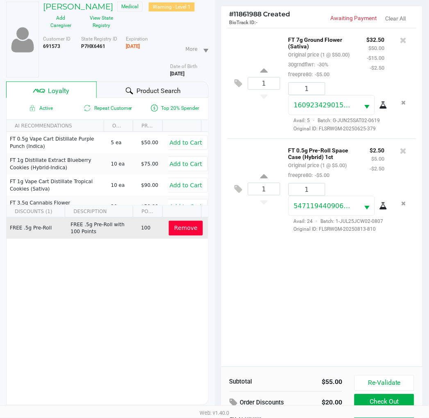
scroll to position [106, 0]
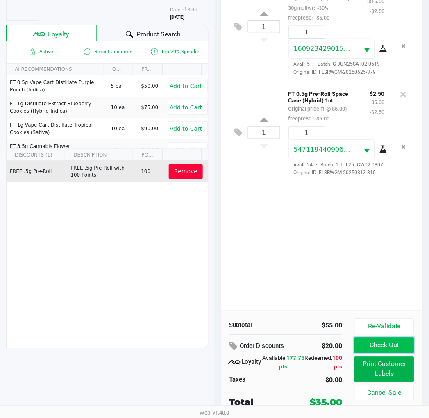
click at [382, 349] on button "Check Out" at bounding box center [383, 346] width 59 height 16
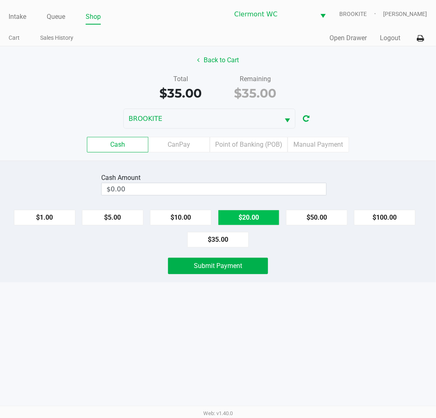
click at [267, 219] on button "$20.00" at bounding box center [248, 218] width 61 height 16
type input "$40.00"
click at [197, 341] on div "Intake Queue Shop Clermont WC BROOKITE Alexander Nguyen Cart Sales History Quic…" at bounding box center [218, 209] width 436 height 418
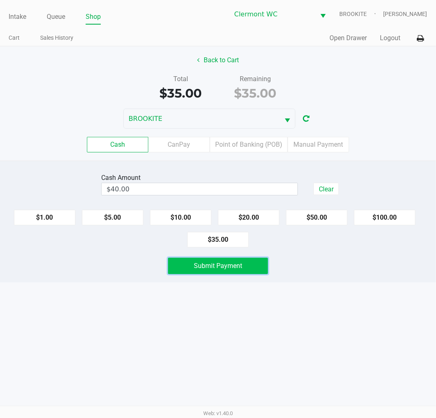
click at [211, 274] on button "Submit Payment" at bounding box center [218, 266] width 100 height 16
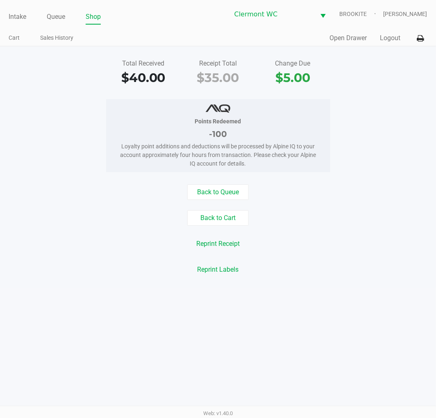
click at [117, 284] on div "Total Received $40.00 Receipt Total $35.00 Change Due $5.00 Points Redeemed -10…" at bounding box center [218, 166] width 436 height 241
click at [63, 20] on link "Queue" at bounding box center [56, 16] width 18 height 11
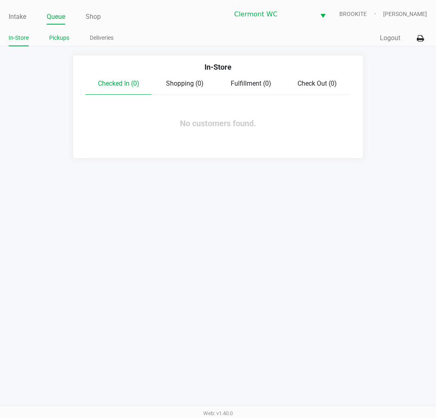
click at [59, 37] on link "Pickups" at bounding box center [59, 38] width 20 height 10
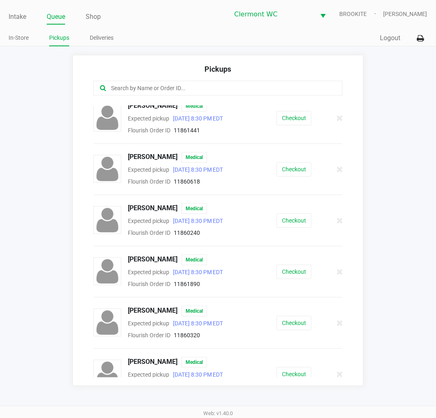
scroll to position [57, 0]
click at [301, 222] on button "Checkout" at bounding box center [294, 220] width 35 height 14
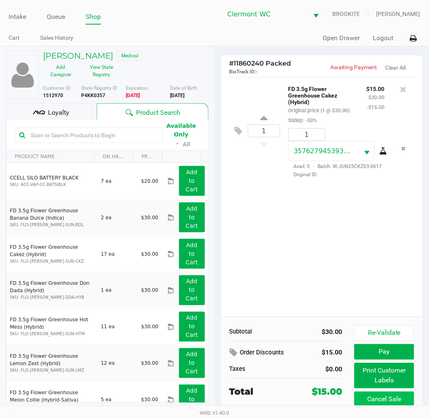
click at [379, 402] on button "Cancel Sale" at bounding box center [383, 400] width 59 height 16
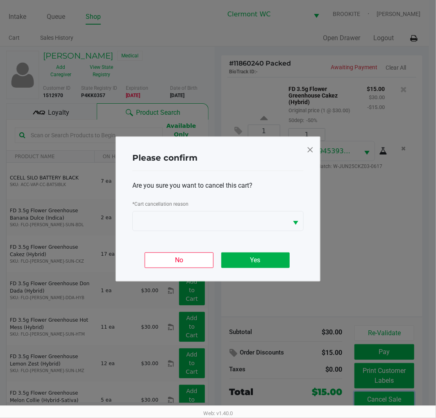
click at [261, 264] on button "Yes" at bounding box center [255, 260] width 68 height 16
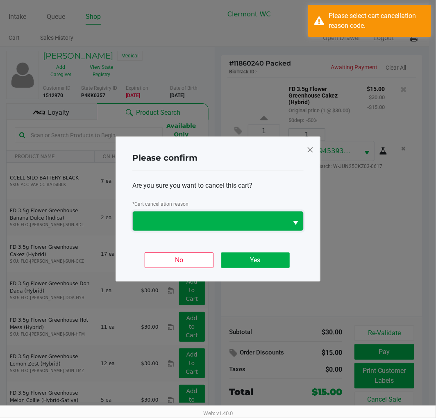
click at [193, 222] on span at bounding box center [210, 221] width 145 height 10
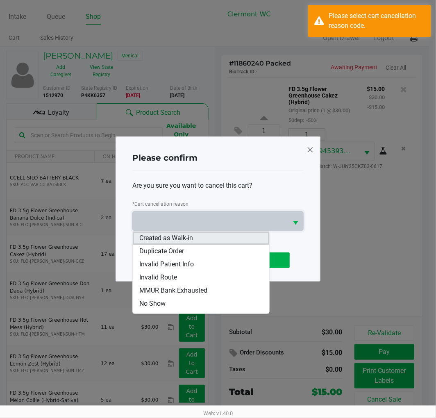
click at [198, 237] on li "Created as Walk-in" at bounding box center [201, 238] width 136 height 13
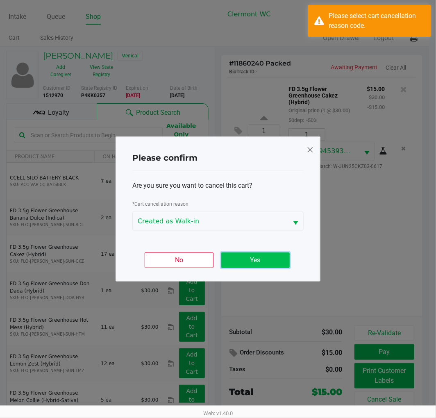
click at [246, 261] on button "Yes" at bounding box center [255, 260] width 68 height 16
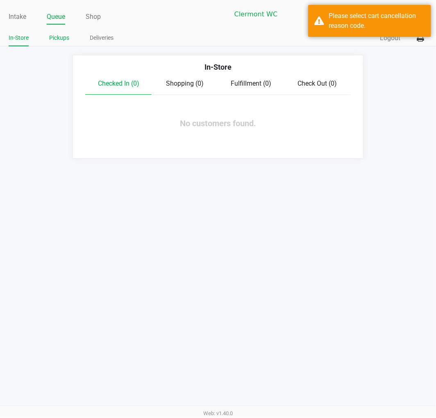
click at [57, 36] on link "Pickups" at bounding box center [59, 38] width 20 height 10
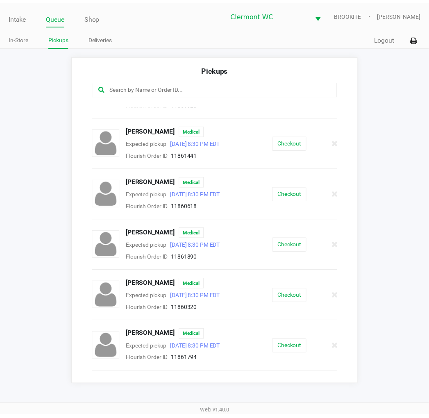
scroll to position [70, 0]
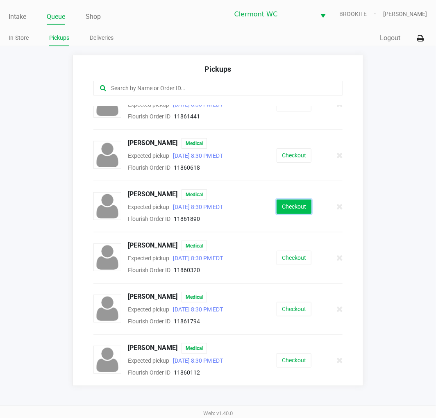
click at [288, 208] on button "Checkout" at bounding box center [294, 207] width 35 height 14
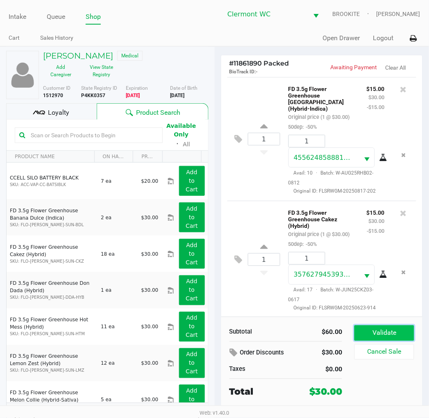
click at [387, 331] on button "Validate" at bounding box center [383, 333] width 59 height 16
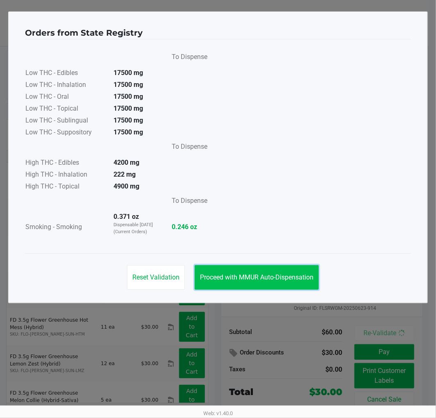
click at [274, 278] on span "Proceed with MMUR Auto-Dispensation" at bounding box center [256, 277] width 113 height 8
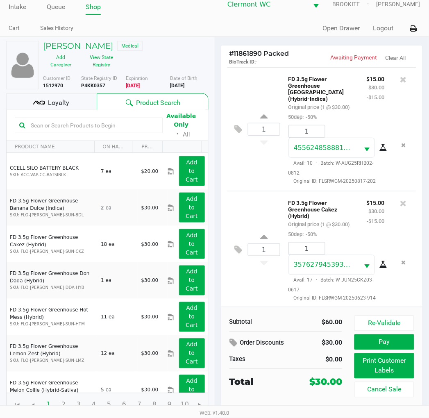
scroll to position [13, 0]
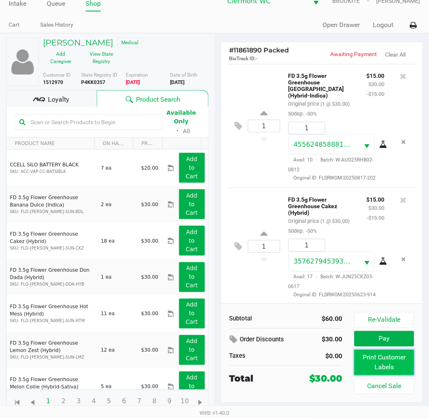
click at [410, 368] on button "Print Customer Labels" at bounding box center [383, 362] width 59 height 25
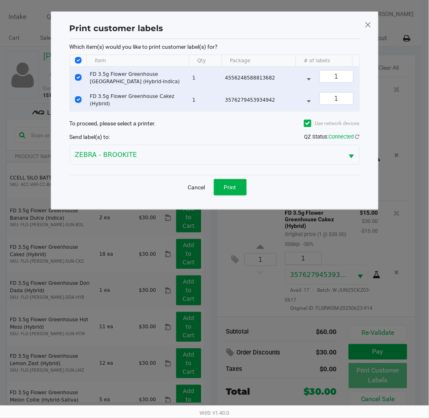
scroll to position [0, 0]
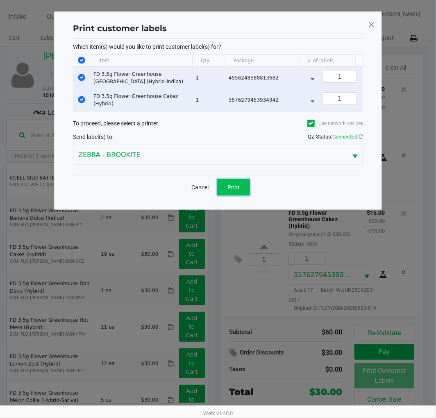
click at [247, 195] on button "Print" at bounding box center [233, 187] width 33 height 16
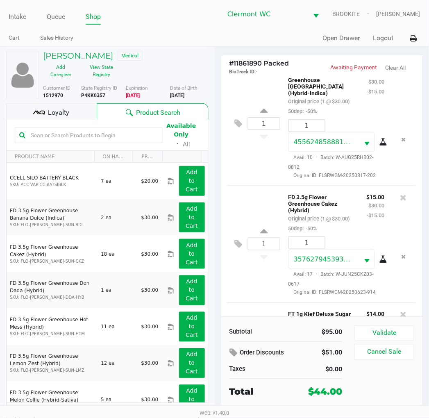
scroll to position [125, 0]
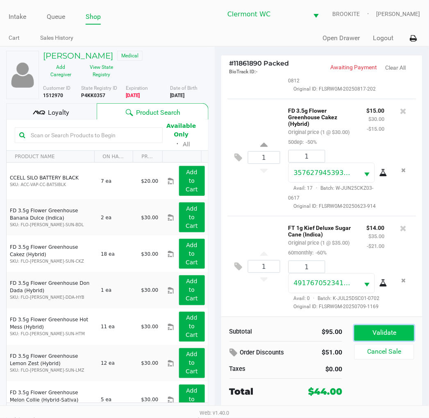
click at [386, 327] on button "Validate" at bounding box center [383, 333] width 59 height 16
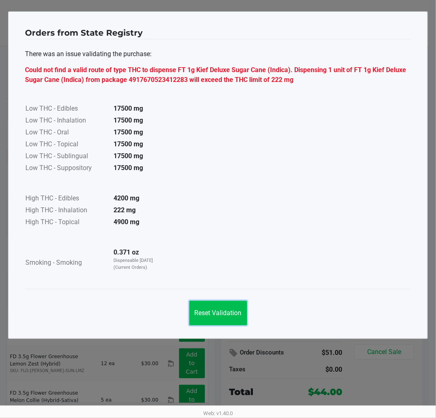
click at [223, 316] on span "Reset Validation" at bounding box center [218, 313] width 47 height 8
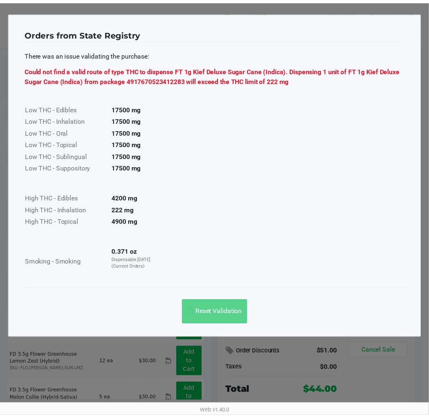
scroll to position [137, 0]
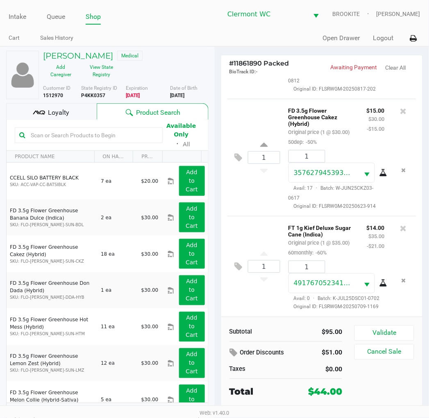
click at [400, 224] on icon at bounding box center [403, 228] width 7 height 8
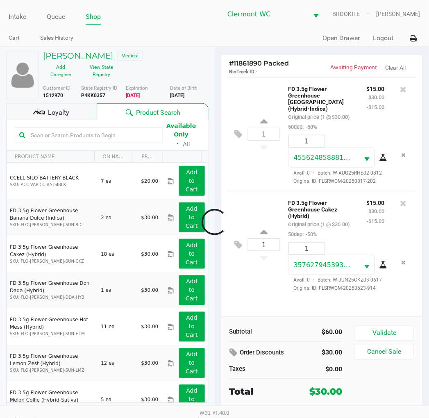
scroll to position [16, 0]
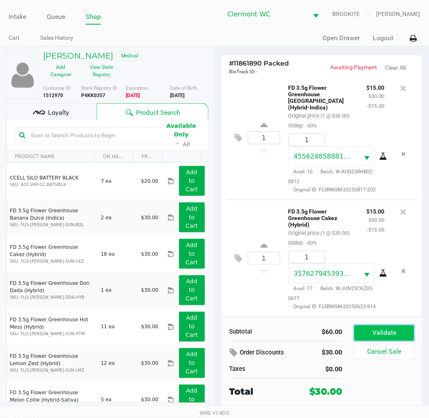
click at [384, 332] on button "Validate" at bounding box center [383, 333] width 59 height 16
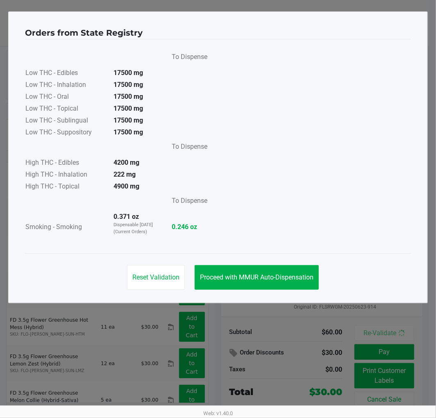
click at [272, 277] on span "Proceed with MMUR Auto-Dispensation" at bounding box center [256, 277] width 113 height 8
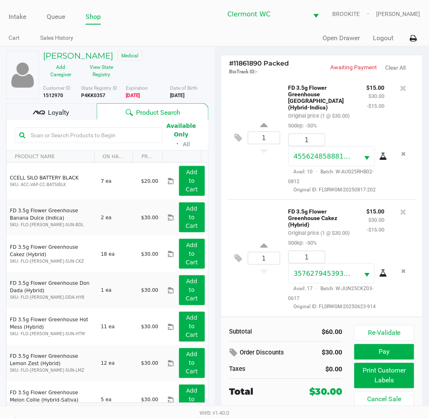
click at [388, 359] on button "Pay" at bounding box center [383, 352] width 59 height 16
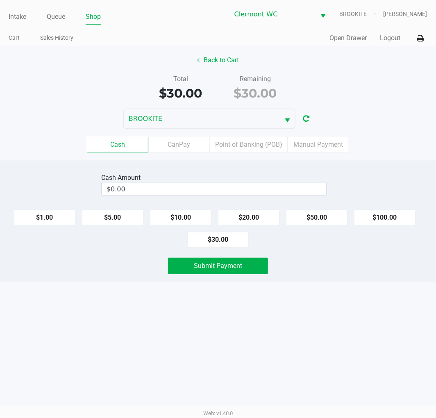
click at [313, 225] on button "$50.00" at bounding box center [316, 218] width 61 height 16
click at [325, 191] on button "Clear" at bounding box center [325, 189] width 25 height 12
click at [256, 215] on button "$20.00" at bounding box center [248, 218] width 61 height 16
click at [249, 216] on button "$20.00" at bounding box center [248, 218] width 61 height 16
type input "$40.00"
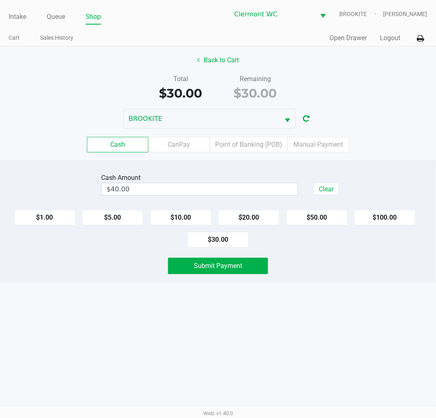
click at [97, 356] on div "Intake Queue Shop Clermont WC BROOKITE Alexander Nguyen Cart Sales History Quic…" at bounding box center [218, 209] width 436 height 418
click at [229, 263] on span "Submit Payment" at bounding box center [218, 266] width 48 height 8
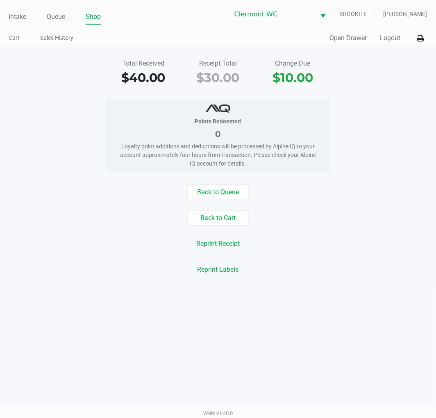
click at [21, 7] on div "Intake Queue Shop Clermont WC BROOKITE Alexander Nguyen" at bounding box center [218, 14] width 418 height 20
click at [19, 10] on li "Intake" at bounding box center [18, 17] width 18 height 14
click at [19, 14] on link "Intake" at bounding box center [18, 16] width 18 height 11
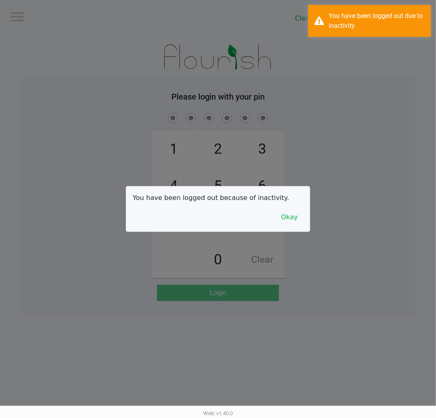
click at [292, 219] on button "Okay" at bounding box center [289, 217] width 27 height 16
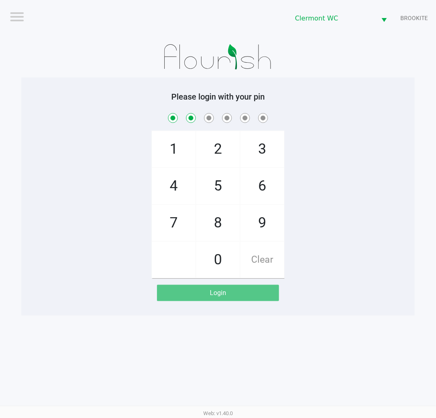
checkbox input "true"
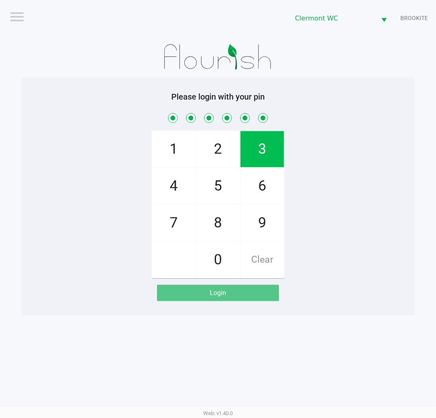
checkbox input "true"
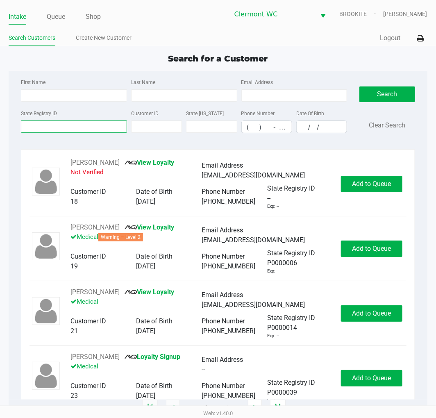
click at [39, 127] on input "State Registry ID" at bounding box center [74, 126] width 106 height 12
click at [84, 95] on input "First Name" at bounding box center [74, 95] width 106 height 12
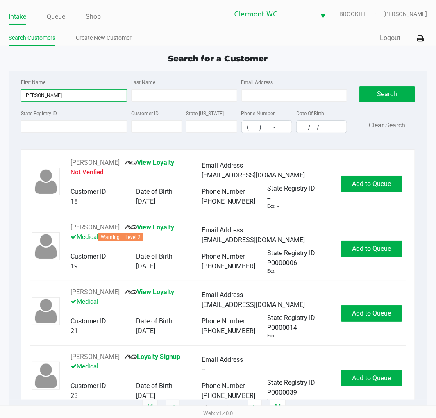
type input "jennifer"
click at [177, 96] on input "Last Name" at bounding box center [184, 95] width 106 height 12
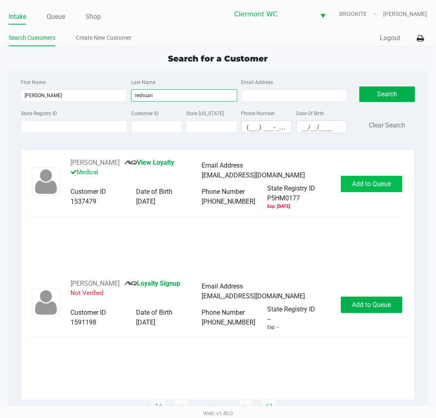
type input "reshuan"
click at [382, 182] on span "Add to Queue" at bounding box center [371, 184] width 39 height 8
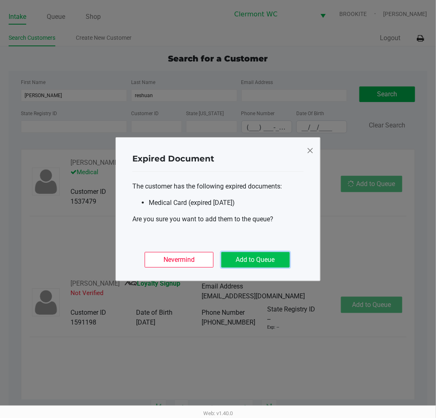
click at [268, 261] on button "Add to Queue" at bounding box center [255, 260] width 68 height 16
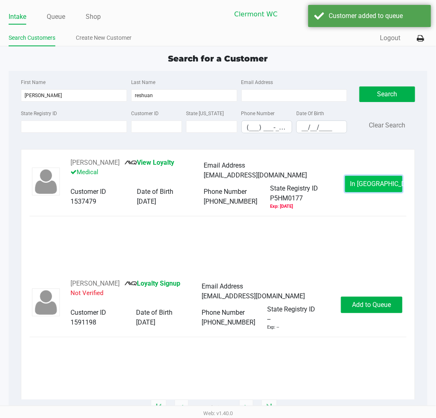
click at [363, 189] on button "In Queue" at bounding box center [373, 184] width 57 height 16
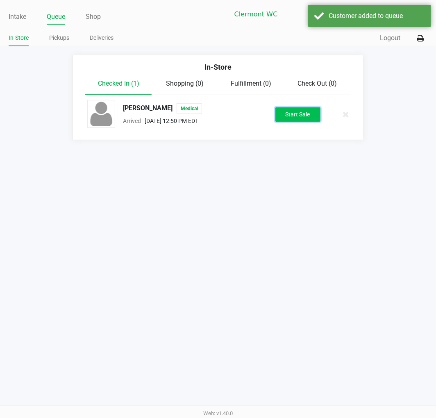
click at [294, 114] on button "Start Sale" at bounding box center [297, 114] width 45 height 14
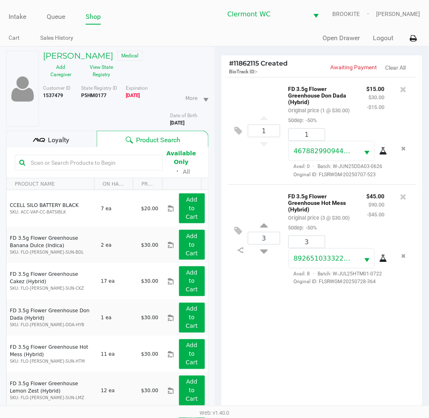
click at [245, 193] on div "3 FD 3.5g Flower Greenhouse Hot Mess (Hybrid) Original price (3 @ $30.00) 50dep…" at bounding box center [321, 237] width 189 height 107
click at [253, 166] on div "1 FD 3.5g Flower Greenhouse Don Dada (Hybrid) Original price (1 @ $30.00) 50dep…" at bounding box center [321, 130] width 189 height 107
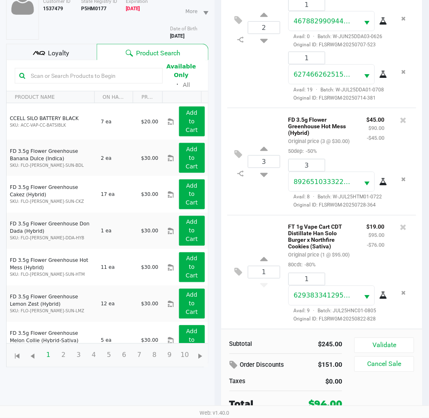
scroll to position [89, 0]
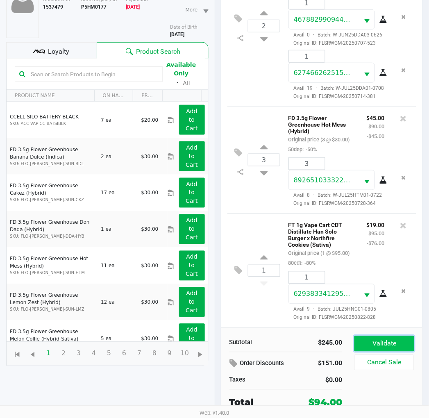
click at [386, 344] on button "Validate" at bounding box center [383, 344] width 59 height 16
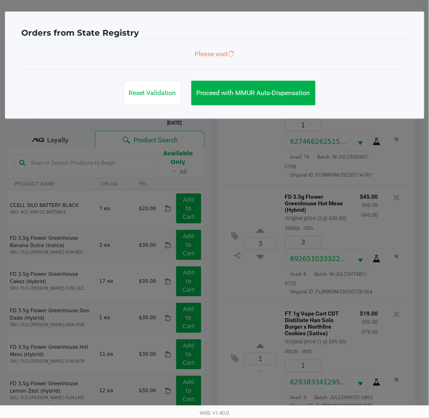
scroll to position [0, 0]
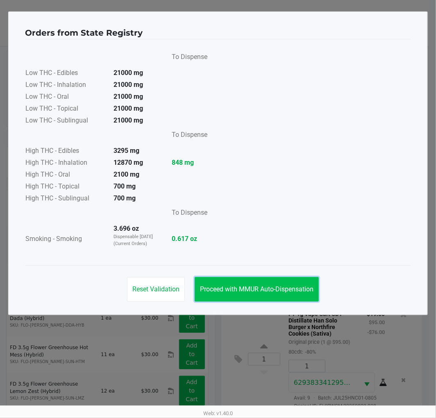
click at [243, 285] on span "Proceed with MMUR Auto-Dispensation" at bounding box center [256, 289] width 113 height 8
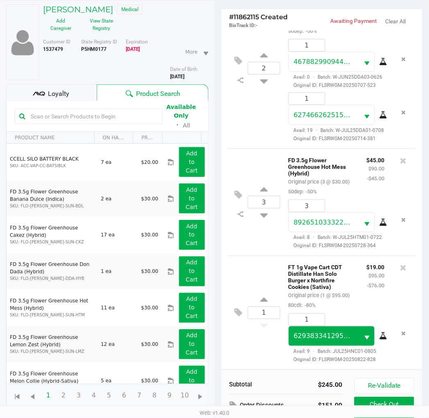
scroll to position [98, 0]
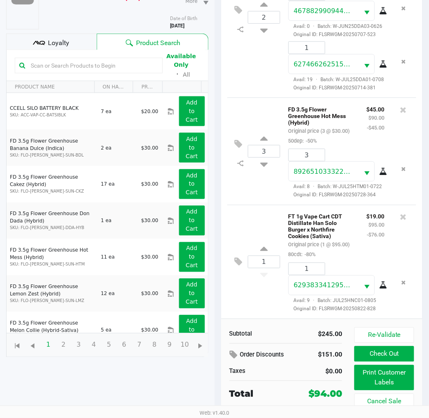
click at [77, 40] on div "Loyalty" at bounding box center [51, 42] width 91 height 16
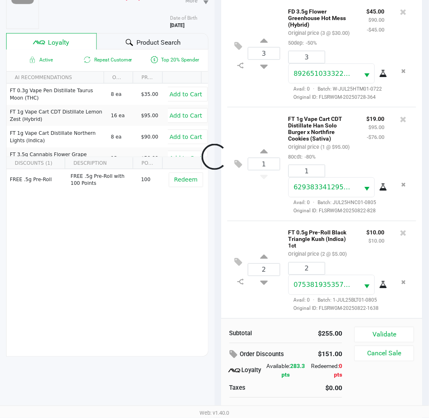
scroll to position [223, 0]
click at [243, 253] on button at bounding box center [241, 263] width 14 height 20
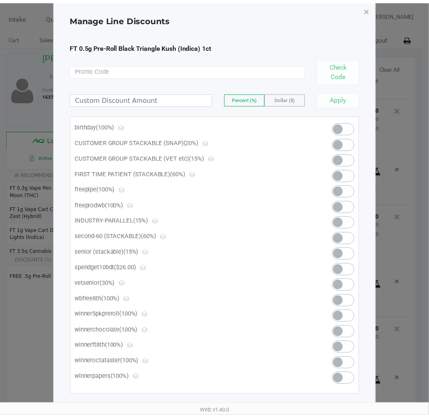
scroll to position [23, 0]
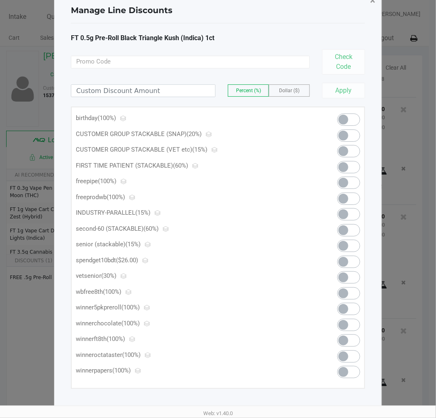
click at [375, 9] on button "×" at bounding box center [372, 0] width 18 height 23
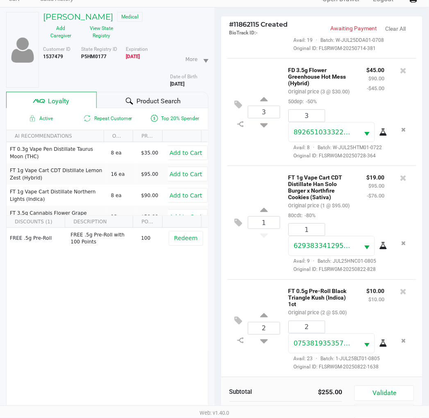
scroll to position [106, 0]
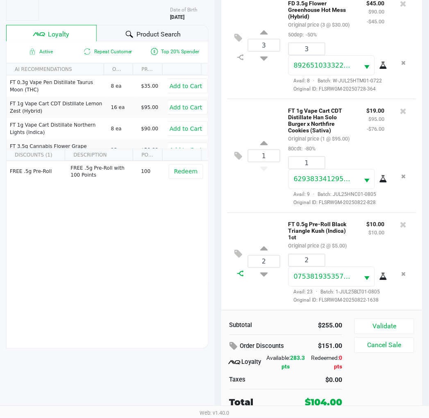
click at [244, 270] on icon at bounding box center [240, 273] width 7 height 7
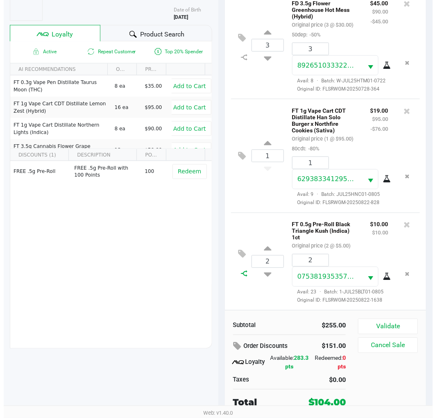
scroll to position [0, 0]
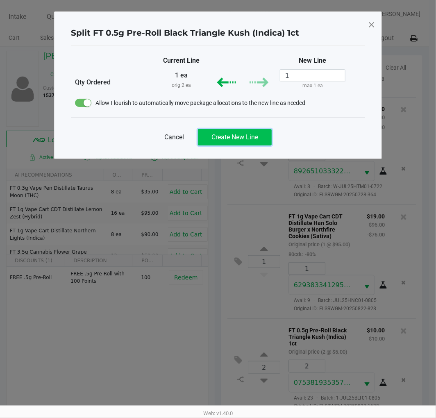
click at [231, 129] on button "Create New Line" at bounding box center [235, 137] width 74 height 16
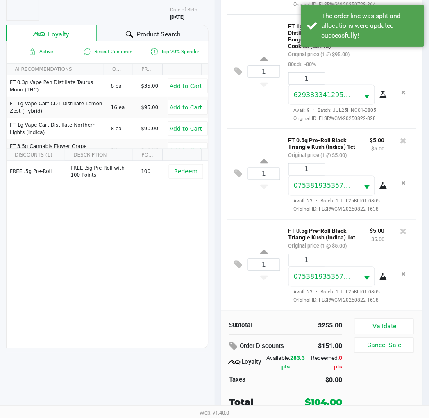
scroll to position [322, 0]
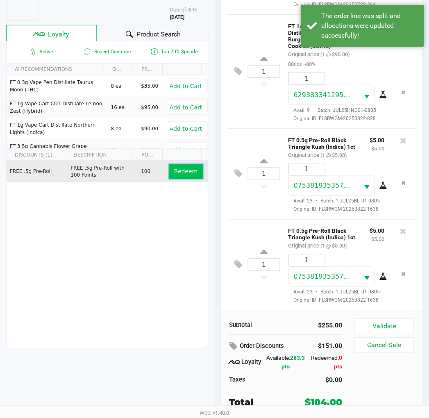
click at [191, 171] on button "Redeem" at bounding box center [186, 171] width 34 height 15
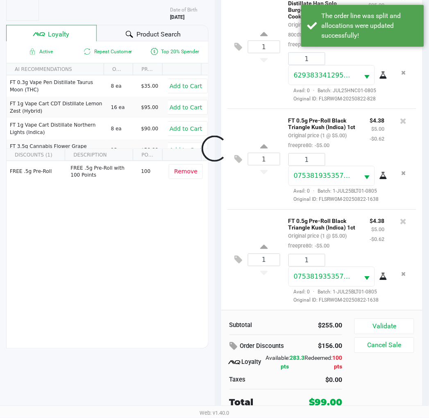
scroll to position [371, 0]
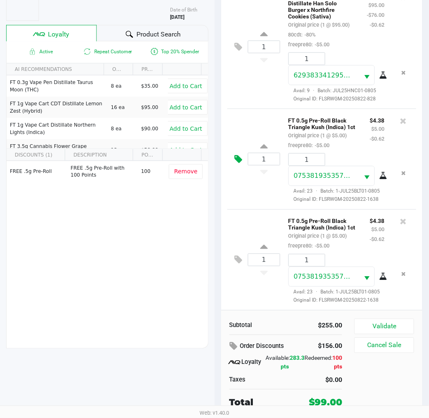
click at [236, 154] on icon at bounding box center [239, 158] width 8 height 9
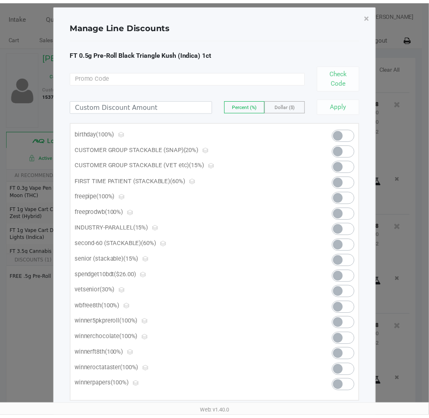
scroll to position [0, 0]
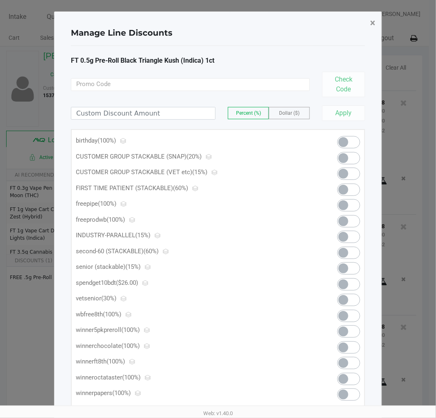
click at [375, 25] on button "×" at bounding box center [372, 22] width 18 height 23
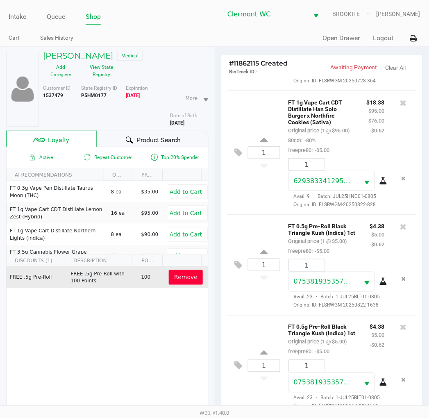
click at [169, 278] on button "Remove" at bounding box center [186, 277] width 34 height 15
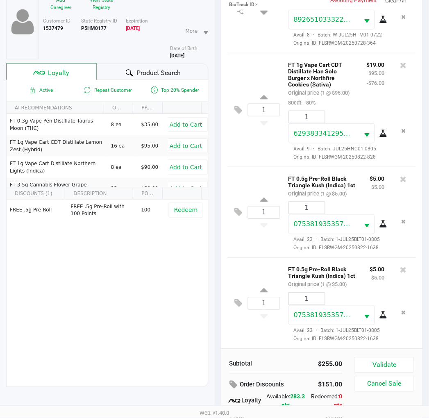
scroll to position [106, 0]
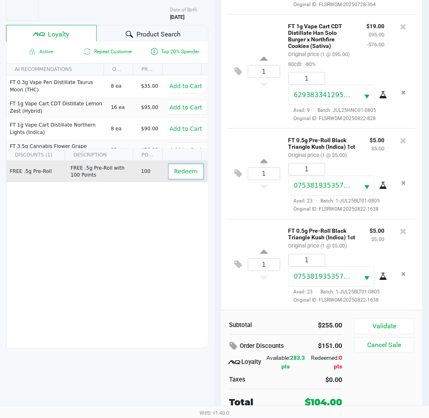
click at [186, 170] on span "Redeem" at bounding box center [185, 171] width 23 height 7
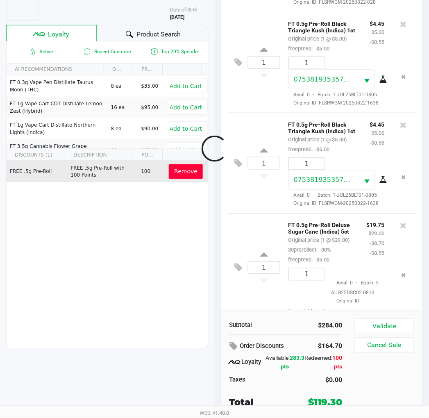
scroll to position [497, 0]
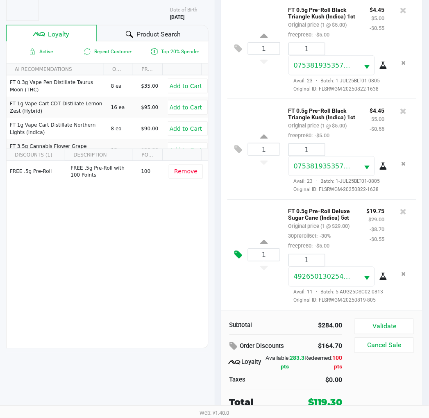
click at [236, 252] on icon at bounding box center [239, 254] width 8 height 9
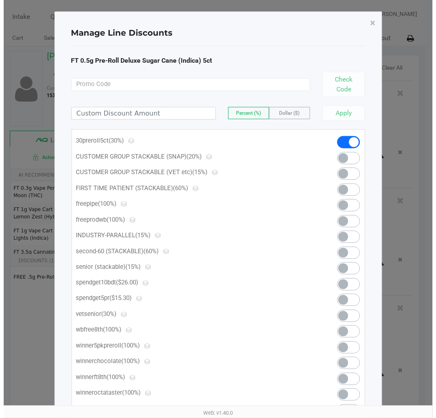
scroll to position [0, 0]
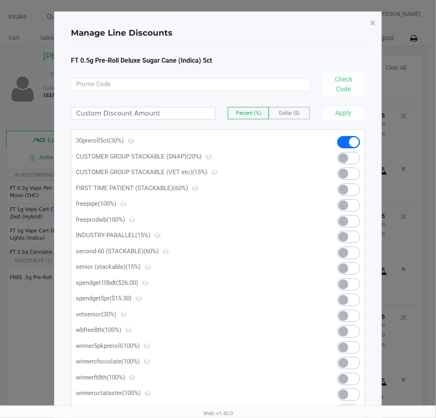
click at [357, 300] on span at bounding box center [348, 300] width 23 height 12
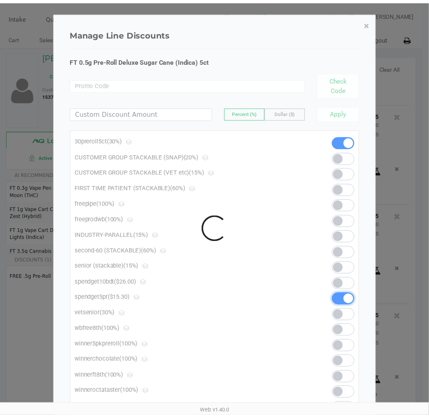
scroll to position [509, 0]
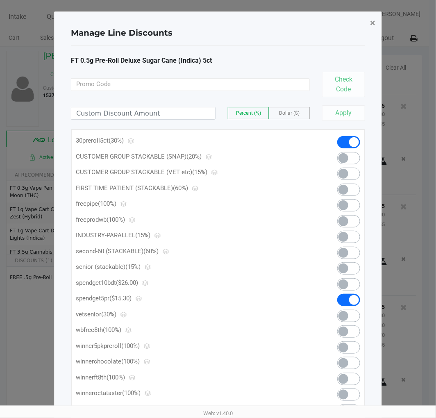
click at [371, 21] on span "×" at bounding box center [372, 22] width 5 height 11
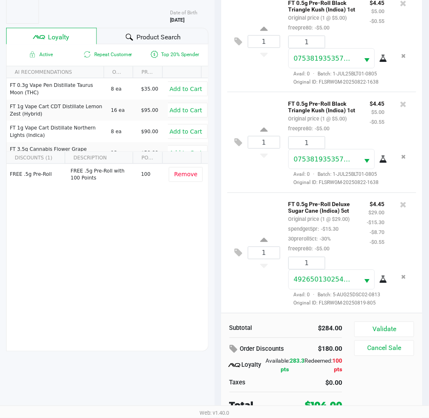
scroll to position [106, 0]
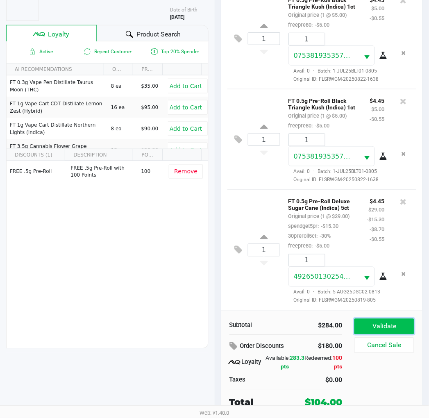
click at [386, 322] on button "Validate" at bounding box center [383, 327] width 59 height 16
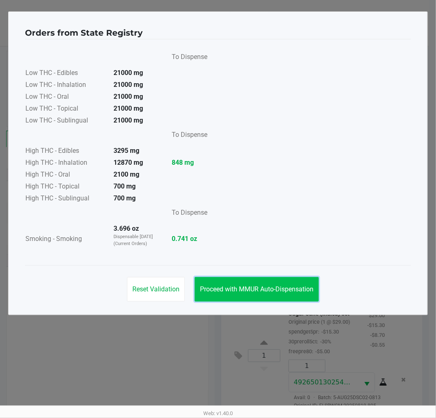
click at [285, 294] on button "Proceed with MMUR Auto-Dispensation" at bounding box center [257, 289] width 124 height 25
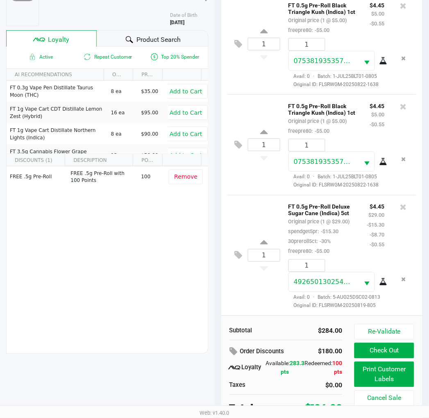
scroll to position [106, 0]
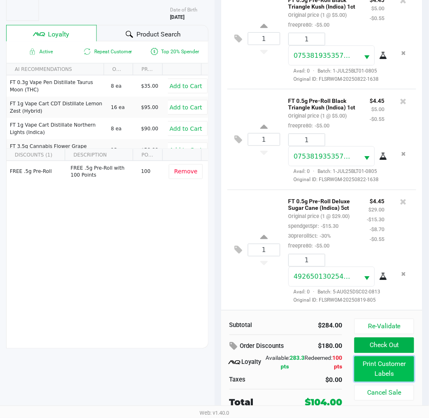
click at [380, 367] on button "Print Customer Labels" at bounding box center [383, 368] width 59 height 25
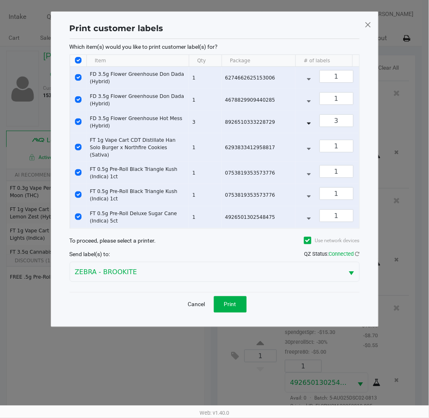
scroll to position [0, 0]
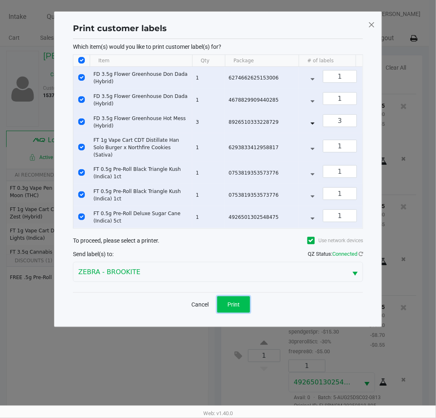
click at [245, 304] on button "Print" at bounding box center [233, 304] width 33 height 16
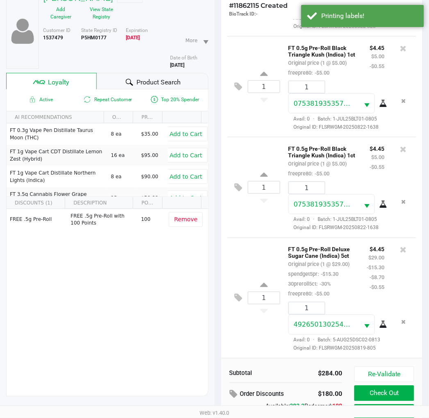
scroll to position [106, 0]
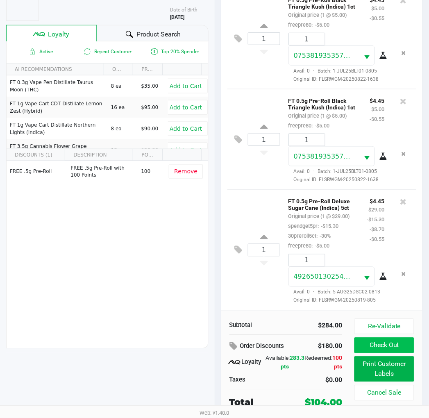
click at [378, 346] on button "Check Out" at bounding box center [383, 346] width 59 height 16
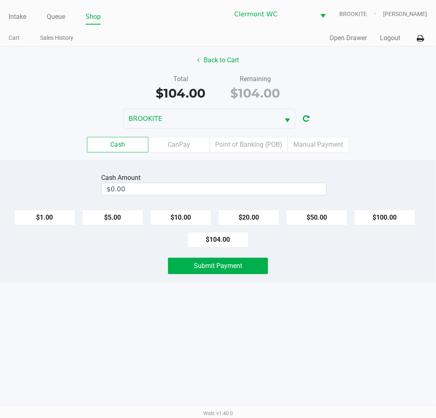
click at [171, 143] on label "CanPay" at bounding box center [178, 145] width 61 height 16
click at [0, 0] on 2 "CanPay" at bounding box center [0, 0] width 0 height 0
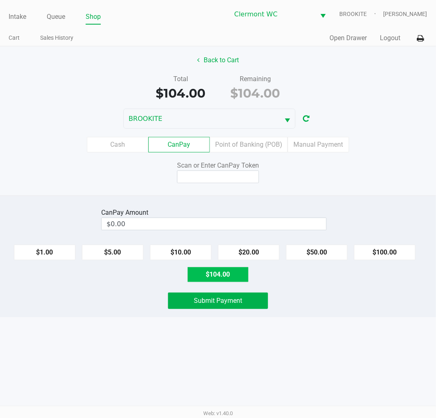
click at [214, 275] on button "$104.00" at bounding box center [217, 275] width 61 height 16
type input "$104.00"
click at [214, 173] on input at bounding box center [218, 176] width 82 height 13
type input "X8081402X"
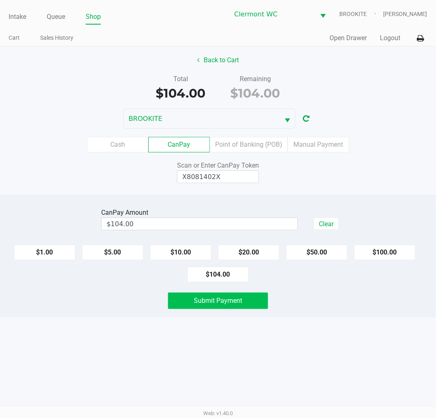
click at [214, 308] on button "Submit Payment" at bounding box center [218, 301] width 100 height 16
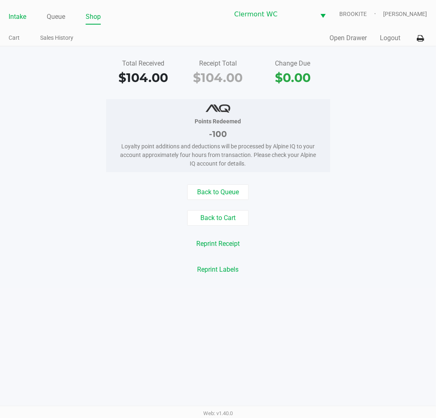
click at [11, 15] on link "Intake" at bounding box center [18, 16] width 18 height 11
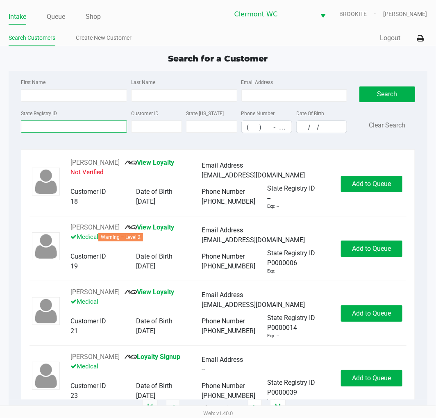
click at [60, 128] on input "State Registry ID" at bounding box center [74, 126] width 106 height 12
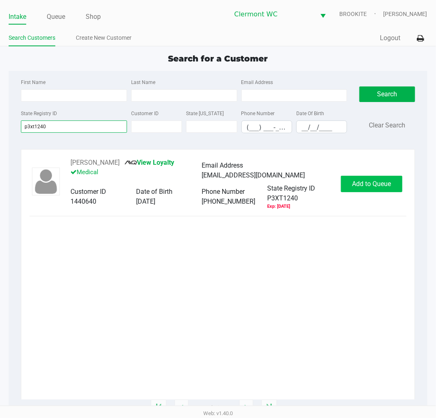
type input "p3xt1240"
click at [367, 192] on button "Add to Queue" at bounding box center [371, 184] width 61 height 16
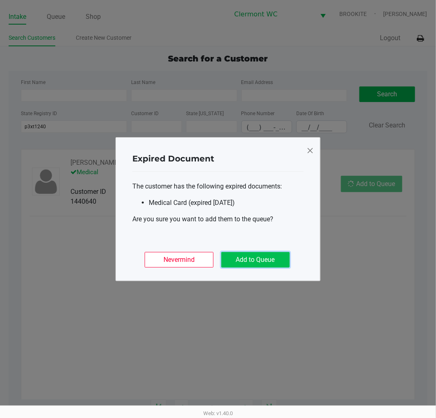
click at [275, 257] on button "Add to Queue" at bounding box center [255, 260] width 68 height 16
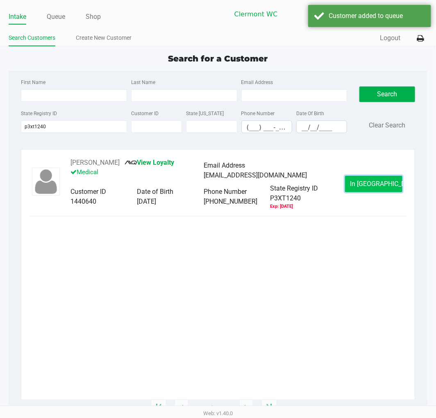
click at [374, 186] on span "In Queue" at bounding box center [384, 184] width 69 height 8
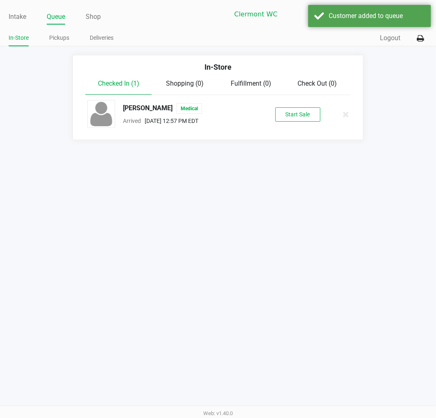
click at [297, 113] on button "Start Sale" at bounding box center [297, 114] width 45 height 14
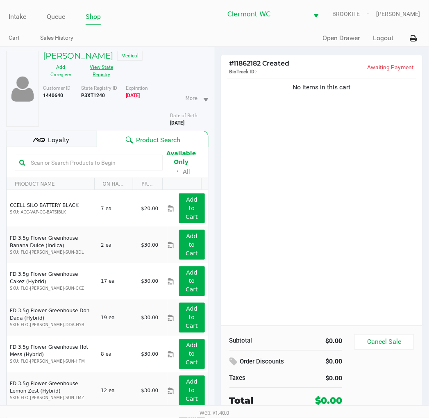
click at [102, 76] on button "View State Registry" at bounding box center [99, 71] width 41 height 20
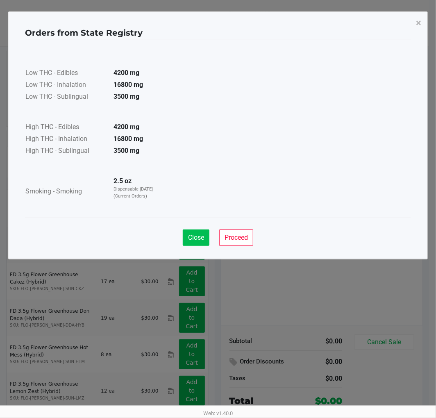
click at [201, 234] on span "Close" at bounding box center [196, 238] width 16 height 8
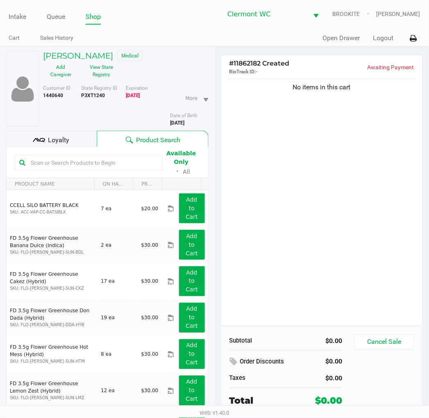
click at [336, 253] on div "No items in this cart" at bounding box center [322, 201] width 202 height 249
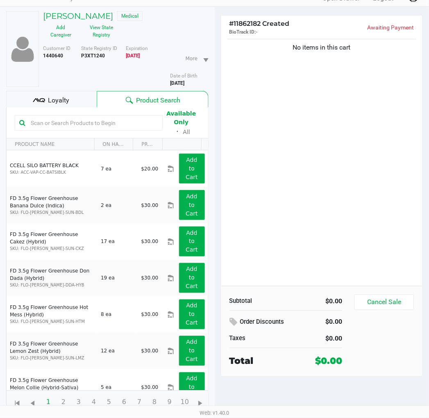
scroll to position [50, 0]
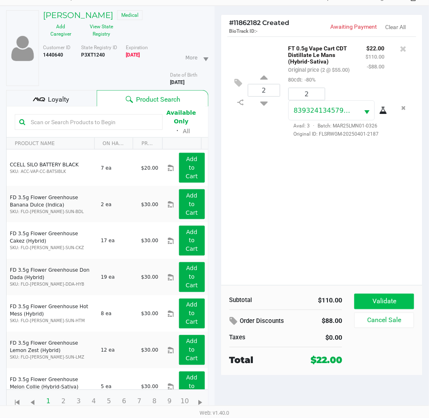
click at [381, 294] on button "Validate" at bounding box center [383, 302] width 59 height 16
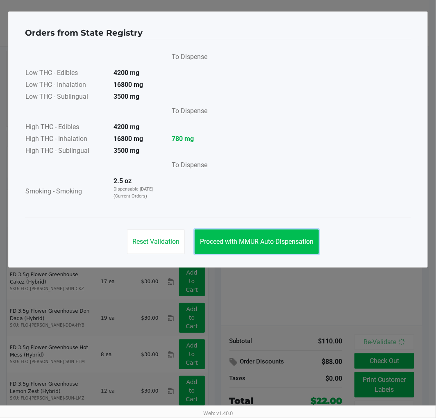
click at [234, 246] on button "Proceed with MMUR Auto-Dispensation" at bounding box center [257, 241] width 124 height 25
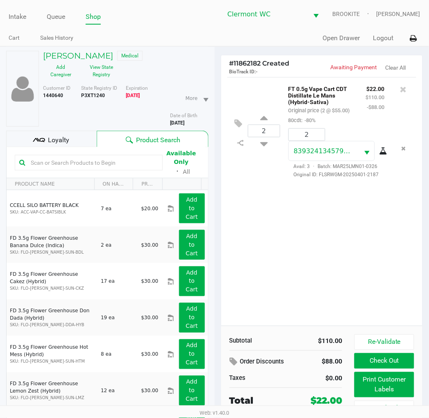
click at [290, 298] on div "2 FT 0.5g Vape Cart CDT Distillate Le Mans (Hybrid-Sativa) Original price (2 @ …" at bounding box center [322, 201] width 202 height 249
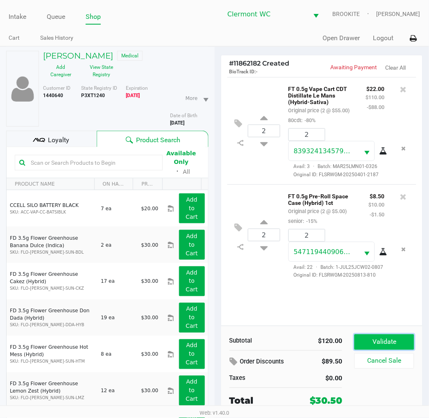
click at [392, 339] on button "Validate" at bounding box center [383, 342] width 59 height 16
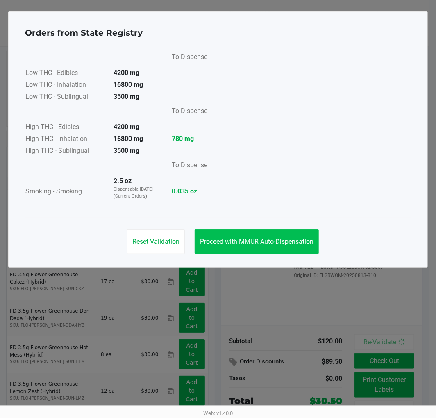
click at [238, 232] on button "Proceed with MMUR Auto-Dispensation" at bounding box center [257, 241] width 124 height 25
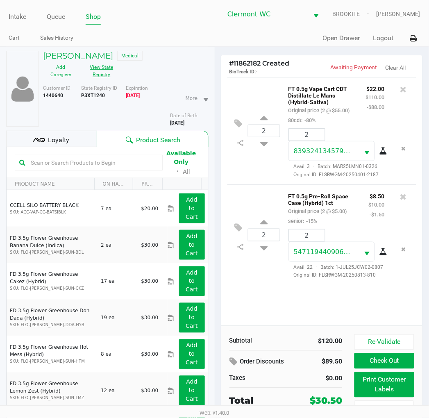
click at [110, 81] on button "View State Registry" at bounding box center [99, 71] width 41 height 20
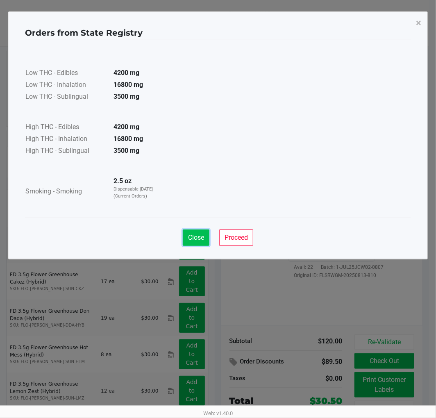
click at [198, 236] on span "Close" at bounding box center [196, 238] width 16 height 8
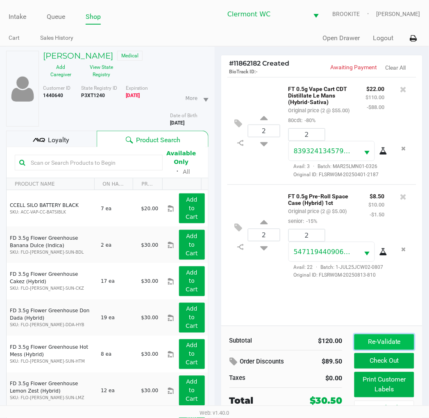
click at [381, 337] on button "Re-Validate" at bounding box center [383, 342] width 59 height 16
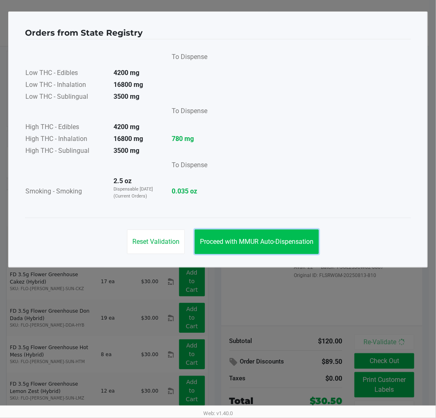
click at [286, 245] on span "Proceed with MMUR Auto-Dispensation" at bounding box center [256, 242] width 113 height 8
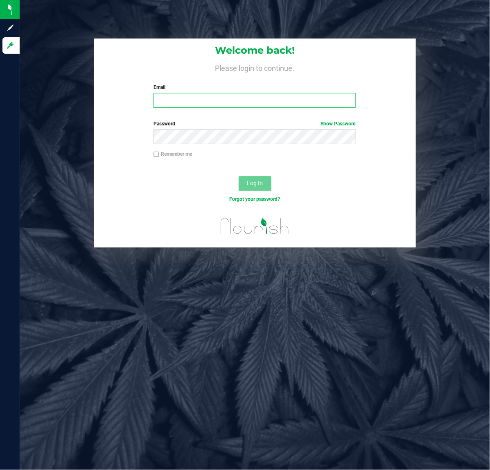
click at [281, 105] on input "Email" at bounding box center [255, 100] width 202 height 15
type input "[EMAIL_ADDRESS][DOMAIN_NAME]"
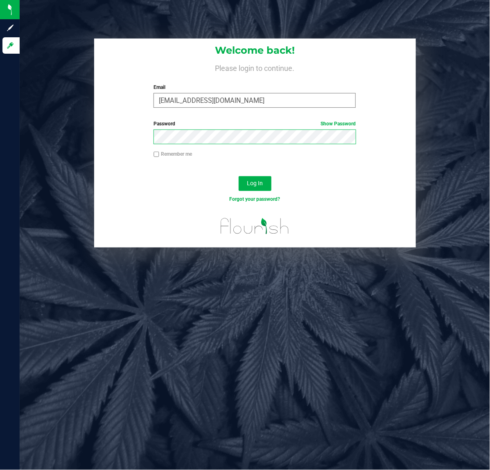
click at [239, 176] on button "Log In" at bounding box center [255, 183] width 33 height 15
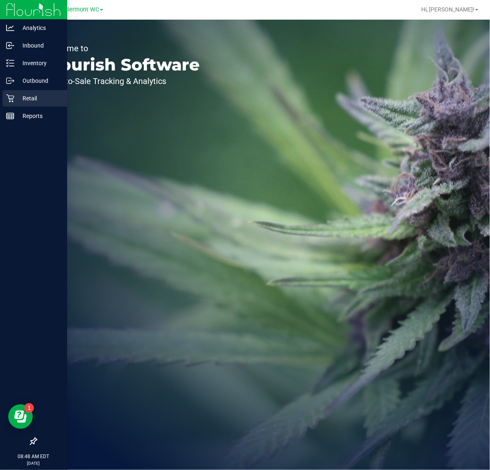
click at [17, 98] on p "Retail" at bounding box center [38, 98] width 49 height 10
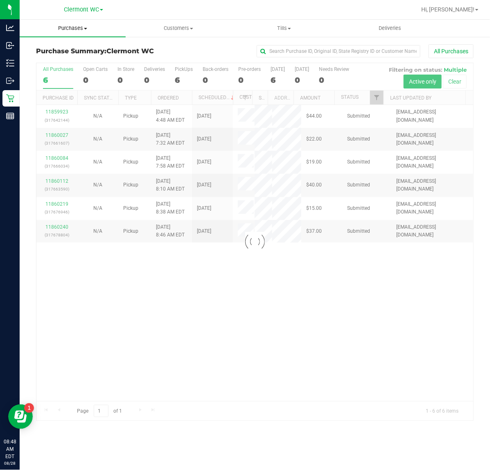
click at [67, 28] on span "Purchases" at bounding box center [73, 28] width 106 height 7
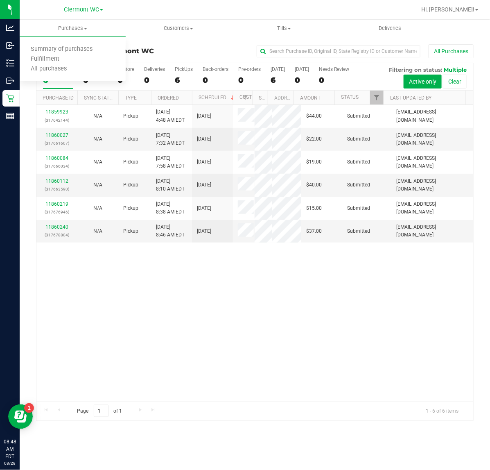
click at [320, 389] on div "11859923 (317642144) N/A Pickup [DATE] 4:48 AM EDT 8/28/2025 $44.00 Submitted […" at bounding box center [254, 253] width 437 height 296
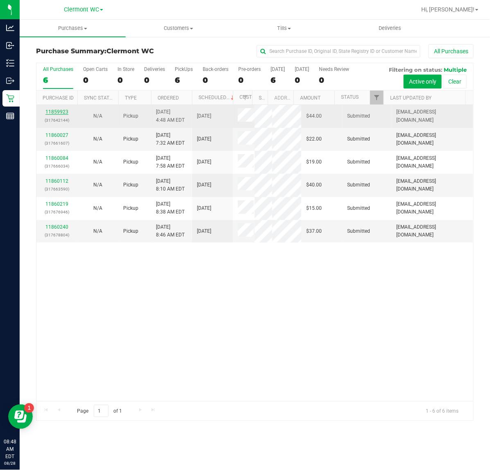
click at [56, 115] on link "11859923" at bounding box center [56, 112] width 23 height 6
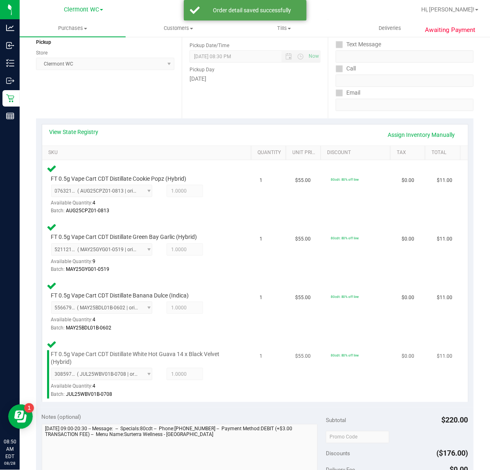
scroll to position [205, 0]
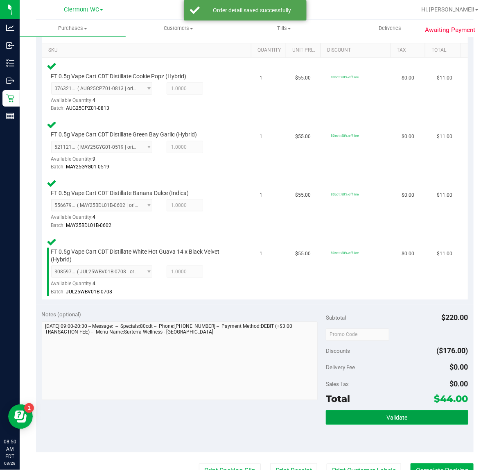
click at [349, 410] on button "Validate" at bounding box center [397, 417] width 142 height 15
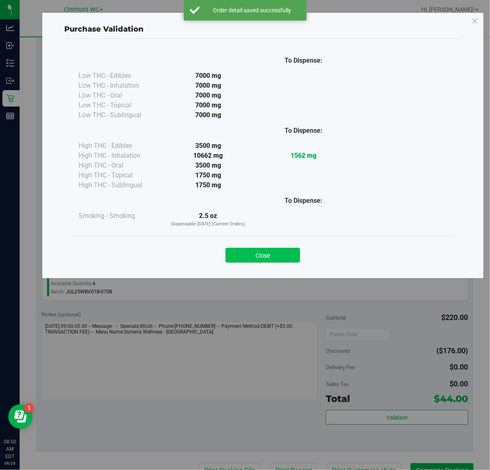
click at [261, 249] on button "Close" at bounding box center [263, 255] width 75 height 15
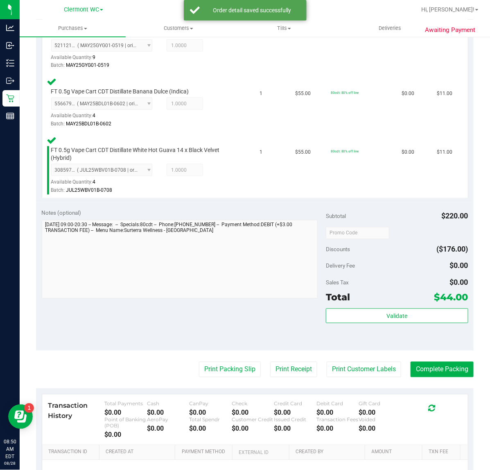
scroll to position [359, 0]
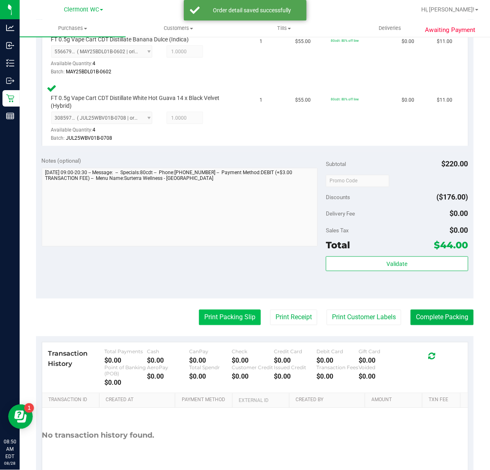
click at [218, 320] on button "Print Packing Slip" at bounding box center [230, 318] width 62 height 16
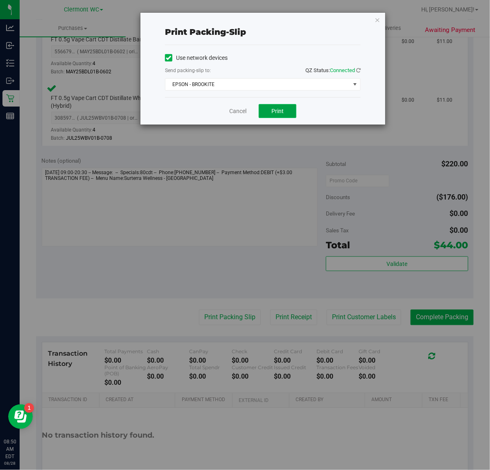
click at [277, 107] on button "Print" at bounding box center [278, 111] width 38 height 14
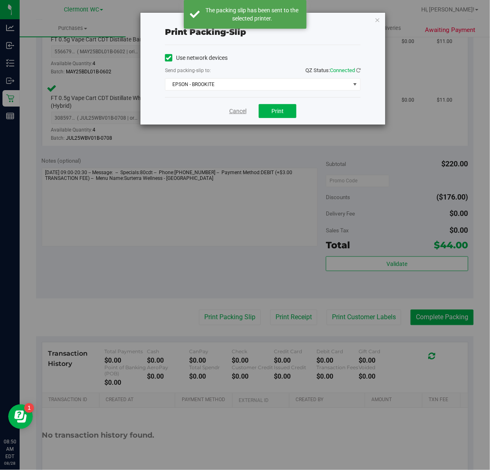
click at [234, 111] on link "Cancel" at bounding box center [237, 111] width 17 height 9
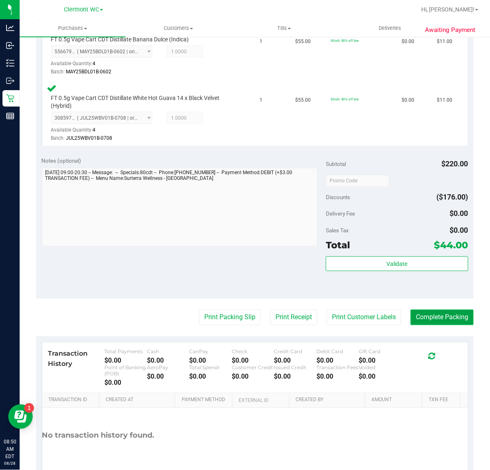
click at [433, 319] on button "Complete Packing" at bounding box center [442, 318] width 63 height 16
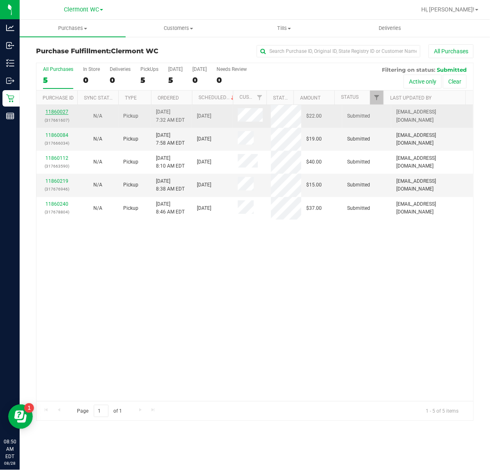
click at [63, 111] on link "11860027" at bounding box center [56, 112] width 23 height 6
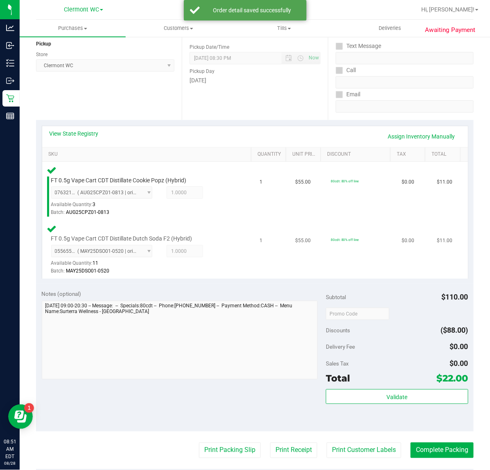
scroll to position [205, 0]
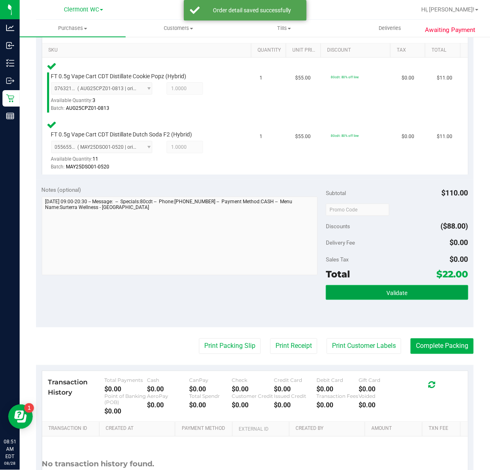
click at [417, 296] on button "Validate" at bounding box center [397, 292] width 142 height 15
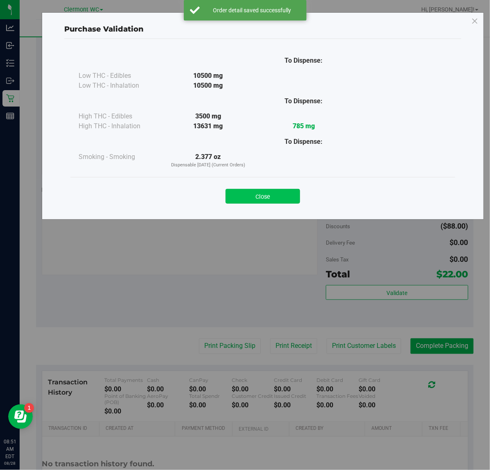
click at [275, 195] on button "Close" at bounding box center [263, 196] width 75 height 15
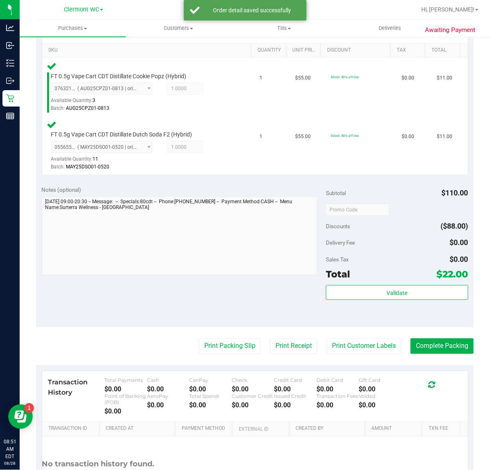
click at [231, 336] on purchase-details "Back Edit Purchase Cancel Purchase View Profile # 11860027 BioTrack ID: - Submi…" at bounding box center [255, 181] width 438 height 685
click at [225, 346] on button "Print Packing Slip" at bounding box center [230, 346] width 62 height 16
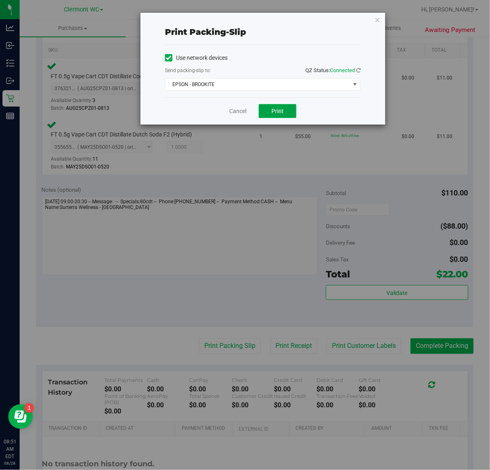
click at [283, 111] on span "Print" at bounding box center [278, 111] width 12 height 7
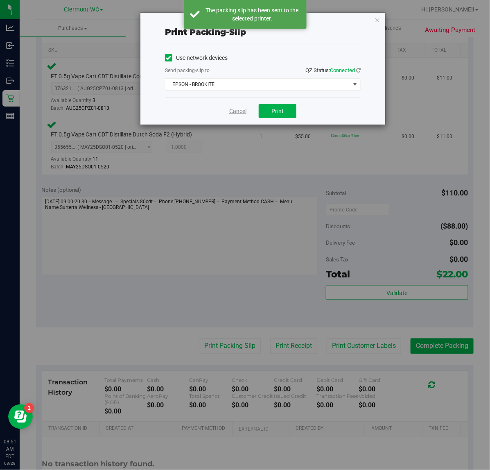
click at [230, 111] on link "Cancel" at bounding box center [237, 111] width 17 height 9
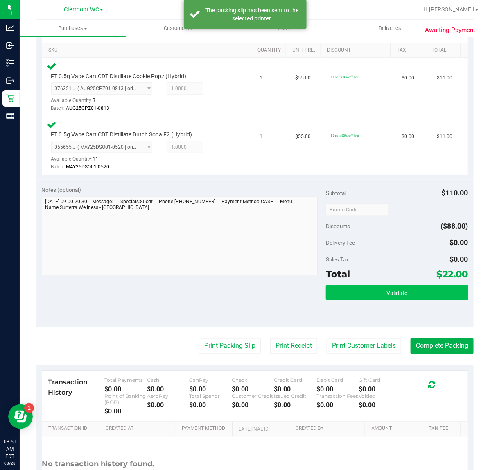
click at [365, 299] on button "Validate" at bounding box center [397, 292] width 142 height 15
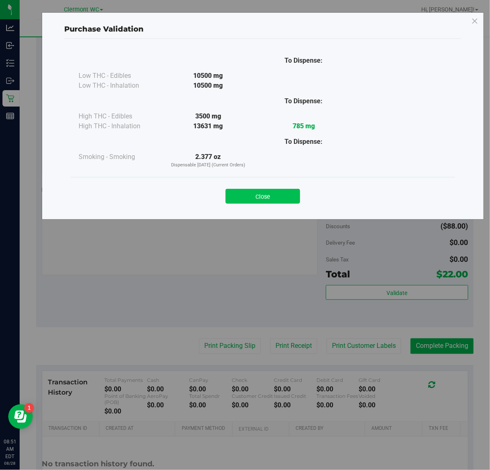
click at [263, 198] on button "Close" at bounding box center [263, 196] width 75 height 15
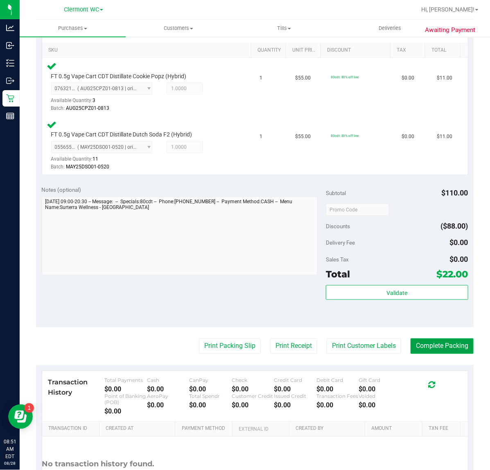
click at [439, 341] on button "Complete Packing" at bounding box center [442, 346] width 63 height 16
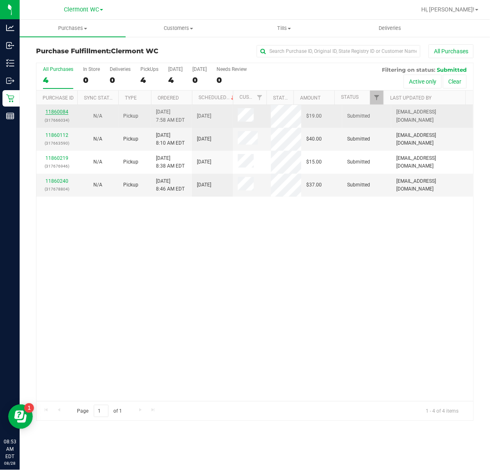
click at [61, 113] on link "11860084" at bounding box center [56, 112] width 23 height 6
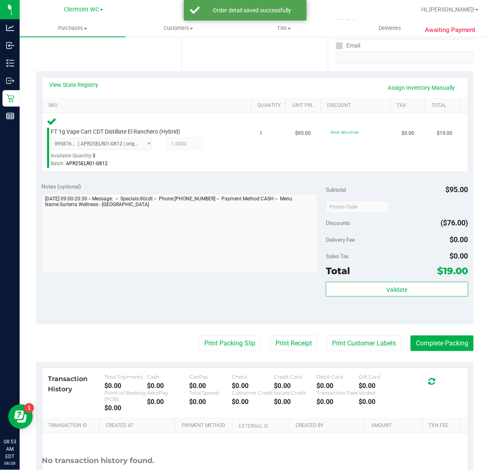
scroll to position [154, 0]
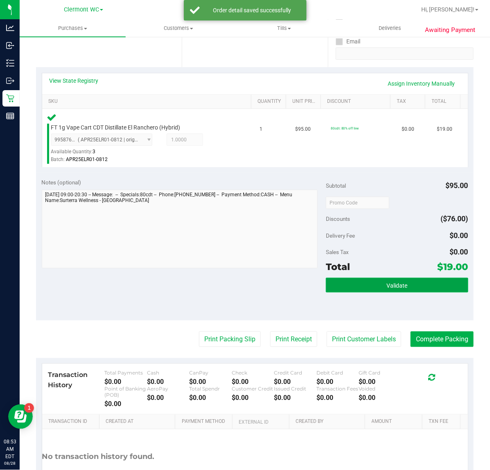
click at [354, 286] on button "Validate" at bounding box center [397, 285] width 142 height 15
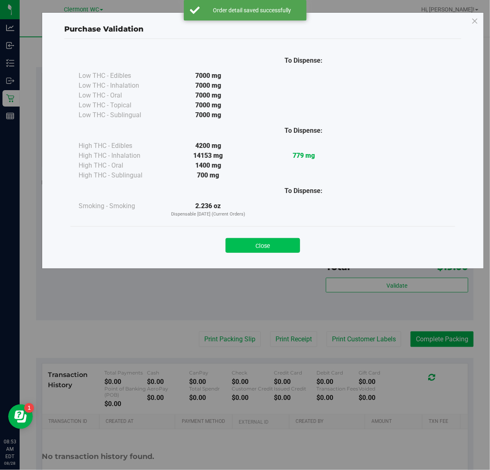
click at [259, 243] on button "Close" at bounding box center [263, 245] width 75 height 15
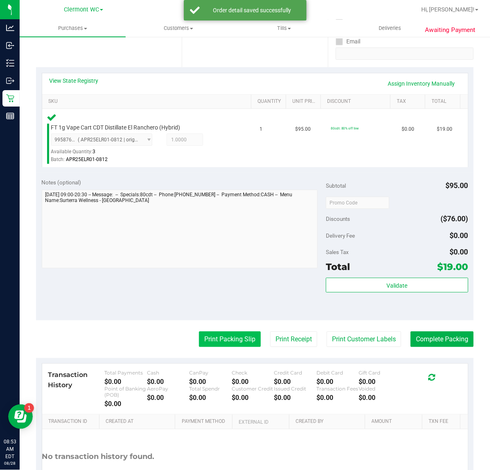
click at [211, 335] on button "Print Packing Slip" at bounding box center [230, 339] width 62 height 16
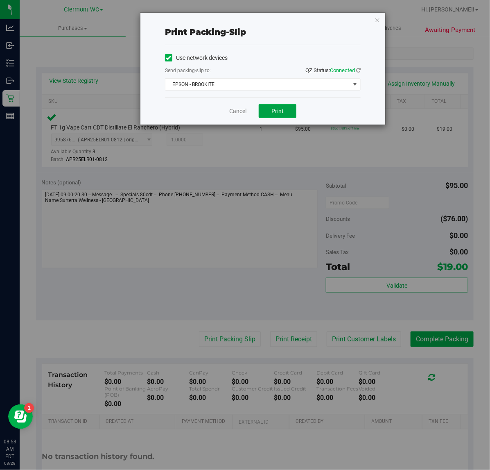
click at [283, 110] on span "Print" at bounding box center [278, 111] width 12 height 7
click at [230, 116] on link "Cancel" at bounding box center [237, 111] width 17 height 9
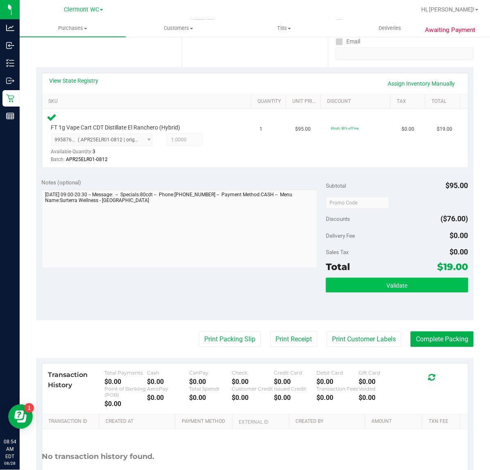
click at [388, 288] on span "Validate" at bounding box center [397, 285] width 21 height 7
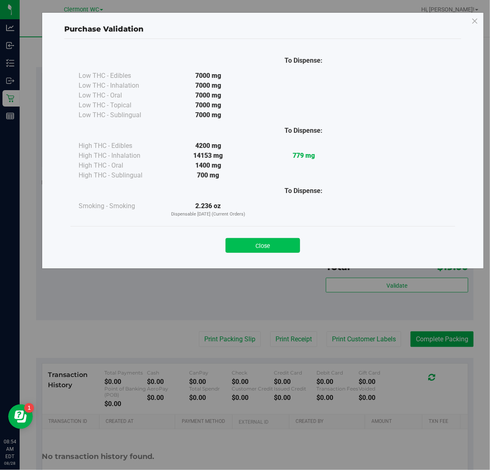
click at [277, 250] on button "Close" at bounding box center [263, 245] width 75 height 15
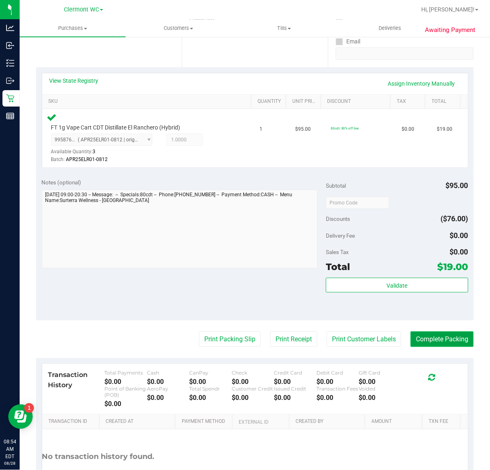
click at [431, 345] on button "Complete Packing" at bounding box center [442, 339] width 63 height 16
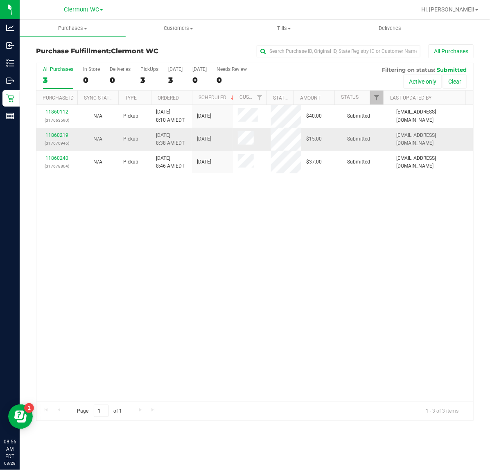
click at [64, 132] on div "11860219 (317676946)" at bounding box center [56, 140] width 31 height 16
click at [60, 134] on link "11860219" at bounding box center [56, 135] width 23 height 6
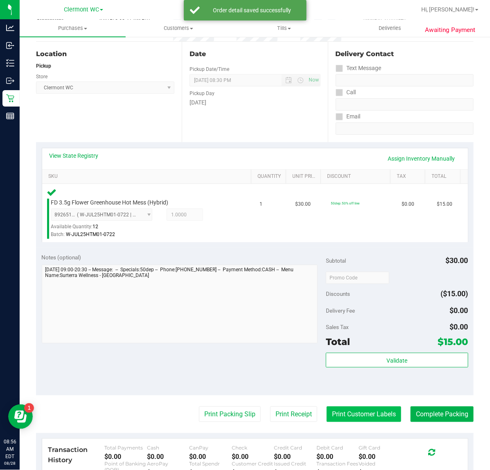
scroll to position [154, 0]
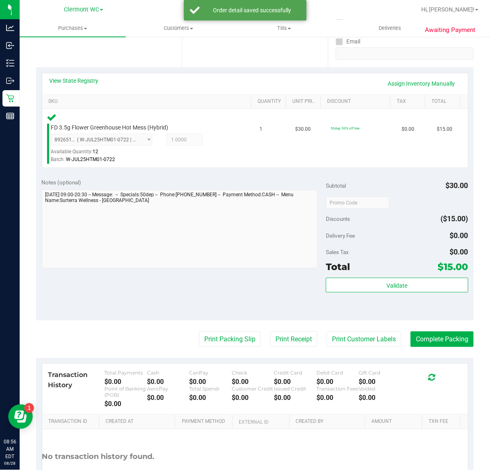
click at [407, 274] on div "Total $15.00" at bounding box center [397, 266] width 142 height 15
click at [398, 288] on span "Validate" at bounding box center [397, 285] width 21 height 7
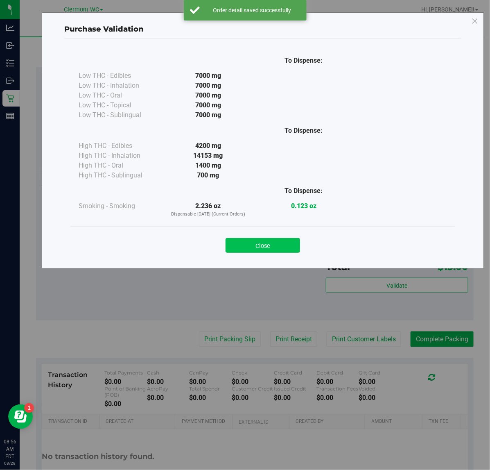
click at [276, 241] on button "Close" at bounding box center [263, 245] width 75 height 15
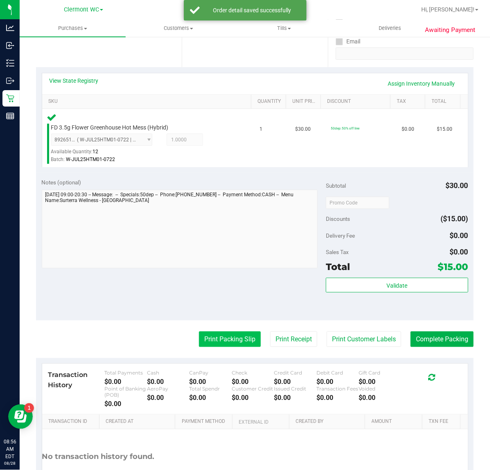
click at [207, 334] on button "Print Packing Slip" at bounding box center [230, 339] width 62 height 16
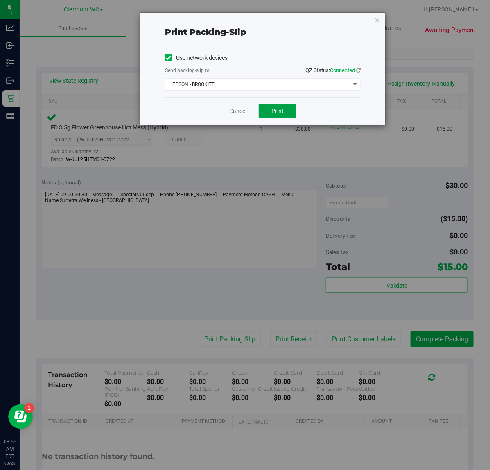
click at [288, 113] on button "Print" at bounding box center [278, 111] width 38 height 14
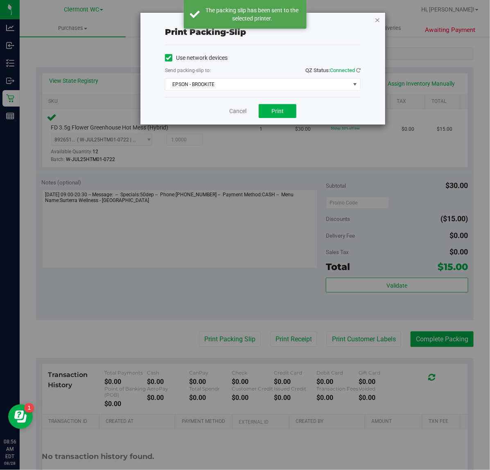
click at [376, 19] on icon "button" at bounding box center [378, 20] width 6 height 10
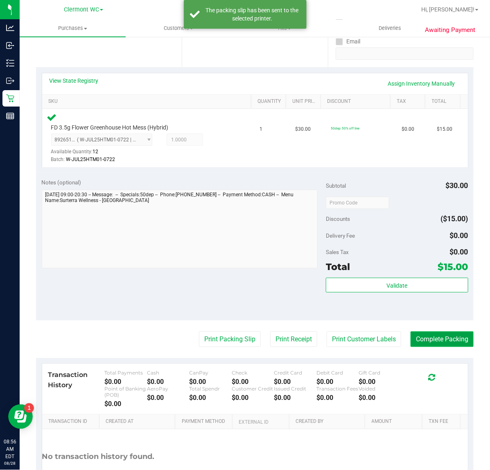
click at [438, 343] on button "Complete Packing" at bounding box center [442, 339] width 63 height 16
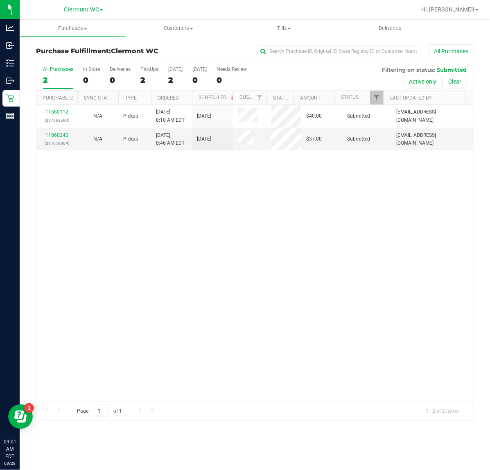
click at [195, 279] on div "11860112 (317663590) N/A Pickup [DATE] 8:10 AM EDT 8/28/2025 $40.00 Submitted […" at bounding box center [254, 253] width 437 height 296
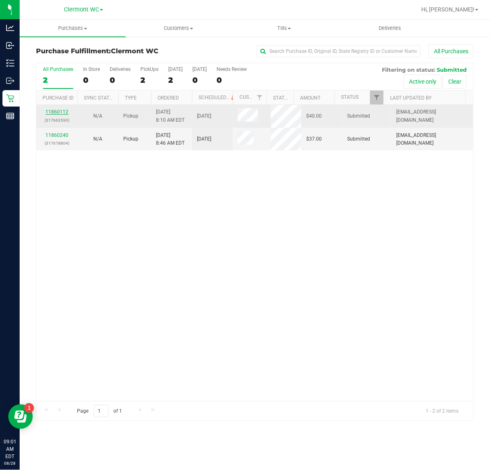
click at [55, 113] on link "11860112" at bounding box center [56, 112] width 23 height 6
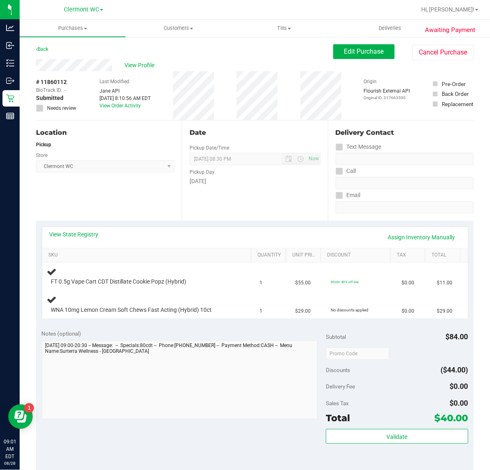
click at [175, 445] on div "Notes (optional) Subtotal $84.00 Discounts ($44.00) Delivery Fee $0.00 Sales Ta…" at bounding box center [255, 398] width 438 height 148
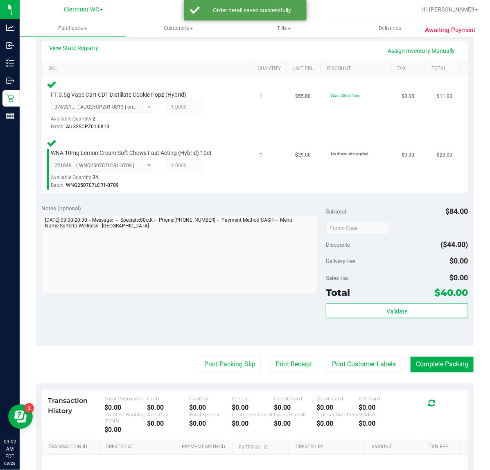
scroll to position [205, 0]
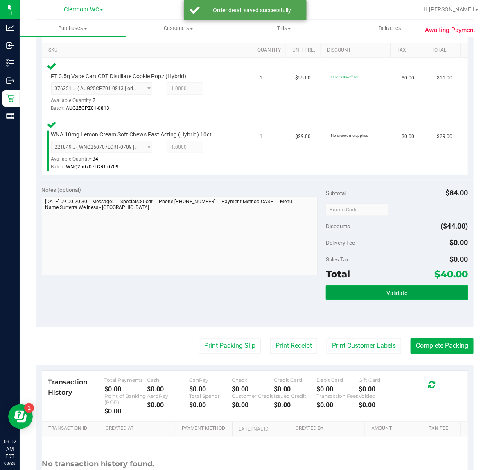
click at [351, 295] on button "Validate" at bounding box center [397, 292] width 142 height 15
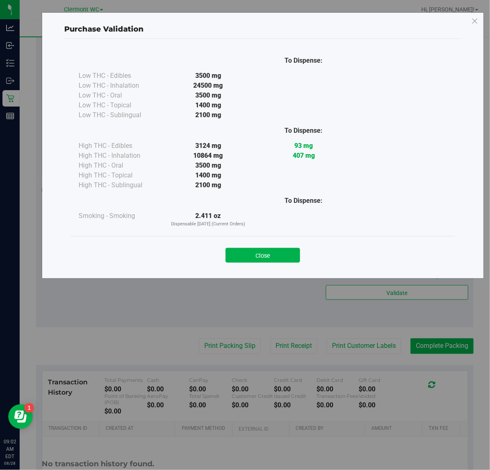
click at [273, 233] on div "To Dispense: Low THC - Edibles 3500 mg" at bounding box center [262, 143] width 385 height 186
click at [260, 254] on button "Close" at bounding box center [263, 255] width 75 height 15
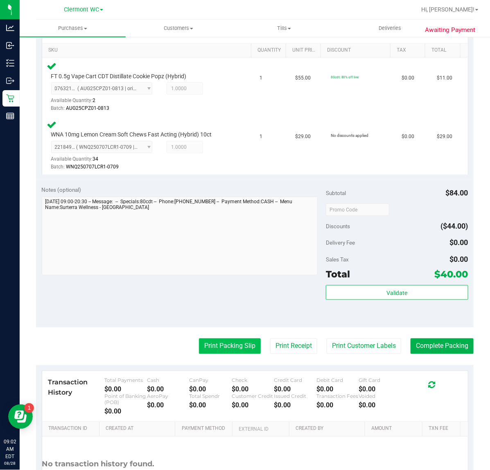
click at [216, 352] on button "Print Packing Slip" at bounding box center [230, 346] width 62 height 16
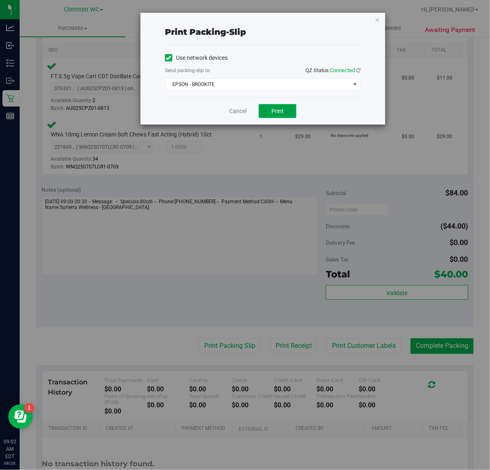
click at [293, 111] on button "Print" at bounding box center [278, 111] width 38 height 14
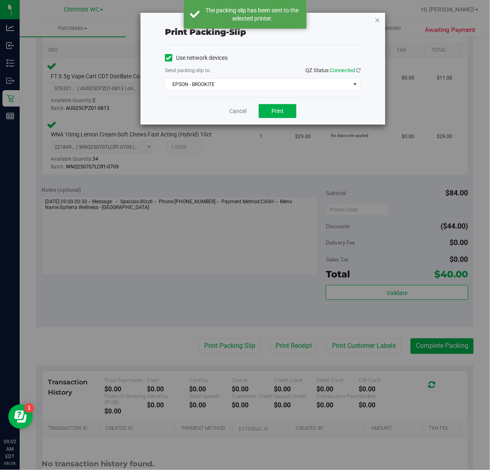
click at [377, 20] on icon "button" at bounding box center [378, 20] width 6 height 10
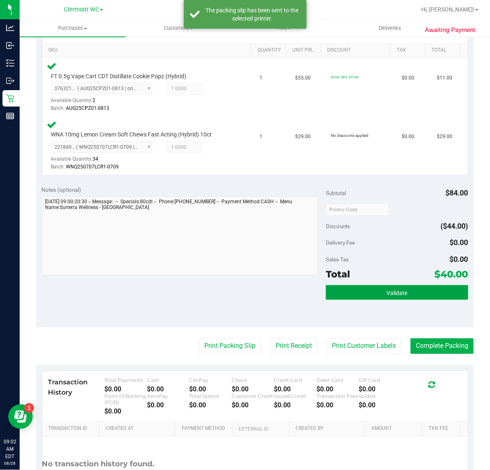
click at [361, 285] on button "Validate" at bounding box center [397, 292] width 142 height 15
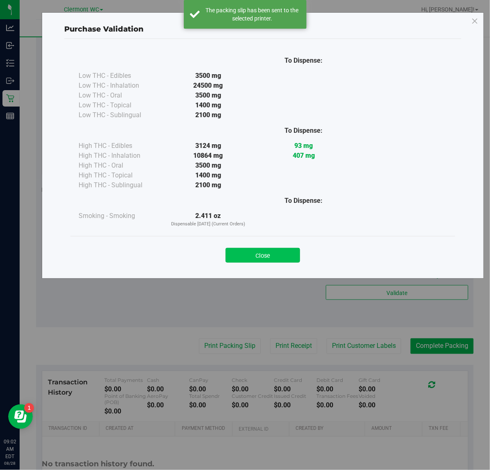
click at [270, 257] on button "Close" at bounding box center [263, 255] width 75 height 15
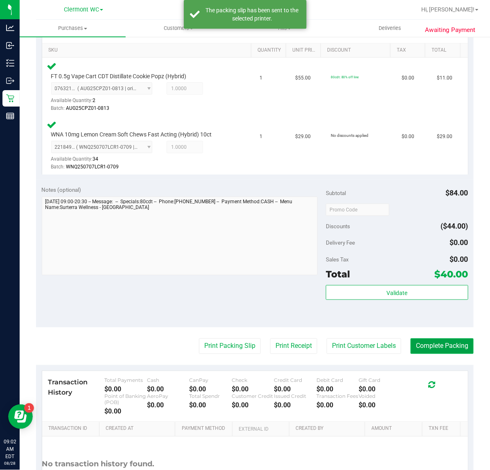
click at [421, 340] on button "Complete Packing" at bounding box center [442, 346] width 63 height 16
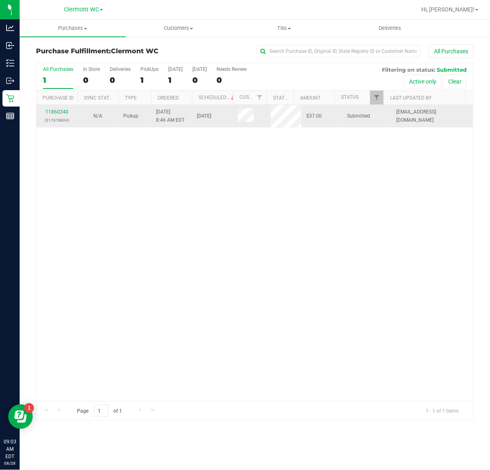
click at [60, 121] on p "(317678804)" at bounding box center [56, 120] width 31 height 8
drag, startPoint x: 67, startPoint y: 103, endPoint x: 58, endPoint y: 111, distance: 12.2
click at [58, 111] on link "11860240" at bounding box center [56, 112] width 23 height 6
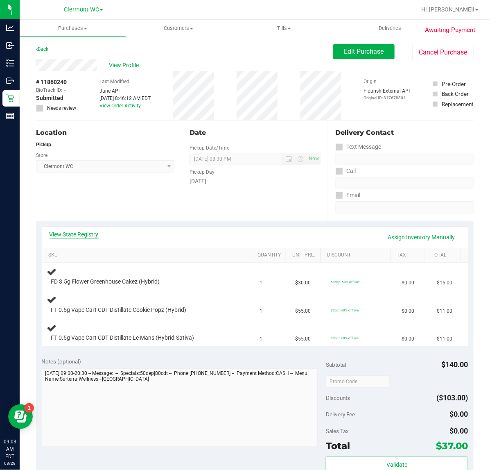
click at [78, 235] on link "View State Registry" at bounding box center [74, 234] width 49 height 8
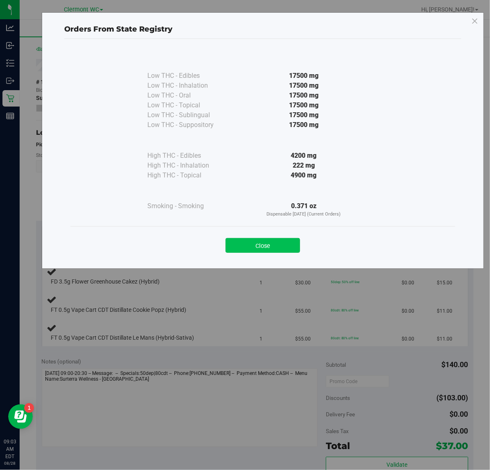
click at [282, 245] on button "Close" at bounding box center [263, 245] width 75 height 15
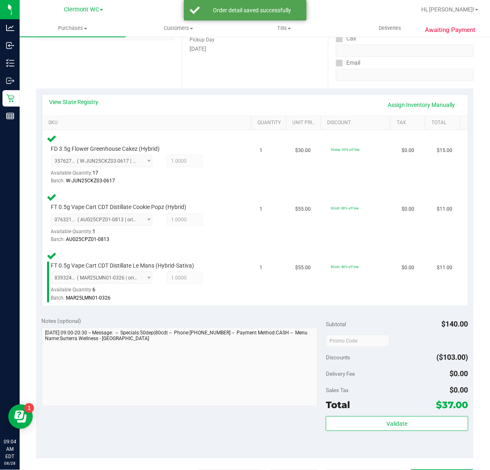
scroll to position [256, 0]
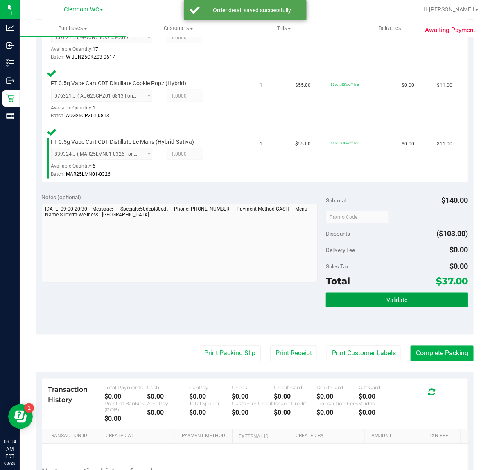
click at [349, 296] on button "Validate" at bounding box center [397, 300] width 142 height 15
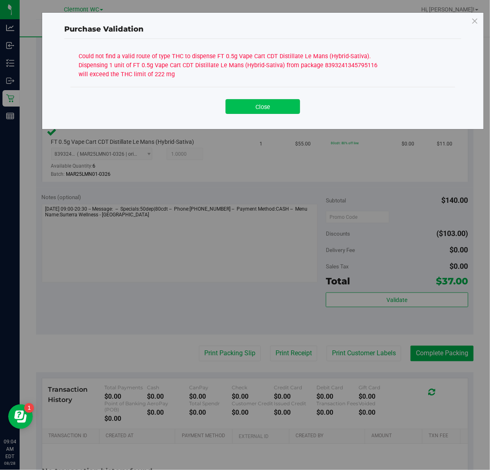
click at [255, 111] on button "Close" at bounding box center [263, 106] width 75 height 15
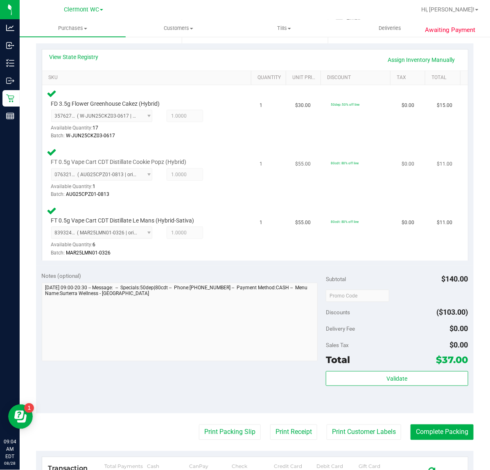
scroll to position [102, 0]
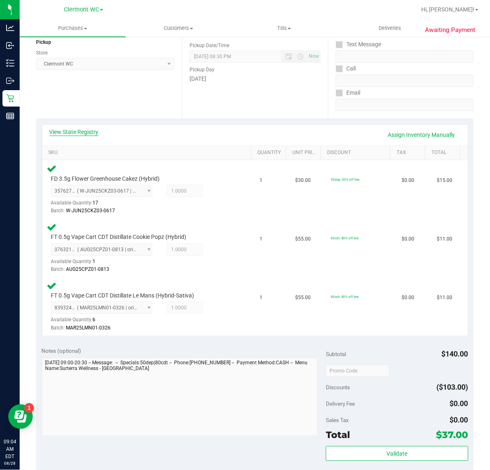
drag, startPoint x: 68, startPoint y: 126, endPoint x: 66, endPoint y: 132, distance: 6.7
click at [68, 127] on div "View State Registry Assign Inventory Manually" at bounding box center [255, 135] width 426 height 21
click at [65, 134] on link "View State Registry" at bounding box center [74, 132] width 49 height 8
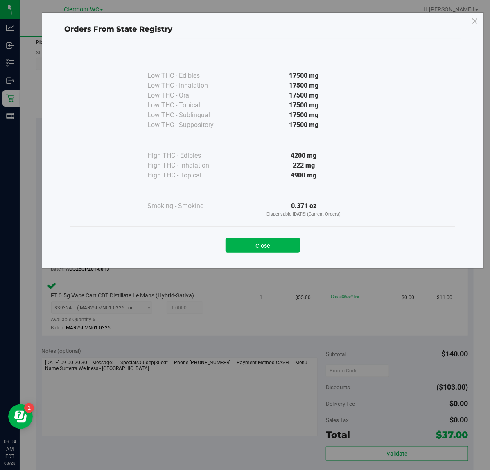
click at [262, 241] on button "Close" at bounding box center [263, 245] width 75 height 15
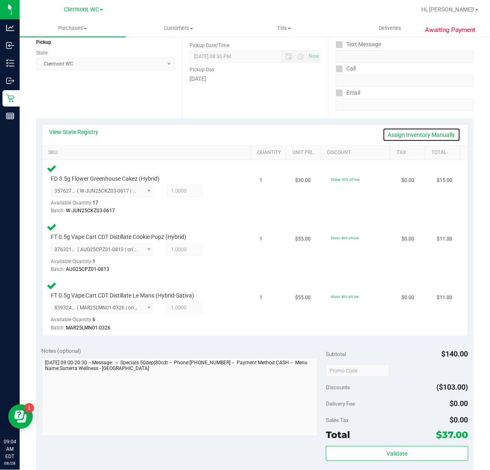
click at [403, 138] on link "Assign Inventory Manually" at bounding box center [422, 135] width 78 height 14
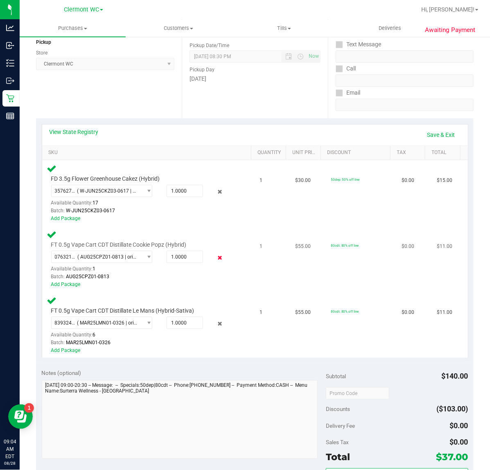
click at [216, 257] on icon at bounding box center [220, 257] width 9 height 9
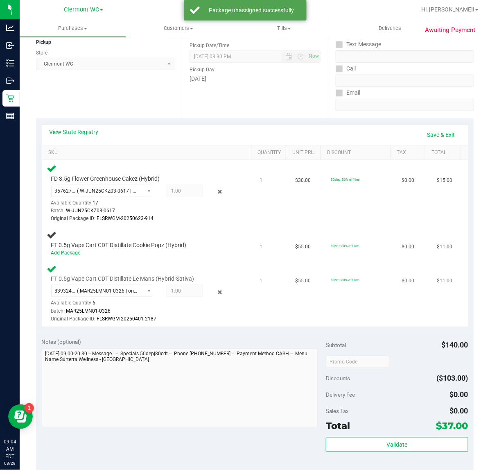
click at [209, 287] on div at bounding box center [210, 292] width 15 height 10
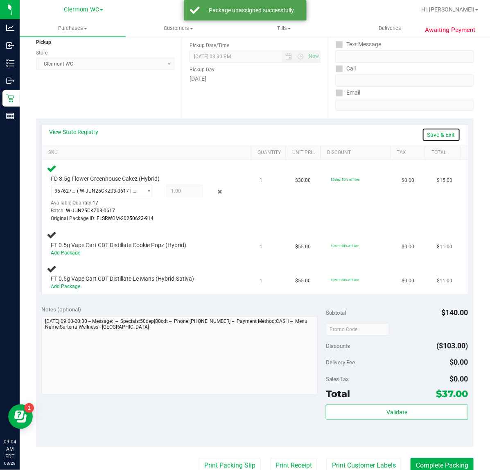
click at [435, 138] on link "Save & Exit" at bounding box center [441, 135] width 39 height 14
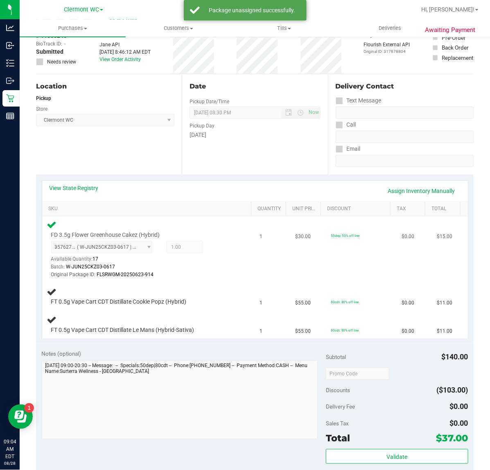
scroll to position [0, 0]
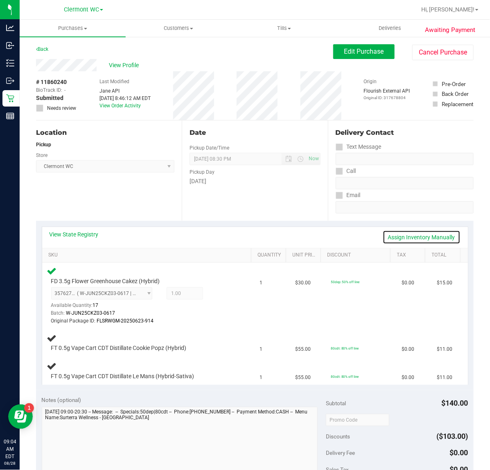
click at [404, 237] on link "Assign Inventory Manually" at bounding box center [422, 237] width 78 height 14
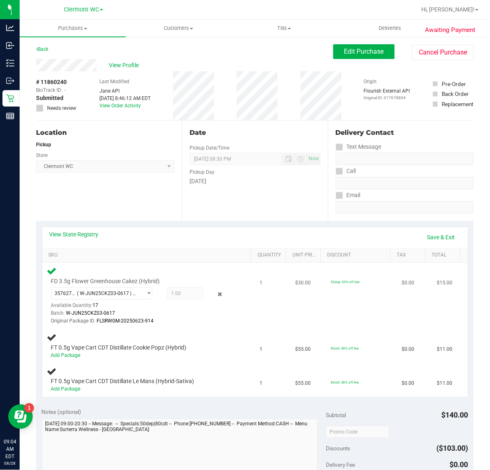
click at [216, 293] on icon at bounding box center [220, 294] width 9 height 9
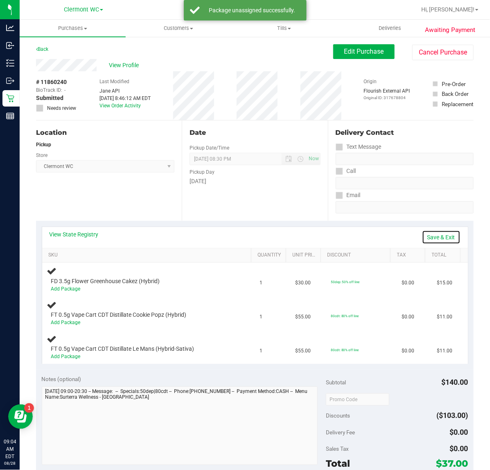
click at [428, 240] on link "Save & Exit" at bounding box center [441, 237] width 39 height 14
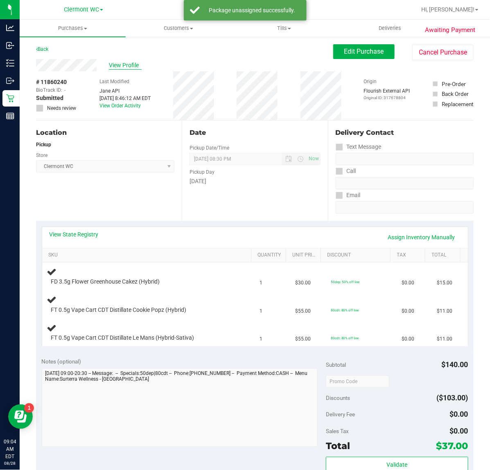
click at [131, 61] on span "View Profile" at bounding box center [125, 65] width 33 height 9
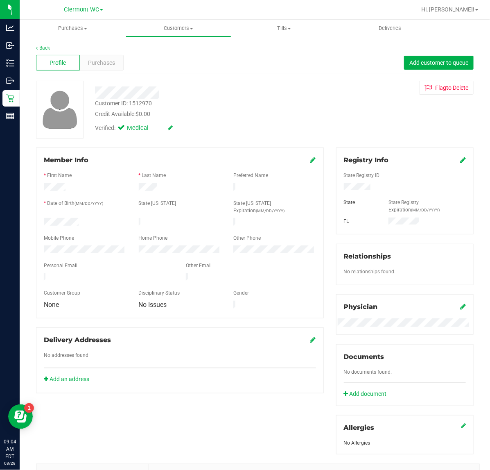
click at [145, 100] on div "Customer ID: 1512970" at bounding box center [123, 103] width 57 height 9
copy div "1512970"
click at [48, 46] on link "Back" at bounding box center [43, 48] width 14 height 6
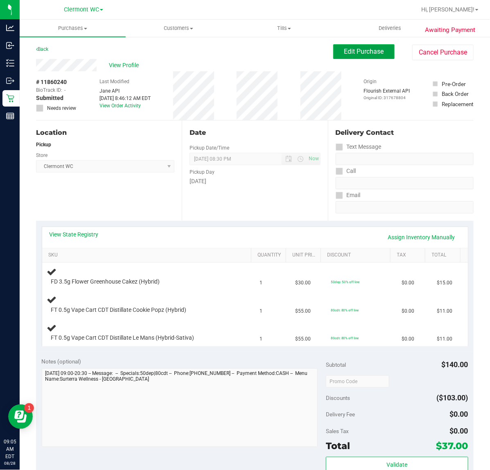
click at [347, 54] on span "Edit Purchase" at bounding box center [365, 52] width 40 height 8
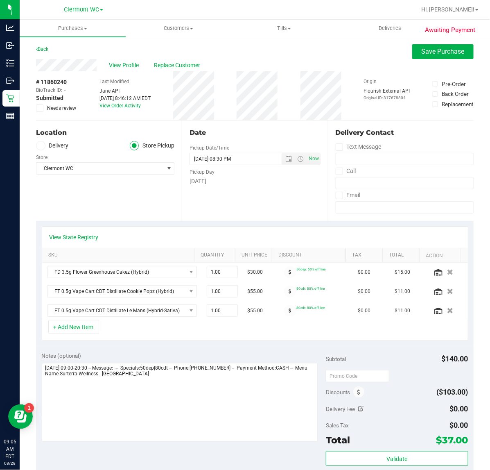
click at [43, 107] on span at bounding box center [39, 107] width 7 height 7
click at [0, 0] on input "Needs review" at bounding box center [0, 0] width 0 height 0
click at [439, 46] on button "Save Purchase" at bounding box center [443, 51] width 61 height 15
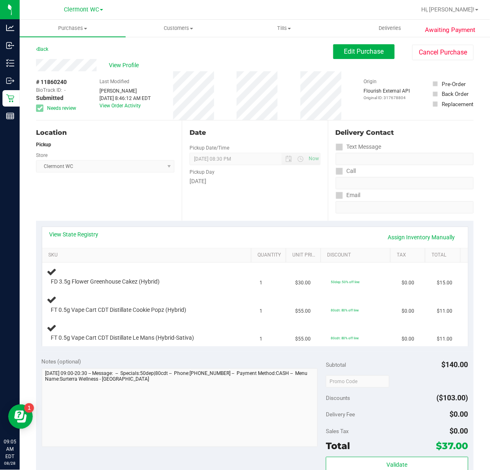
click at [48, 48] on link "Back" at bounding box center [42, 49] width 12 height 6
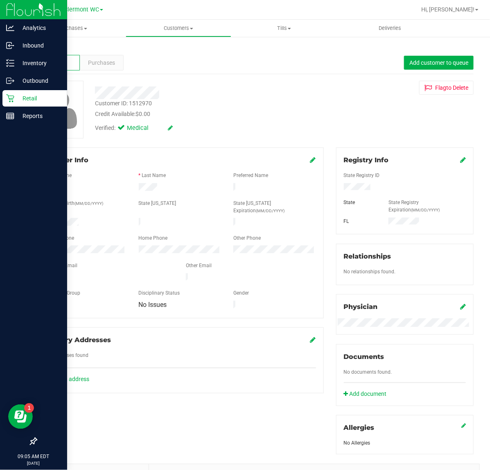
click at [11, 101] on icon at bounding box center [10, 99] width 8 height 8
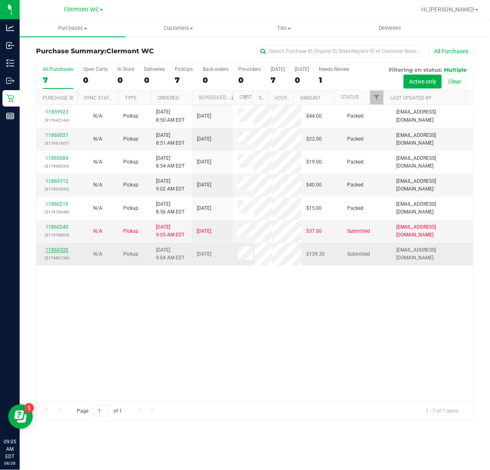
click at [55, 251] on link "11860320" at bounding box center [56, 250] width 23 height 6
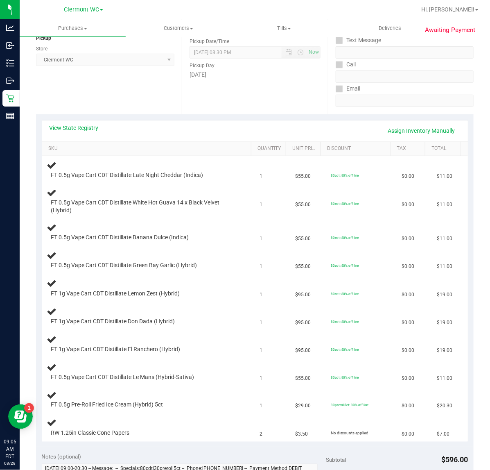
scroll to position [117, 0]
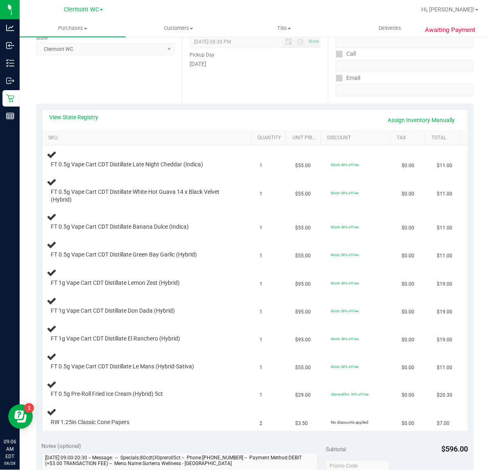
click at [85, 101] on div "Location Pickup Store [GEOGRAPHIC_DATA][PERSON_NAME] Select Store [PERSON_NAME]…" at bounding box center [109, 53] width 146 height 100
click at [88, 117] on link "View State Registry" at bounding box center [74, 117] width 49 height 8
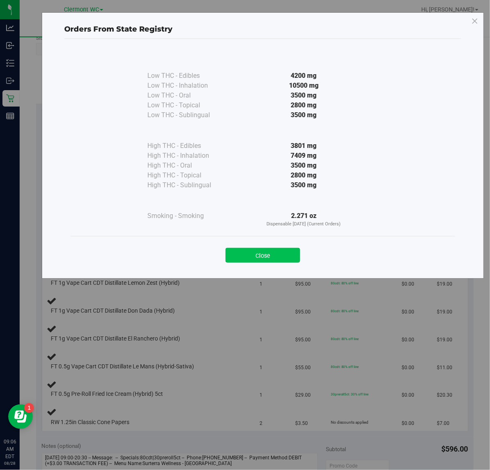
click at [271, 251] on button "Close" at bounding box center [263, 255] width 75 height 15
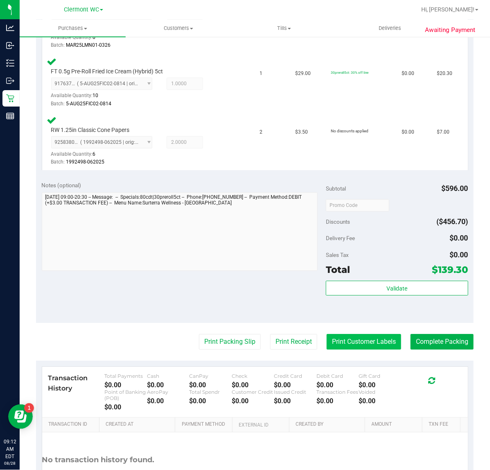
scroll to position [746, 0]
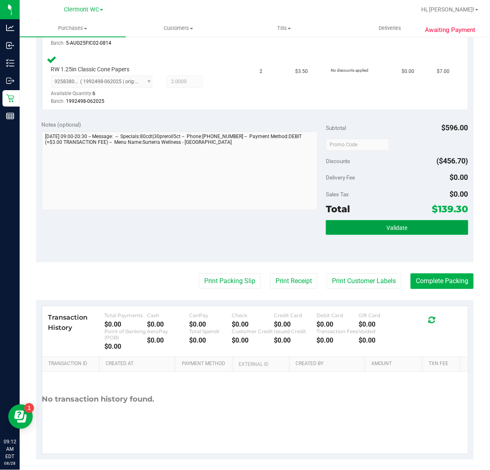
click at [363, 220] on button "Validate" at bounding box center [397, 227] width 142 height 15
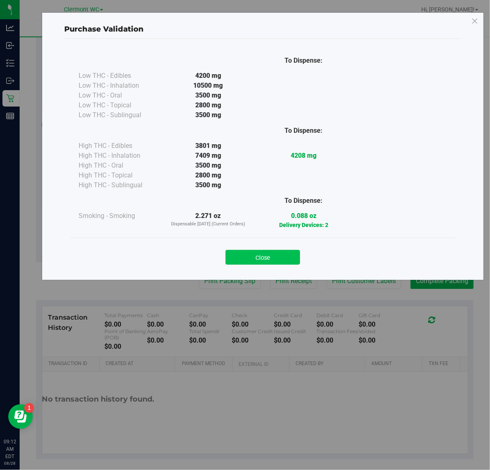
click at [277, 251] on button "Close" at bounding box center [263, 257] width 75 height 15
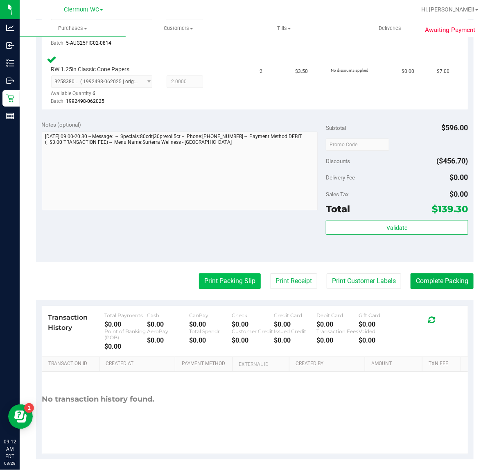
click at [220, 284] on button "Print Packing Slip" at bounding box center [230, 281] width 62 height 16
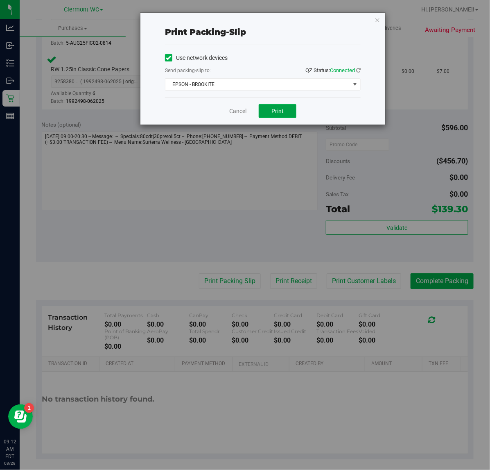
click at [275, 107] on button "Print" at bounding box center [278, 111] width 38 height 14
click at [230, 111] on link "Cancel" at bounding box center [237, 111] width 17 height 9
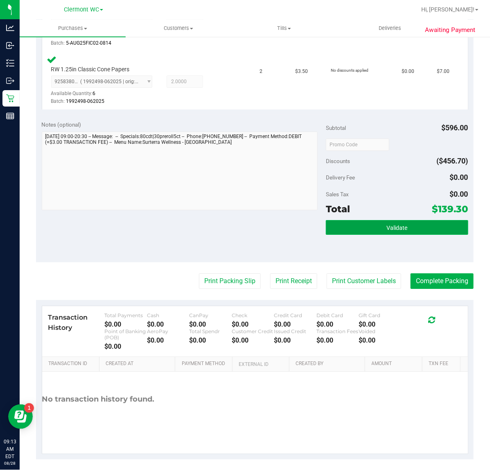
click at [372, 226] on button "Validate" at bounding box center [397, 227] width 142 height 15
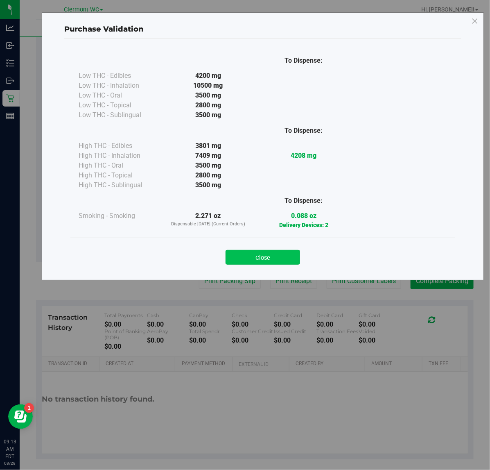
click at [262, 250] on button "Close" at bounding box center [263, 257] width 75 height 15
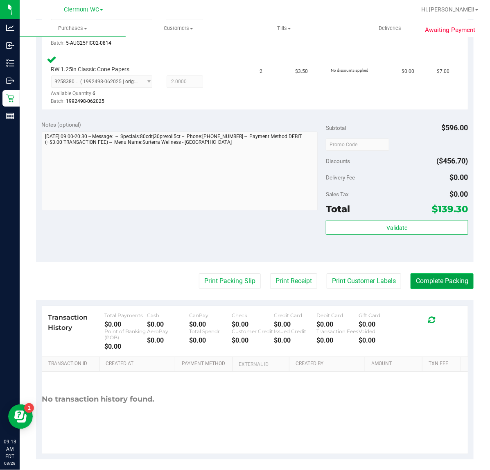
click at [441, 282] on button "Complete Packing" at bounding box center [442, 281] width 63 height 16
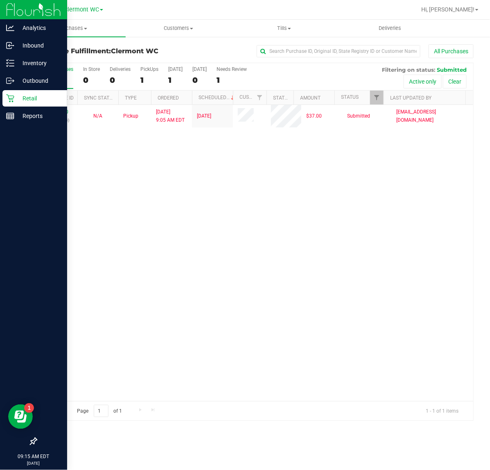
click at [42, 107] on link "Retail" at bounding box center [33, 99] width 67 height 18
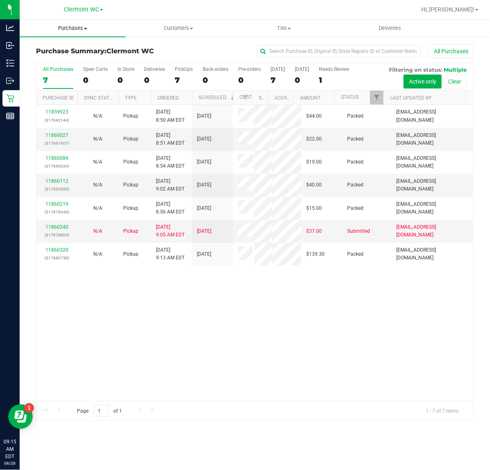
click at [66, 30] on span "Purchases" at bounding box center [73, 28] width 106 height 7
click at [48, 60] on span "Fulfillment" at bounding box center [45, 59] width 51 height 7
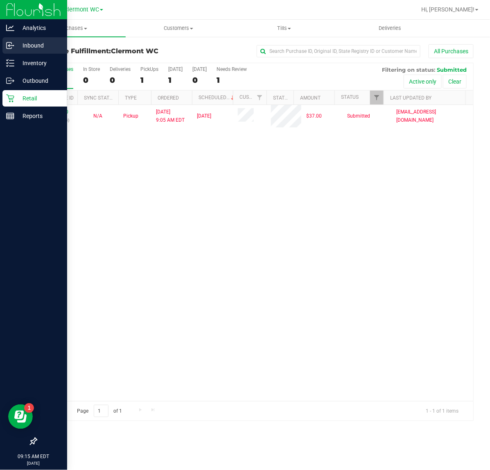
click at [13, 51] on div "Inbound" at bounding box center [34, 45] width 65 height 16
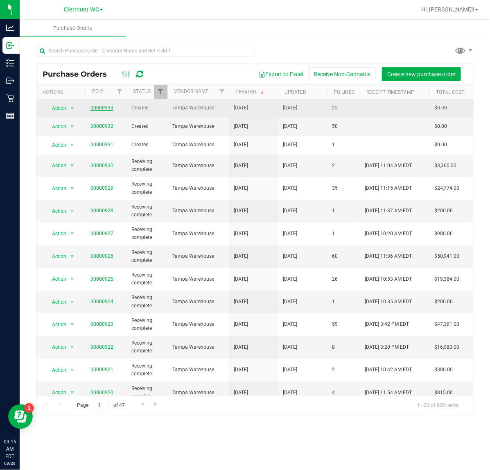
click at [99, 105] on link "00000933" at bounding box center [102, 108] width 23 height 6
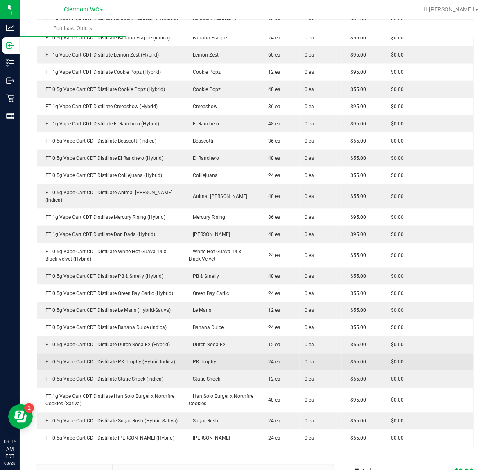
scroll to position [154, 0]
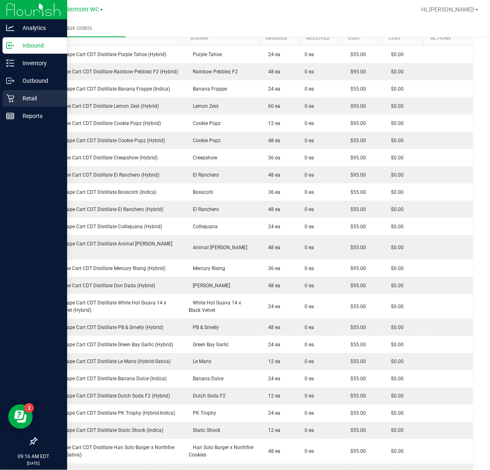
click at [9, 98] on icon at bounding box center [10, 99] width 8 height 8
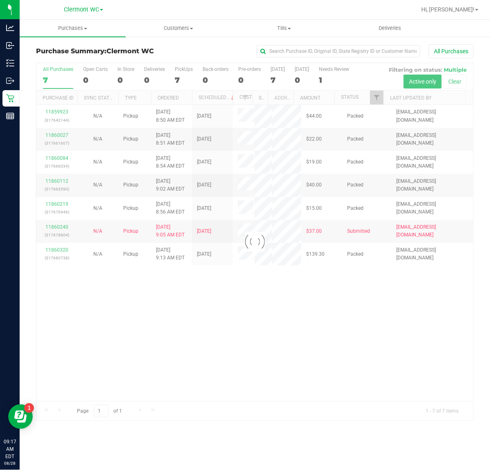
click at [227, 326] on div at bounding box center [254, 242] width 437 height 358
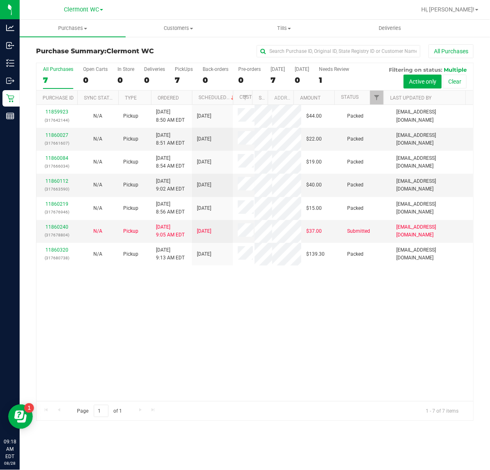
click at [347, 324] on div "11859923 (317642144) N/A Pickup [DATE] 8:50 AM EDT 8/28/2025 $44.00 Packed [EMA…" at bounding box center [254, 253] width 437 height 296
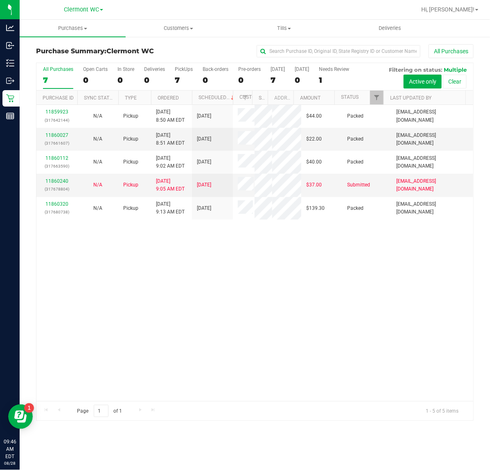
click at [209, 378] on div "11859923 (317642144) N/A Pickup [DATE] 8:50 AM EDT 8/28/2025 $44.00 Packed [EMA…" at bounding box center [254, 253] width 437 height 296
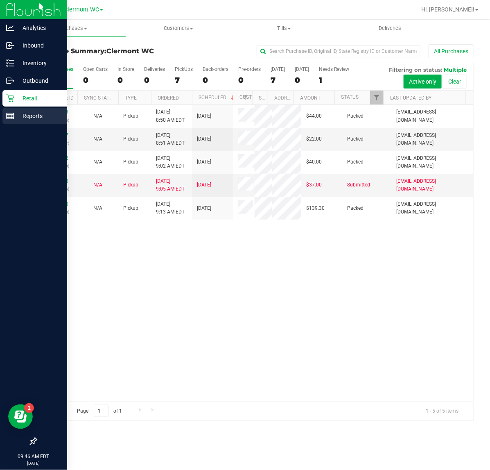
click at [10, 115] on line at bounding box center [10, 115] width 7 height 0
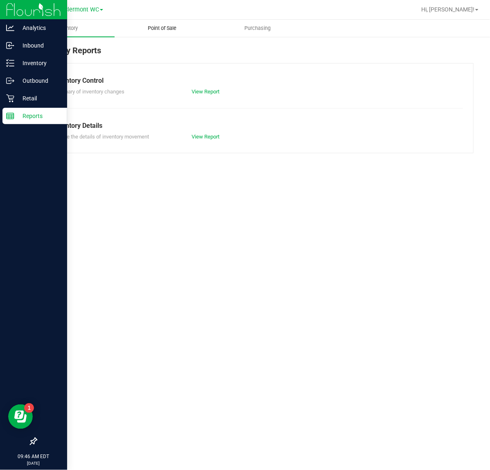
click at [170, 27] on span "Point of Sale" at bounding box center [162, 28] width 51 height 7
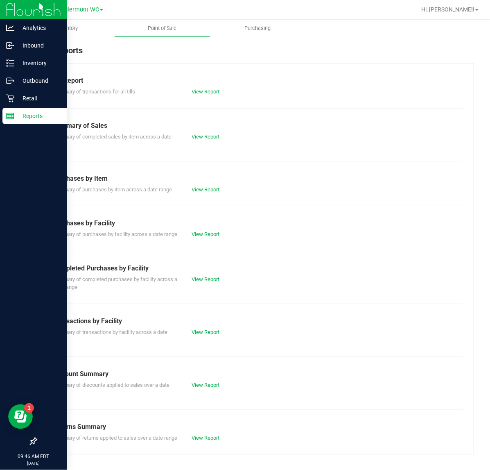
click at [201, 284] on div "View Report" at bounding box center [221, 279] width 70 height 8
click at [201, 282] on link "View Report" at bounding box center [206, 279] width 28 height 6
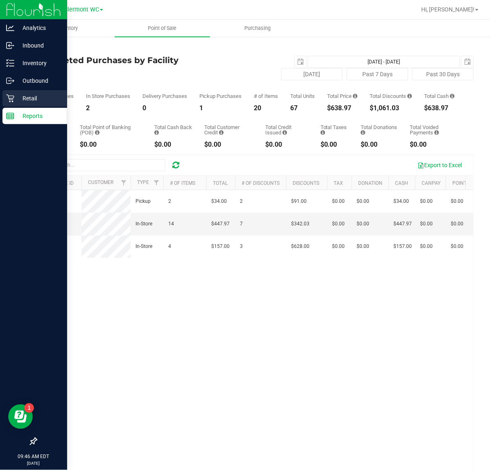
click at [37, 97] on p "Retail" at bounding box center [38, 98] width 49 height 10
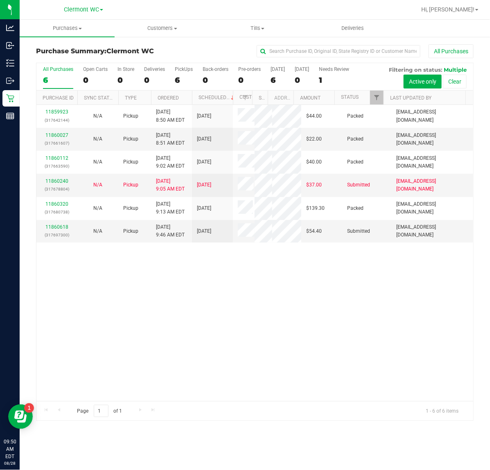
click at [297, 363] on div "11859923 (317642144) N/A Pickup [DATE] 8:50 AM EDT 8/28/2025 $44.00 Packed [EMA…" at bounding box center [254, 253] width 437 height 296
click at [50, 227] on link "11860618" at bounding box center [56, 227] width 23 height 6
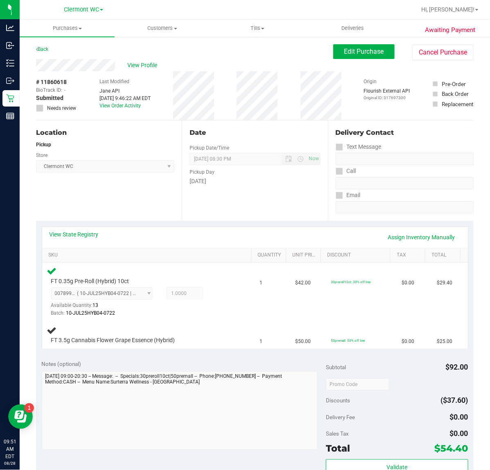
click at [136, 192] on div "Location Pickup Store [GEOGRAPHIC_DATA][PERSON_NAME] Select Store [PERSON_NAME]…" at bounding box center [109, 170] width 146 height 100
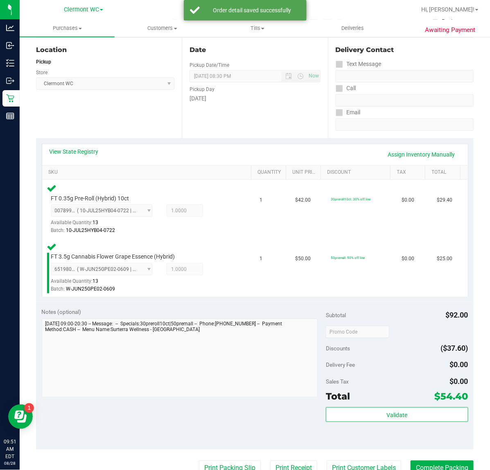
scroll to position [110, 0]
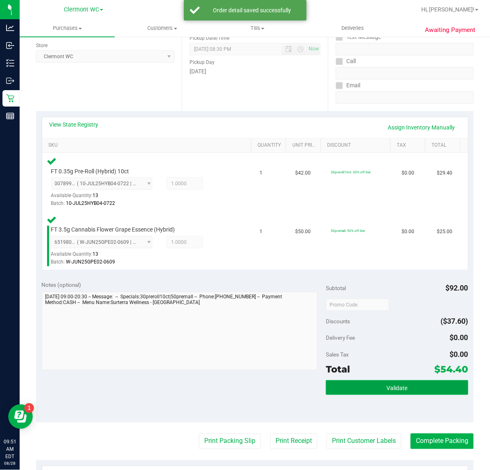
click at [402, 390] on button "Validate" at bounding box center [397, 387] width 142 height 15
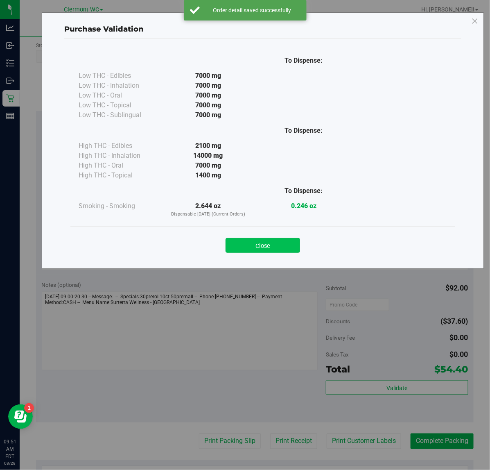
click at [273, 247] on button "Close" at bounding box center [263, 245] width 75 height 15
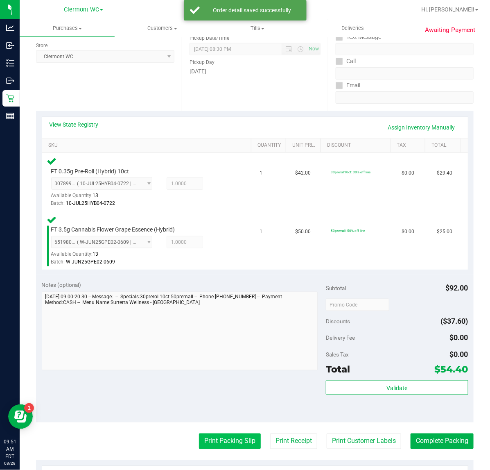
click at [230, 440] on button "Print Packing Slip" at bounding box center [230, 442] width 62 height 16
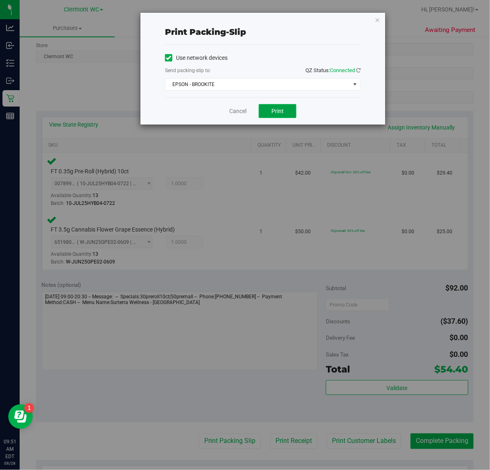
click at [285, 115] on button "Print" at bounding box center [278, 111] width 38 height 14
click at [232, 111] on link "Cancel" at bounding box center [237, 111] width 17 height 9
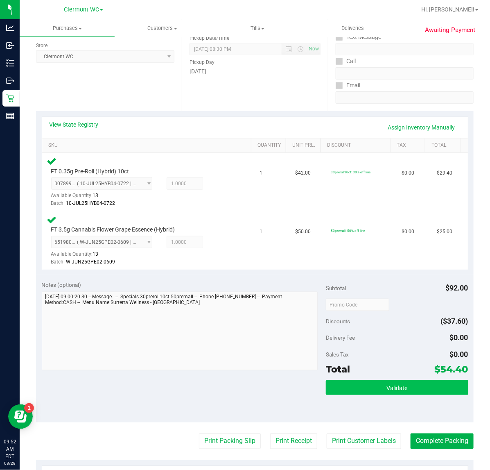
click at [354, 388] on button "Validate" at bounding box center [397, 387] width 142 height 15
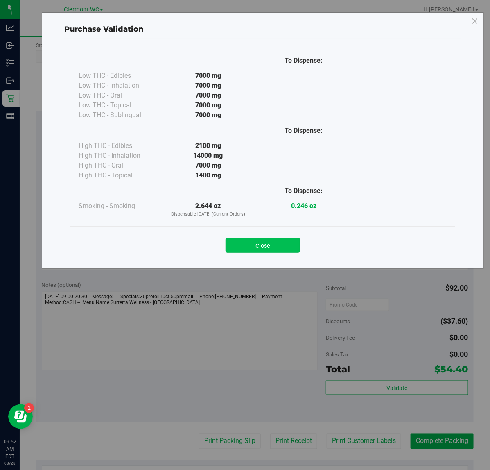
click at [268, 247] on button "Close" at bounding box center [263, 245] width 75 height 15
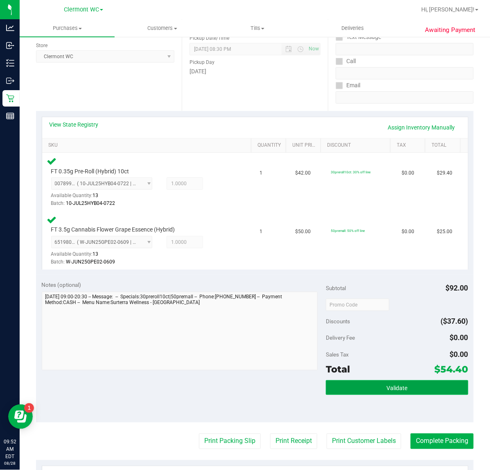
click at [356, 380] on button "Validate" at bounding box center [397, 387] width 142 height 15
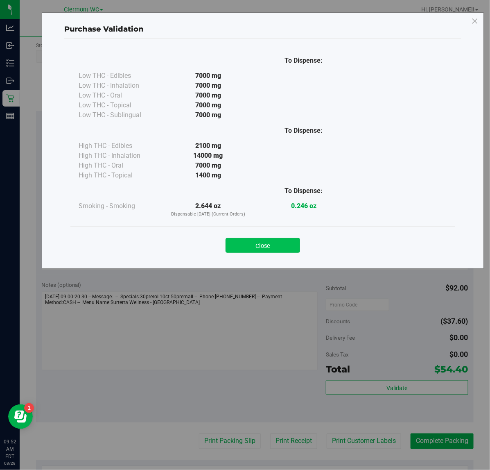
click at [261, 240] on button "Close" at bounding box center [263, 245] width 75 height 15
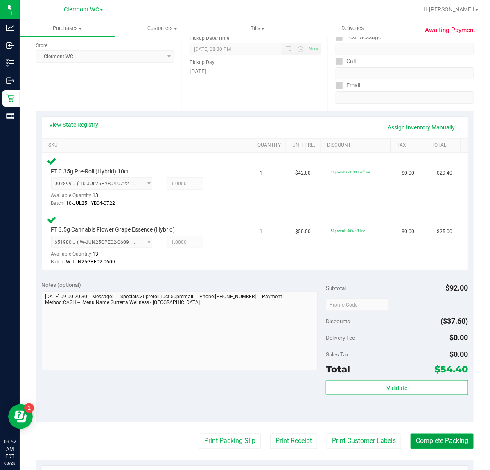
click at [433, 448] on button "Complete Packing" at bounding box center [442, 442] width 63 height 16
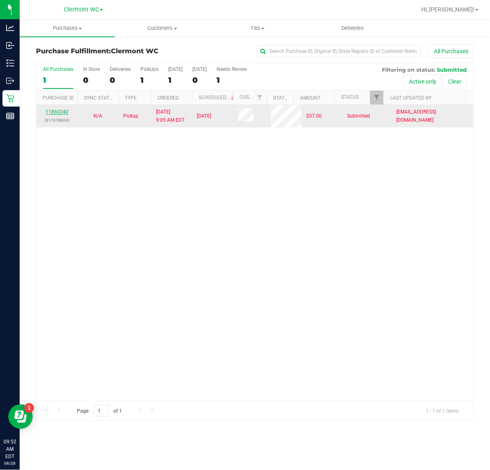
click at [63, 111] on link "11860240" at bounding box center [56, 112] width 23 height 6
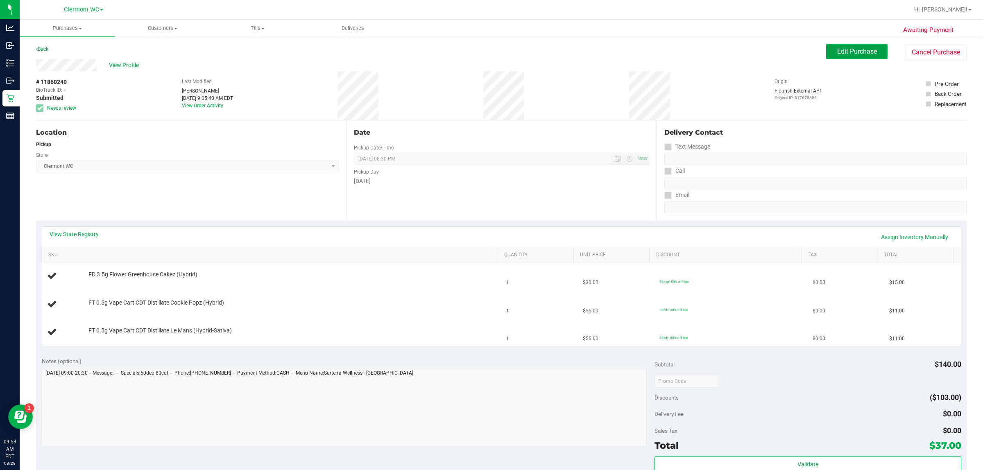
click at [490, 50] on span "Edit Purchase" at bounding box center [858, 52] width 40 height 8
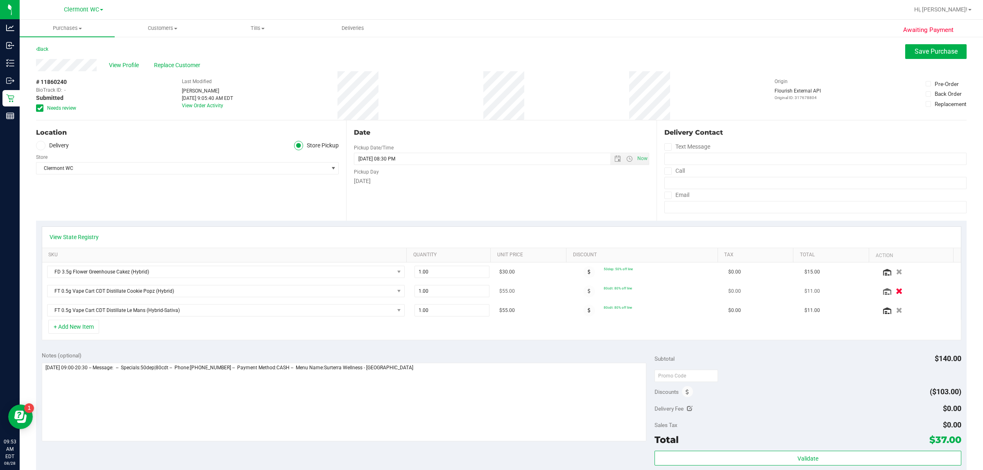
click at [490, 295] on button "button" at bounding box center [900, 291] width 14 height 9
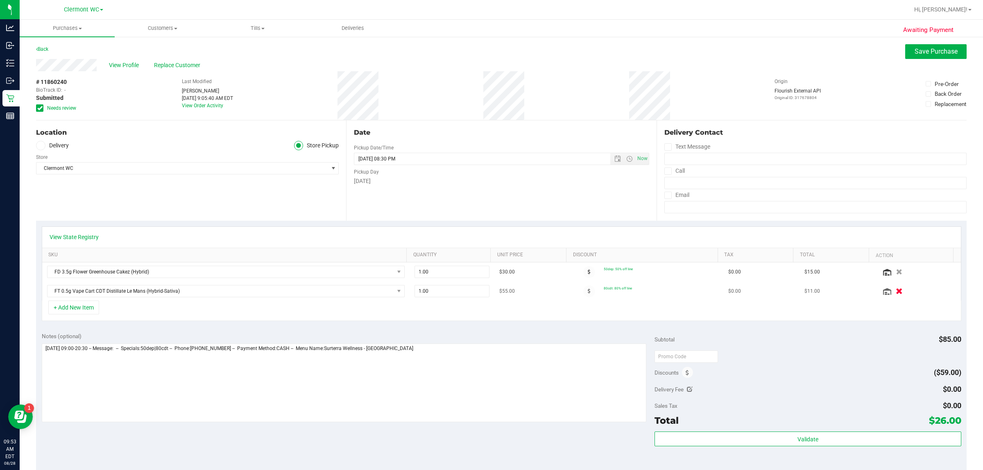
click at [490, 295] on div at bounding box center [918, 291] width 75 height 8
click at [490, 293] on icon "button" at bounding box center [900, 291] width 7 height 6
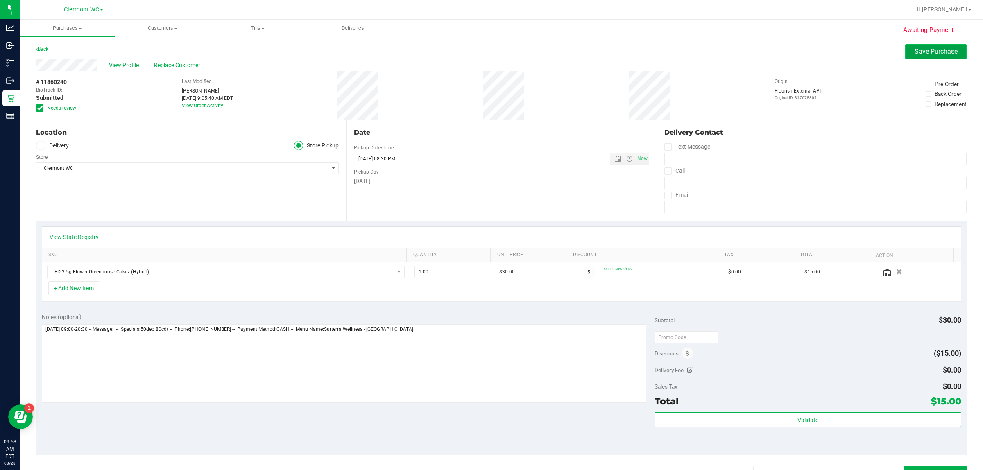
click at [490, 53] on span "Save Purchase" at bounding box center [936, 52] width 43 height 8
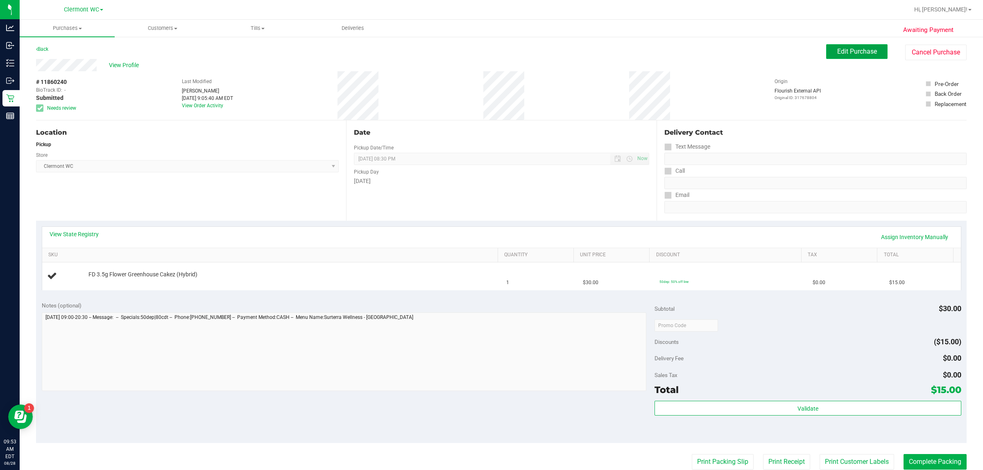
click at [490, 52] on span "Edit Purchase" at bounding box center [858, 52] width 40 height 8
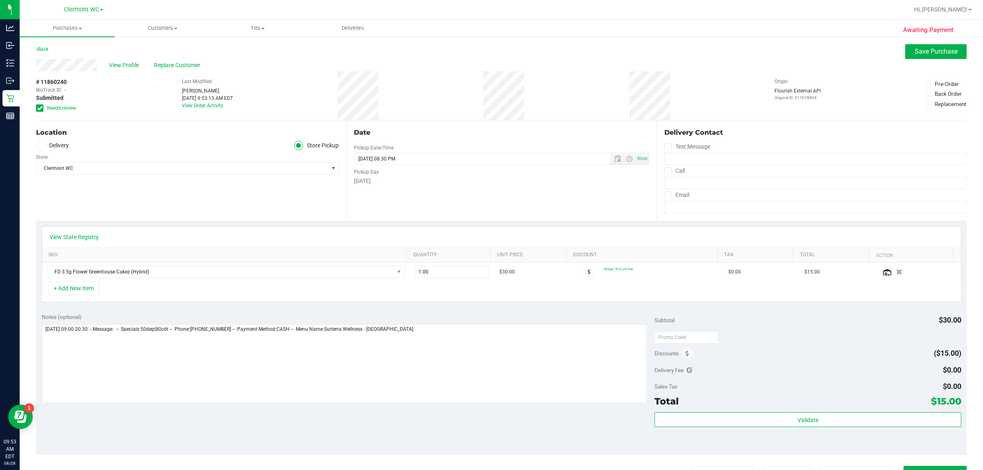
click at [39, 108] on icon at bounding box center [39, 108] width 5 height 0
click at [0, 0] on input "Needs review" at bounding box center [0, 0] width 0 height 0
click at [490, 48] on span "Save Purchase" at bounding box center [936, 52] width 43 height 8
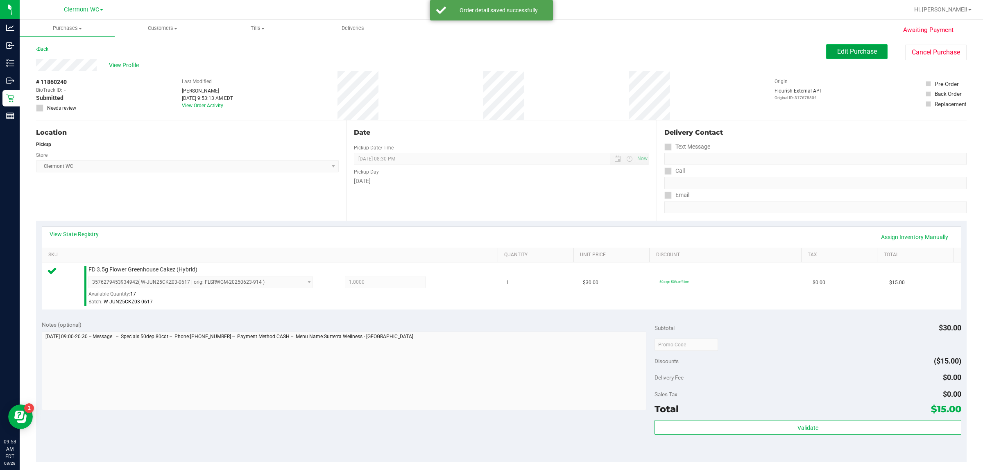
click at [490, 52] on span "Edit Purchase" at bounding box center [858, 52] width 40 height 8
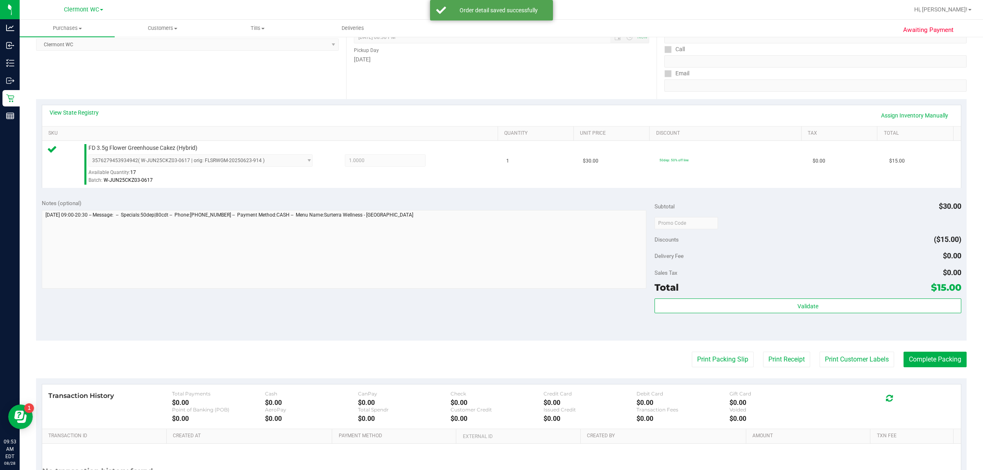
scroll to position [199, 0]
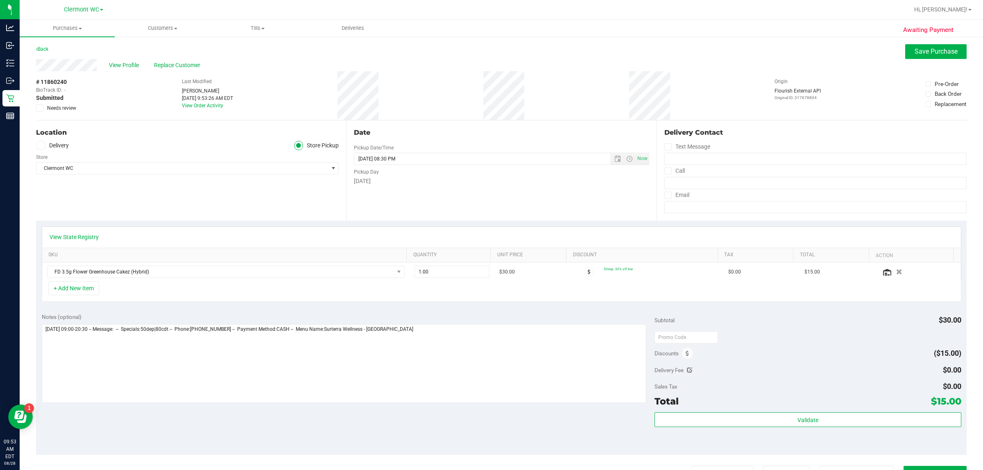
click at [490, 59] on div "View Profile Replace Customer" at bounding box center [501, 65] width 931 height 12
click at [490, 50] on span "Save Purchase" at bounding box center [936, 52] width 43 height 8
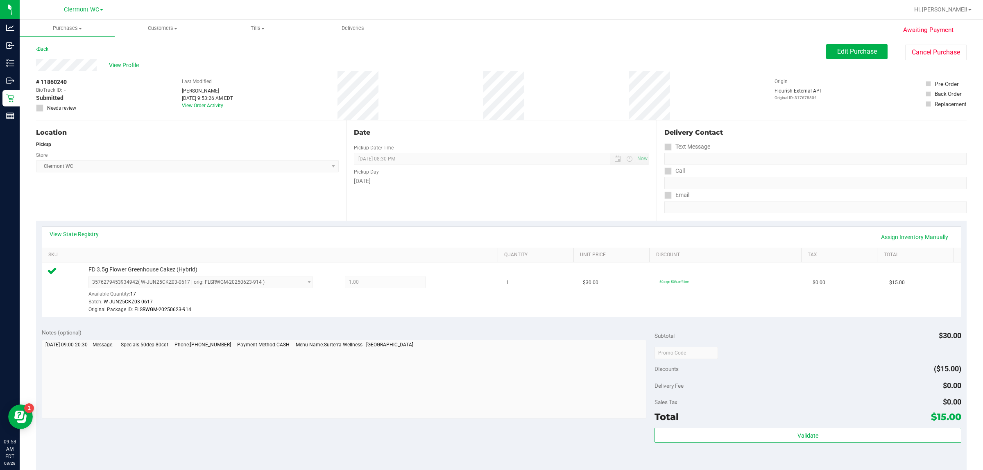
scroll to position [102, 0]
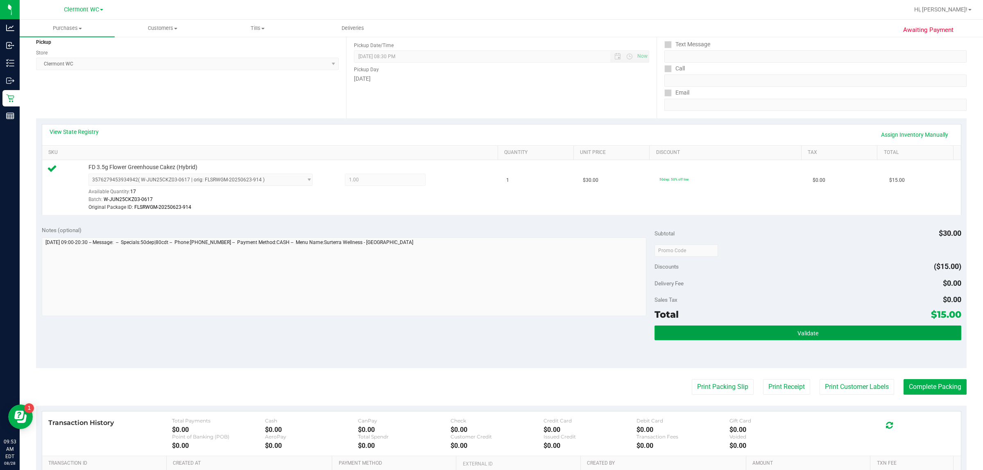
click at [490, 336] on button "Validate" at bounding box center [808, 333] width 306 height 15
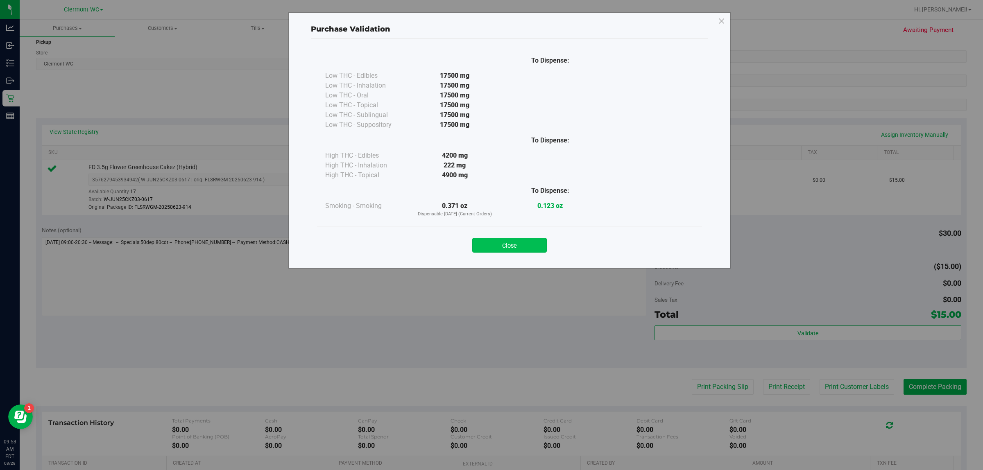
click at [490, 247] on button "Close" at bounding box center [509, 245] width 75 height 15
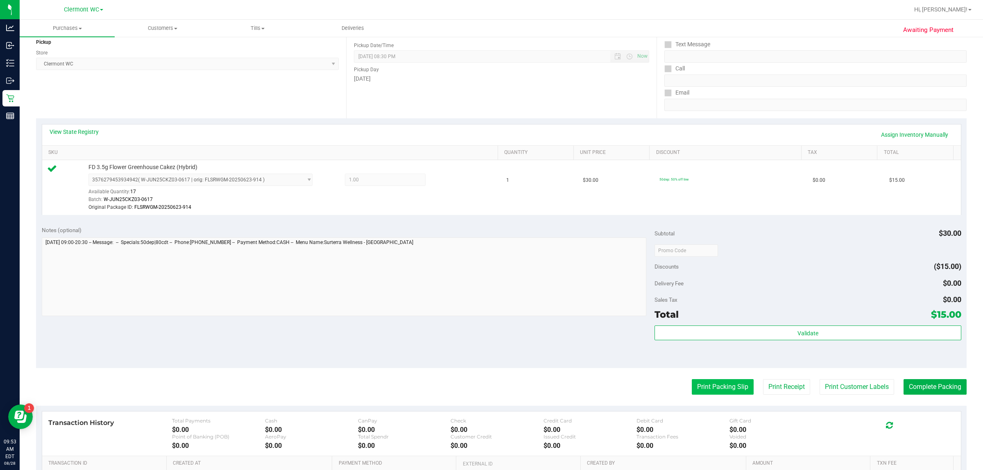
click at [490, 384] on button "Print Packing Slip" at bounding box center [723, 387] width 62 height 16
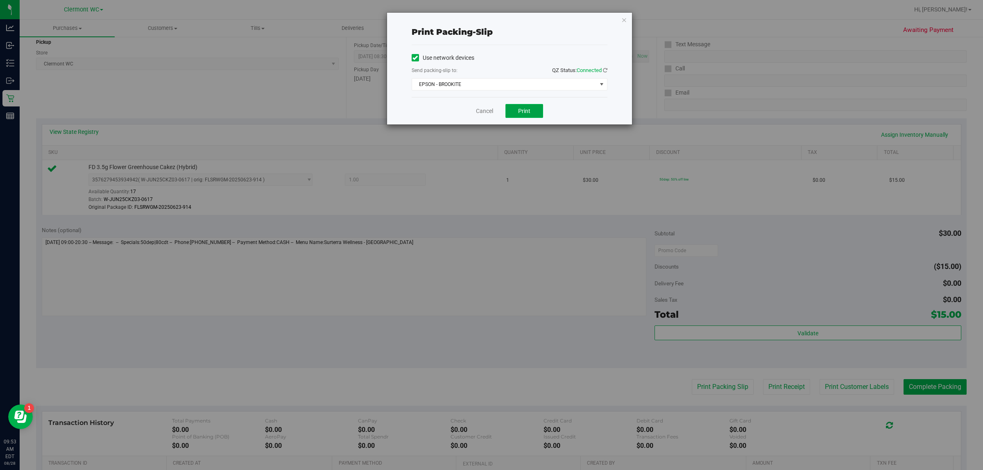
click at [490, 110] on button "Print" at bounding box center [525, 111] width 38 height 14
click at [490, 17] on icon "button" at bounding box center [625, 20] width 6 height 10
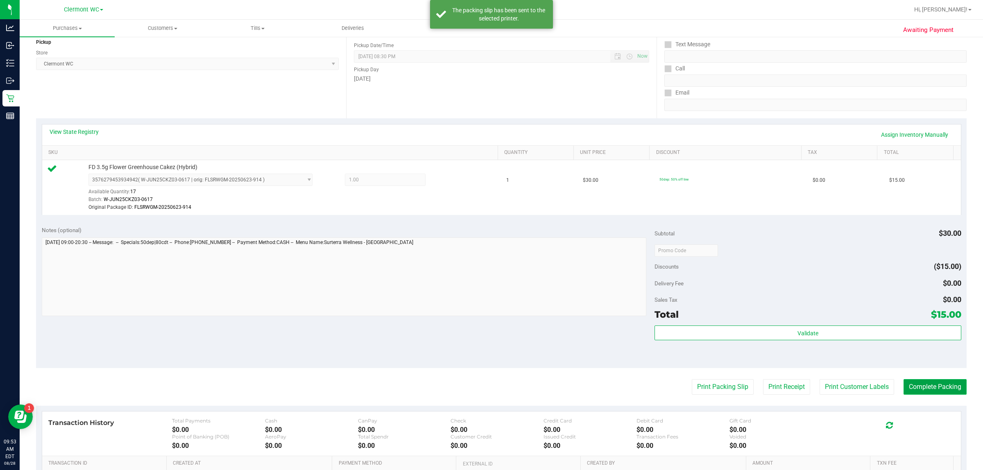
click at [490, 390] on button "Complete Packing" at bounding box center [935, 387] width 63 height 16
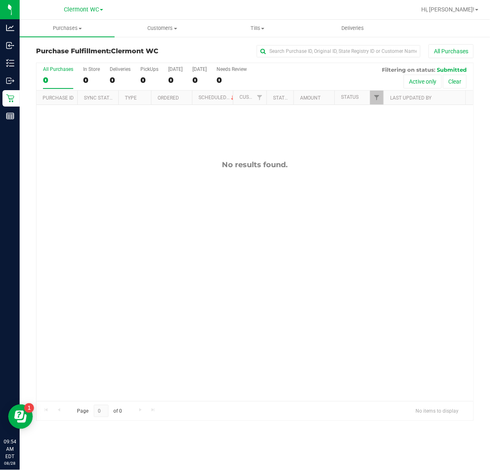
drag, startPoint x: 275, startPoint y: 277, endPoint x: 281, endPoint y: 275, distance: 5.7
click at [276, 277] on div "No results found." at bounding box center [254, 281] width 437 height 352
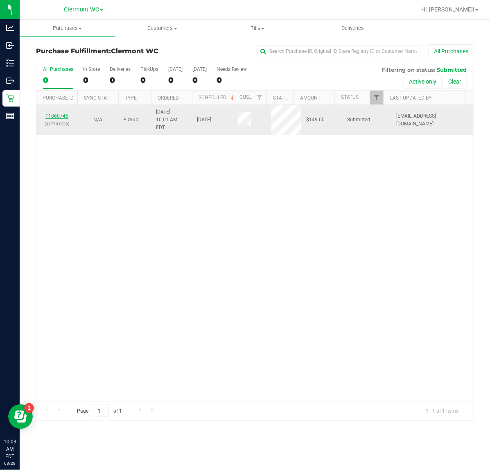
click at [61, 115] on link "11860746" at bounding box center [56, 116] width 23 height 6
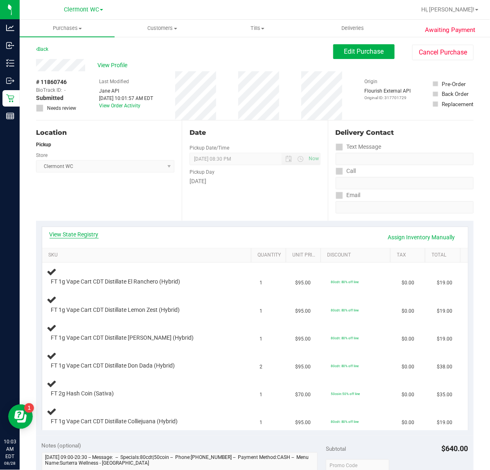
click at [93, 235] on link "View State Registry" at bounding box center [74, 234] width 49 height 8
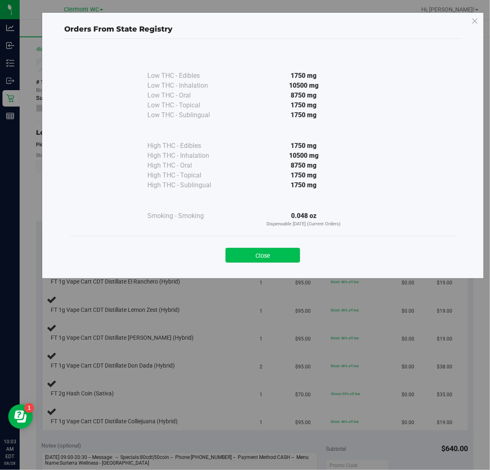
click at [280, 255] on button "Close" at bounding box center [263, 255] width 75 height 15
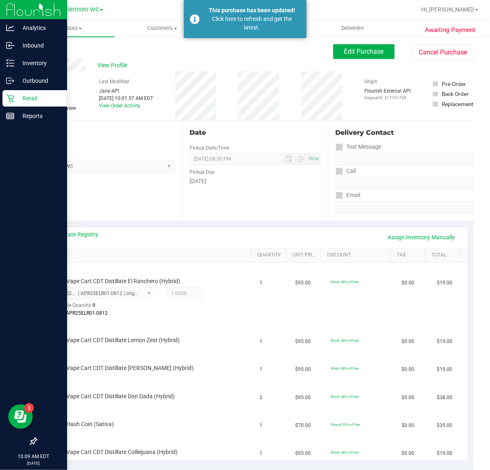
click at [6, 94] on icon at bounding box center [10, 98] width 8 height 8
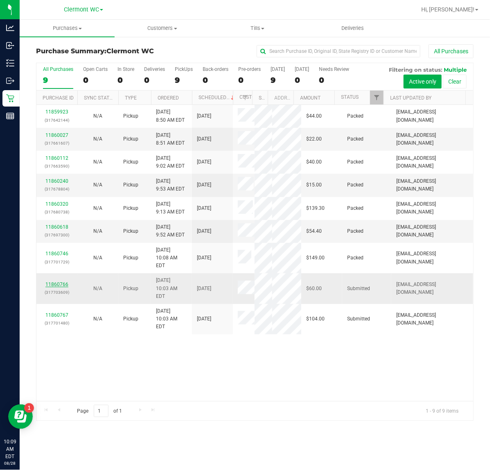
click at [51, 281] on link "11860766" at bounding box center [56, 284] width 23 height 6
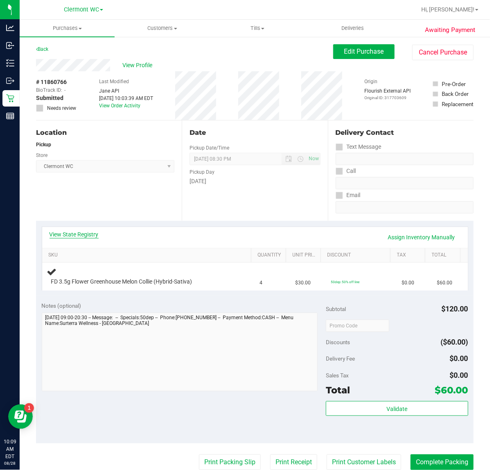
click at [67, 232] on link "View State Registry" at bounding box center [74, 234] width 49 height 8
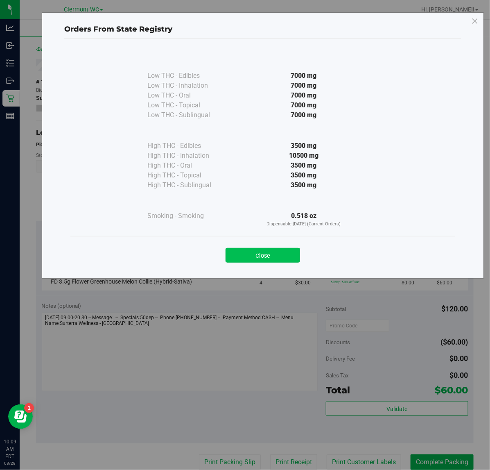
click at [281, 250] on button "Close" at bounding box center [263, 255] width 75 height 15
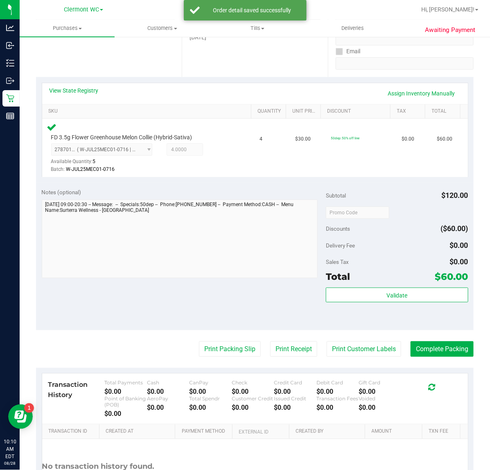
scroll to position [216, 0]
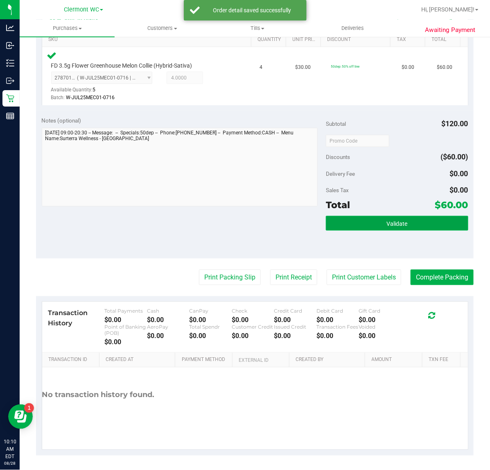
click at [427, 227] on button "Validate" at bounding box center [397, 223] width 142 height 15
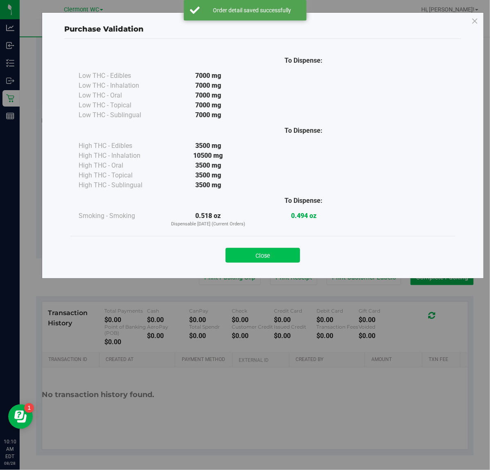
click at [255, 253] on button "Close" at bounding box center [263, 255] width 75 height 15
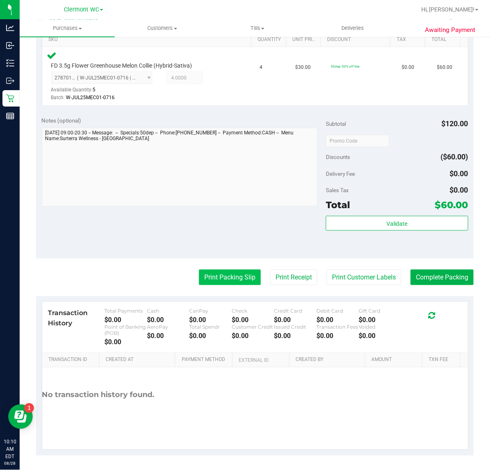
click at [238, 278] on button "Print Packing Slip" at bounding box center [230, 278] width 62 height 16
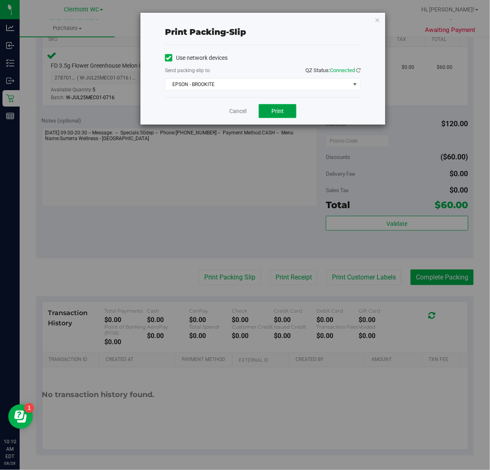
click at [279, 111] on span "Print" at bounding box center [278, 111] width 12 height 7
click at [244, 114] on link "Cancel" at bounding box center [237, 111] width 17 height 9
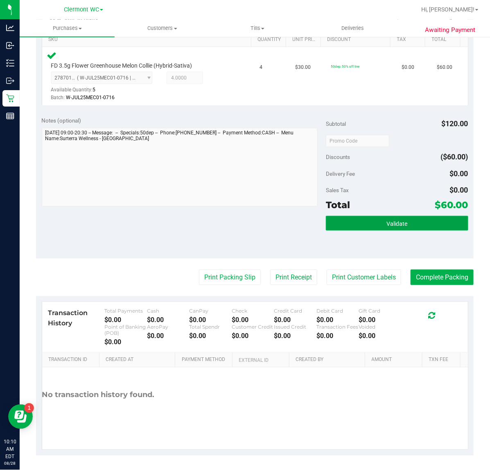
click at [387, 226] on span "Validate" at bounding box center [397, 223] width 21 height 7
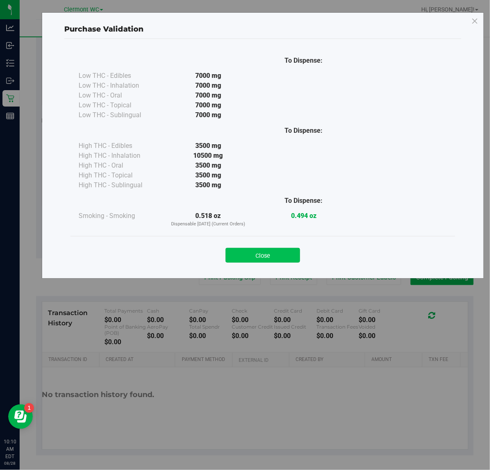
click at [262, 254] on button "Close" at bounding box center [263, 255] width 75 height 15
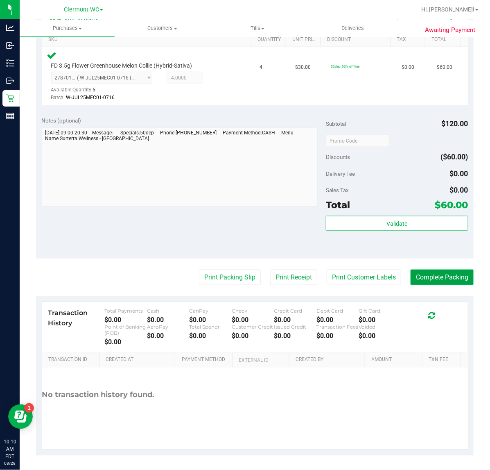
click at [445, 277] on button "Complete Packing" at bounding box center [442, 278] width 63 height 16
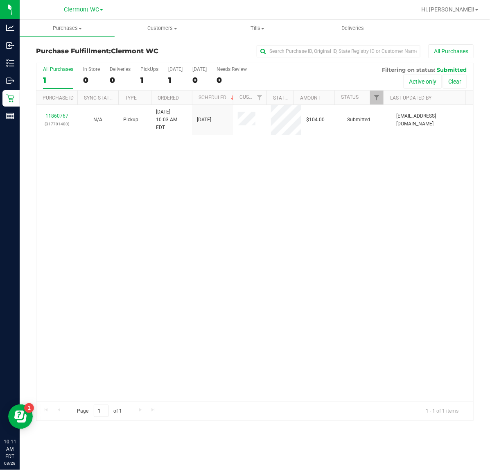
click at [252, 314] on div "11860767 (317701480) N/A Pickup [DATE] 10:03 AM EDT 8/28/2025 $104.00 Submitted…" at bounding box center [254, 253] width 437 height 296
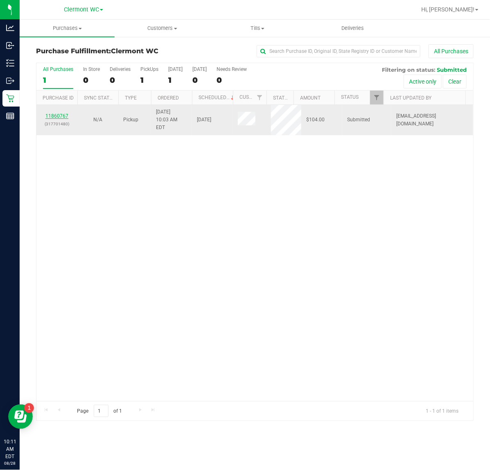
click at [66, 114] on link "11860767" at bounding box center [56, 116] width 23 height 6
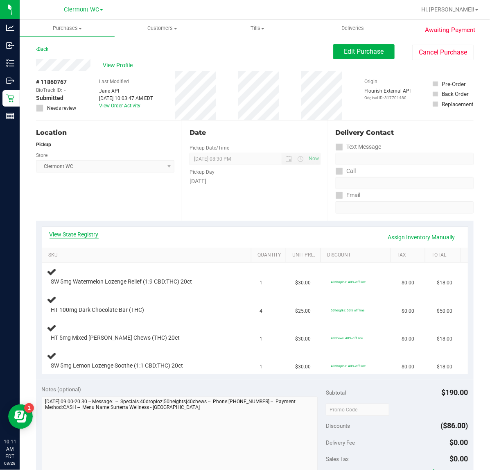
click at [74, 235] on link "View State Registry" at bounding box center [74, 234] width 49 height 8
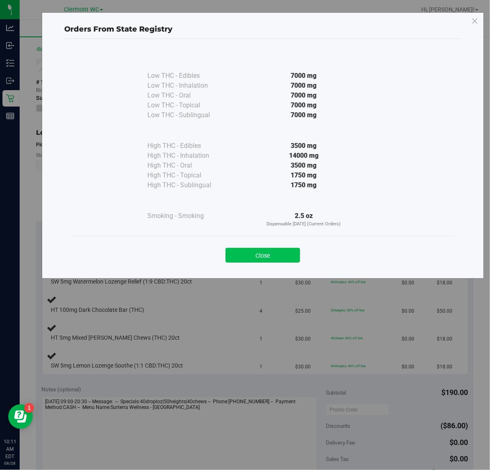
click at [267, 251] on button "Close" at bounding box center [263, 255] width 75 height 15
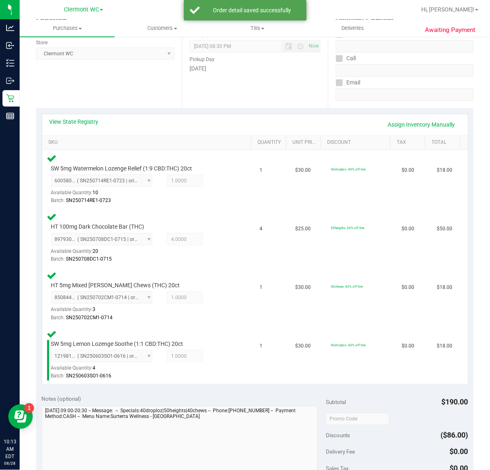
scroll to position [318, 0]
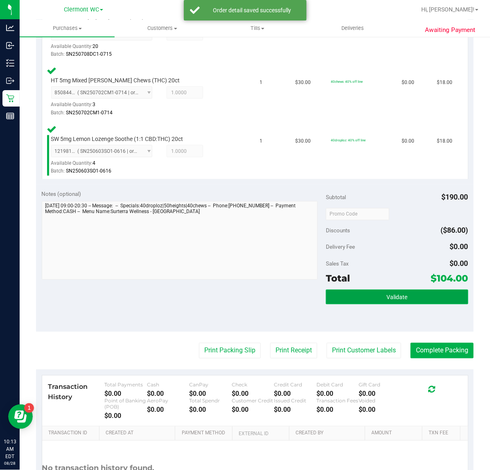
click at [357, 300] on button "Validate" at bounding box center [397, 297] width 142 height 15
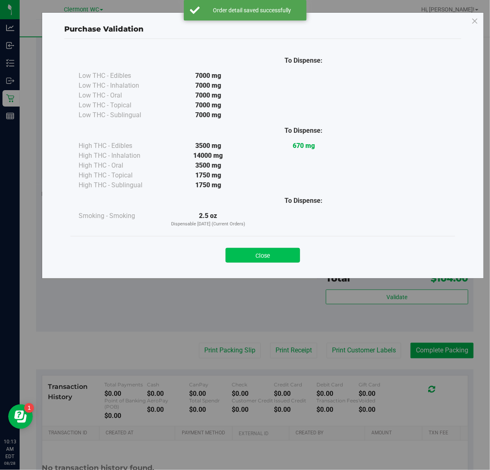
click at [263, 261] on button "Close" at bounding box center [263, 255] width 75 height 15
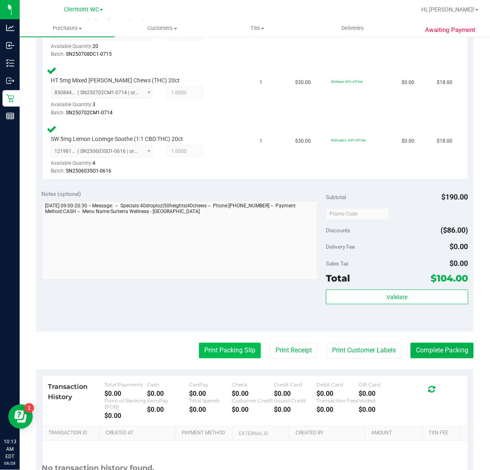
click at [223, 355] on button "Print Packing Slip" at bounding box center [230, 351] width 62 height 16
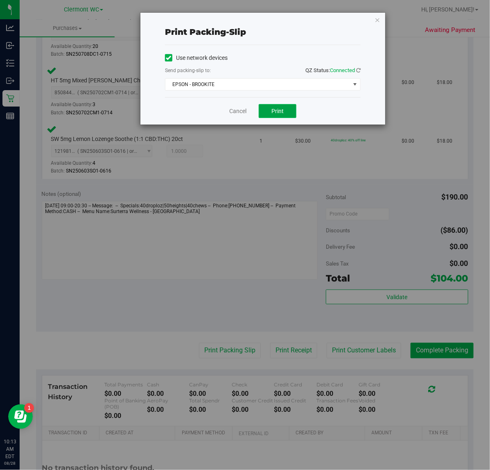
click at [281, 105] on button "Print" at bounding box center [278, 111] width 38 height 14
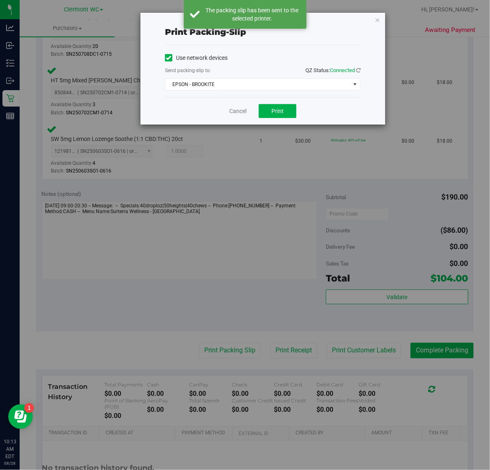
click at [377, 20] on icon "button" at bounding box center [378, 20] width 6 height 10
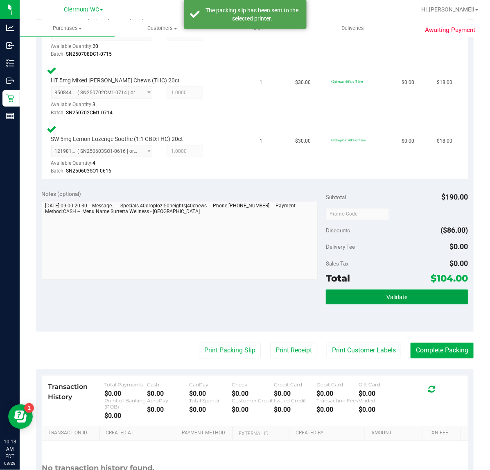
click at [399, 291] on button "Validate" at bounding box center [397, 297] width 142 height 15
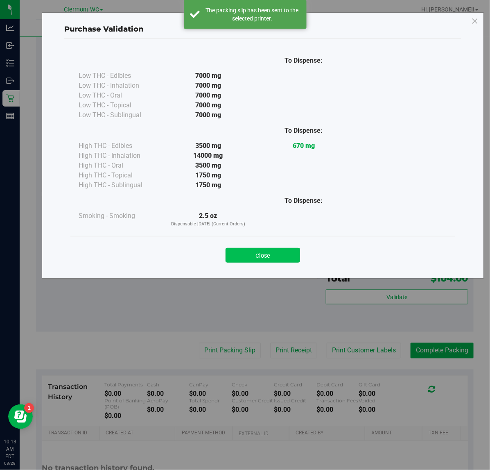
click at [257, 250] on button "Close" at bounding box center [263, 255] width 75 height 15
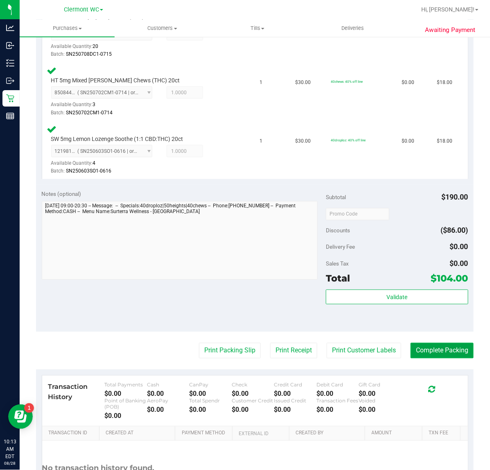
click at [436, 347] on button "Complete Packing" at bounding box center [442, 351] width 63 height 16
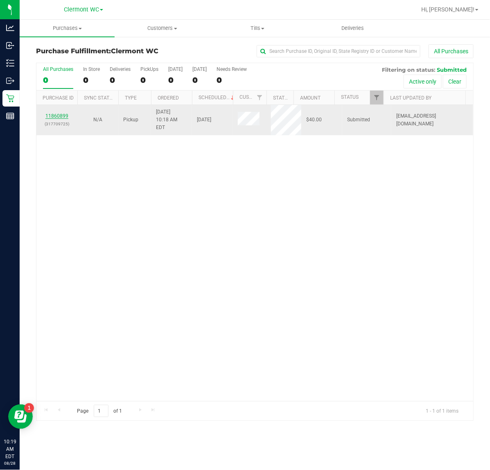
click at [51, 115] on link "11860899" at bounding box center [56, 116] width 23 height 6
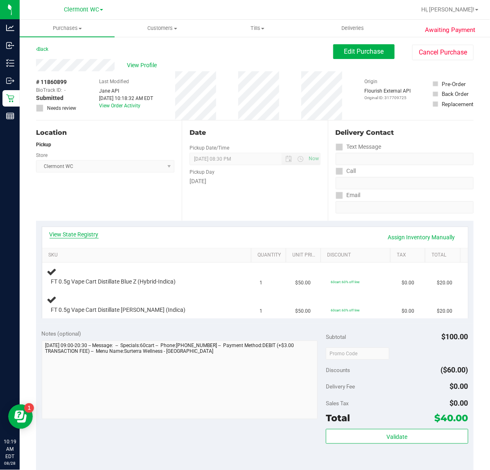
click at [64, 236] on link "View State Registry" at bounding box center [74, 234] width 49 height 8
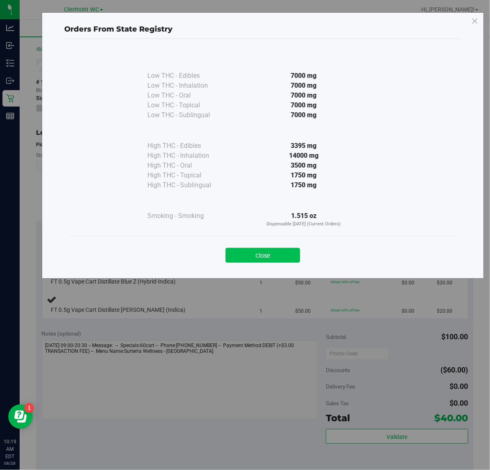
click at [287, 258] on button "Close" at bounding box center [263, 255] width 75 height 15
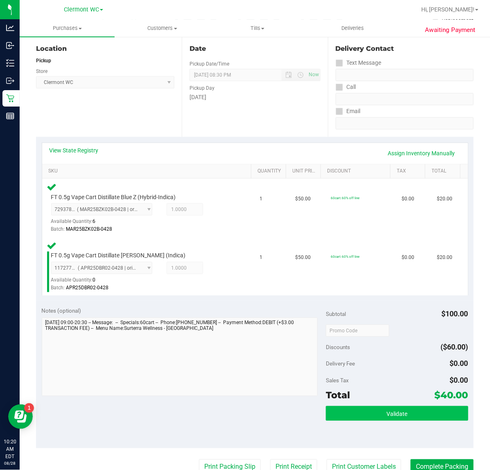
scroll to position [154, 0]
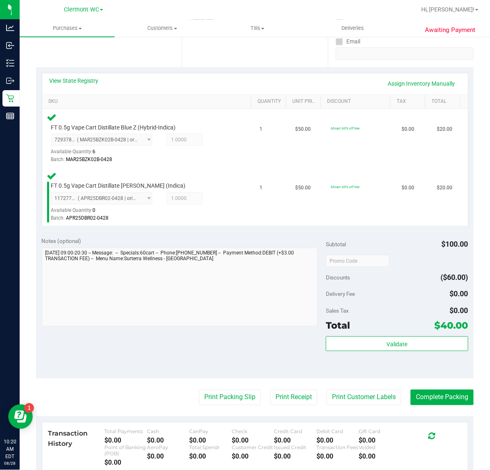
click at [414, 335] on div "Subtotal $100.00 Discounts ($60.00) Delivery Fee $0.00 Sales Tax $0.00 Total $4…" at bounding box center [397, 305] width 142 height 136
click at [409, 344] on button "Validate" at bounding box center [397, 343] width 142 height 15
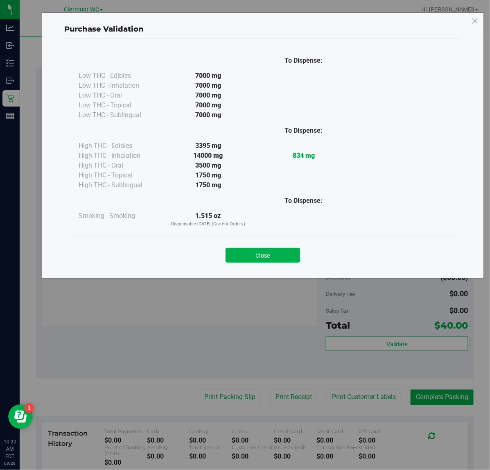
click at [268, 261] on button "Close" at bounding box center [263, 255] width 75 height 15
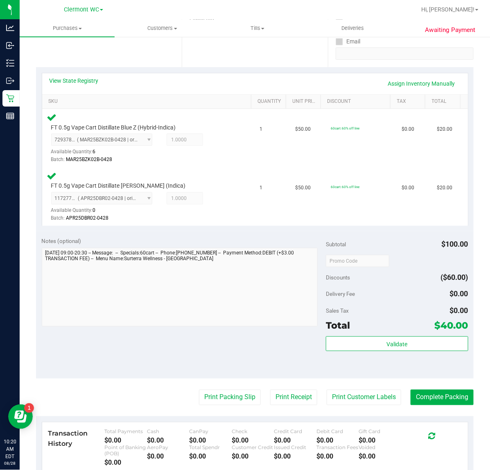
click at [193, 406] on purchase-details "Back Edit Purchase Cancel Purchase View Profile # 11860899 BioTrack ID: - Submi…" at bounding box center [255, 233] width 438 height 685
click at [199, 400] on button "Print Packing Slip" at bounding box center [230, 398] width 62 height 16
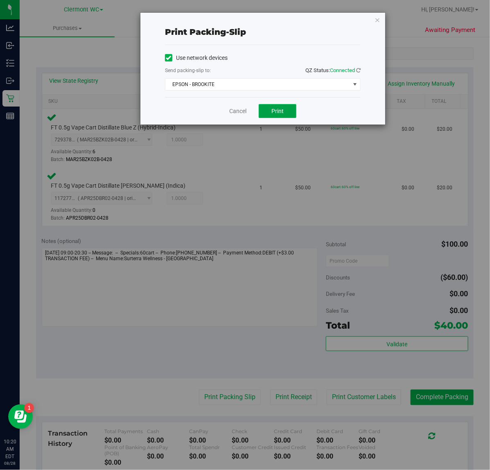
click at [283, 114] on span "Print" at bounding box center [278, 111] width 12 height 7
click at [232, 112] on link "Cancel" at bounding box center [237, 111] width 17 height 9
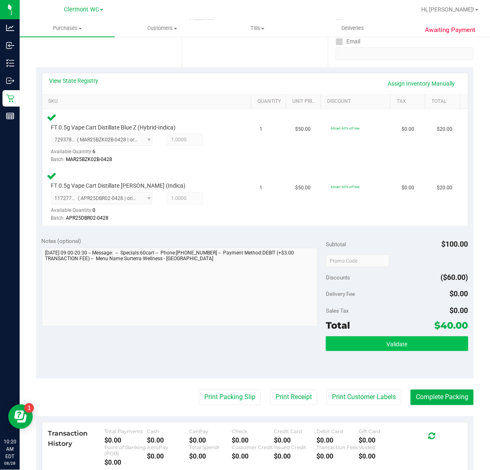
click at [366, 345] on button "Validate" at bounding box center [397, 343] width 142 height 15
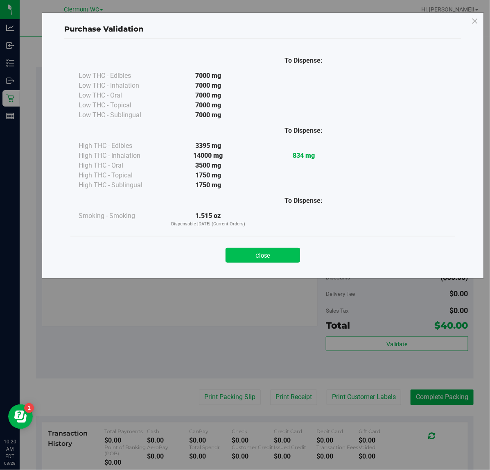
click at [269, 249] on button "Close" at bounding box center [263, 255] width 75 height 15
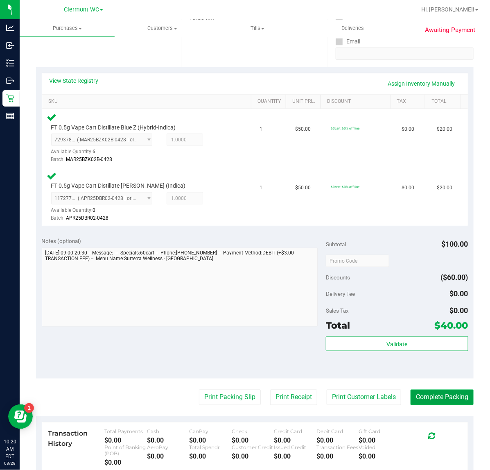
click at [439, 400] on button "Complete Packing" at bounding box center [442, 398] width 63 height 16
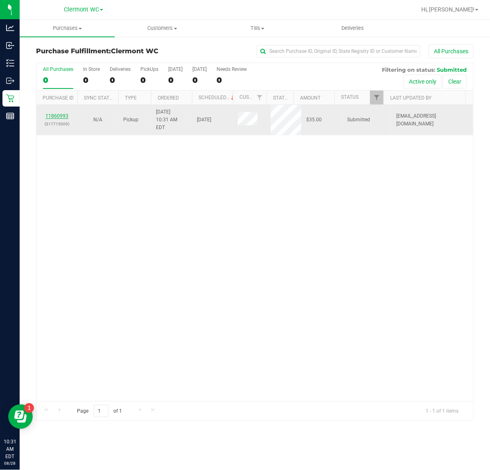
click at [49, 113] on link "11860993" at bounding box center [56, 116] width 23 height 6
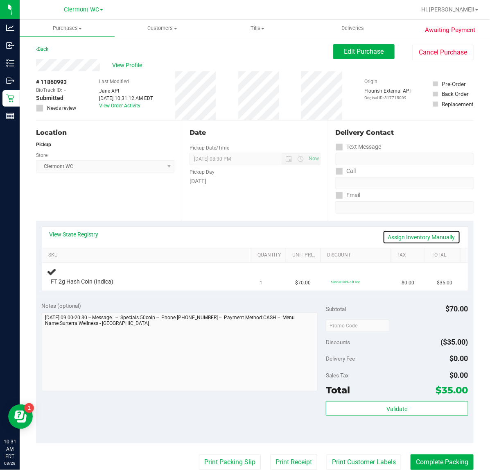
click at [400, 234] on link "Assign Inventory Manually" at bounding box center [422, 237] width 78 height 14
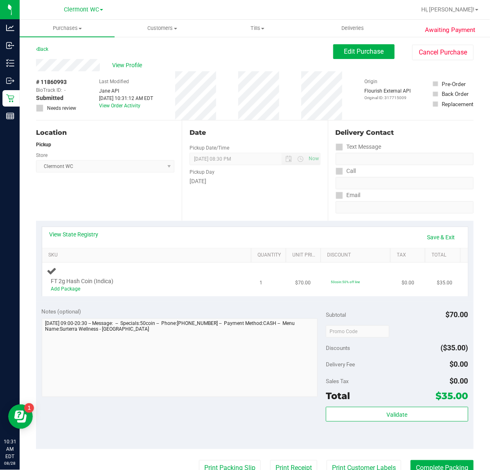
click at [66, 292] on div "Add Package" at bounding box center [142, 289] width 183 height 8
click at [67, 289] on link "Add Package" at bounding box center [66, 289] width 30 height 6
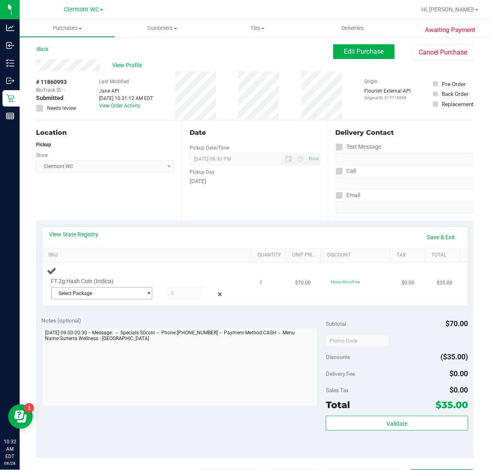
click at [85, 292] on span "Select Package" at bounding box center [97, 293] width 90 height 11
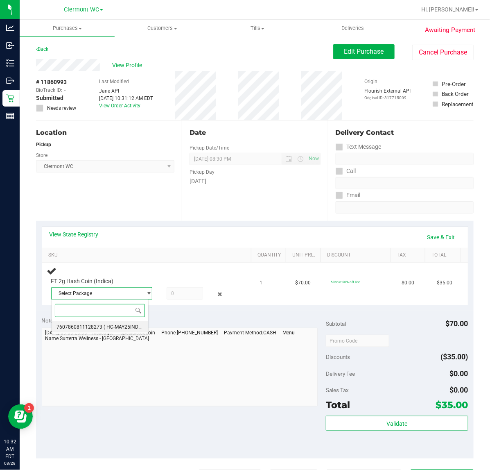
click at [82, 330] on span "7607860811128273" at bounding box center [80, 327] width 46 height 6
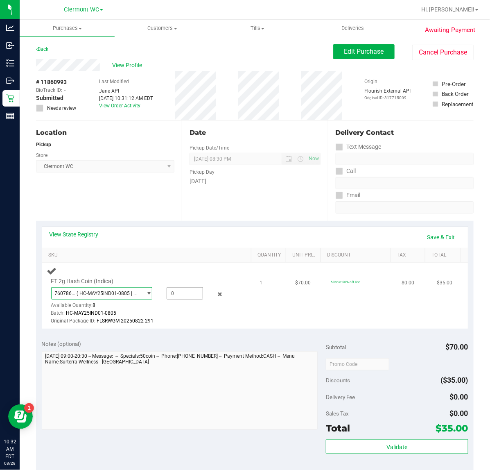
click at [181, 295] on span at bounding box center [185, 293] width 36 height 12
type input "1"
type input "1.0000"
click at [441, 233] on link "Save & Exit" at bounding box center [441, 237] width 39 height 14
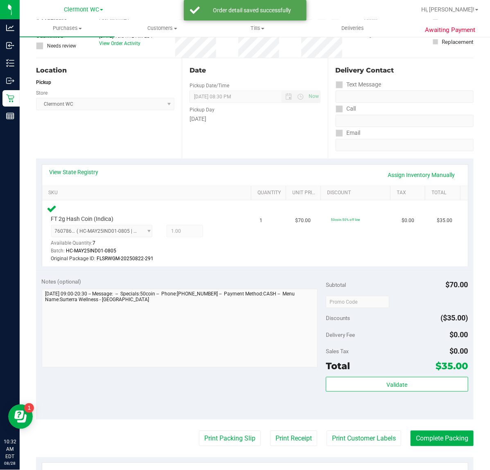
scroll to position [154, 0]
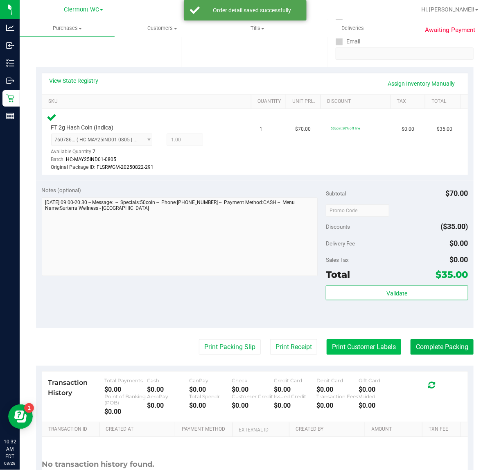
click at [341, 348] on button "Print Customer Labels" at bounding box center [364, 347] width 75 height 16
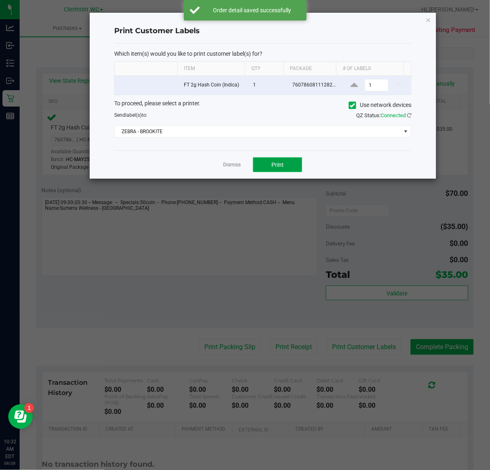
click at [288, 170] on button "Print" at bounding box center [277, 164] width 49 height 15
click at [234, 168] on link "Dismiss" at bounding box center [232, 164] width 18 height 7
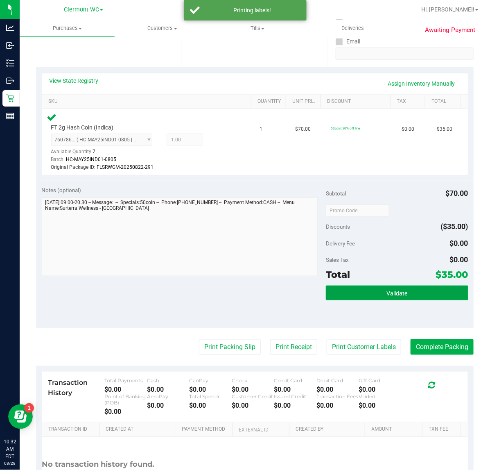
click at [418, 295] on button "Validate" at bounding box center [397, 293] width 142 height 15
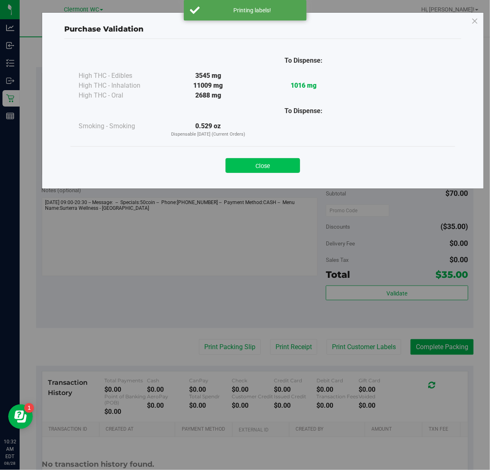
click at [289, 168] on button "Close" at bounding box center [263, 165] width 75 height 15
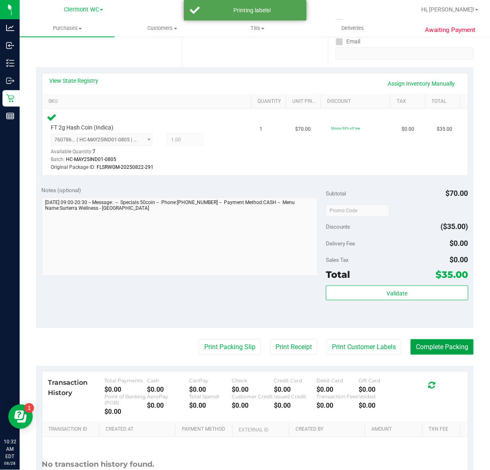
click at [441, 352] on button "Complete Packing" at bounding box center [442, 347] width 63 height 16
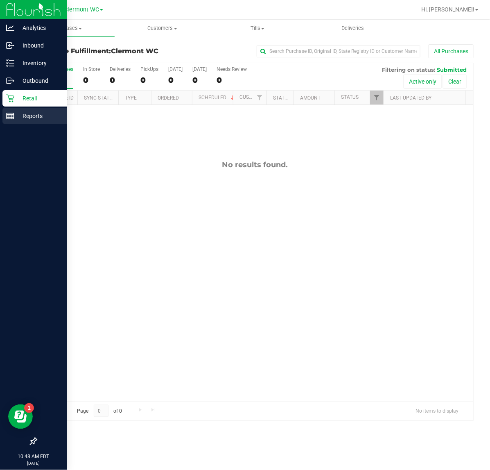
click at [17, 119] on p "Reports" at bounding box center [38, 116] width 49 height 10
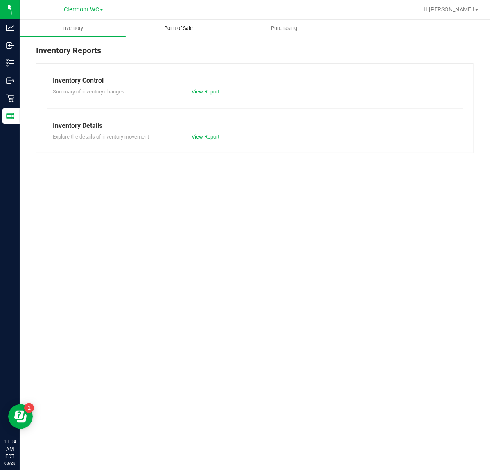
click at [179, 27] on span "Point of Sale" at bounding box center [178, 28] width 51 height 7
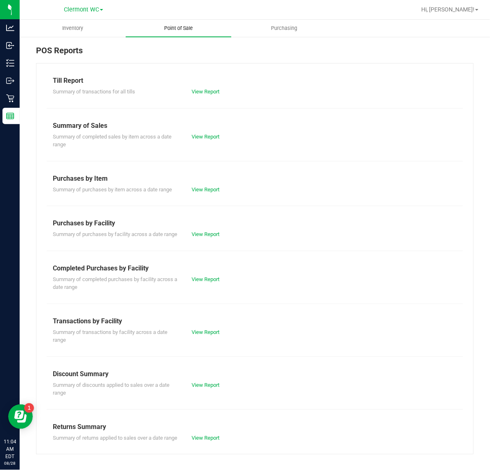
click at [209, 282] on link "View Report" at bounding box center [206, 279] width 28 height 6
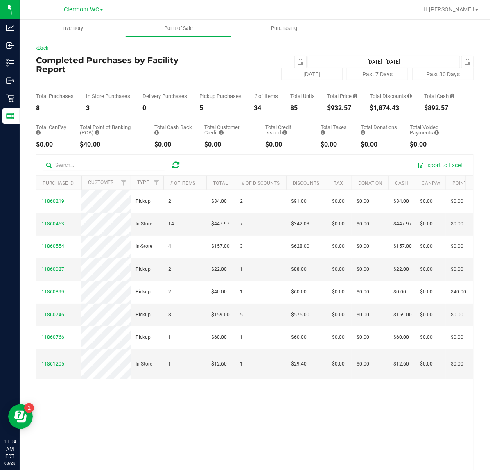
click at [20, 101] on div "Back Completed Purchases by Facility Report [DATE] [DATE] - [DATE] [DATE] [DATE…" at bounding box center [255, 275] width 471 height 478
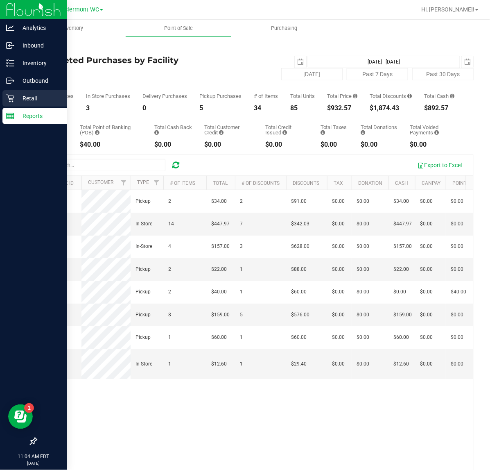
click at [12, 98] on icon at bounding box center [10, 98] width 8 height 8
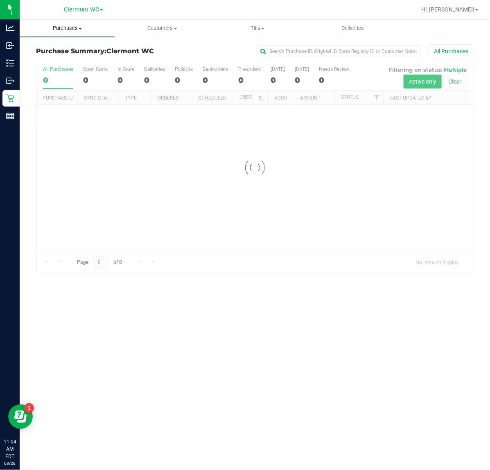
click at [95, 33] on uib-tab-heading "Purchases Summary of purchases Fulfillment All purchases" at bounding box center [67, 28] width 95 height 17
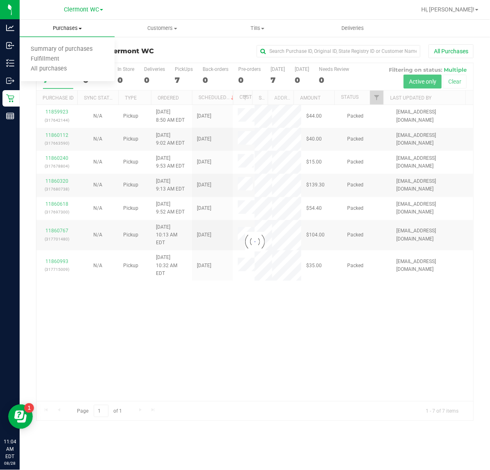
click at [49, 58] on span "Fulfillment" at bounding box center [45, 59] width 51 height 7
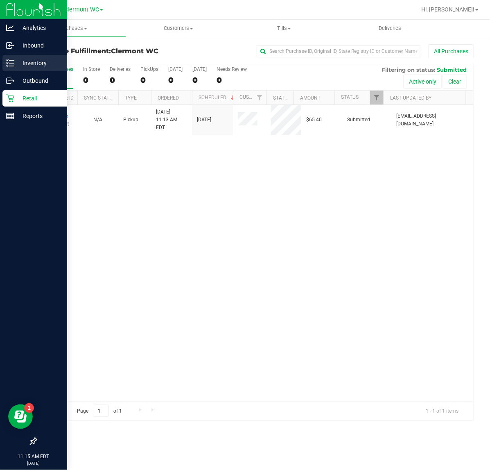
click at [14, 65] on p "Inventory" at bounding box center [38, 63] width 49 height 10
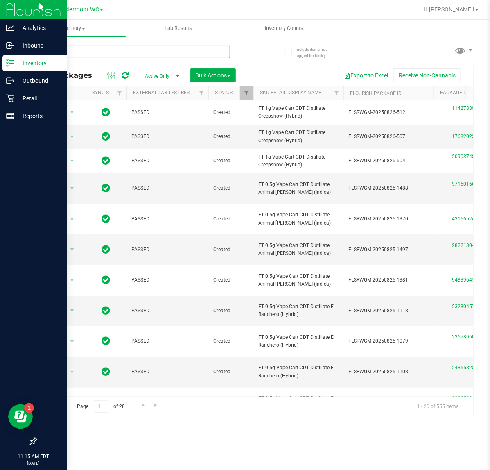
click at [162, 52] on input "text" at bounding box center [133, 52] width 194 height 12
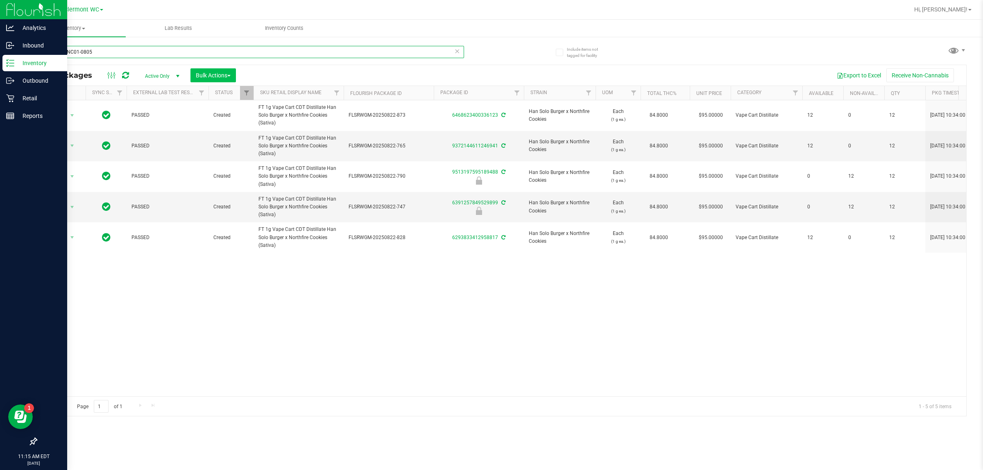
type input "JUL25HNC01-0805"
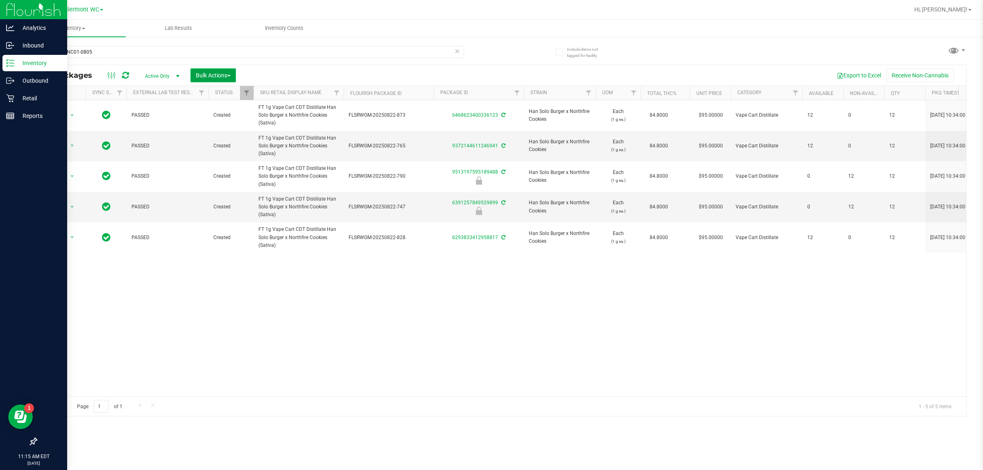
click at [200, 74] on span "Bulk Actions" at bounding box center [213, 75] width 35 height 7
click at [217, 154] on span "Lock/Unlock packages" at bounding box center [223, 154] width 56 height 7
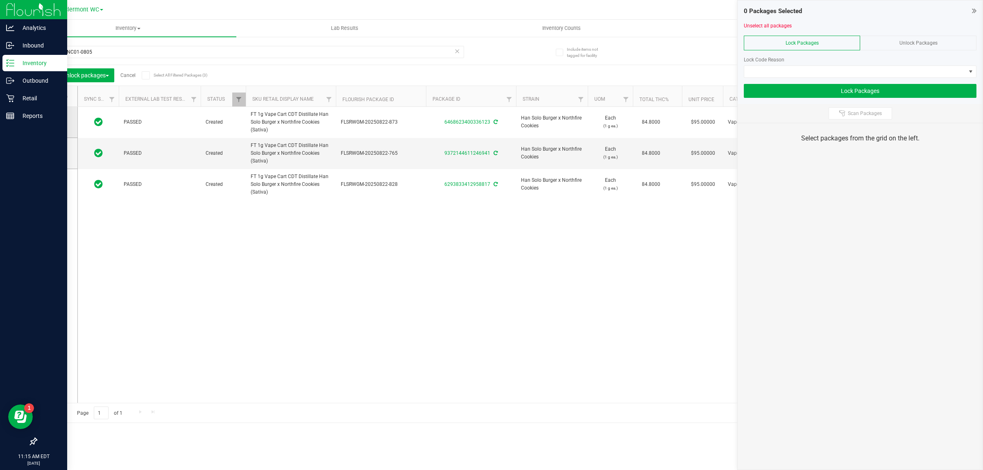
click at [48, 121] on td at bounding box center [56, 122] width 41 height 31
click at [51, 123] on span at bounding box center [55, 122] width 8 height 8
click at [0, 0] on input "checkbox" at bounding box center [0, 0] width 0 height 0
click at [57, 156] on span at bounding box center [55, 153] width 8 height 8
click at [0, 0] on input "checkbox" at bounding box center [0, 0] width 0 height 0
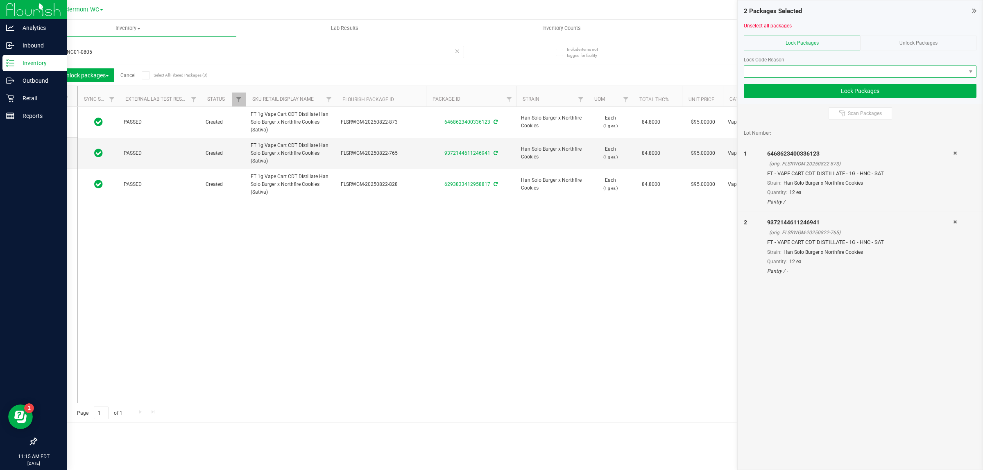
click at [490, 74] on span at bounding box center [856, 71] width 222 height 11
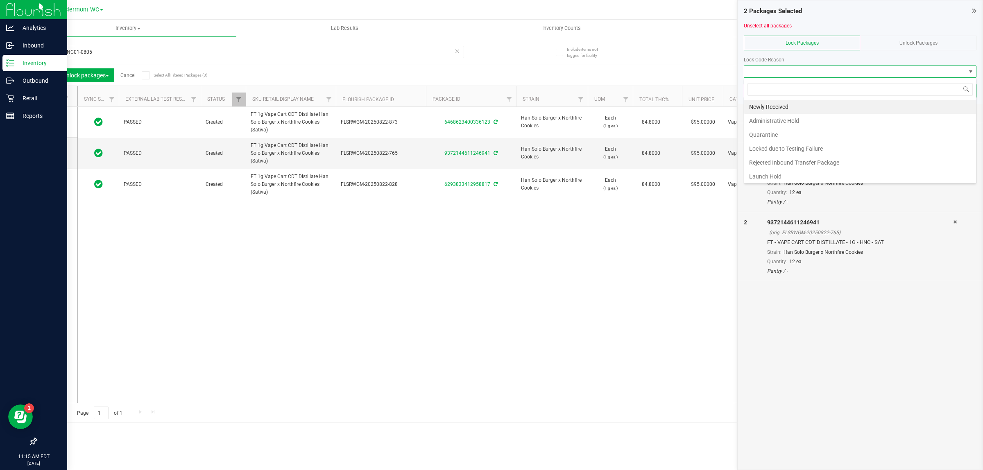
scroll to position [13, 232]
click at [490, 109] on li "Newly Received" at bounding box center [861, 107] width 232 height 14
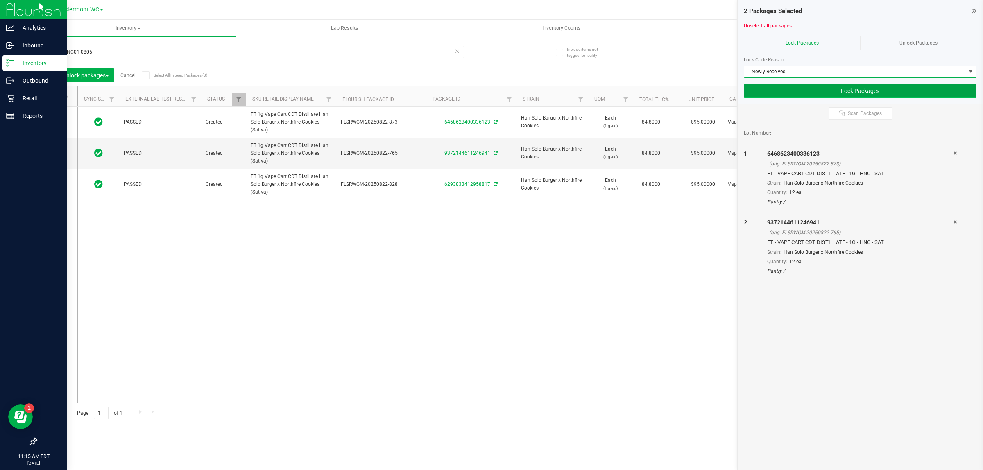
click at [490, 89] on button "Lock Packages" at bounding box center [860, 91] width 233 height 14
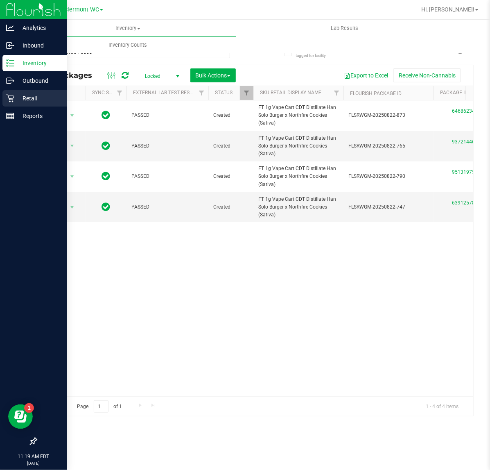
click at [10, 98] on icon at bounding box center [10, 99] width 8 height 8
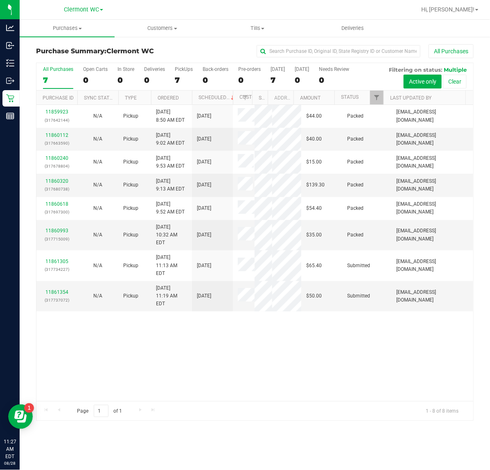
click at [198, 350] on div "11859923 (317642144) N/A Pickup [DATE] 8:50 AM EDT 8/28/2025 $44.00 Packed [EMA…" at bounding box center [254, 253] width 437 height 296
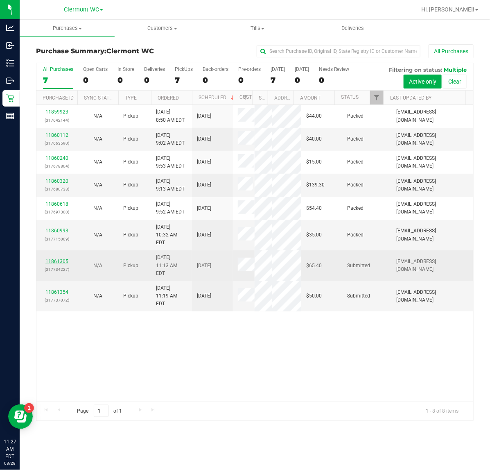
click at [50, 259] on link "11861305" at bounding box center [56, 262] width 23 height 6
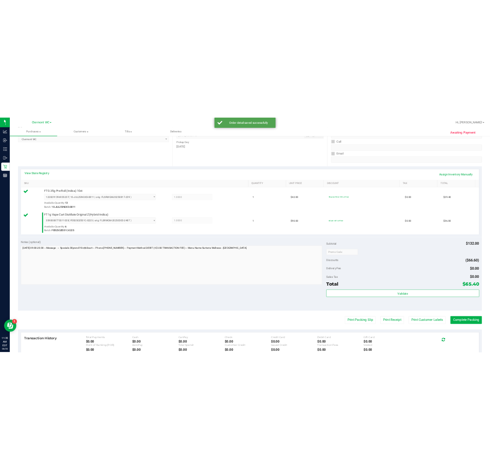
scroll to position [205, 0]
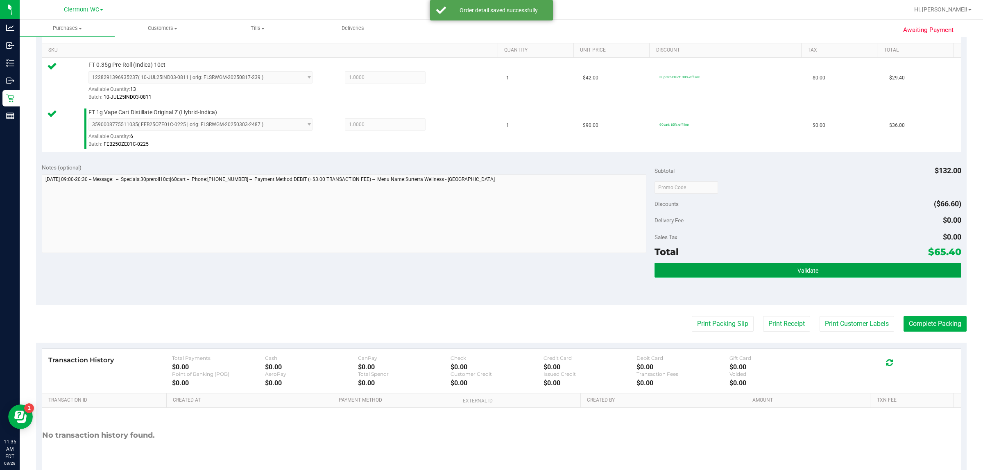
click at [490, 272] on button "Validate" at bounding box center [808, 270] width 306 height 15
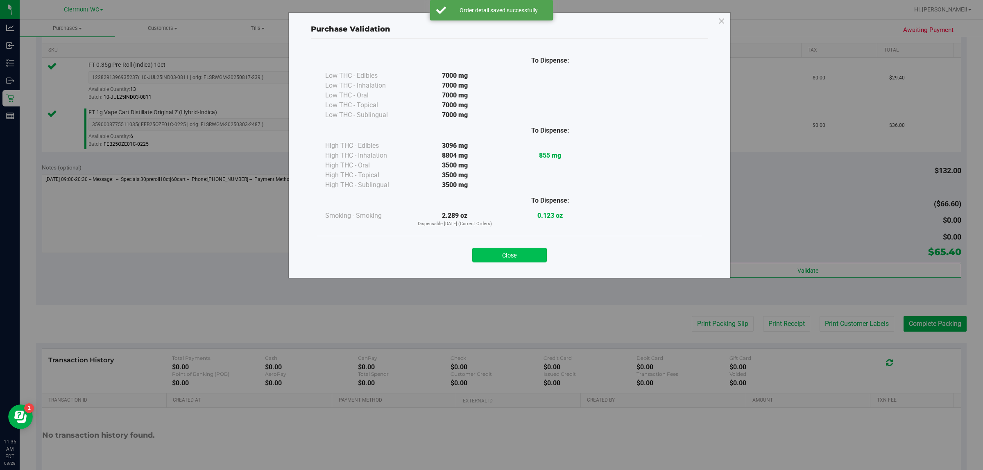
click at [490, 255] on button "Close" at bounding box center [509, 255] width 75 height 15
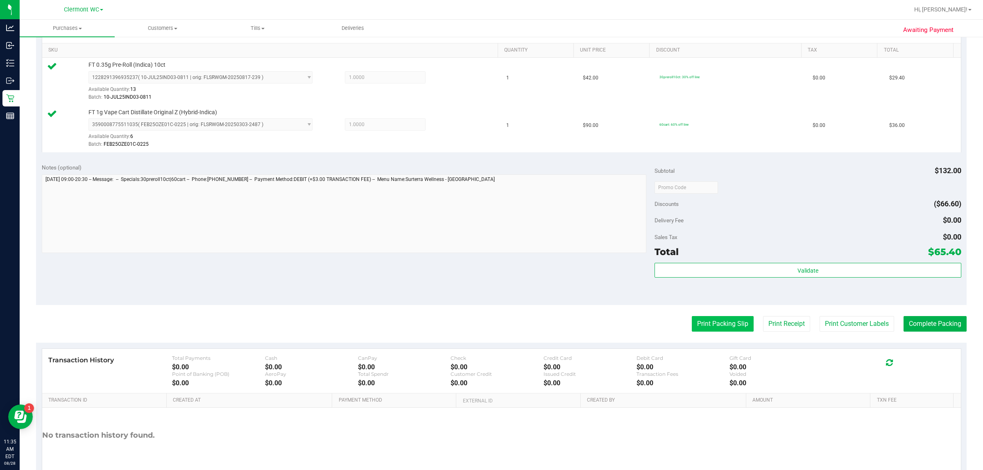
click at [490, 324] on button "Print Packing Slip" at bounding box center [723, 324] width 62 height 16
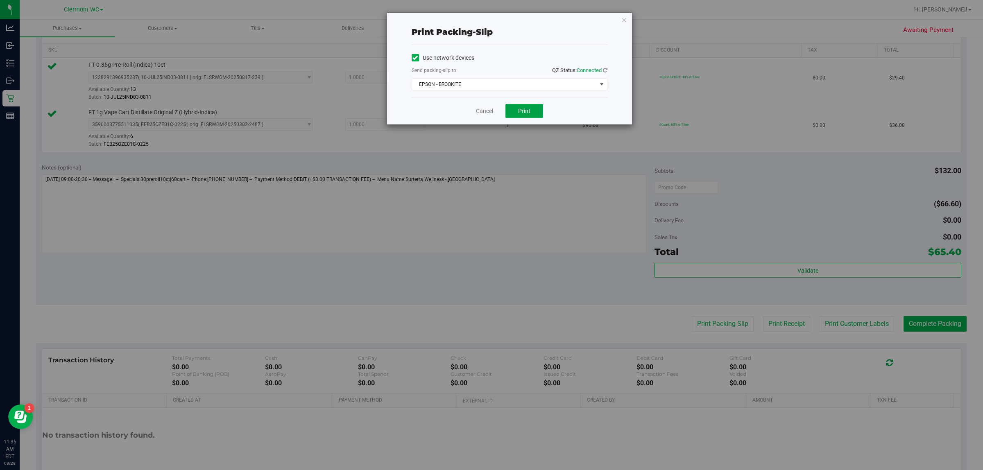
click at [490, 113] on button "Print" at bounding box center [525, 111] width 38 height 14
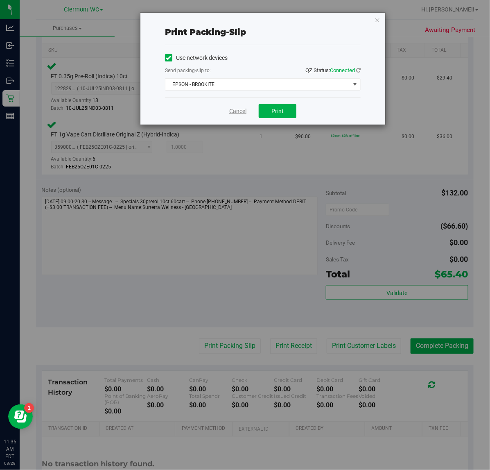
click at [234, 109] on link "Cancel" at bounding box center [237, 111] width 17 height 9
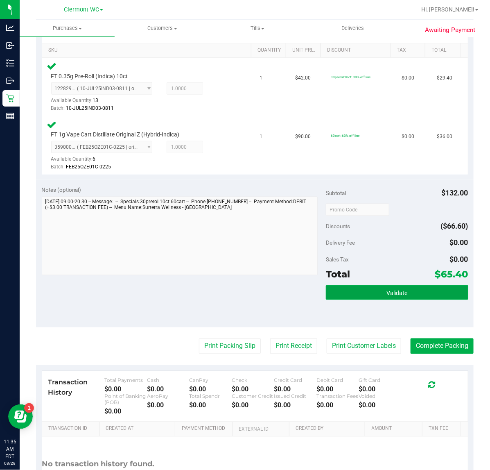
click at [374, 293] on button "Validate" at bounding box center [397, 292] width 142 height 15
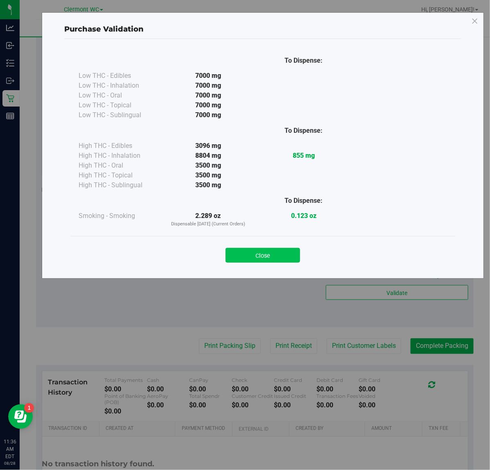
click at [252, 251] on button "Close" at bounding box center [263, 255] width 75 height 15
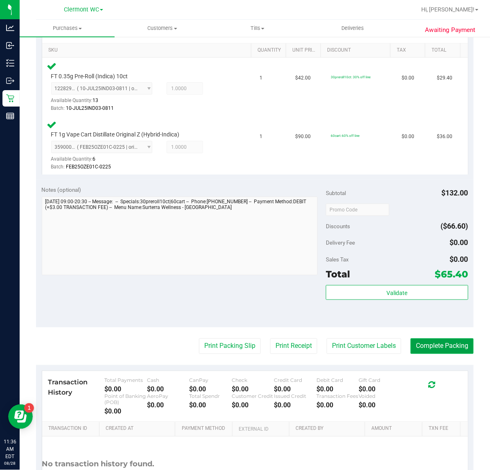
click at [429, 349] on button "Complete Packing" at bounding box center [442, 346] width 63 height 16
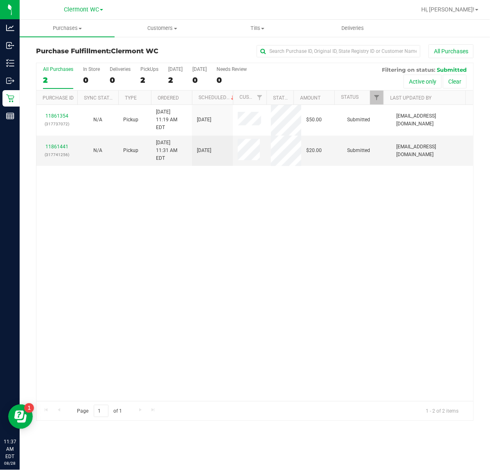
click at [216, 346] on div "11861354 (317737072) N/A Pickup [DATE] 11:19 AM EDT 8/28/2025 $50.00 Submitted …" at bounding box center [254, 253] width 437 height 296
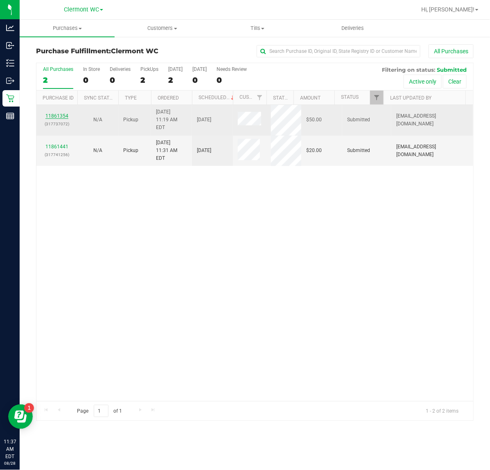
click at [59, 113] on link "11861354" at bounding box center [56, 116] width 23 height 6
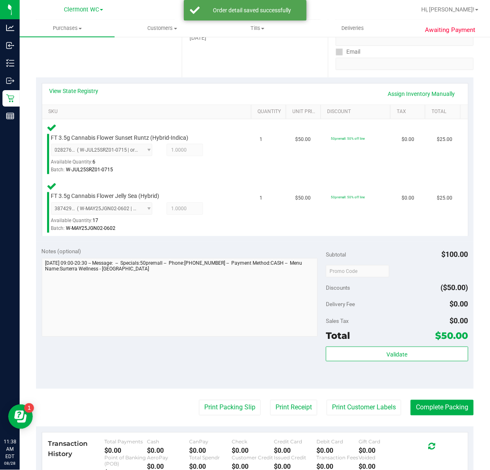
scroll to position [154, 0]
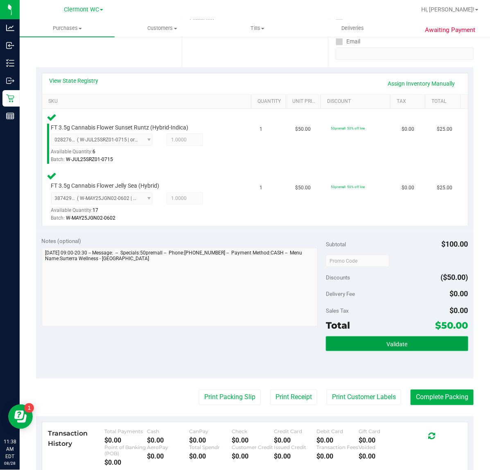
click at [338, 342] on button "Validate" at bounding box center [397, 343] width 142 height 15
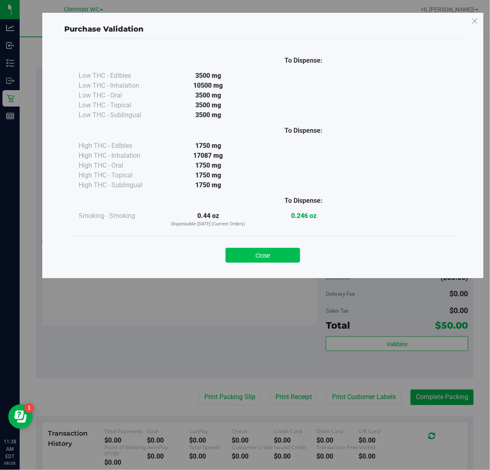
click at [273, 258] on button "Close" at bounding box center [263, 255] width 75 height 15
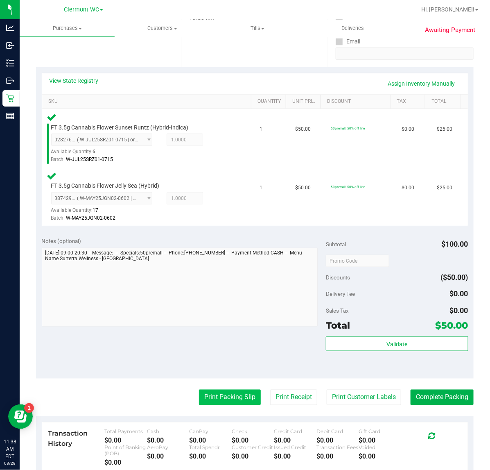
click at [206, 394] on button "Print Packing Slip" at bounding box center [230, 398] width 62 height 16
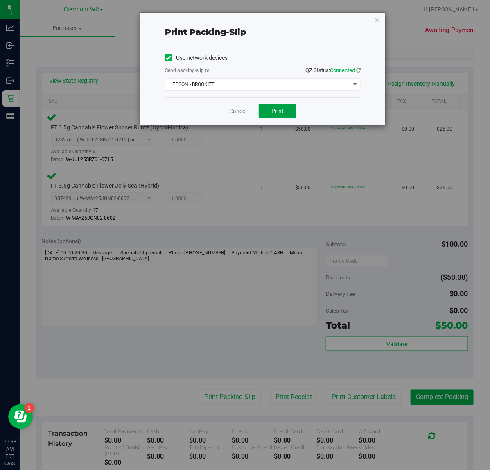
click at [284, 110] on button "Print" at bounding box center [278, 111] width 38 height 14
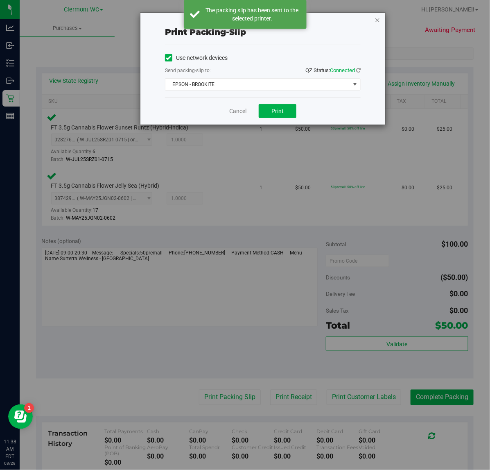
click at [379, 19] on icon "button" at bounding box center [378, 20] width 6 height 10
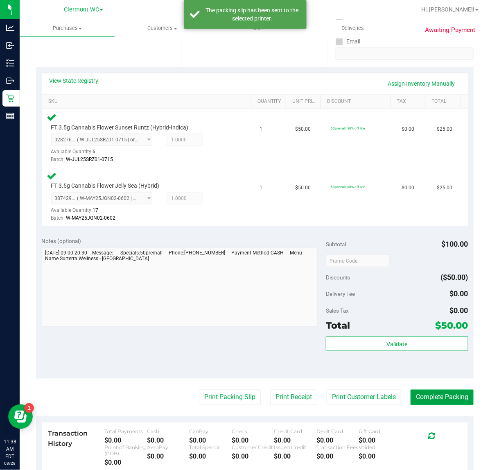
click at [436, 392] on button "Complete Packing" at bounding box center [442, 398] width 63 height 16
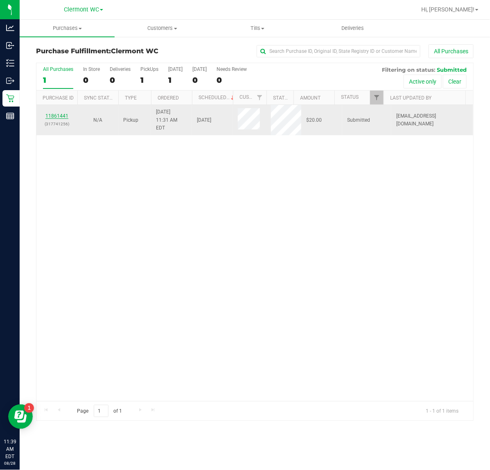
click at [54, 117] on link "11861441" at bounding box center [56, 116] width 23 height 6
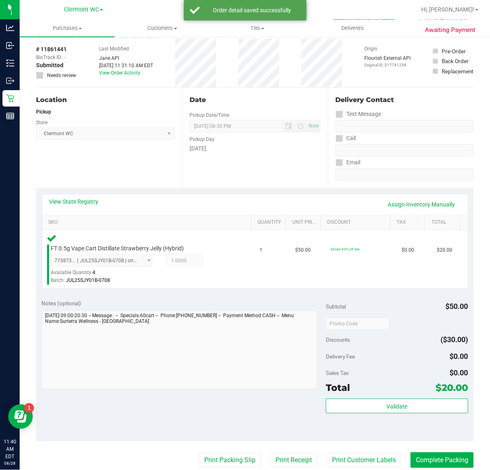
scroll to position [51, 0]
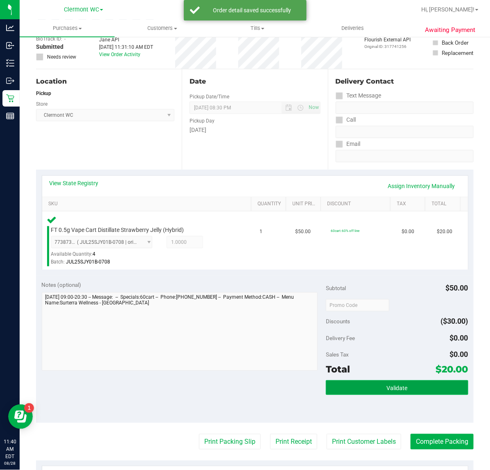
click at [387, 390] on span "Validate" at bounding box center [397, 388] width 21 height 7
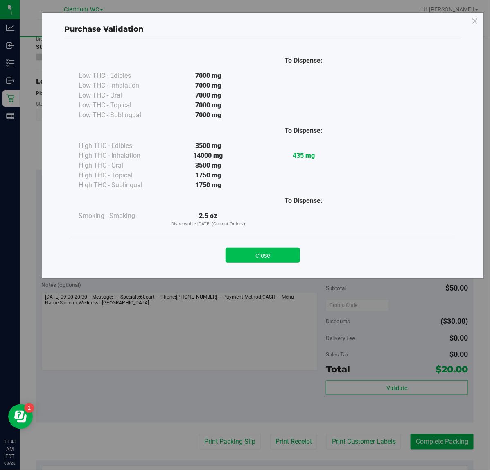
click at [261, 263] on button "Close" at bounding box center [263, 255] width 75 height 15
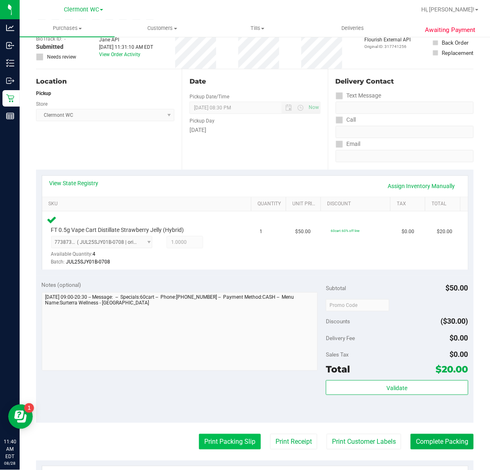
click at [202, 440] on button "Print Packing Slip" at bounding box center [230, 442] width 62 height 16
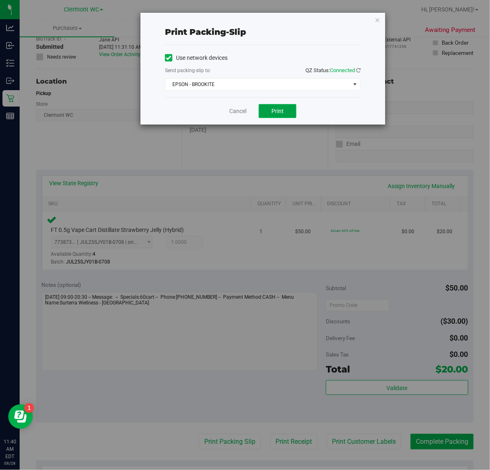
click at [286, 109] on button "Print" at bounding box center [278, 111] width 38 height 14
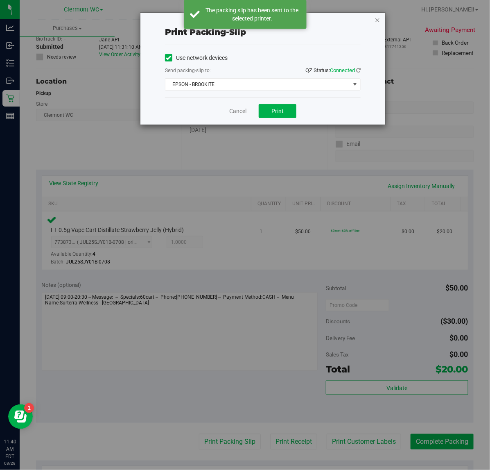
click at [379, 19] on icon "button" at bounding box center [378, 20] width 6 height 10
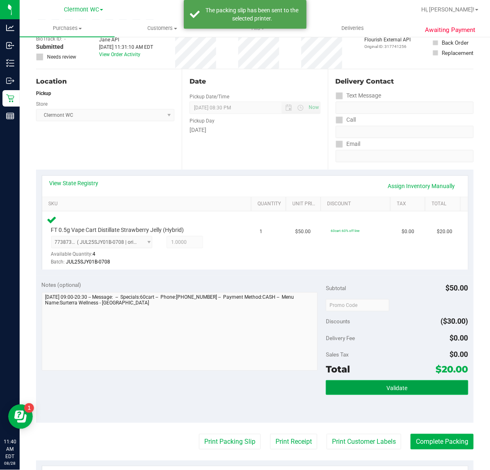
click at [426, 390] on button "Validate" at bounding box center [397, 387] width 142 height 15
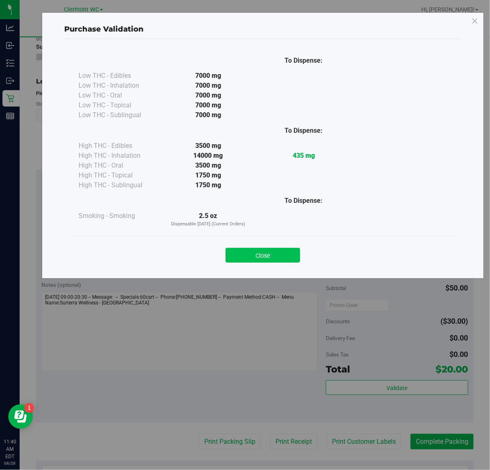
click at [280, 249] on button "Close" at bounding box center [263, 255] width 75 height 15
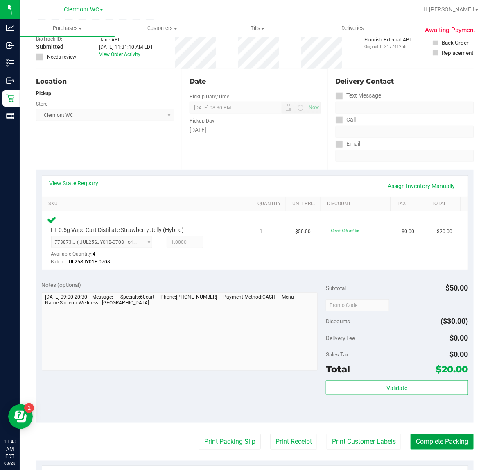
click at [449, 447] on button "Complete Packing" at bounding box center [442, 442] width 63 height 16
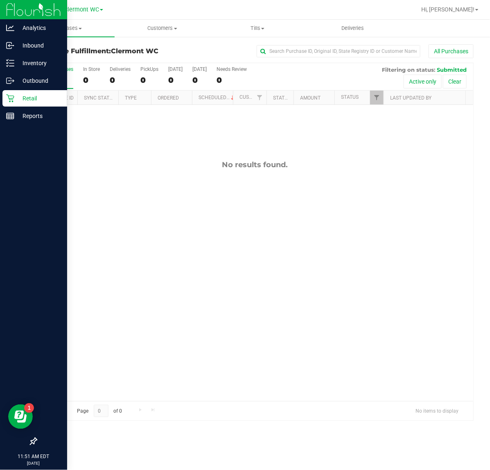
click at [12, 97] on icon at bounding box center [10, 98] width 8 height 8
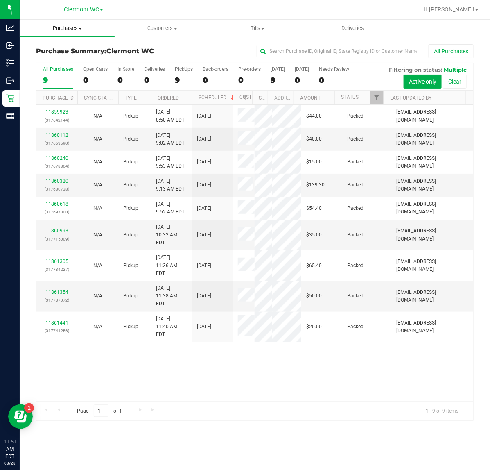
click at [66, 27] on span "Purchases" at bounding box center [67, 28] width 95 height 7
click at [59, 54] on li "Fulfillment" at bounding box center [67, 59] width 95 height 10
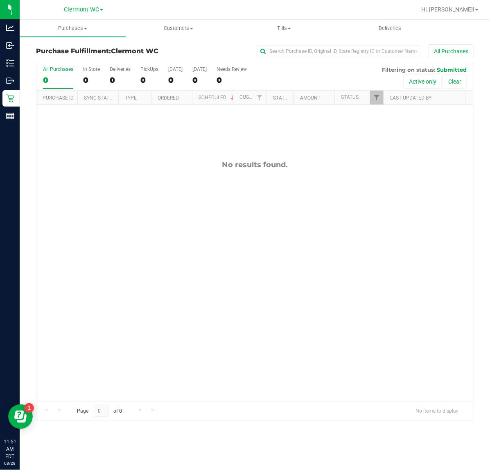
click at [212, 300] on div "No results found." at bounding box center [254, 281] width 437 height 352
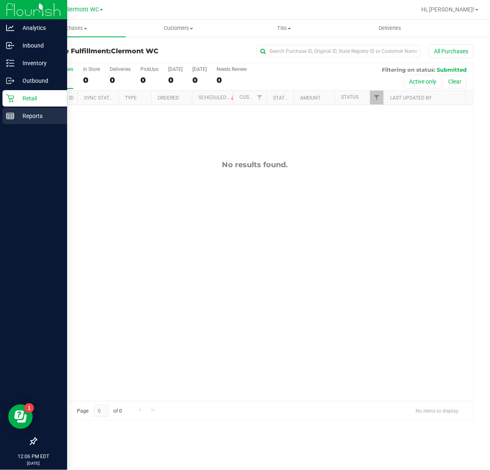
drag, startPoint x: 24, startPoint y: 114, endPoint x: 32, endPoint y: 99, distance: 16.9
click at [23, 113] on p "Reports" at bounding box center [38, 116] width 49 height 10
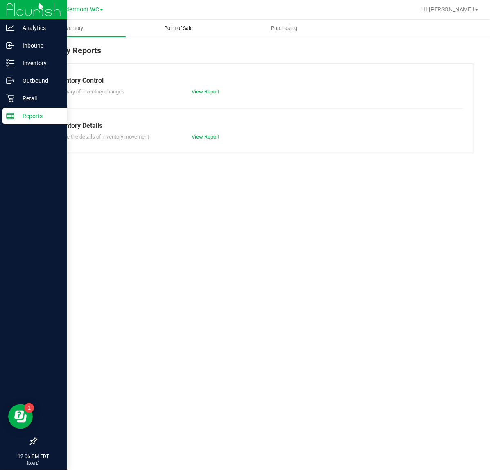
click at [173, 32] on uib-tab-heading "Point of Sale" at bounding box center [178, 28] width 105 height 16
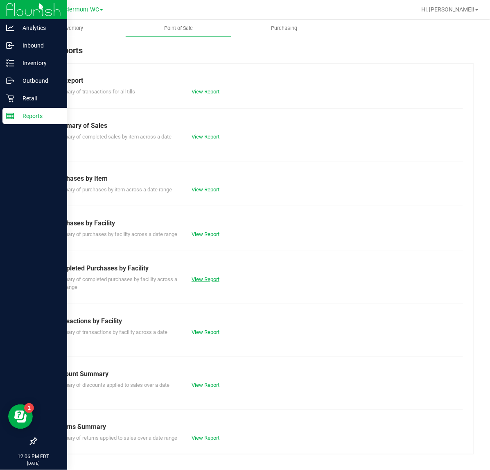
click at [198, 282] on link "View Report" at bounding box center [206, 279] width 28 height 6
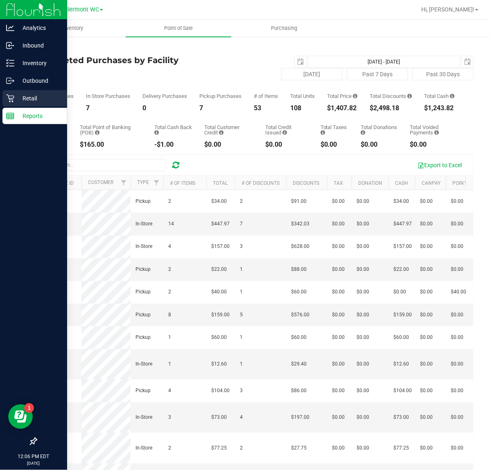
click at [9, 97] on icon at bounding box center [10, 98] width 8 height 8
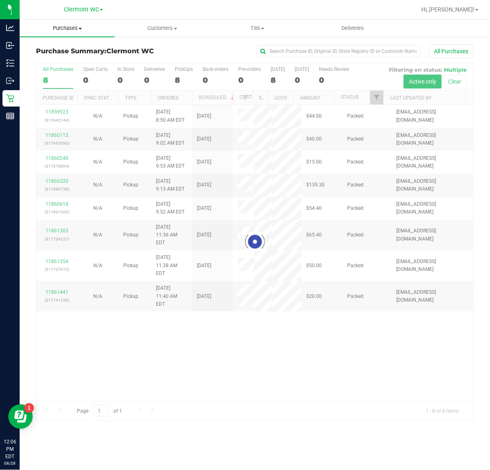
click at [60, 27] on span "Purchases" at bounding box center [67, 28] width 95 height 7
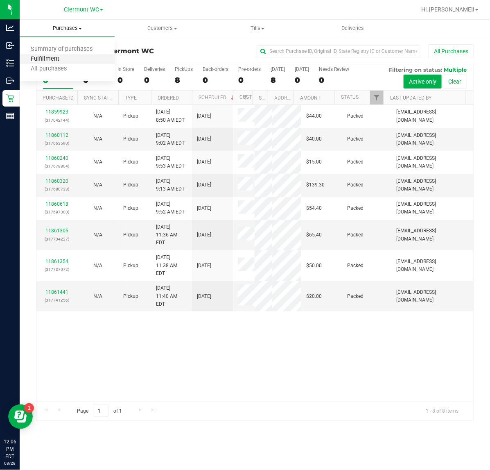
click at [54, 56] on span "Fulfillment" at bounding box center [45, 59] width 51 height 7
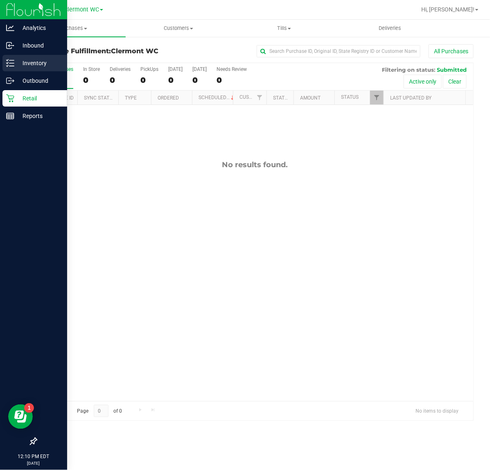
click at [5, 70] on div "Inventory" at bounding box center [34, 63] width 65 height 16
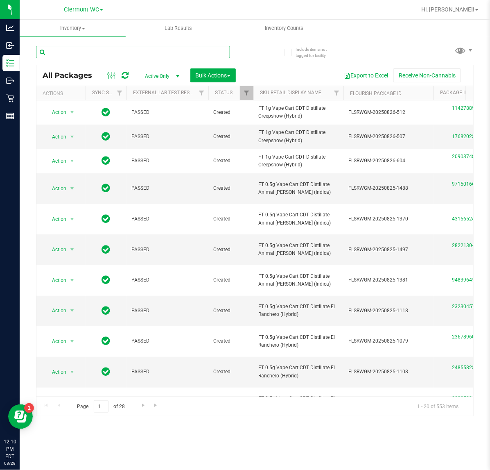
click at [136, 52] on input "text" at bounding box center [133, 52] width 194 height 12
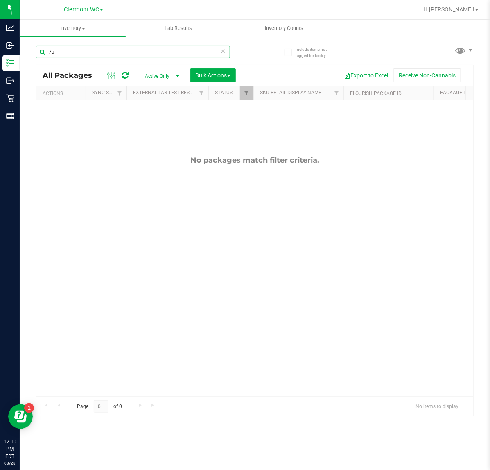
type input "7"
type input "007"
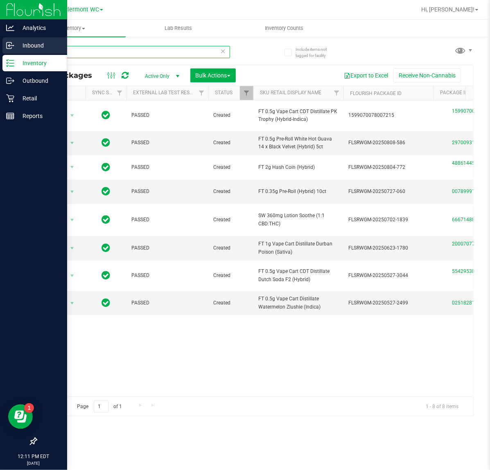
drag, startPoint x: 105, startPoint y: 52, endPoint x: 11, endPoint y: 52, distance: 94.2
click at [11, 52] on div "Analytics Inbound Inventory Outbound Retail Reports 12:11 PM EDT [DATE] 08/28 […" at bounding box center [245, 235] width 490 height 470
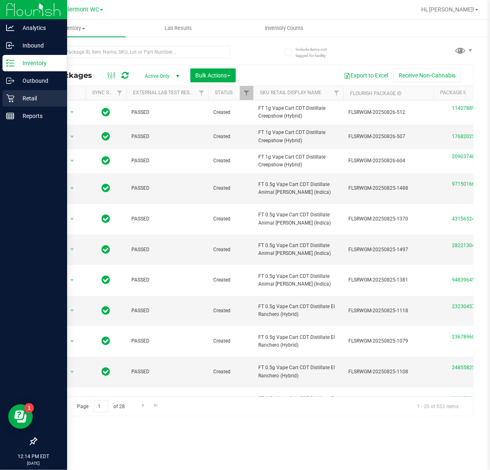
click at [14, 95] on p "Retail" at bounding box center [38, 98] width 49 height 10
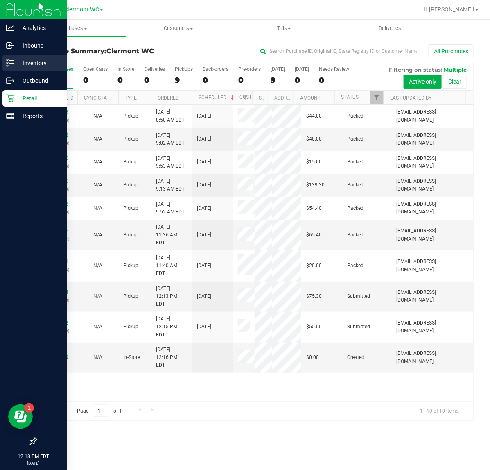
click at [12, 66] on icon at bounding box center [10, 63] width 8 height 8
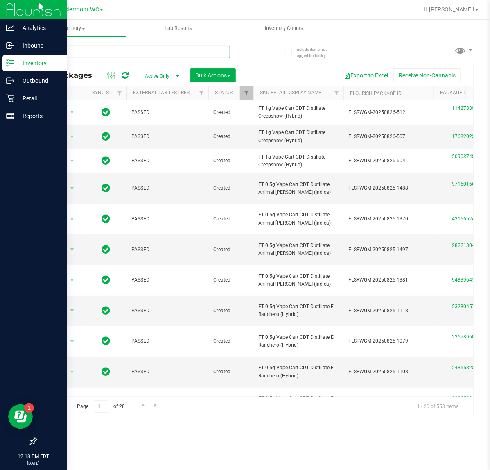
click at [101, 52] on input "text" at bounding box center [133, 52] width 194 height 12
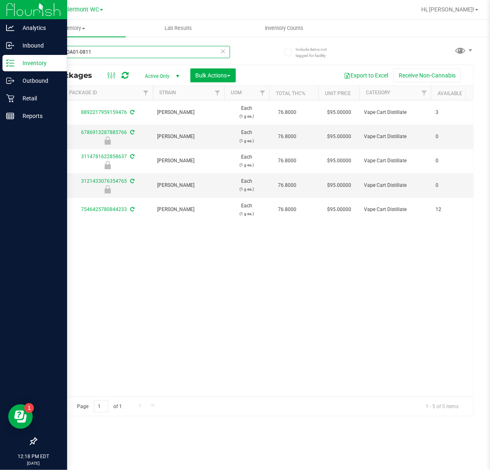
scroll to position [0, 365]
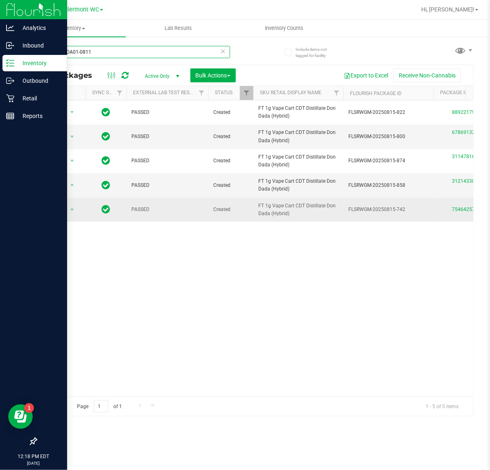
type input "JUL25DDA01-0811"
click at [61, 216] on span "Action" at bounding box center [56, 209] width 22 height 11
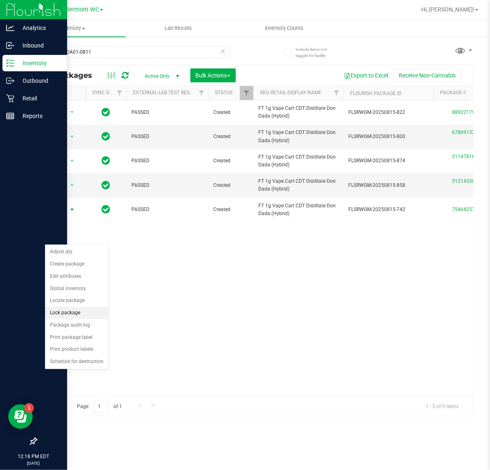
click at [79, 316] on li "Lock package" at bounding box center [77, 313] width 64 height 12
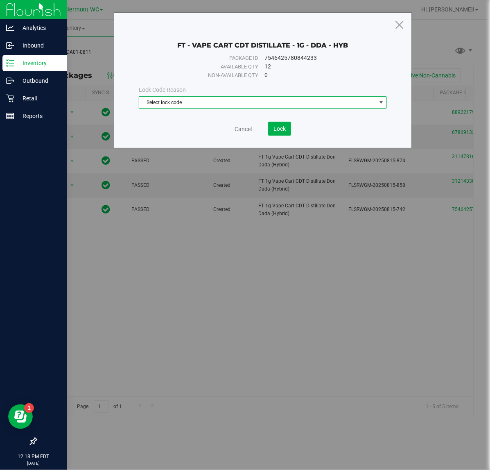
click at [173, 104] on span "Select lock code" at bounding box center [257, 102] width 237 height 11
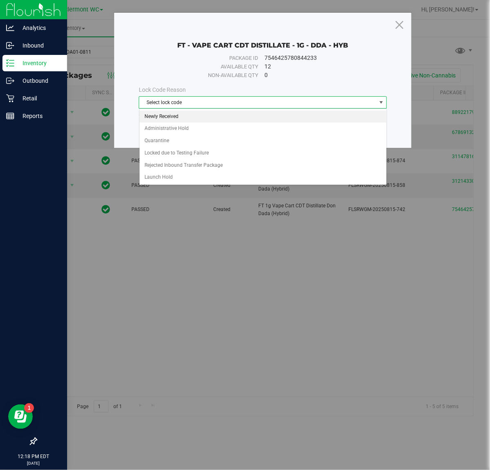
click at [194, 119] on li "Newly Received" at bounding box center [263, 117] width 247 height 12
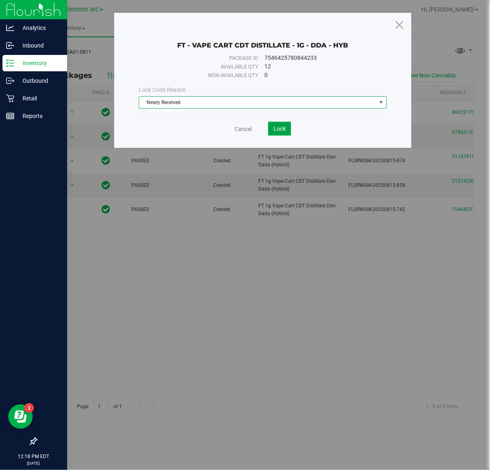
click at [285, 130] on span "Lock" at bounding box center [280, 128] width 12 height 7
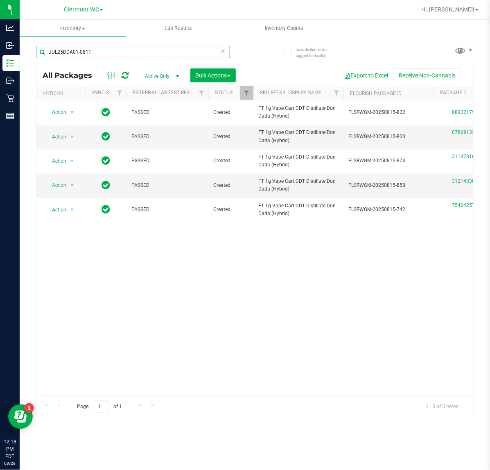
drag, startPoint x: 17, startPoint y: 65, endPoint x: -1, endPoint y: 65, distance: 17.6
click at [0, 65] on html "Analytics Inbound Inventory Outbound Retail Reports 12:18 PM EDT [DATE] 08/28 […" at bounding box center [245, 235] width 490 height 470
type input "aml"
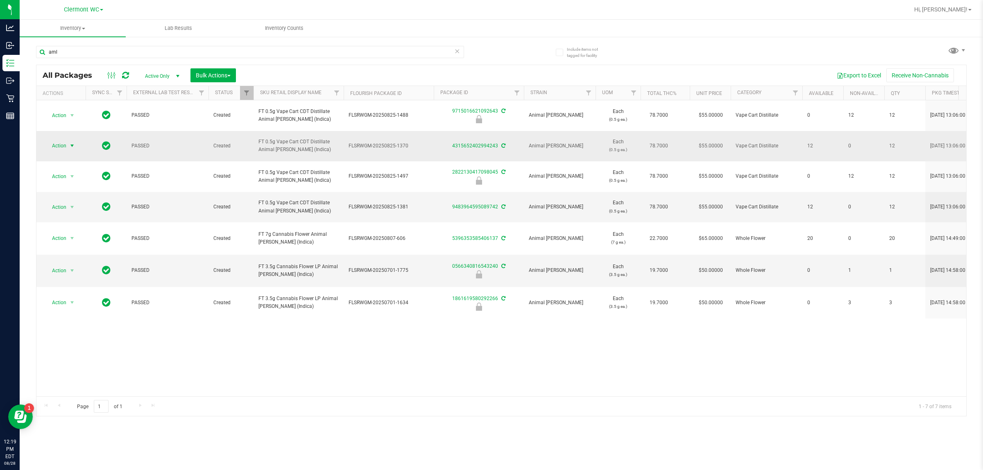
click at [64, 147] on span "Action" at bounding box center [56, 145] width 22 height 11
click at [68, 220] on li "Lock package" at bounding box center [77, 221] width 64 height 12
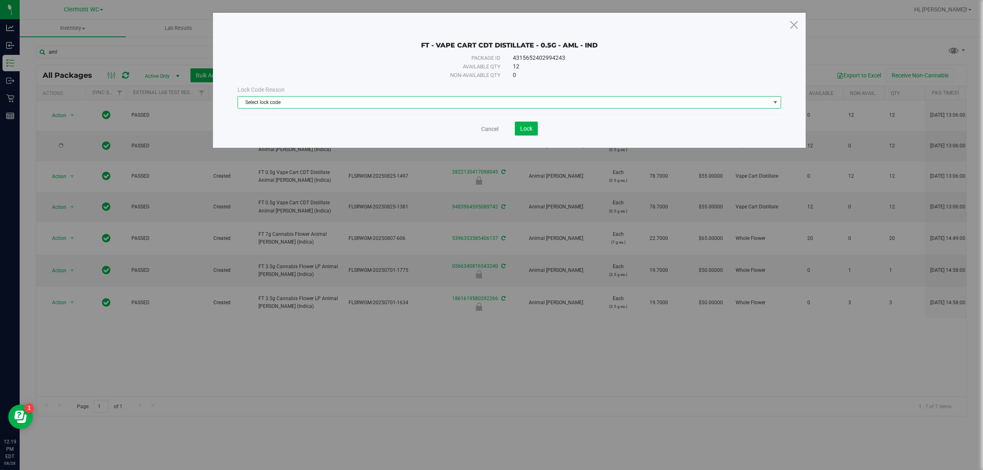
click at [357, 100] on span "Select lock code" at bounding box center [504, 102] width 533 height 11
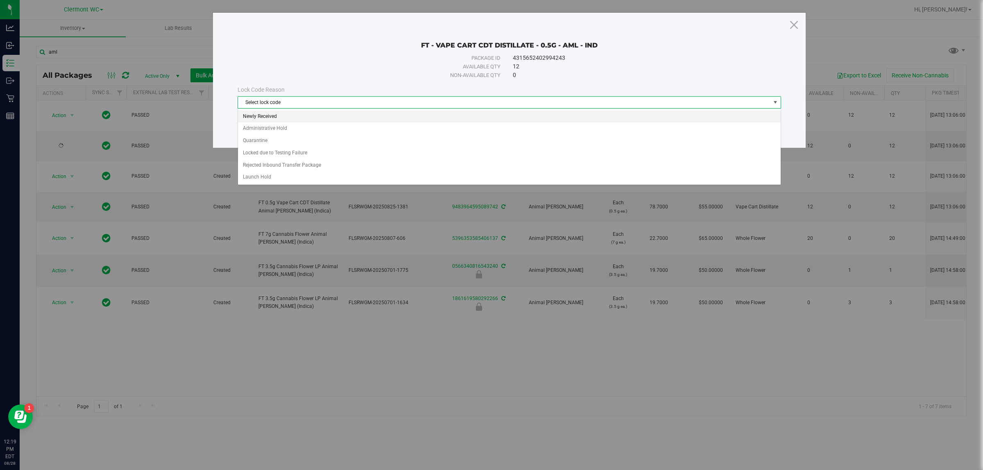
click at [331, 116] on li "Newly Received" at bounding box center [509, 117] width 542 height 12
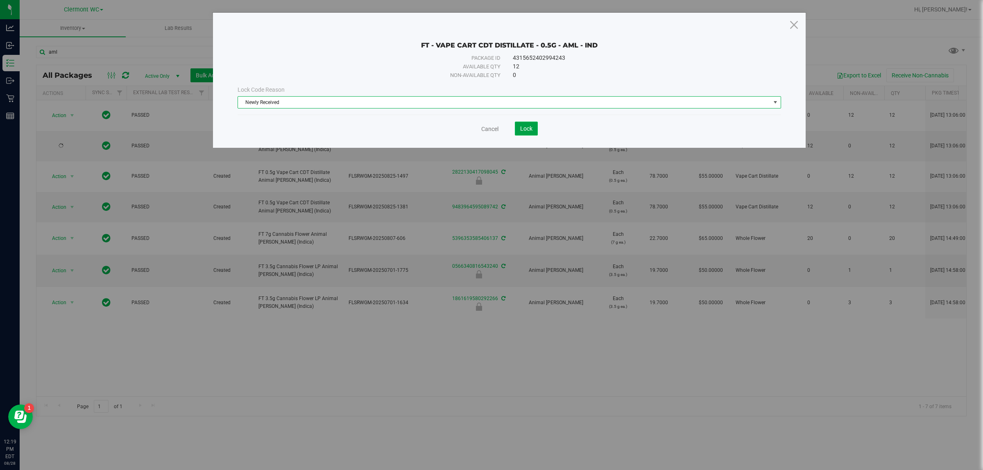
click at [490, 132] on span "Lock" at bounding box center [526, 128] width 12 height 7
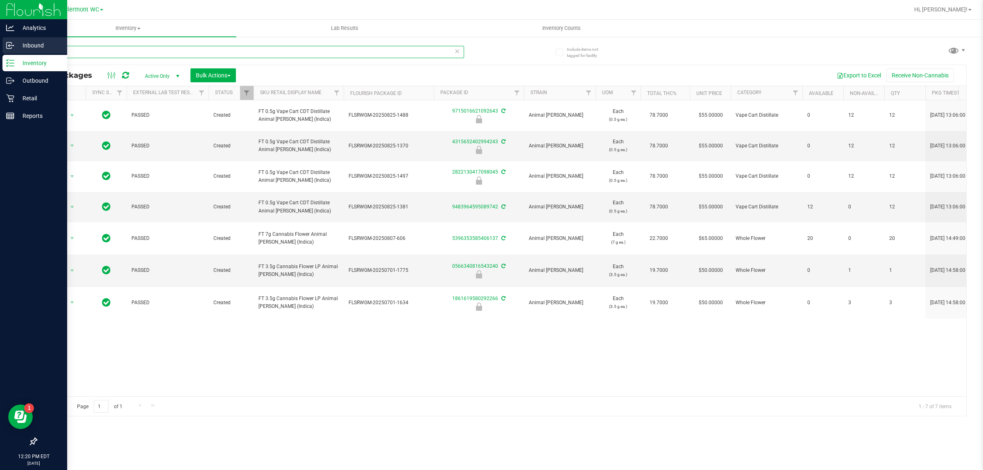
drag, startPoint x: 95, startPoint y: 56, endPoint x: 0, endPoint y: 50, distance: 94.8
click at [0, 50] on div "Analytics Inbound Inventory Outbound Retail Reports 12:20 PM EDT [DATE] 08/28 […" at bounding box center [491, 235] width 983 height 470
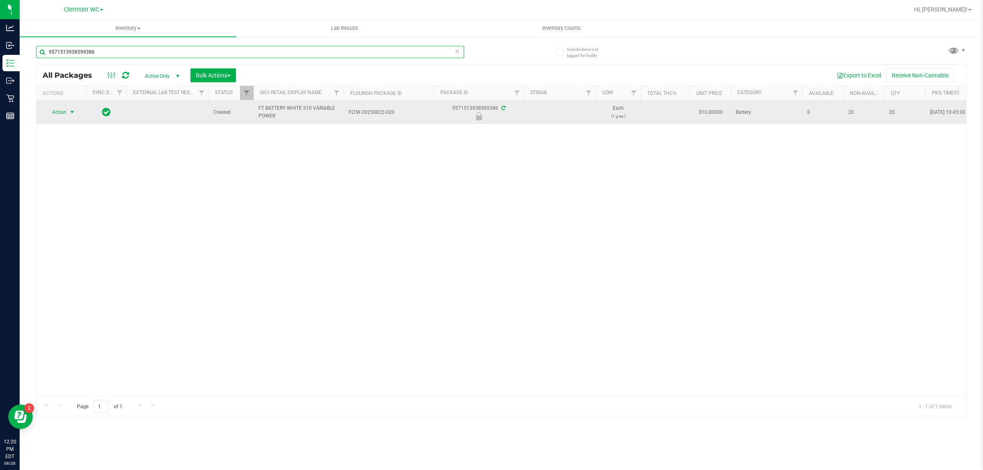
type input "9571513938599386"
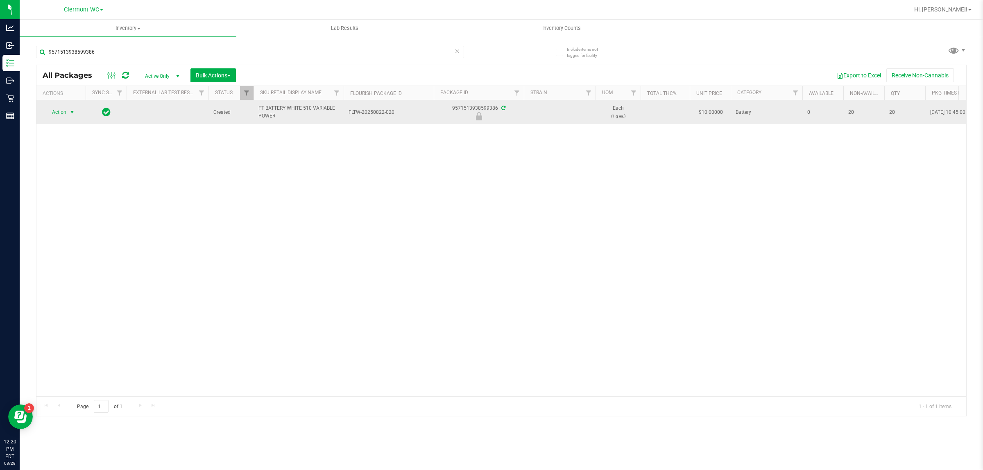
click at [75, 113] on span "select" at bounding box center [72, 112] width 7 height 7
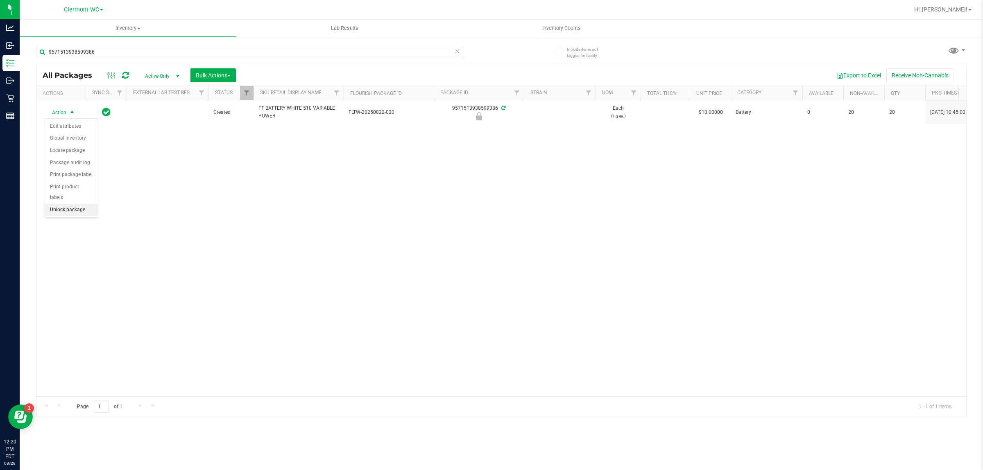
click at [75, 204] on li "Unlock package" at bounding box center [71, 210] width 53 height 12
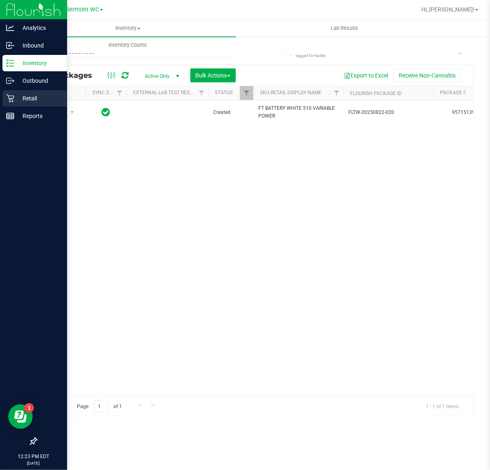
click at [10, 99] on icon at bounding box center [10, 98] width 8 height 8
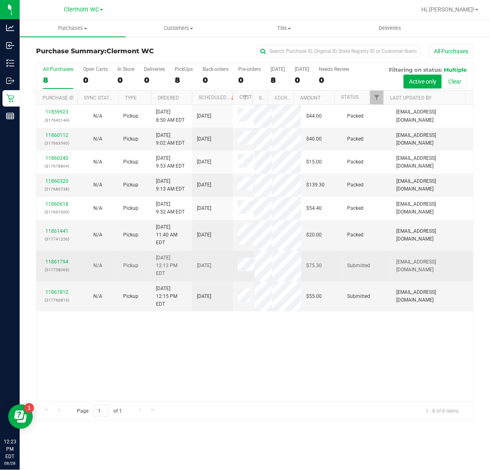
click at [51, 261] on div "11861794 (317758068)" at bounding box center [56, 266] width 31 height 16
click at [52, 259] on link "11861794" at bounding box center [56, 262] width 23 height 6
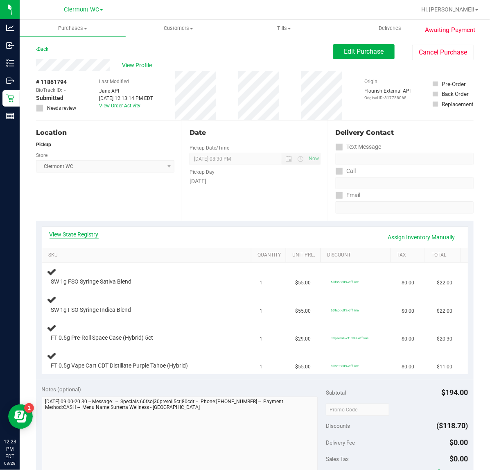
click at [81, 232] on link "View State Registry" at bounding box center [74, 234] width 49 height 8
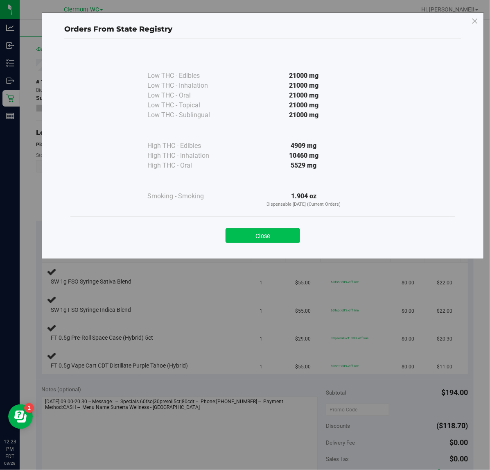
click at [276, 230] on button "Close" at bounding box center [263, 235] width 75 height 15
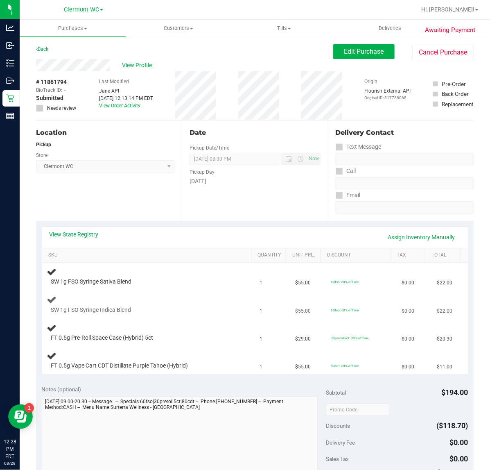
click at [220, 314] on div at bounding box center [142, 314] width 183 height 0
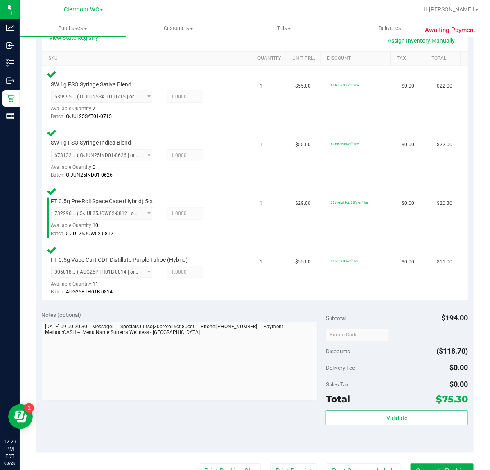
scroll to position [256, 0]
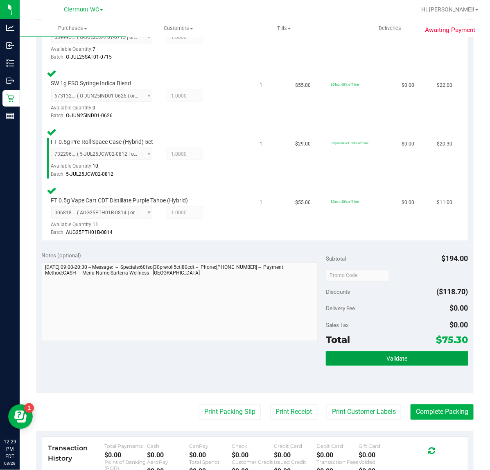
click at [332, 356] on button "Validate" at bounding box center [397, 358] width 142 height 15
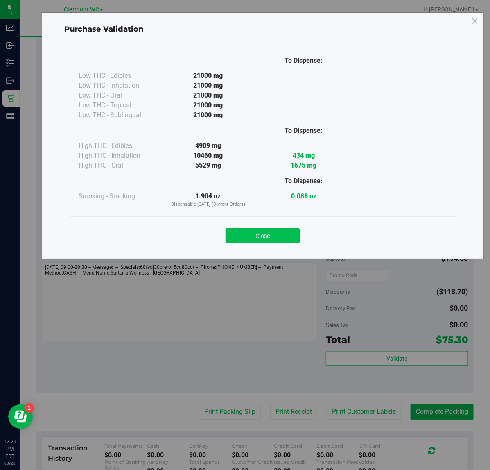
click at [277, 234] on button "Close" at bounding box center [263, 235] width 75 height 15
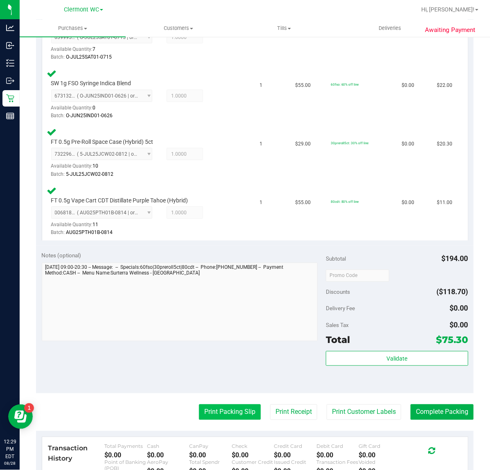
click at [211, 406] on button "Print Packing Slip" at bounding box center [230, 412] width 62 height 16
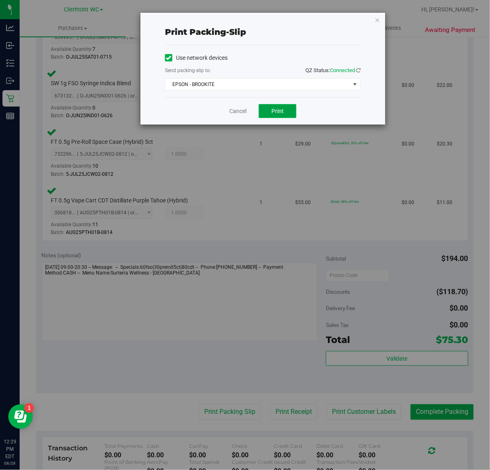
click at [271, 110] on button "Print" at bounding box center [278, 111] width 38 height 14
click at [229, 114] on link "Cancel" at bounding box center [237, 111] width 17 height 9
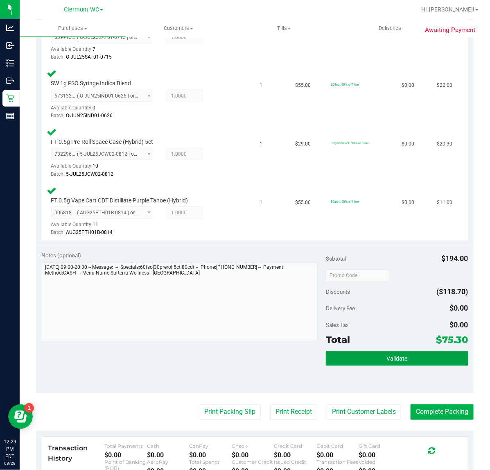
click at [356, 360] on button "Validate" at bounding box center [397, 358] width 142 height 15
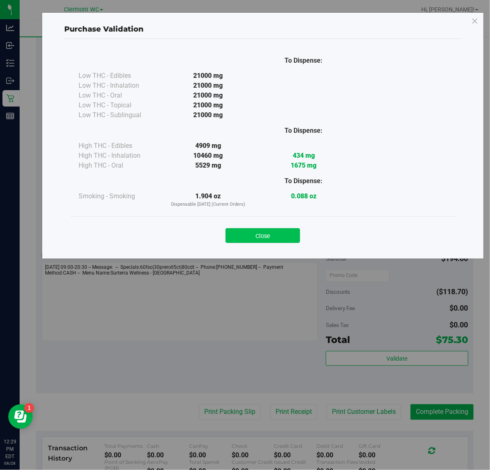
click at [267, 229] on button "Close" at bounding box center [263, 235] width 75 height 15
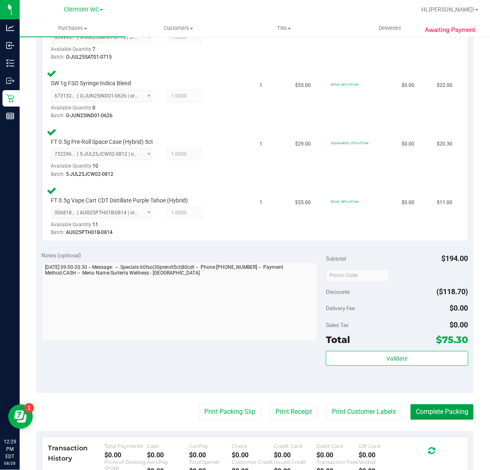
click at [443, 411] on button "Complete Packing" at bounding box center [442, 412] width 63 height 16
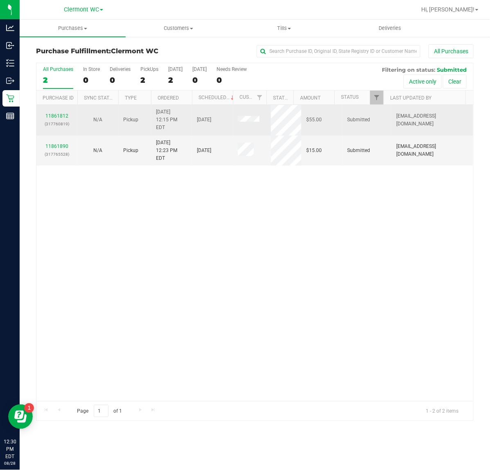
click at [57, 120] on p "(317760819)" at bounding box center [56, 124] width 31 height 8
click at [58, 115] on link "11861812" at bounding box center [56, 116] width 23 height 6
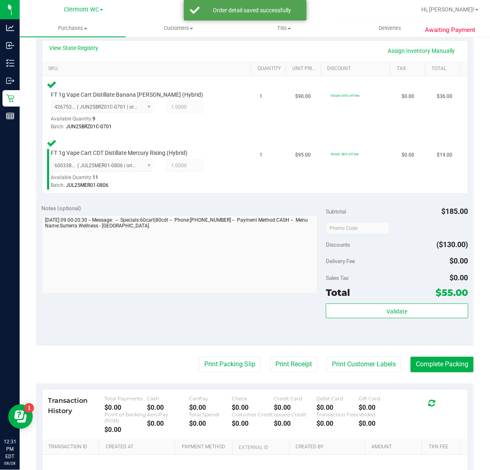
scroll to position [205, 0]
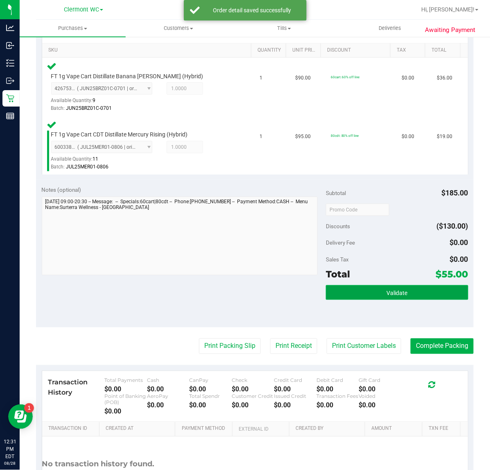
click at [370, 293] on button "Validate" at bounding box center [397, 292] width 142 height 15
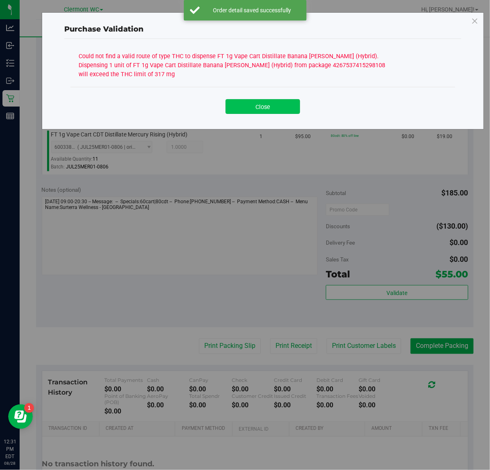
click at [248, 109] on button "Close" at bounding box center [263, 106] width 75 height 15
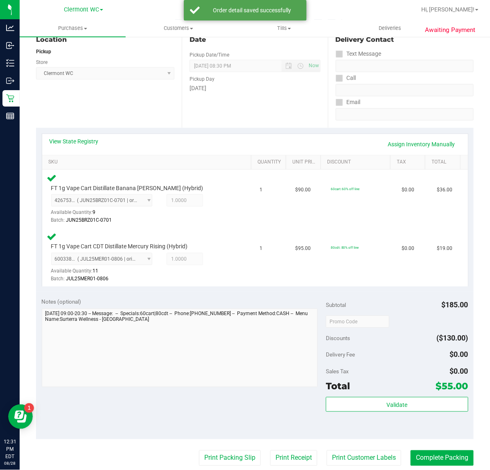
scroll to position [0, 0]
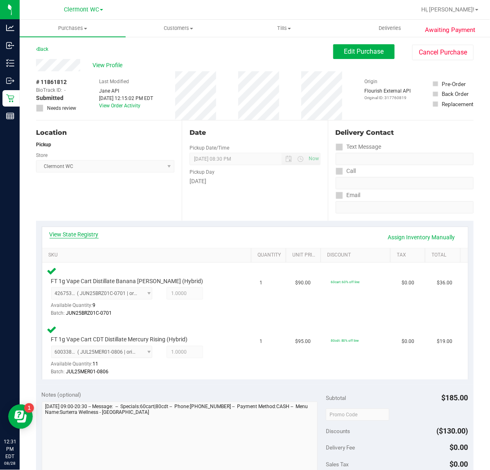
click at [76, 237] on link "View State Registry" at bounding box center [74, 234] width 49 height 8
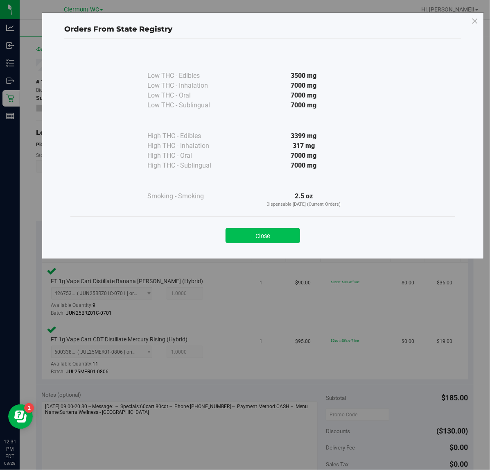
click at [245, 228] on button "Close" at bounding box center [263, 235] width 75 height 15
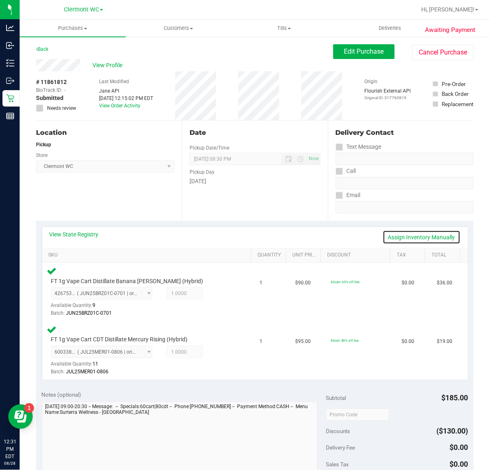
click at [443, 238] on link "Assign Inventory Manually" at bounding box center [422, 237] width 78 height 14
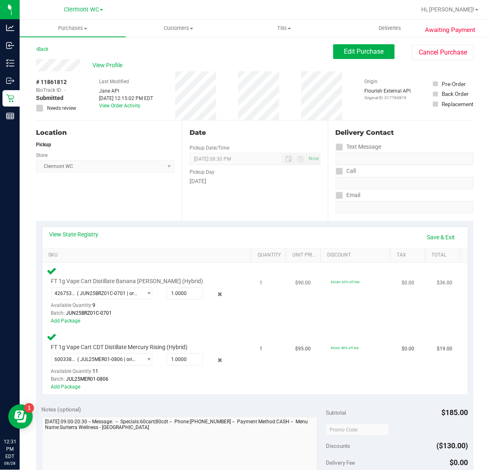
click at [218, 293] on div "4267537415298108 ( JUN25BRZ01C-0701 | orig: FLSRWGM-20250707-2601 ) 42675374152…" at bounding box center [142, 302] width 183 height 30
click at [216, 294] on icon at bounding box center [220, 294] width 9 height 9
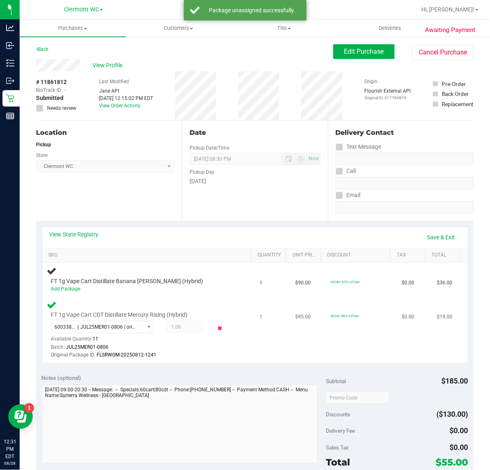
click at [216, 328] on icon at bounding box center [220, 327] width 9 height 9
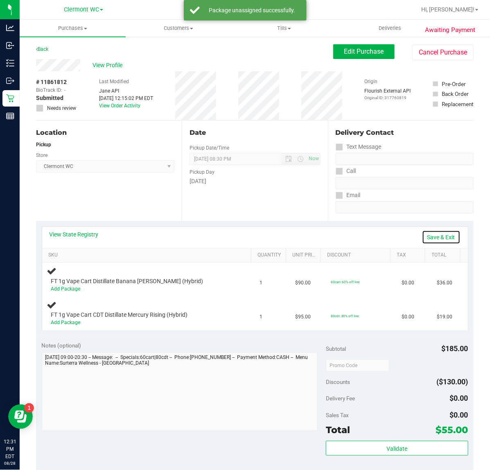
click at [427, 236] on link "Save & Exit" at bounding box center [441, 237] width 39 height 14
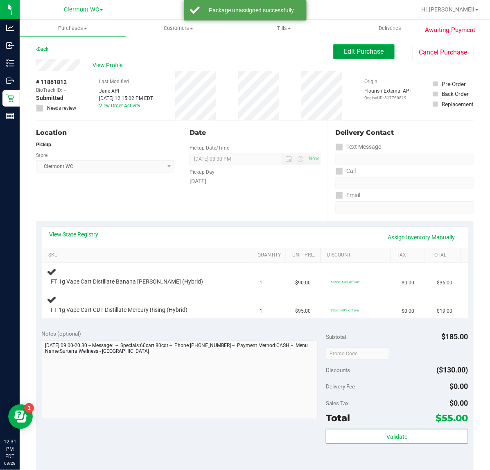
click at [365, 54] on span "Edit Purchase" at bounding box center [365, 52] width 40 height 8
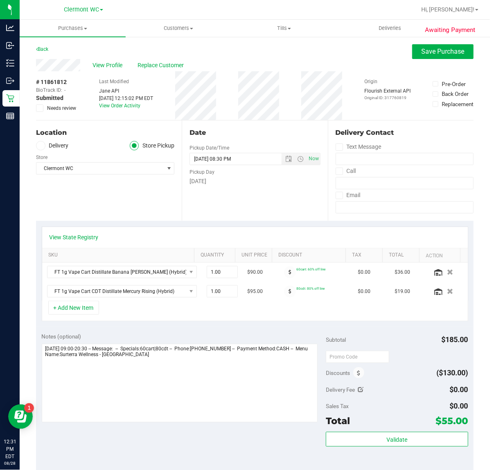
click at [41, 111] on div "# 11861812 BioTrack ID: - Submitted Needs review" at bounding box center [56, 95] width 41 height 49
click at [41, 108] on icon at bounding box center [39, 108] width 5 height 0
click at [0, 0] on input "Needs review" at bounding box center [0, 0] width 0 height 0
click at [456, 58] on button "Save Purchase" at bounding box center [443, 51] width 61 height 15
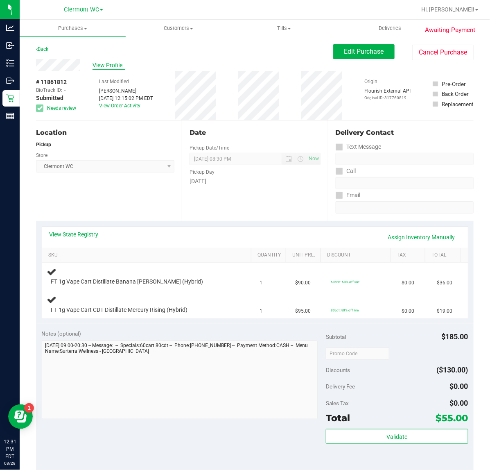
click at [103, 64] on span "View Profile" at bounding box center [109, 65] width 33 height 9
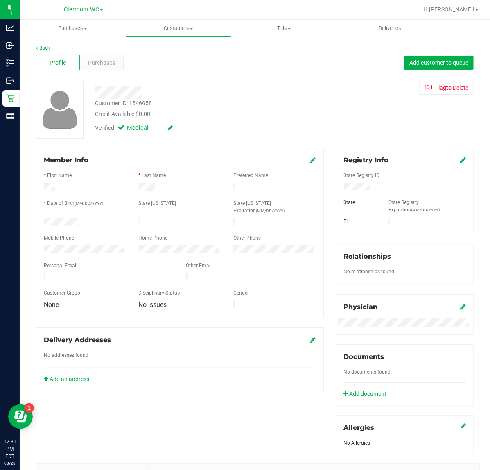
click at [141, 103] on div "Customer ID: 1546958" at bounding box center [123, 103] width 57 height 9
copy div "1546958"
click at [41, 44] on div "Back" at bounding box center [255, 47] width 438 height 7
click at [44, 48] on link "Back" at bounding box center [43, 48] width 14 height 6
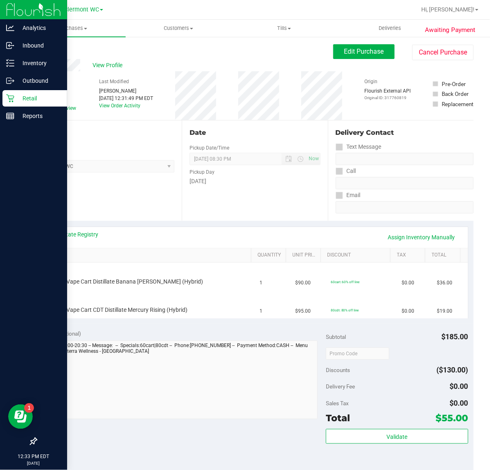
click at [17, 98] on p "Retail" at bounding box center [38, 98] width 49 height 10
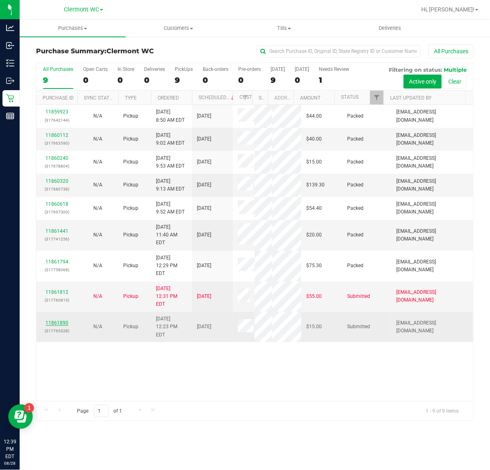
click at [58, 320] on link "11861890" at bounding box center [56, 323] width 23 height 6
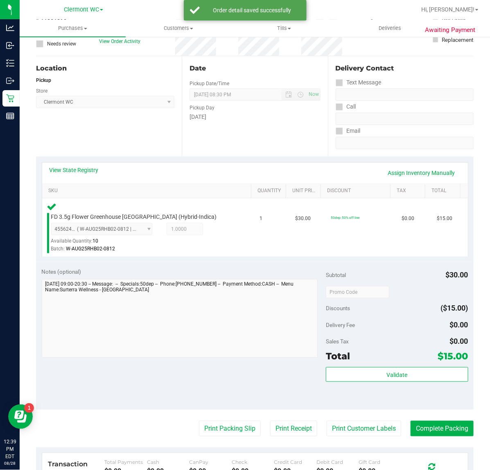
scroll to position [102, 0]
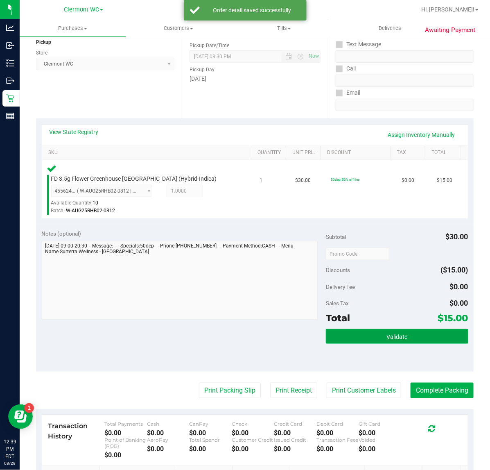
click at [422, 334] on button "Validate" at bounding box center [397, 336] width 142 height 15
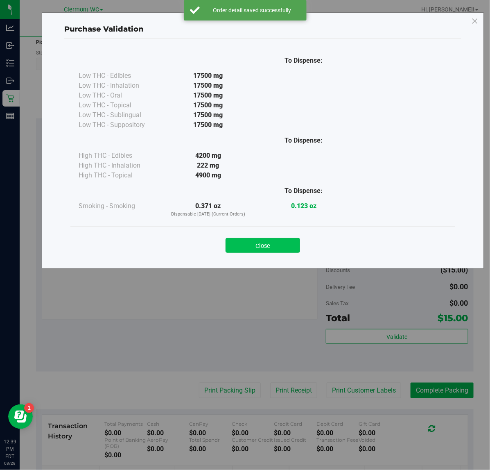
click at [289, 248] on button "Close" at bounding box center [263, 245] width 75 height 15
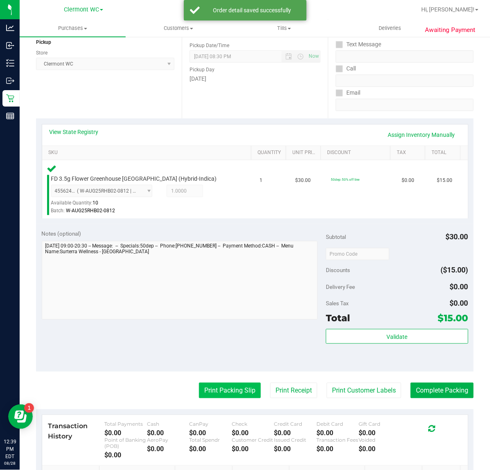
click at [213, 390] on button "Print Packing Slip" at bounding box center [230, 391] width 62 height 16
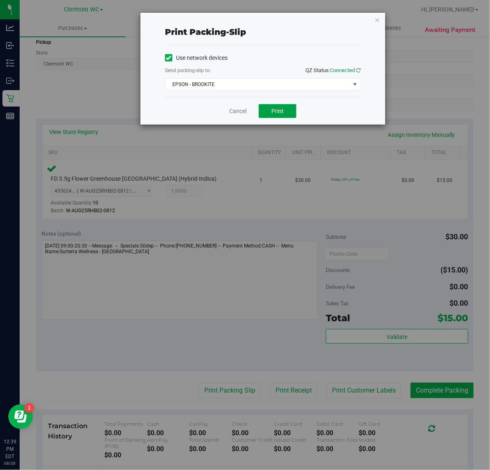
click at [275, 111] on span "Print" at bounding box center [278, 111] width 12 height 7
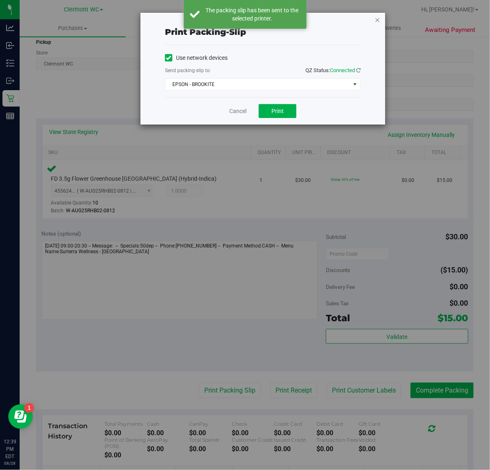
click at [376, 20] on icon "button" at bounding box center [378, 20] width 6 height 10
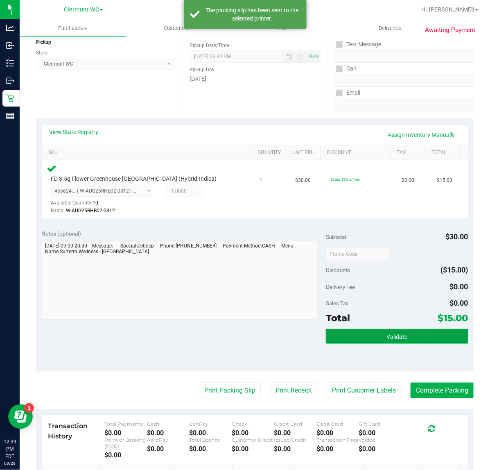
click at [369, 335] on button "Validate" at bounding box center [397, 336] width 142 height 15
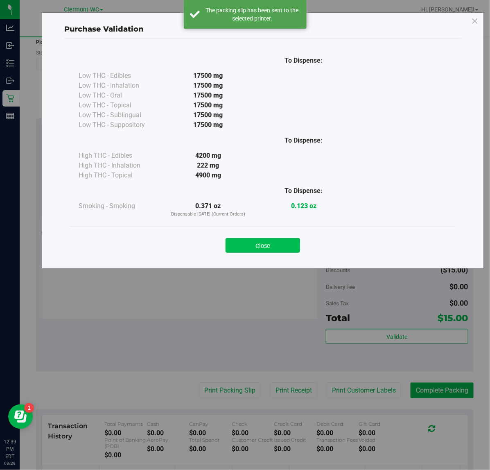
click at [270, 241] on button "Close" at bounding box center [263, 245] width 75 height 15
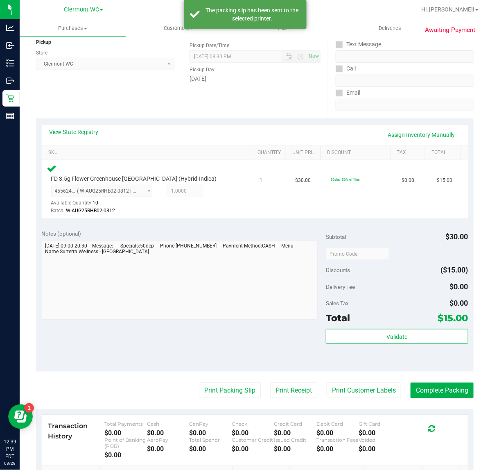
click at [440, 379] on purchase-details "Back Edit Purchase Cancel Purchase View Profile # 11861890 BioTrack ID: - Submi…" at bounding box center [255, 255] width 438 height 627
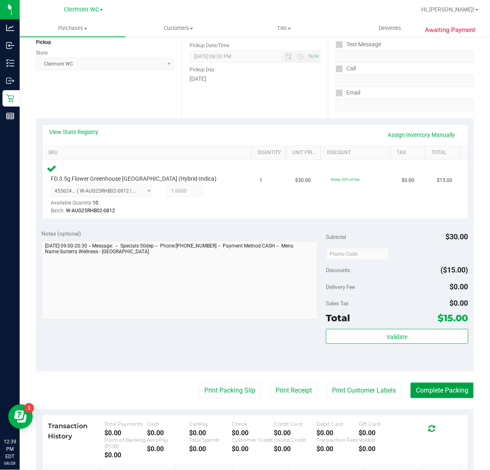
click at [439, 384] on button "Complete Packing" at bounding box center [442, 391] width 63 height 16
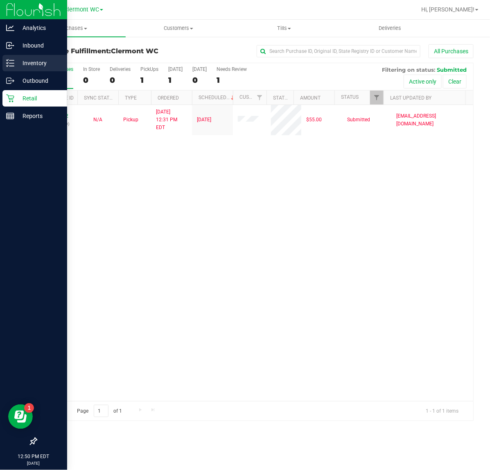
click at [5, 61] on div "Inventory" at bounding box center [34, 63] width 65 height 16
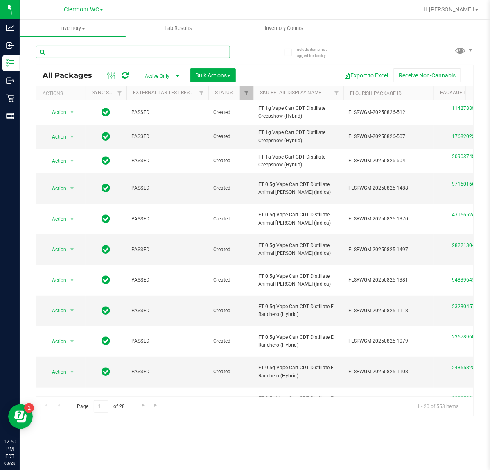
click at [124, 55] on input "text" at bounding box center [133, 52] width 194 height 12
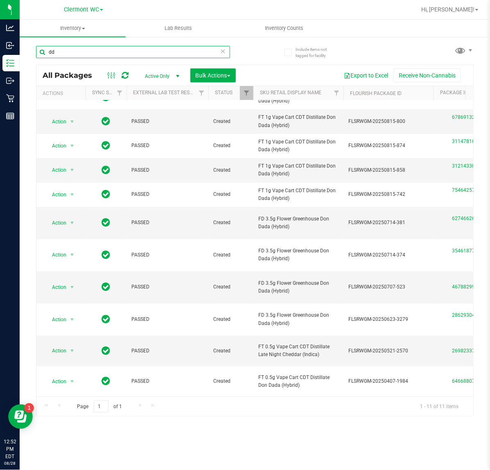
type input "d"
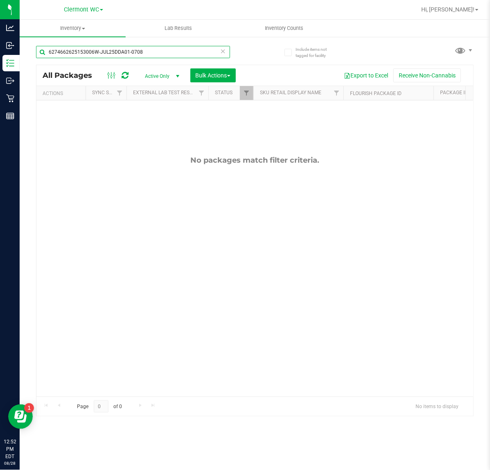
click at [184, 52] on input "6274662625153006W-JUL25DDA01-0708" at bounding box center [133, 52] width 194 height 12
type input "6"
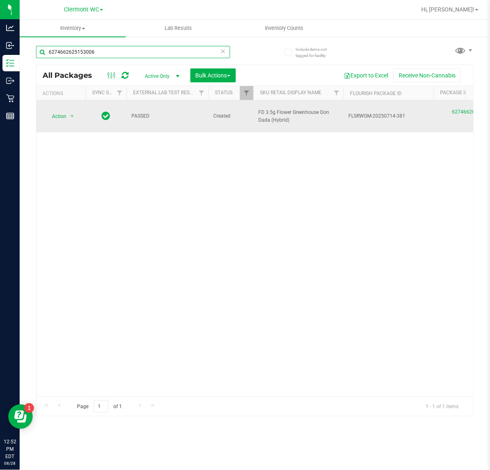
type input "6274662625153006"
click at [61, 115] on span "Action" at bounding box center [56, 116] width 22 height 11
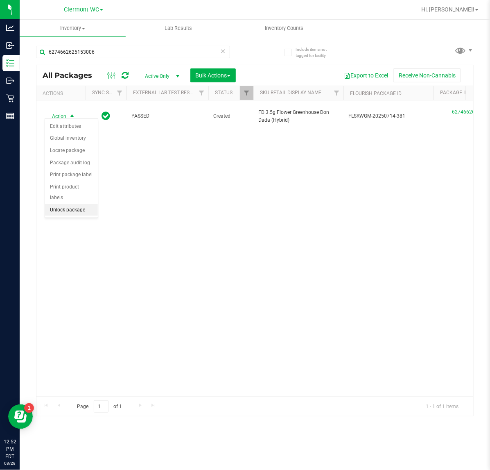
click at [79, 204] on li "Unlock package" at bounding box center [71, 210] width 53 height 12
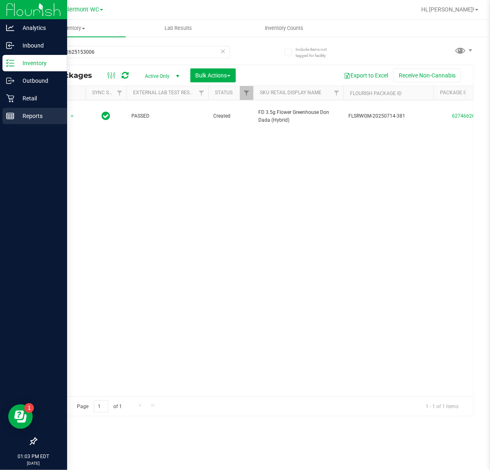
click at [5, 118] on div "Reports" at bounding box center [34, 116] width 65 height 16
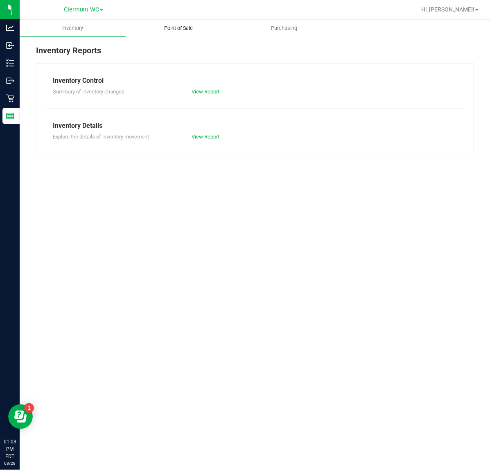
click at [179, 31] on span "Point of Sale" at bounding box center [178, 28] width 51 height 7
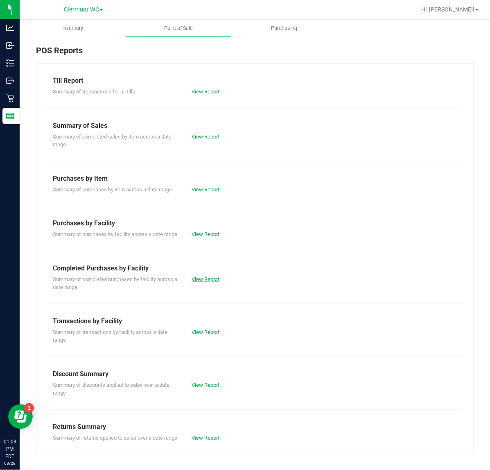
click at [195, 282] on link "View Report" at bounding box center [206, 279] width 28 height 6
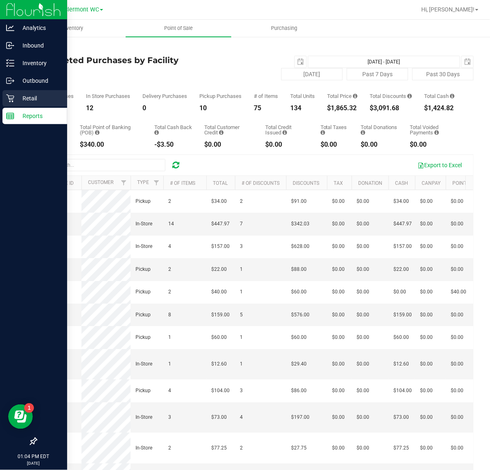
click at [5, 91] on div "Retail" at bounding box center [34, 98] width 65 height 16
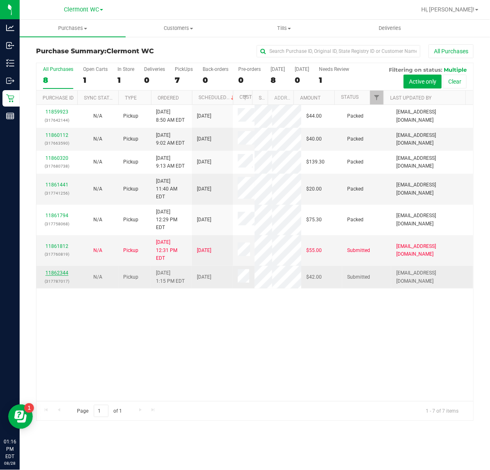
click at [59, 270] on link "11862344" at bounding box center [56, 273] width 23 height 6
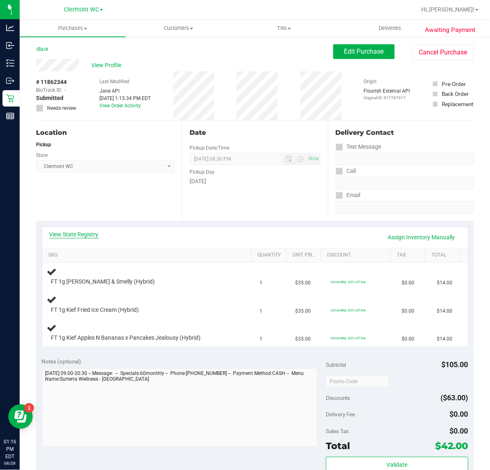
click at [77, 235] on link "View State Registry" at bounding box center [74, 234] width 49 height 8
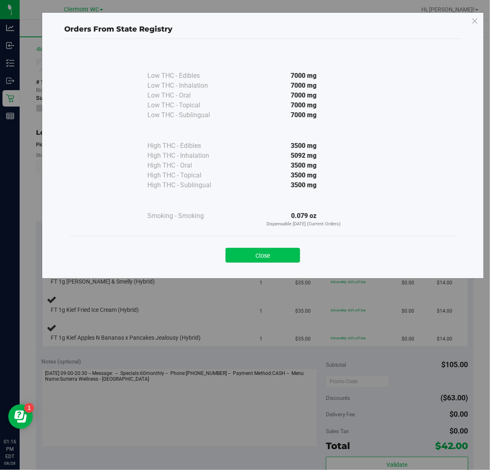
click at [285, 252] on button "Close" at bounding box center [263, 255] width 75 height 15
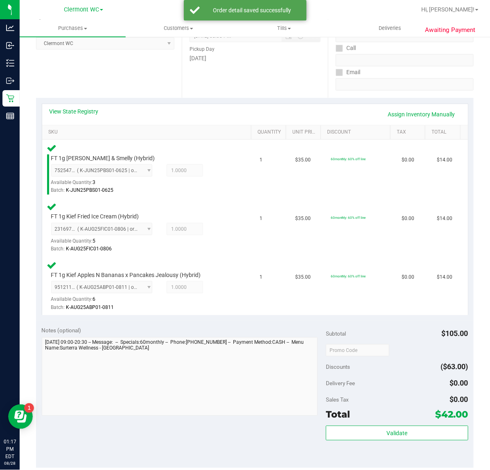
scroll to position [256, 0]
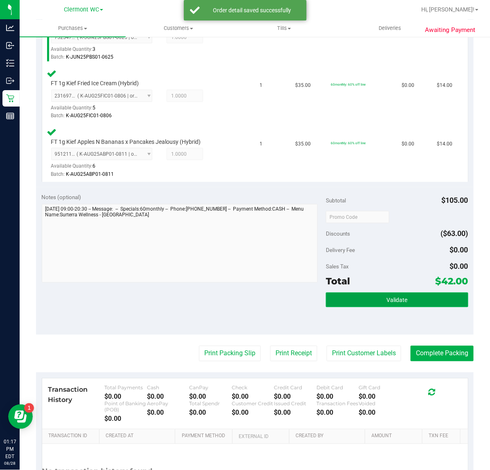
click at [377, 299] on button "Validate" at bounding box center [397, 300] width 142 height 15
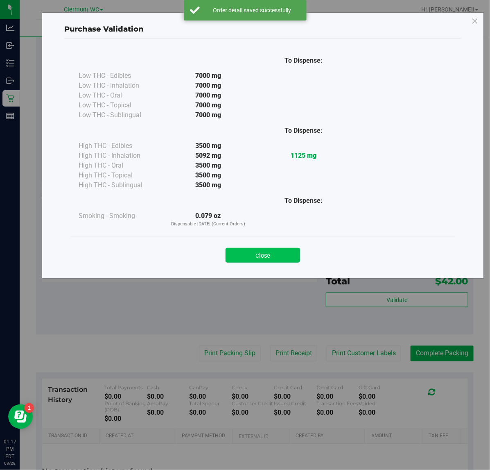
click at [273, 255] on button "Close" at bounding box center [263, 255] width 75 height 15
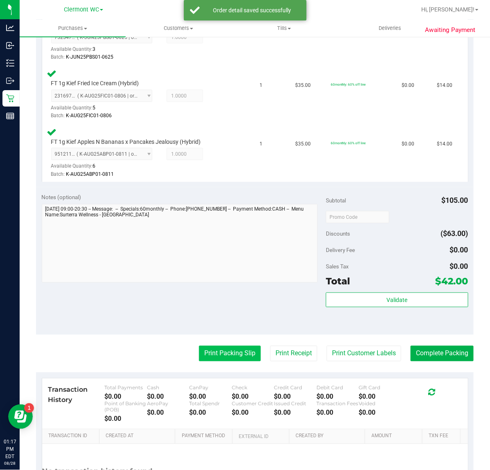
click at [199, 355] on button "Print Packing Slip" at bounding box center [230, 354] width 62 height 16
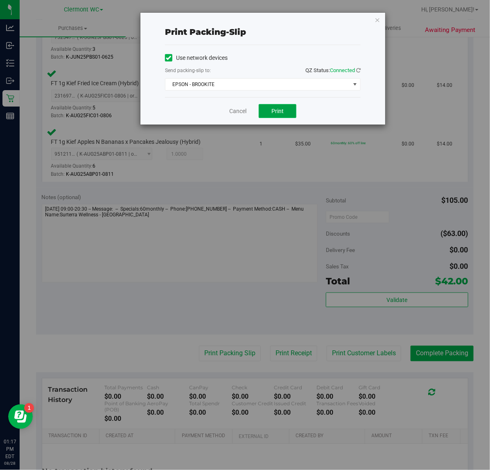
click at [281, 105] on button "Print" at bounding box center [278, 111] width 38 height 14
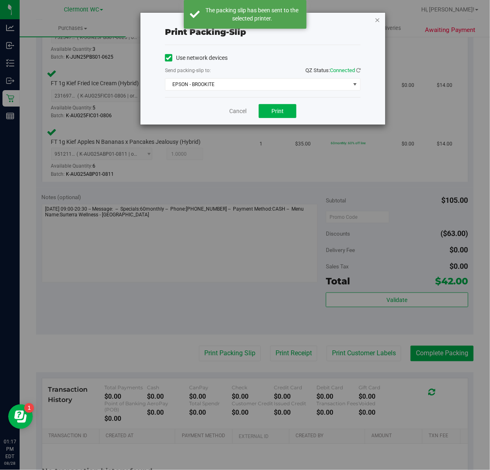
click at [379, 21] on icon "button" at bounding box center [378, 20] width 6 height 10
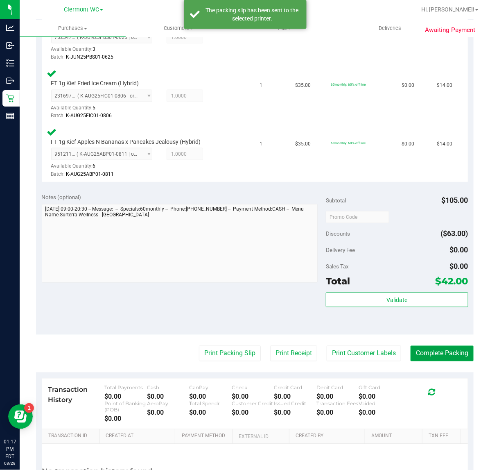
click at [445, 350] on button "Complete Packing" at bounding box center [442, 354] width 63 height 16
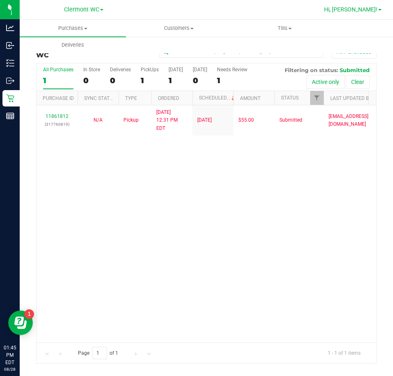
click at [372, 9] on span "Hi, [PERSON_NAME]!" at bounding box center [350, 9] width 53 height 7
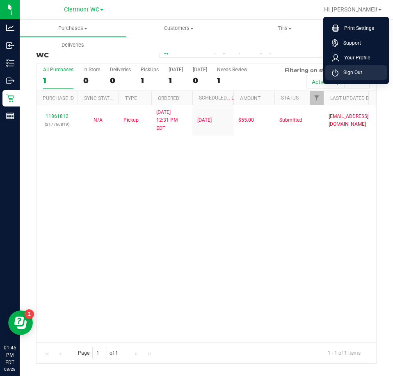
click at [363, 76] on li "Sign Out" at bounding box center [355, 72] width 61 height 15
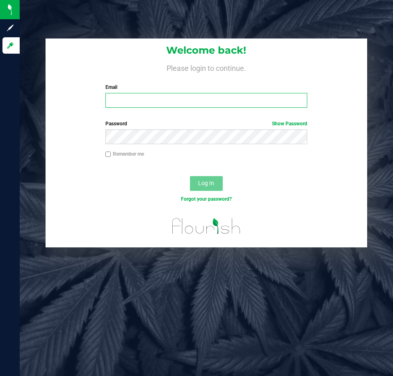
click at [153, 102] on input "Email" at bounding box center [206, 100] width 202 height 15
type input "[EMAIL_ADDRESS][DOMAIN_NAME]"
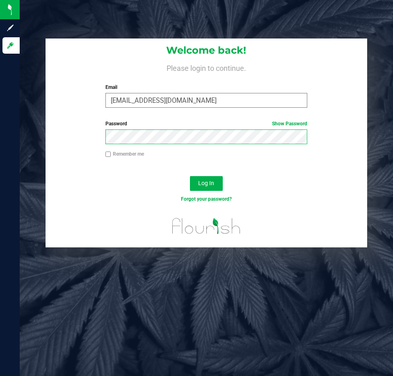
click at [190, 176] on button "Log In" at bounding box center [206, 183] width 33 height 15
